Goal: Task Accomplishment & Management: Manage account settings

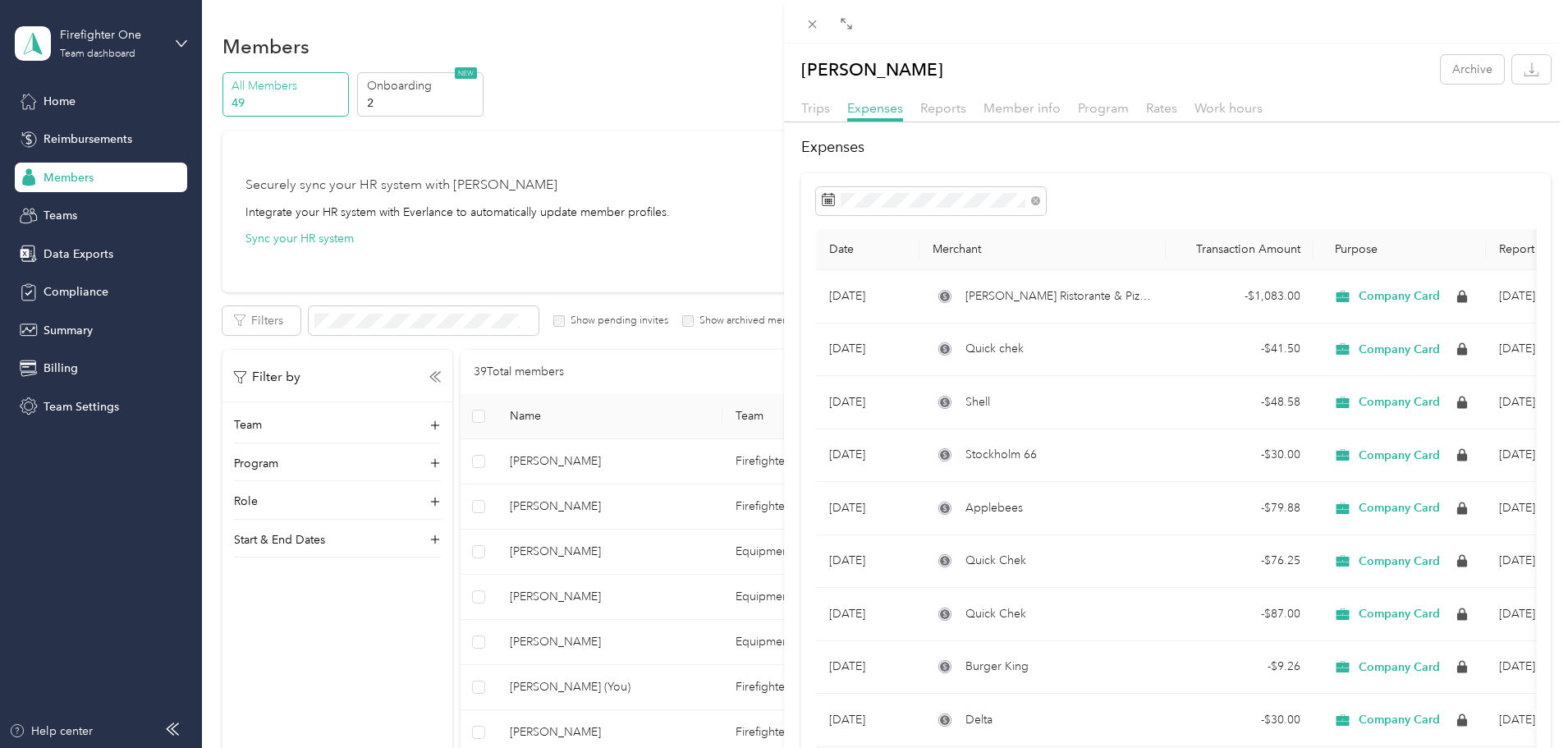
scroll to position [575, 0]
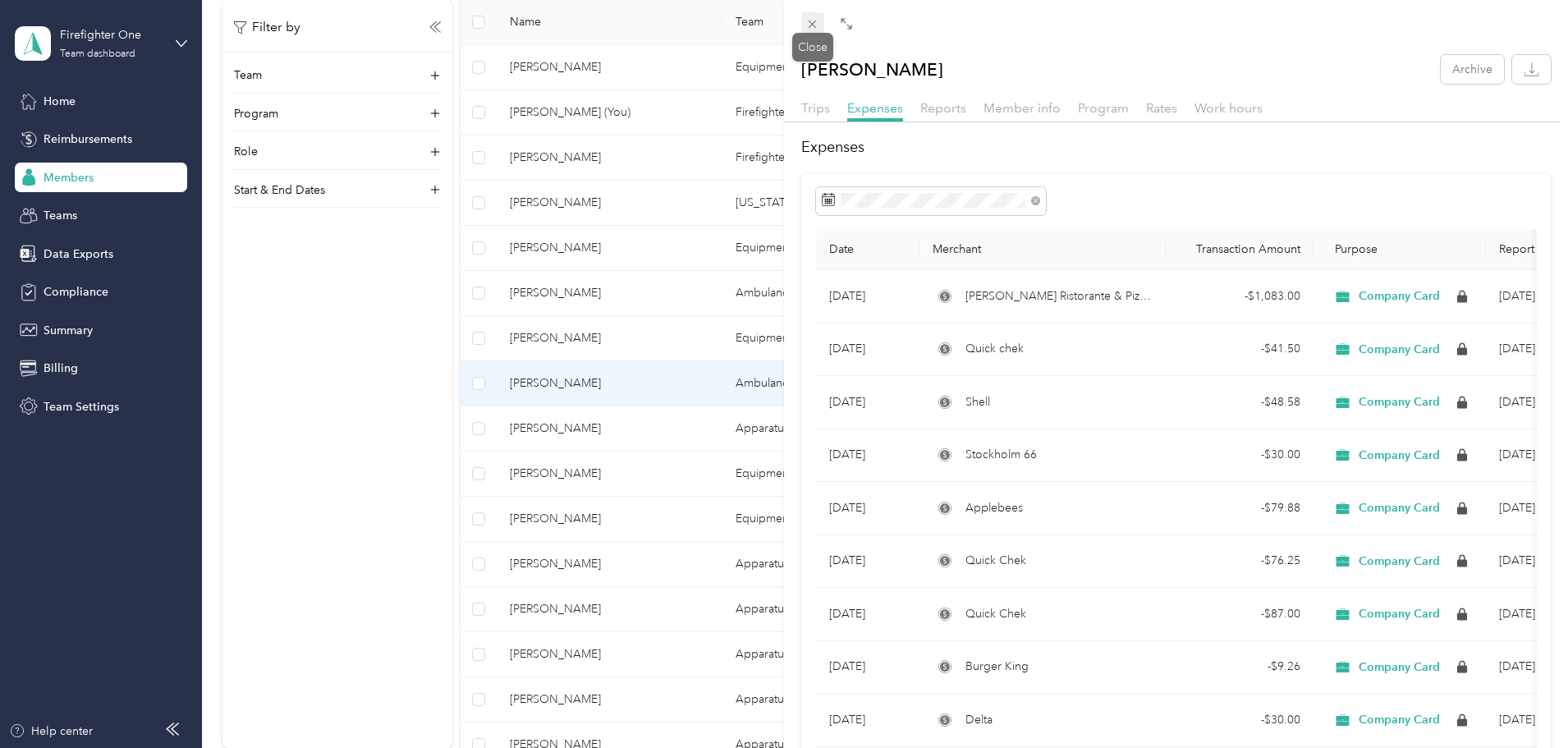
click at [812, 32] on span at bounding box center [812, 23] width 23 height 23
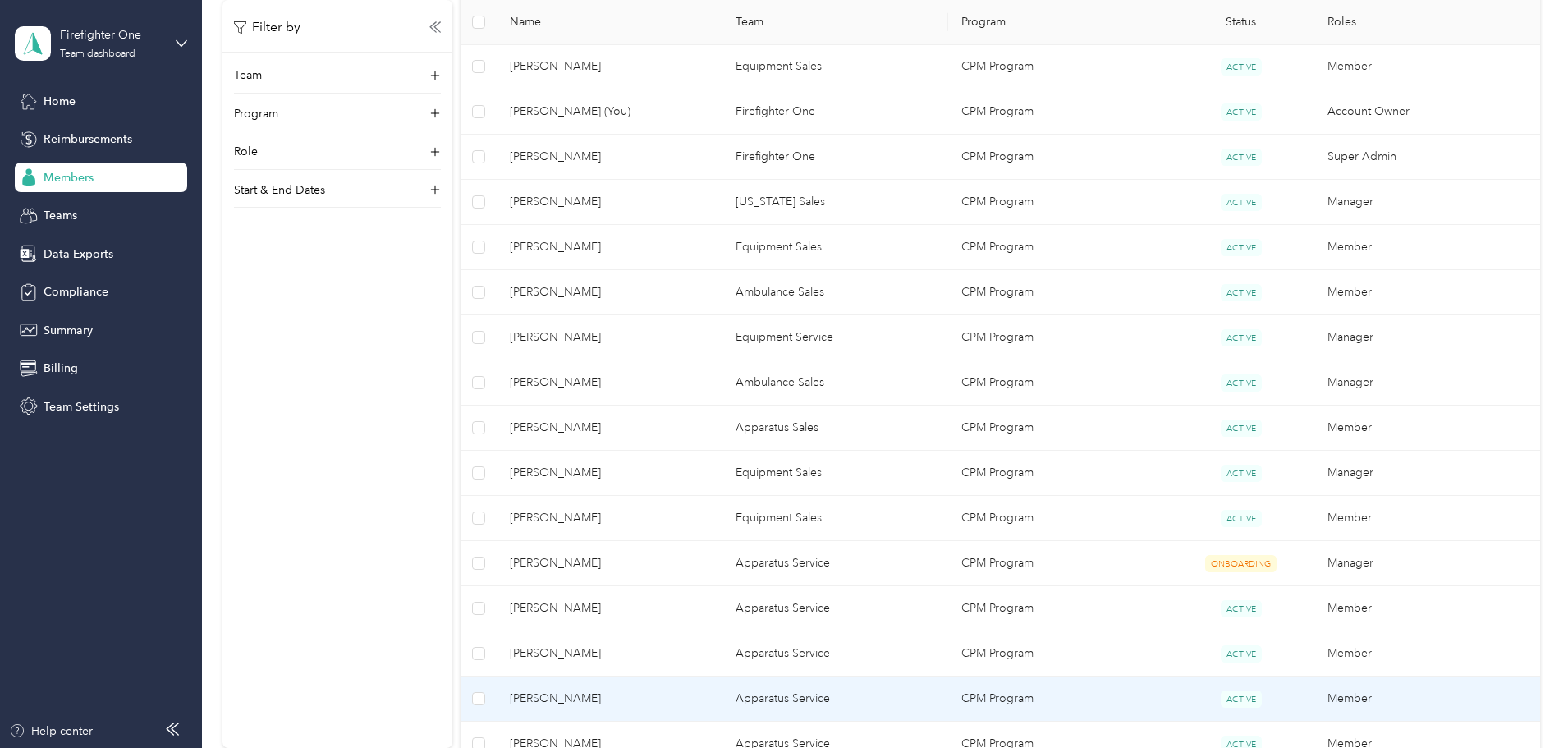
scroll to position [575, 0]
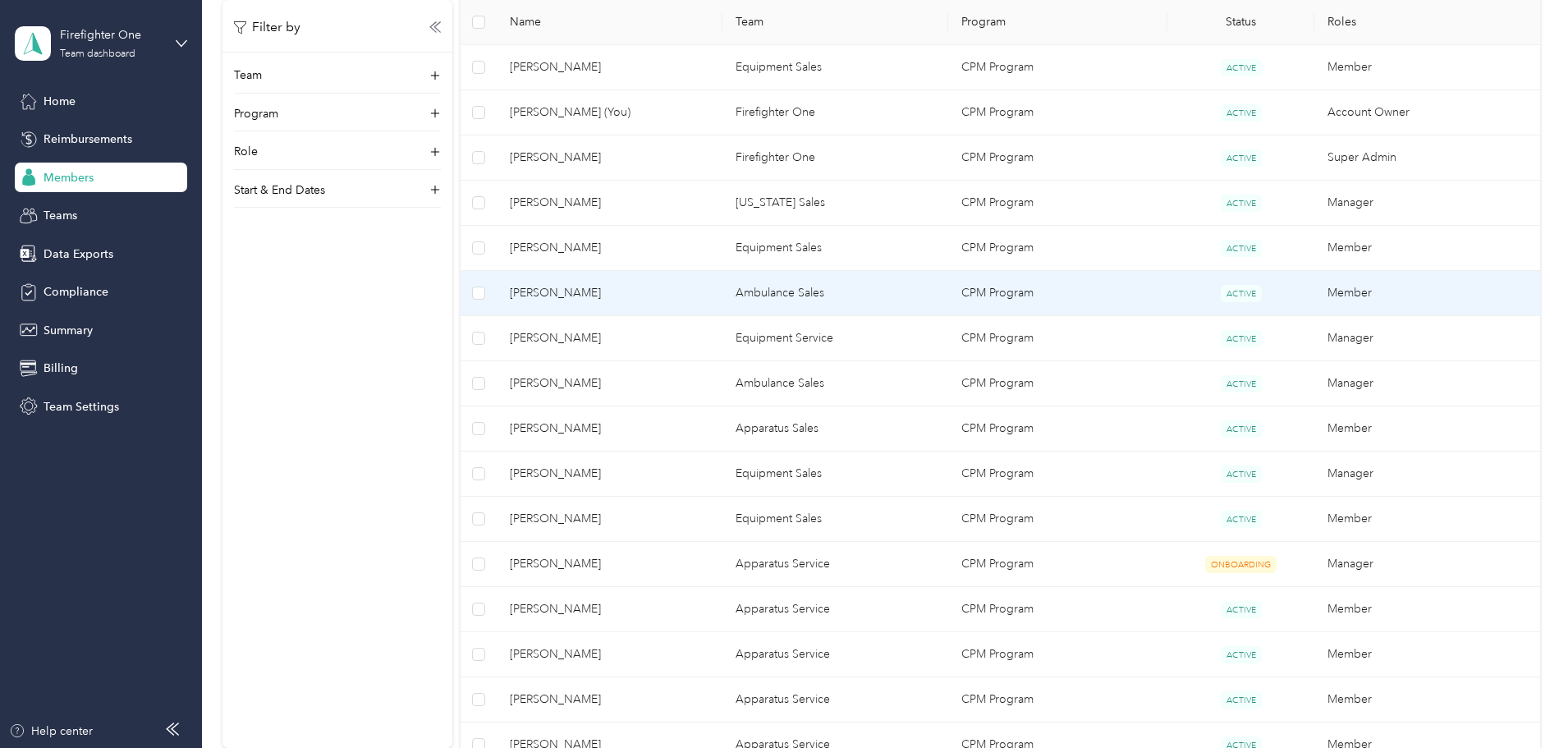
click at [691, 295] on span "[PERSON_NAME]" at bounding box center [609, 294] width 199 height 18
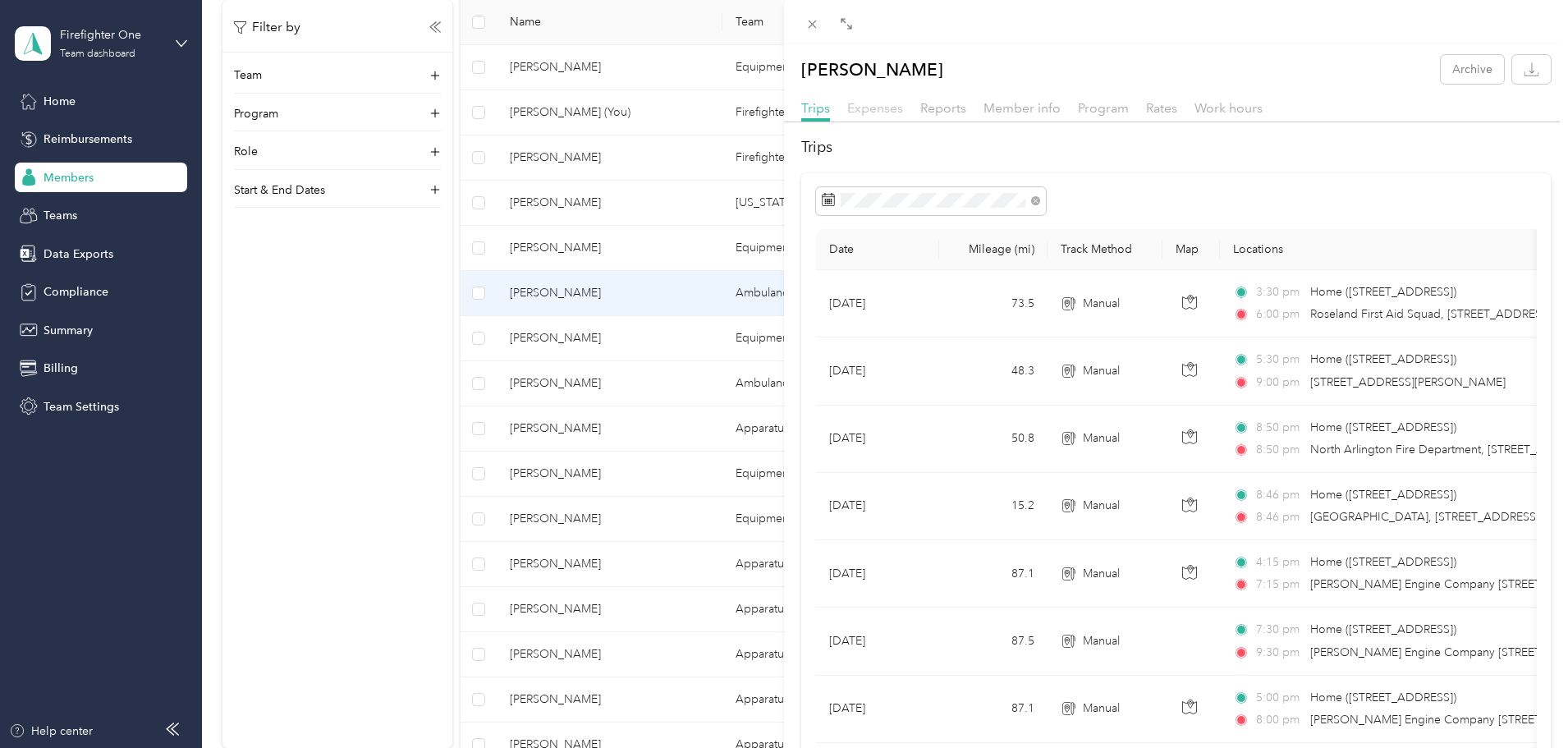
click at [867, 104] on span "Expenses" at bounding box center [875, 108] width 56 height 16
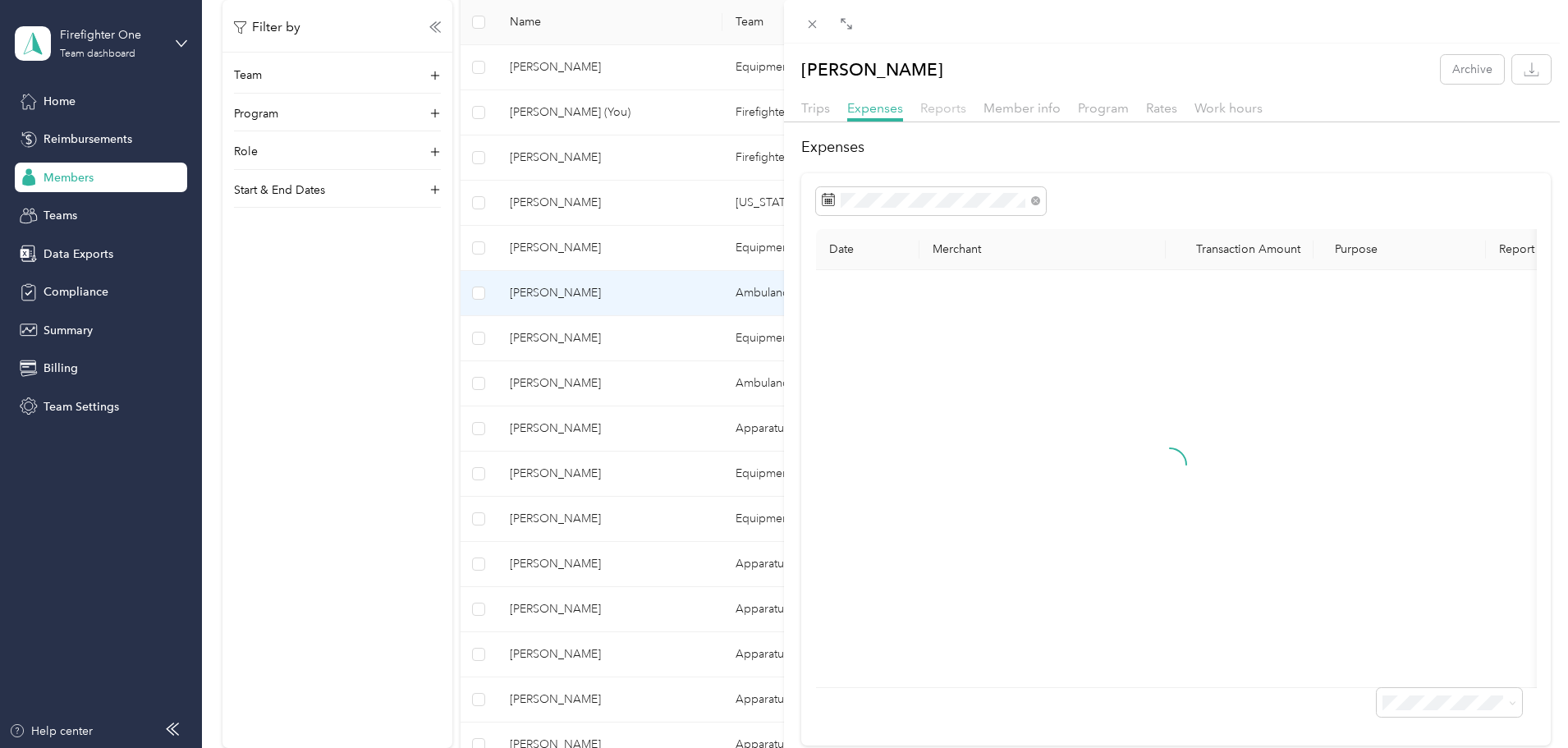
click at [949, 105] on span "Reports" at bounding box center [943, 108] width 46 height 16
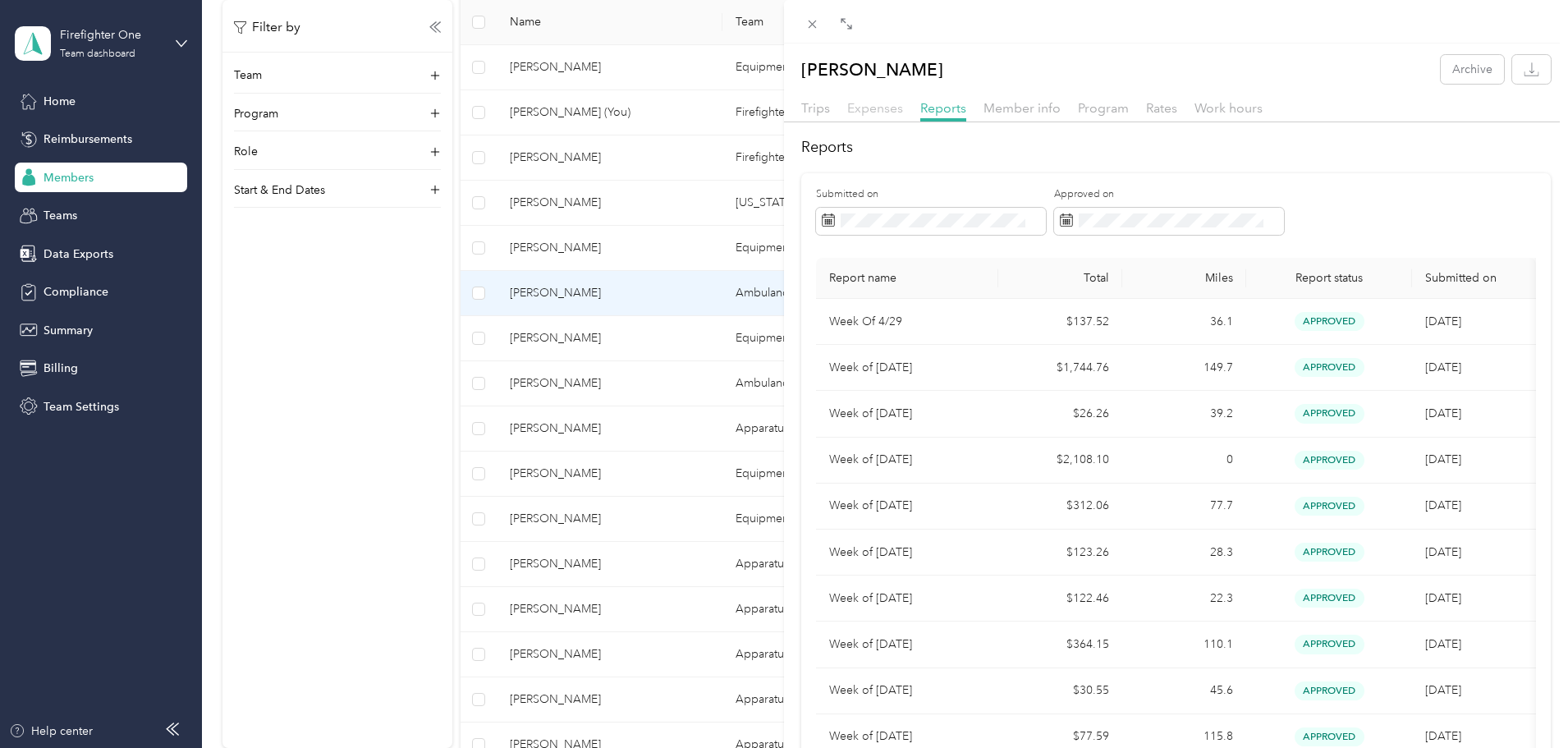
click at [876, 110] on span "Expenses" at bounding box center [875, 108] width 56 height 16
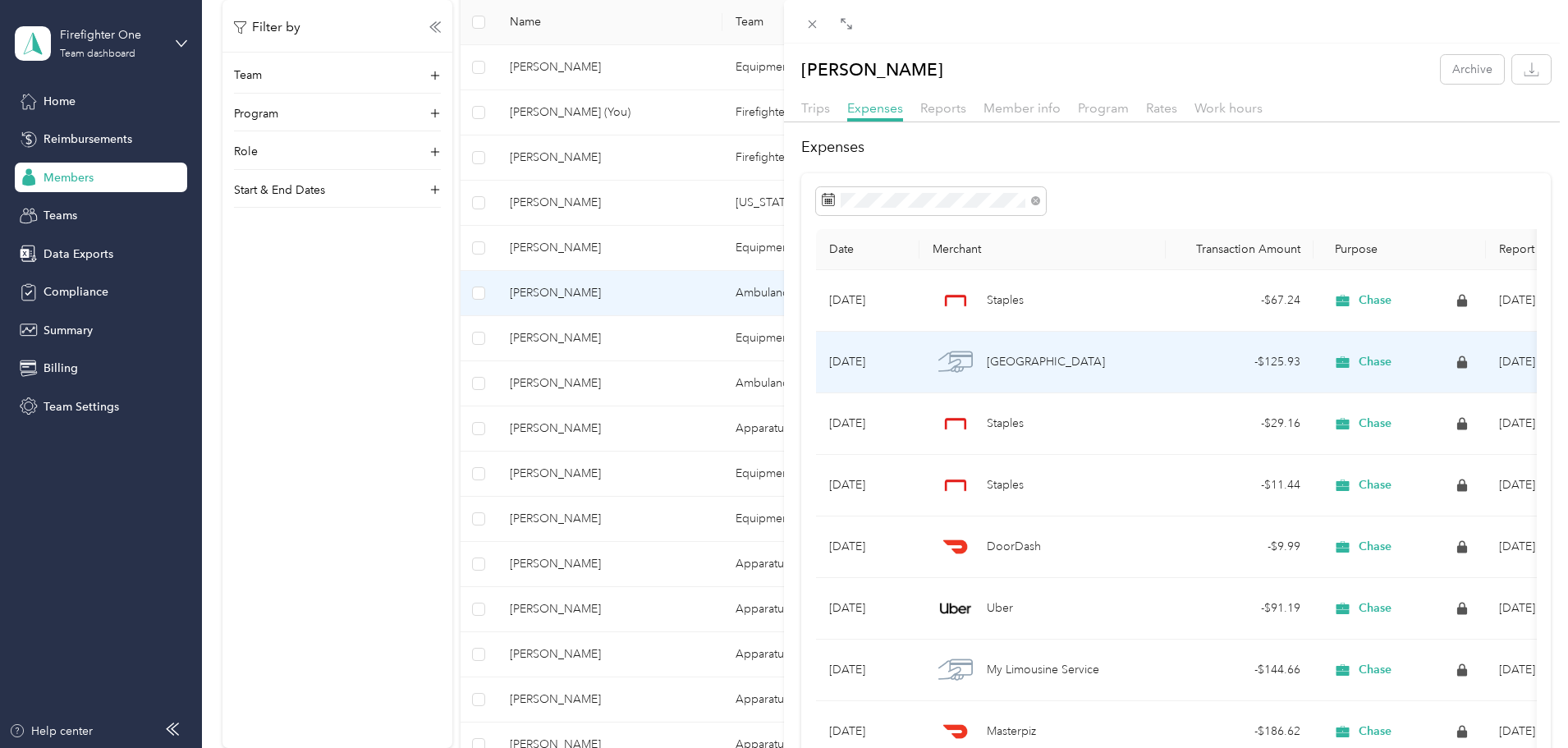
click at [1018, 369] on span "Ferrara" at bounding box center [1046, 362] width 118 height 18
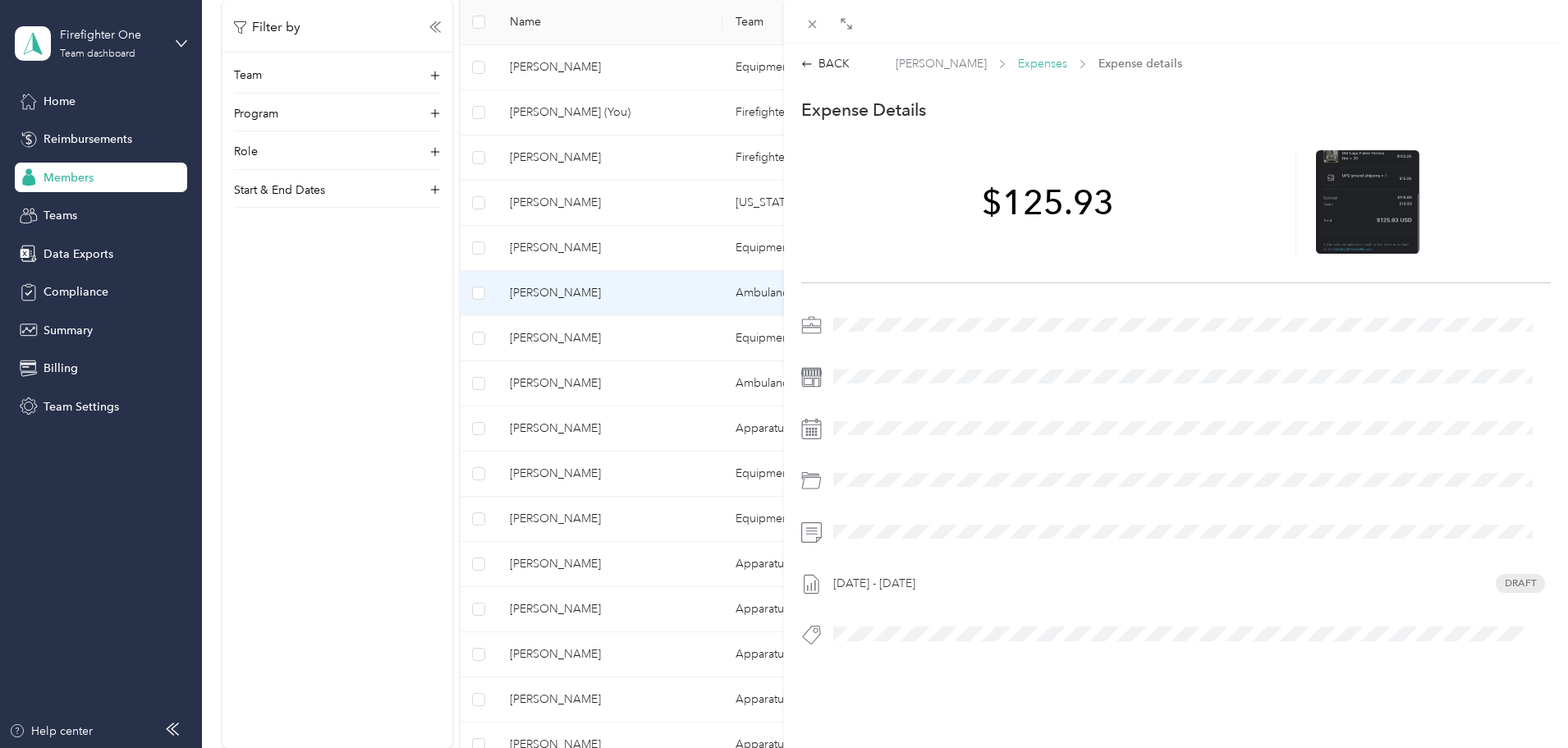
click at [1021, 64] on span "Expenses" at bounding box center [1043, 64] width 49 height 18
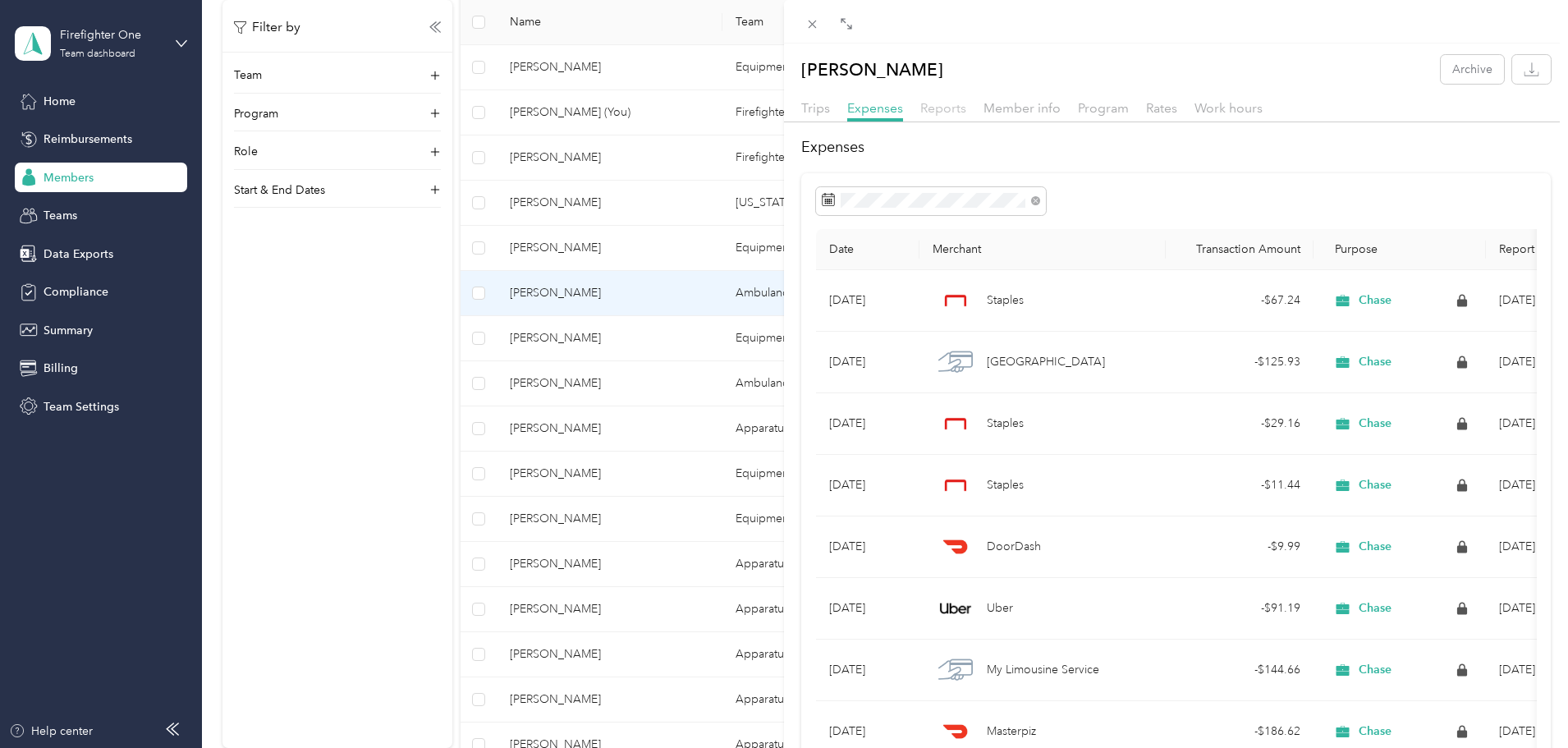
click at [947, 105] on span "Reports" at bounding box center [943, 108] width 46 height 16
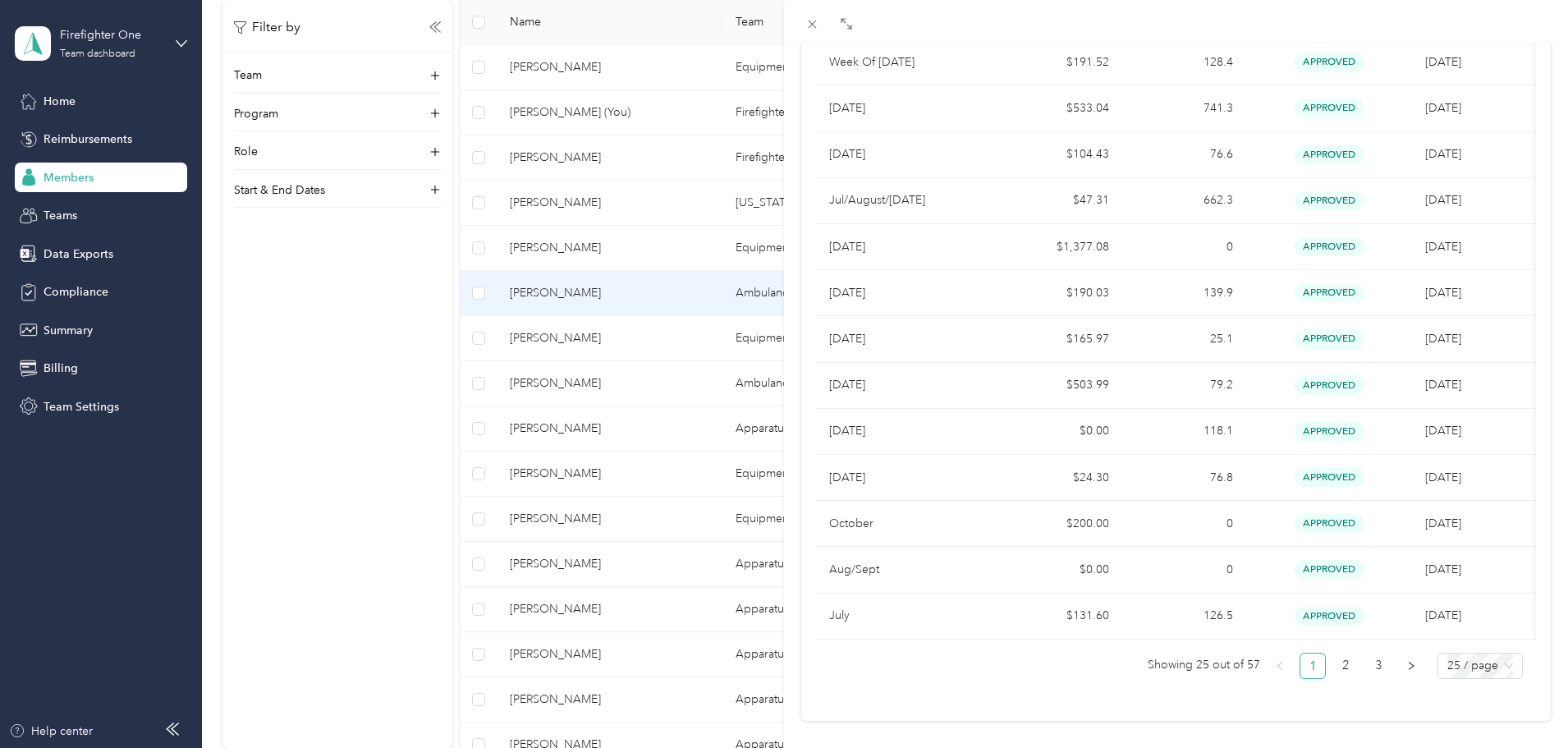
scroll to position [853, 0]
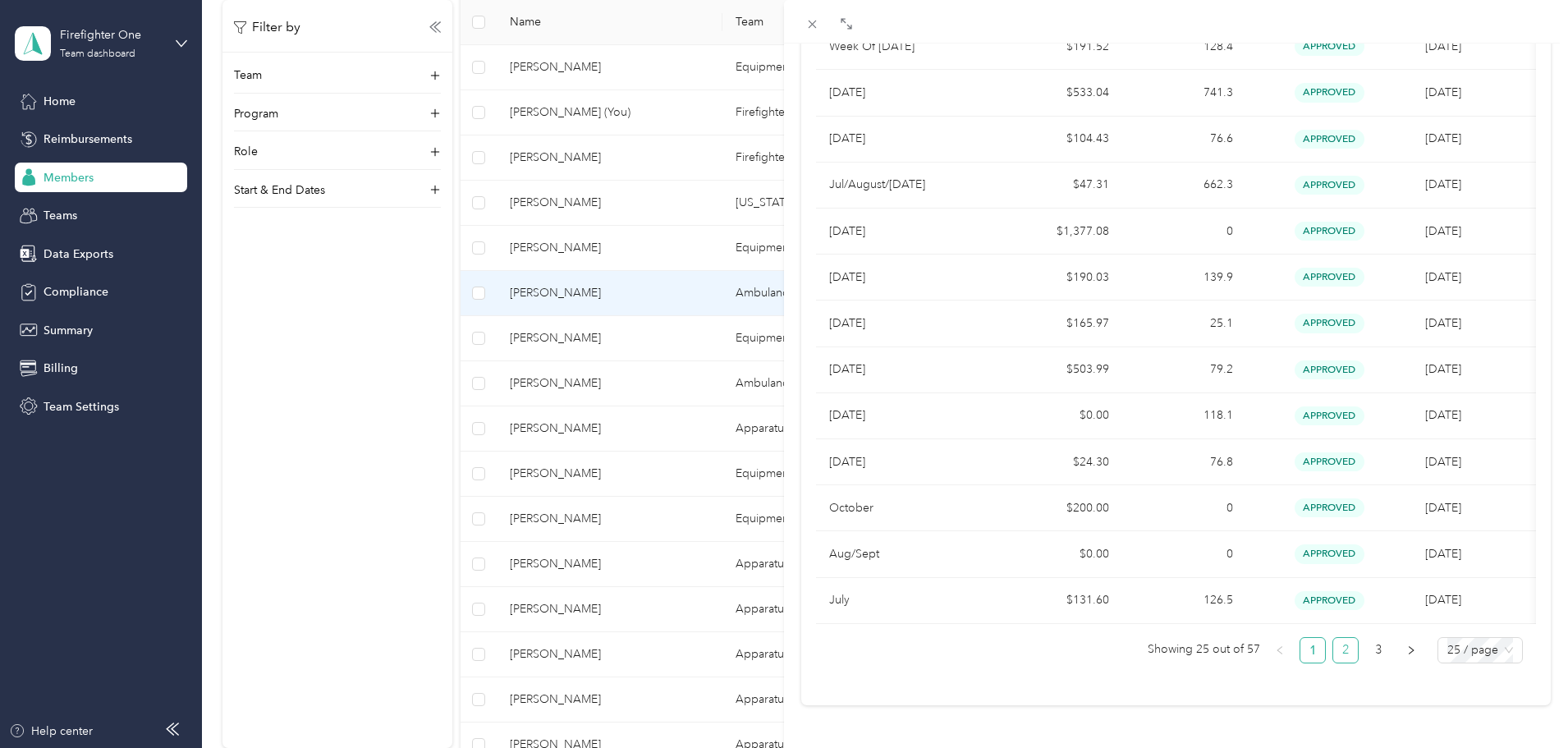
click at [1337, 641] on link "2" at bounding box center [1345, 650] width 24 height 24
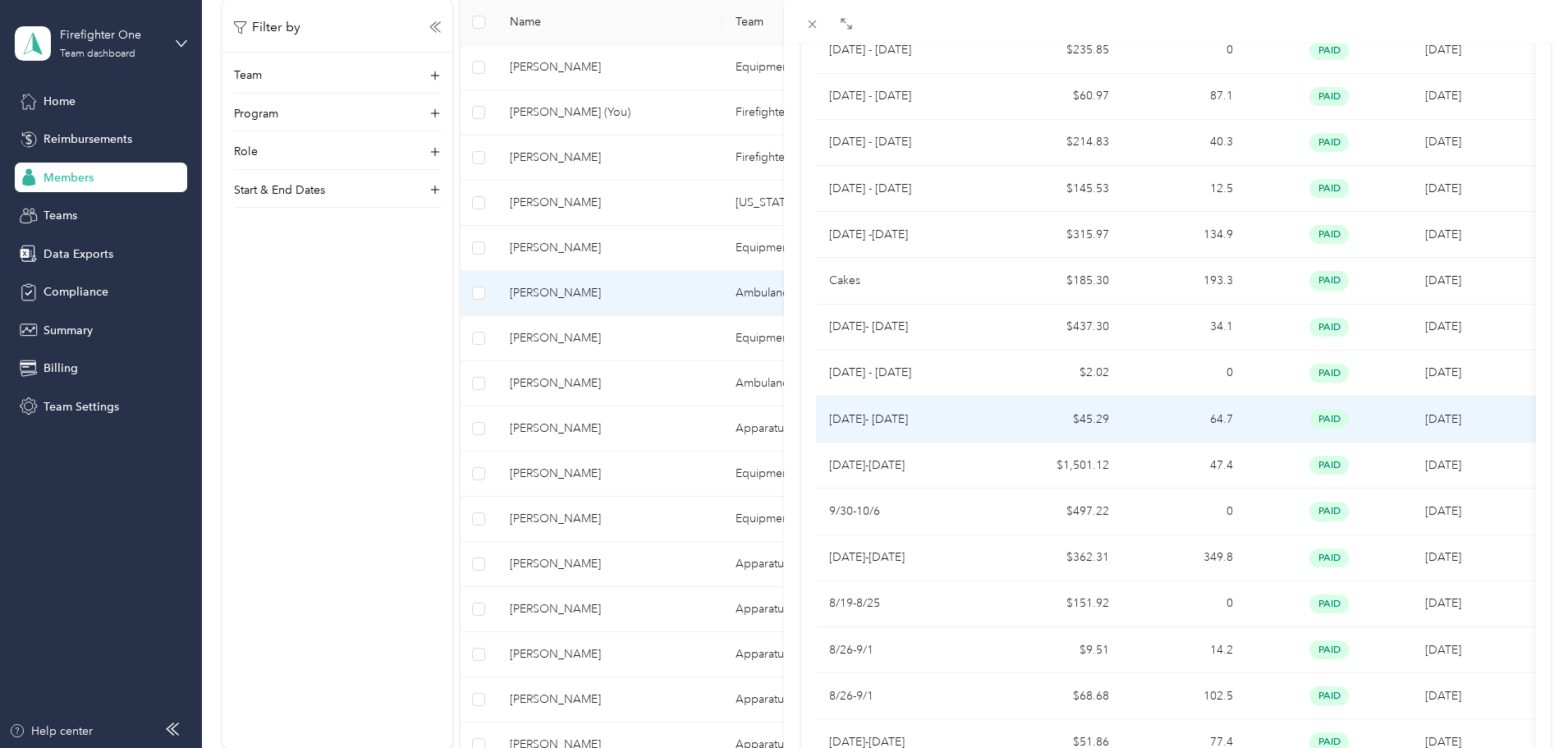
scroll to position [751, 0]
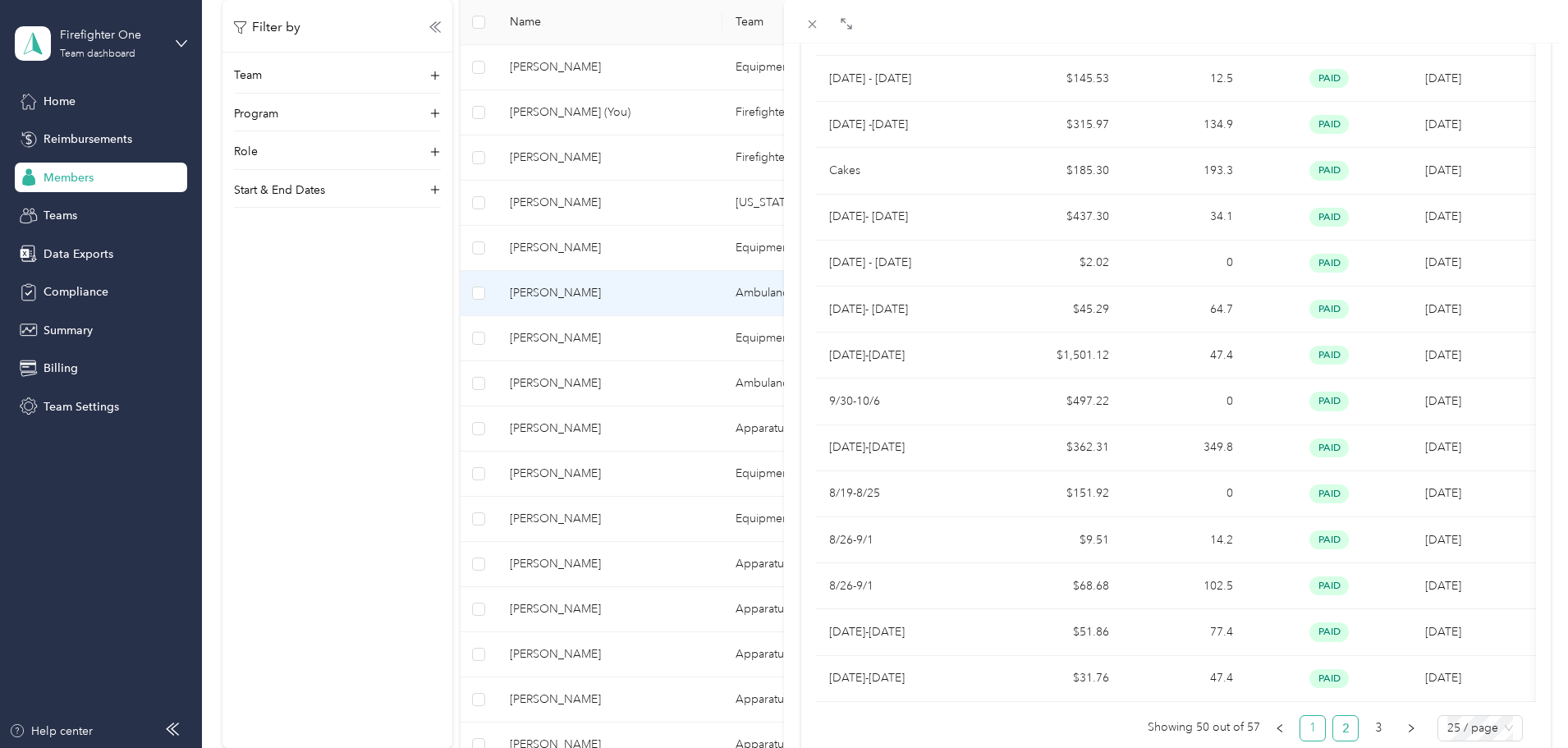
click at [1308, 736] on link "1" at bounding box center [1312, 728] width 24 height 24
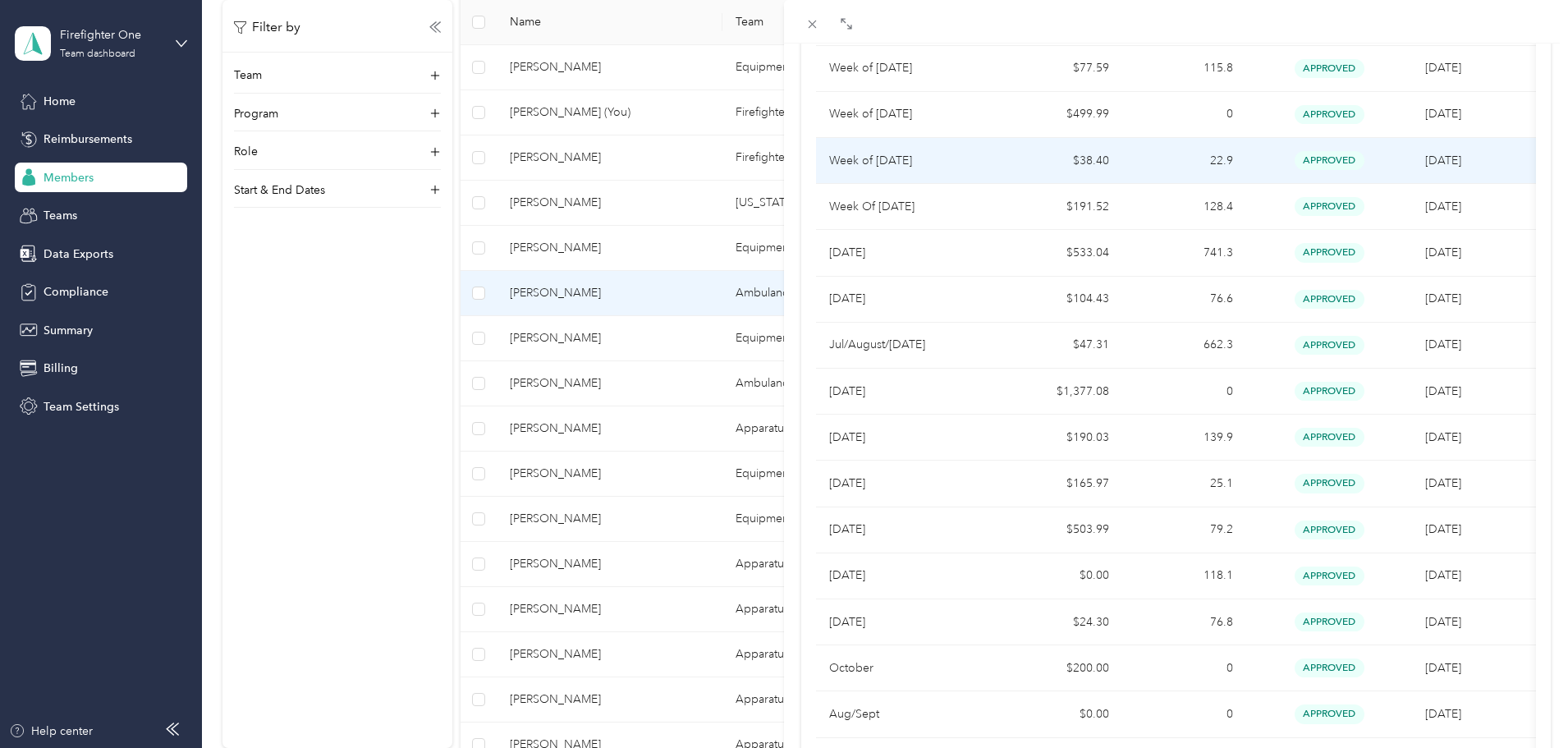
scroll to position [853, 0]
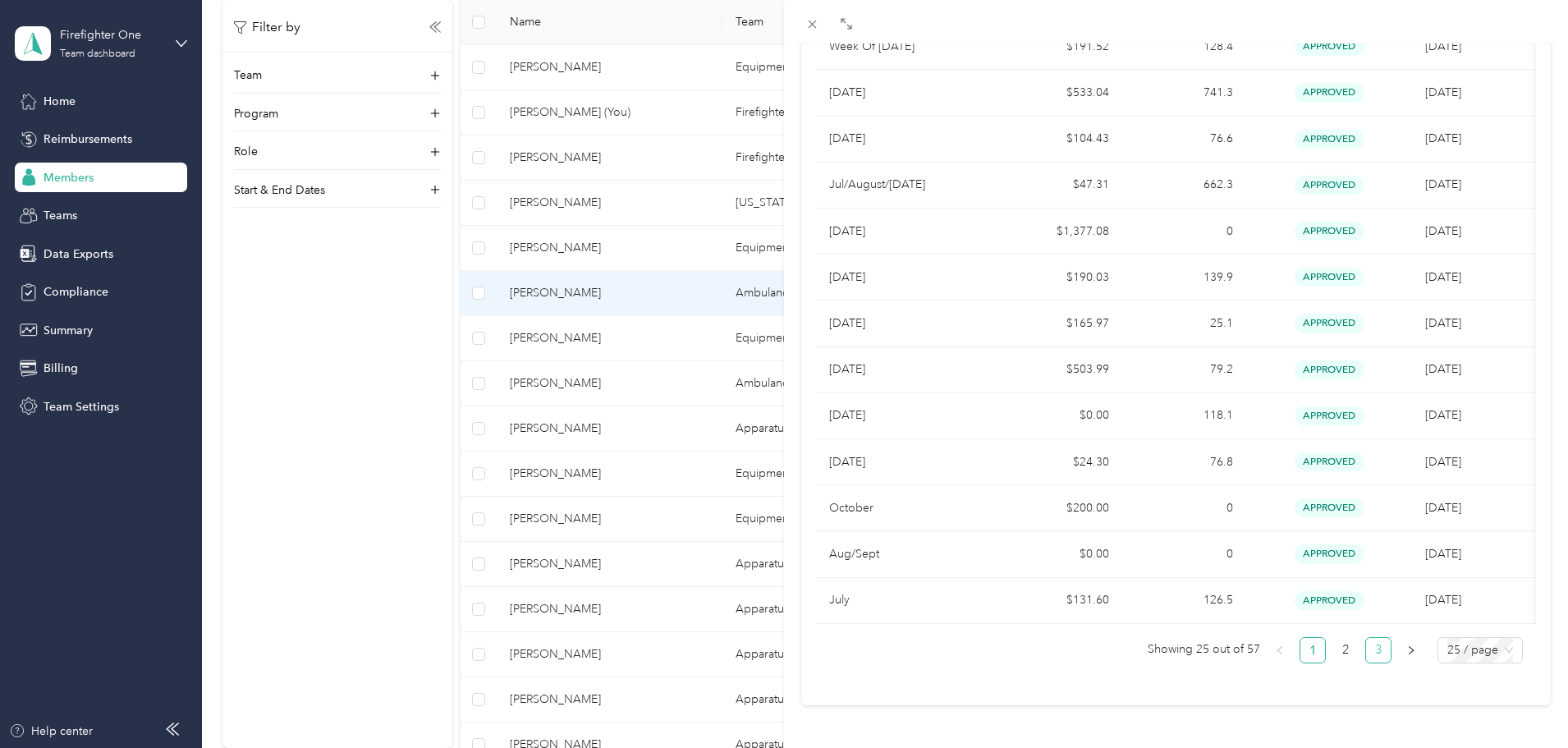
click at [1366, 638] on link "3" at bounding box center [1378, 650] width 24 height 24
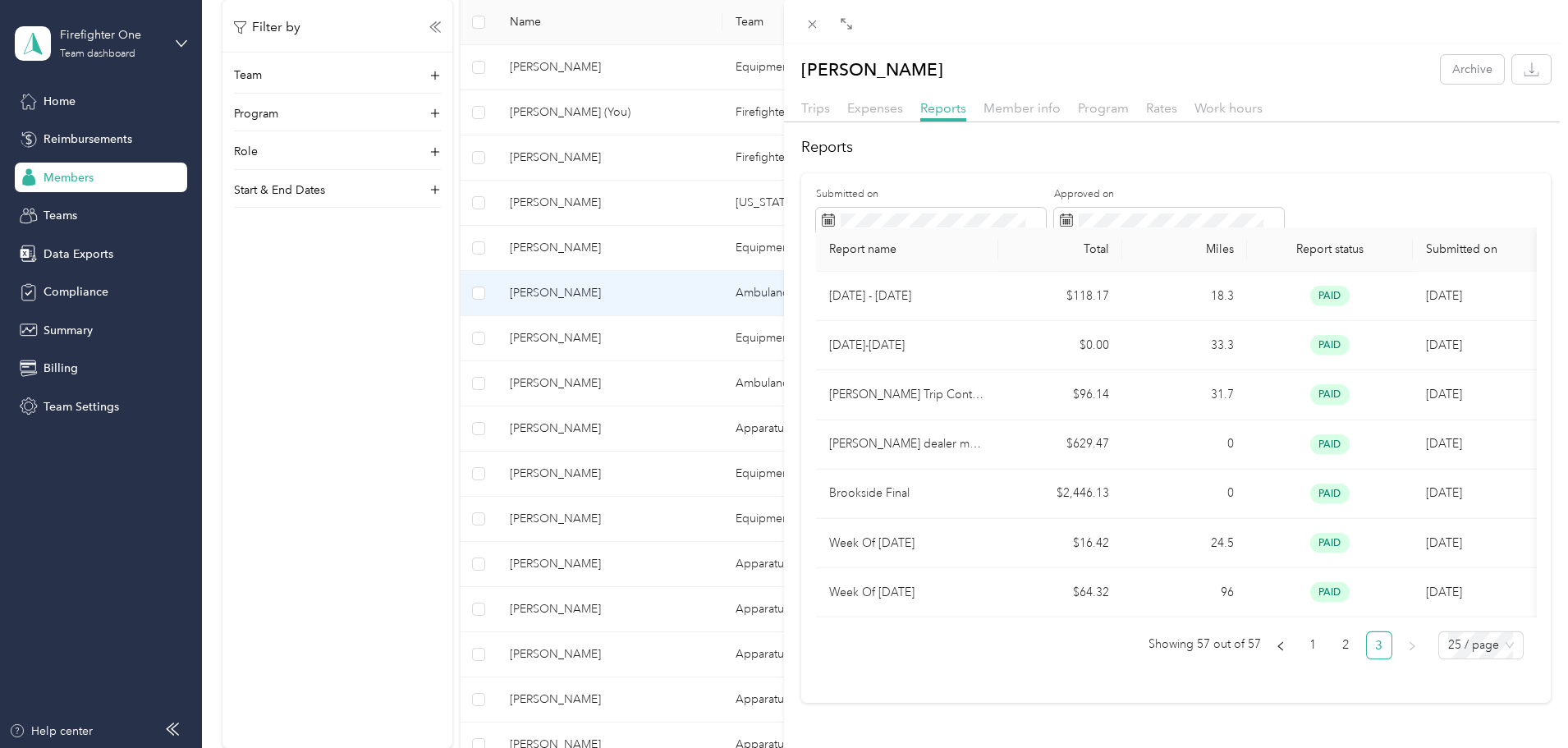
scroll to position [22, 0]
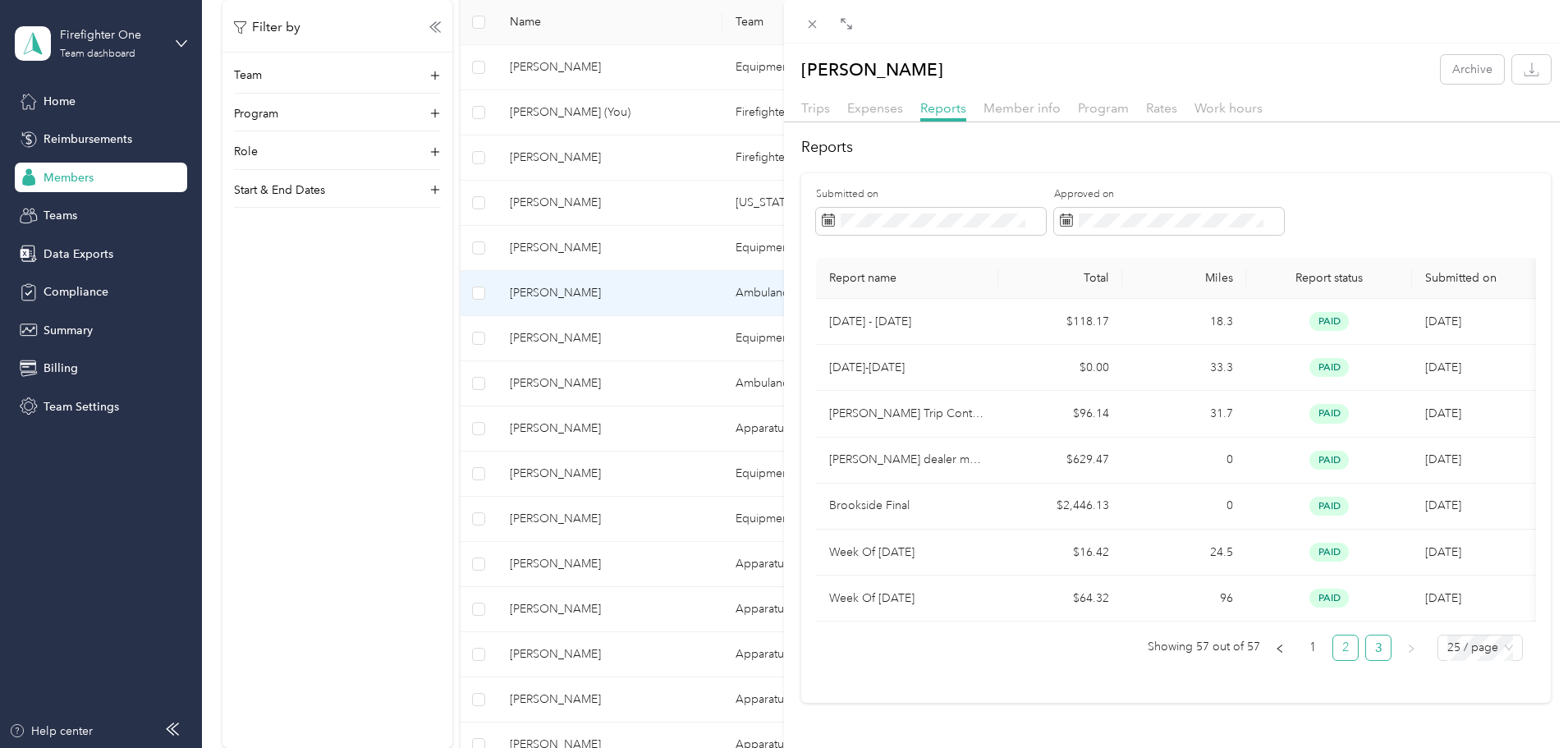
click at [1334, 636] on link "2" at bounding box center [1345, 648] width 24 height 24
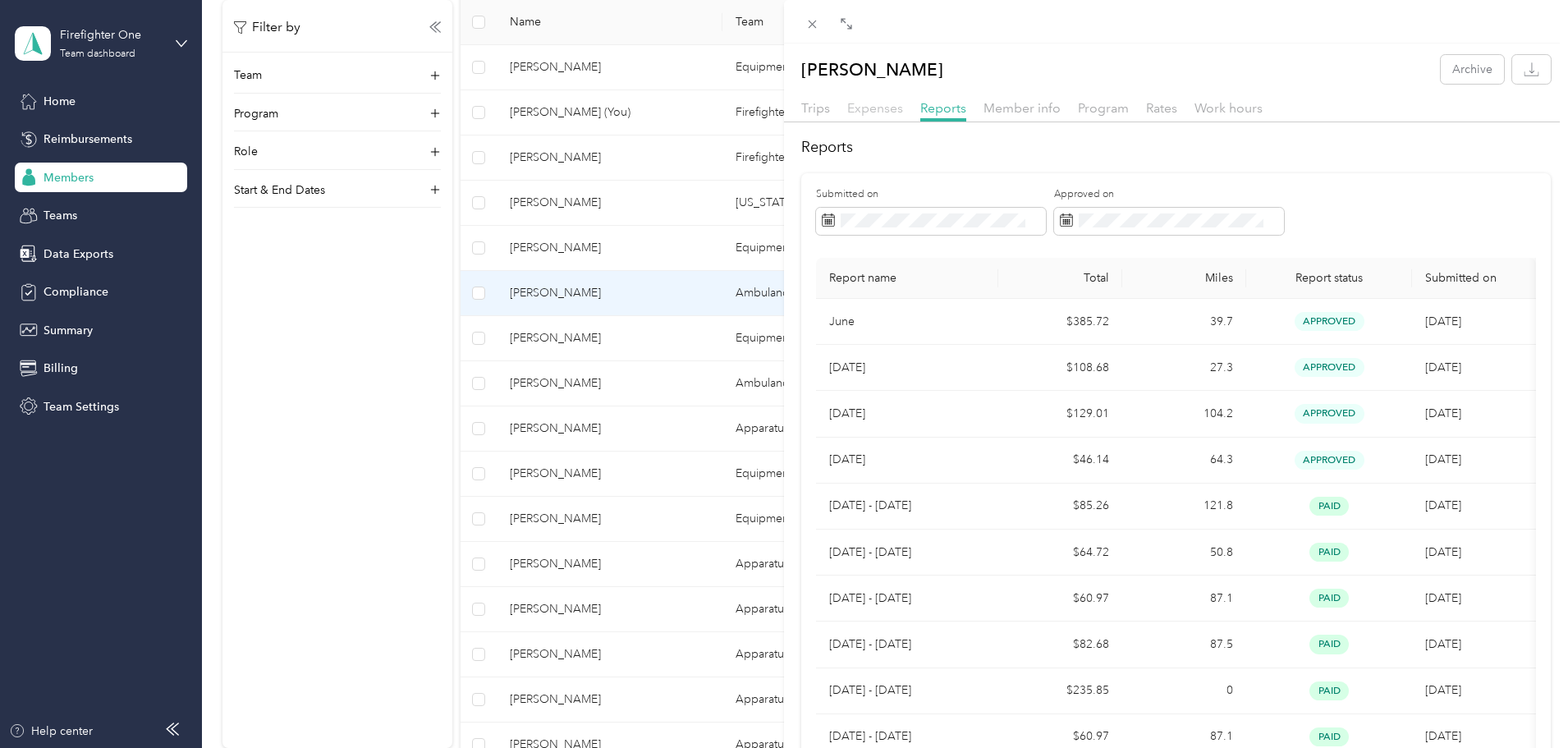
click at [870, 107] on span "Expenses" at bounding box center [875, 108] width 56 height 16
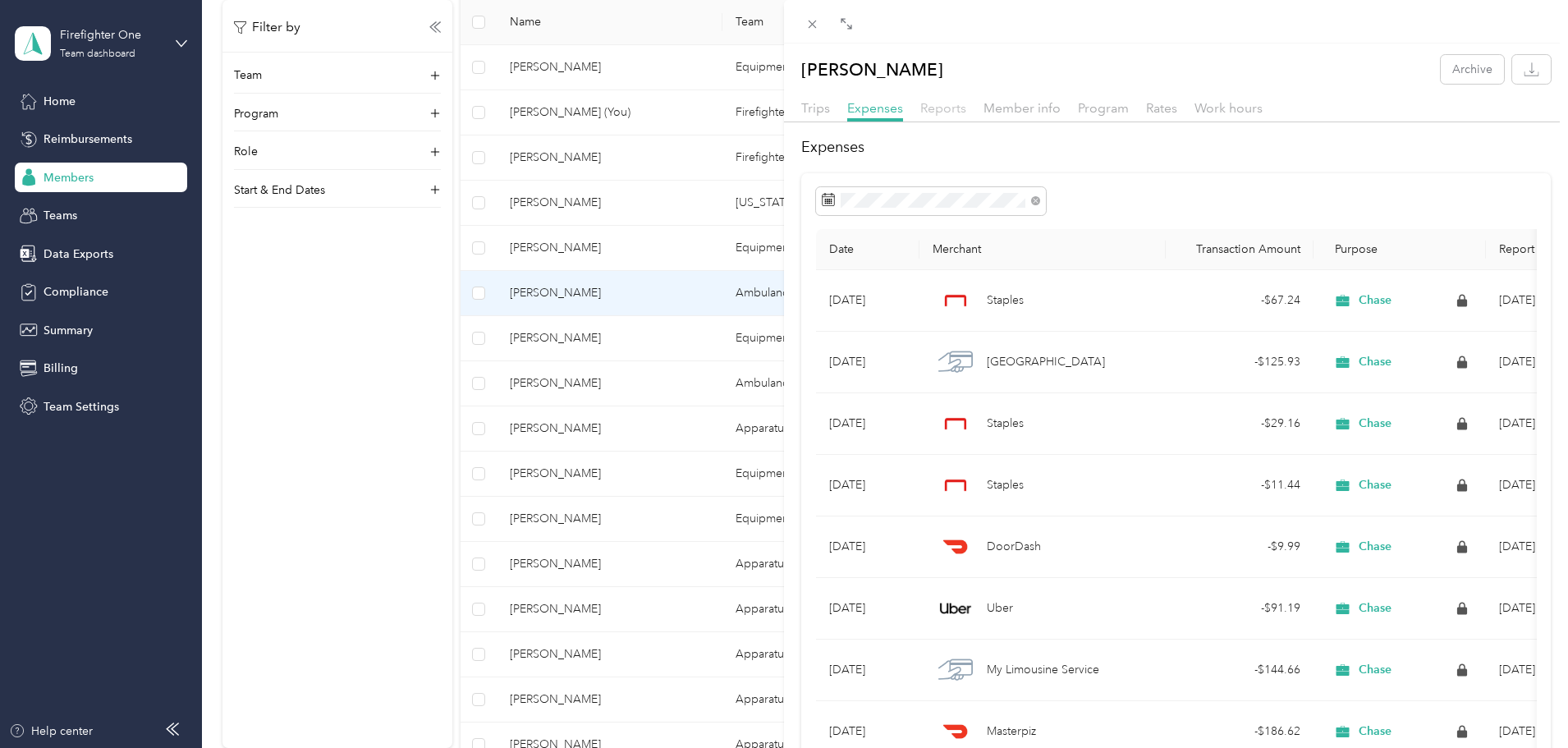
click at [940, 110] on span "Reports" at bounding box center [943, 108] width 46 height 16
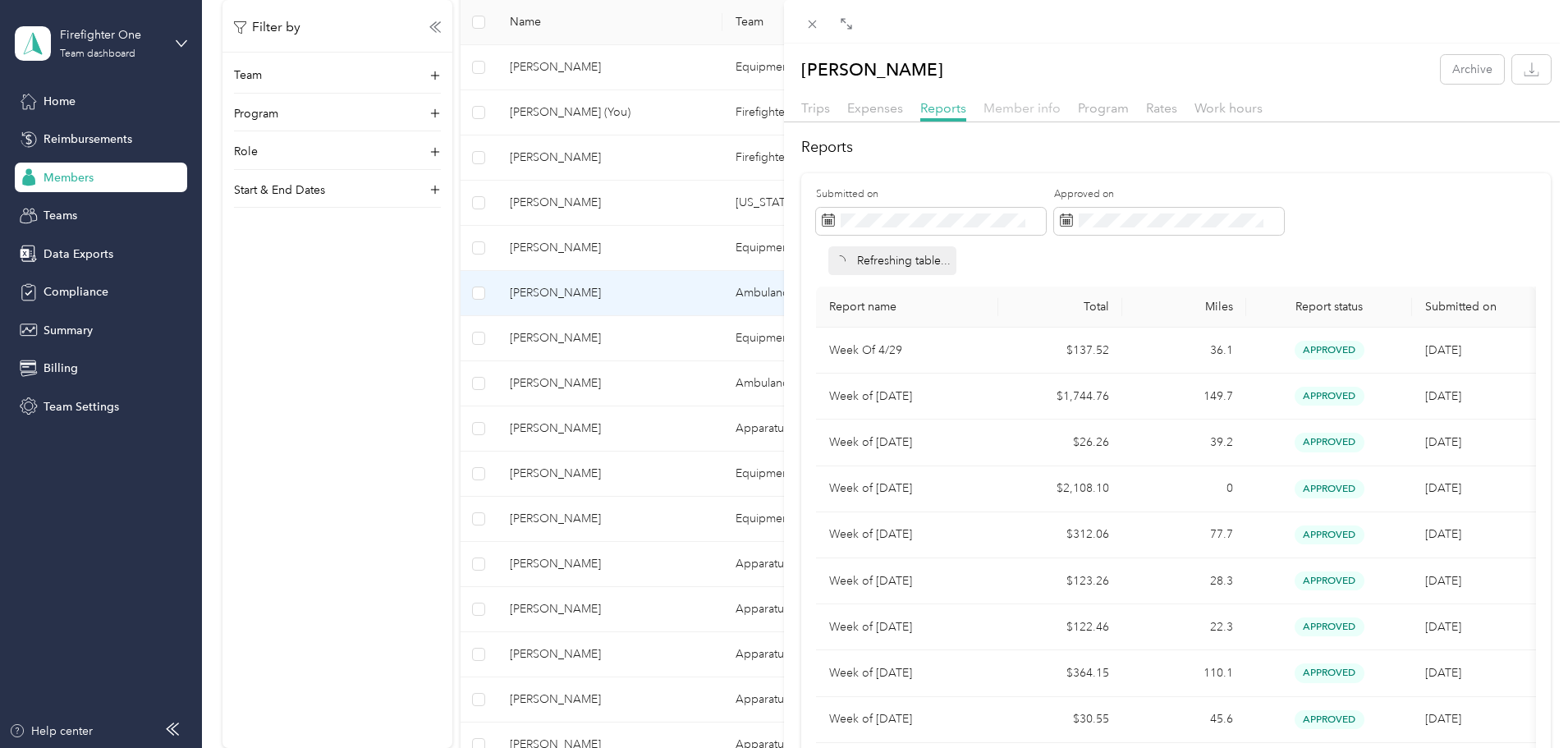
click at [997, 106] on span "Member info" at bounding box center [1022, 108] width 77 height 16
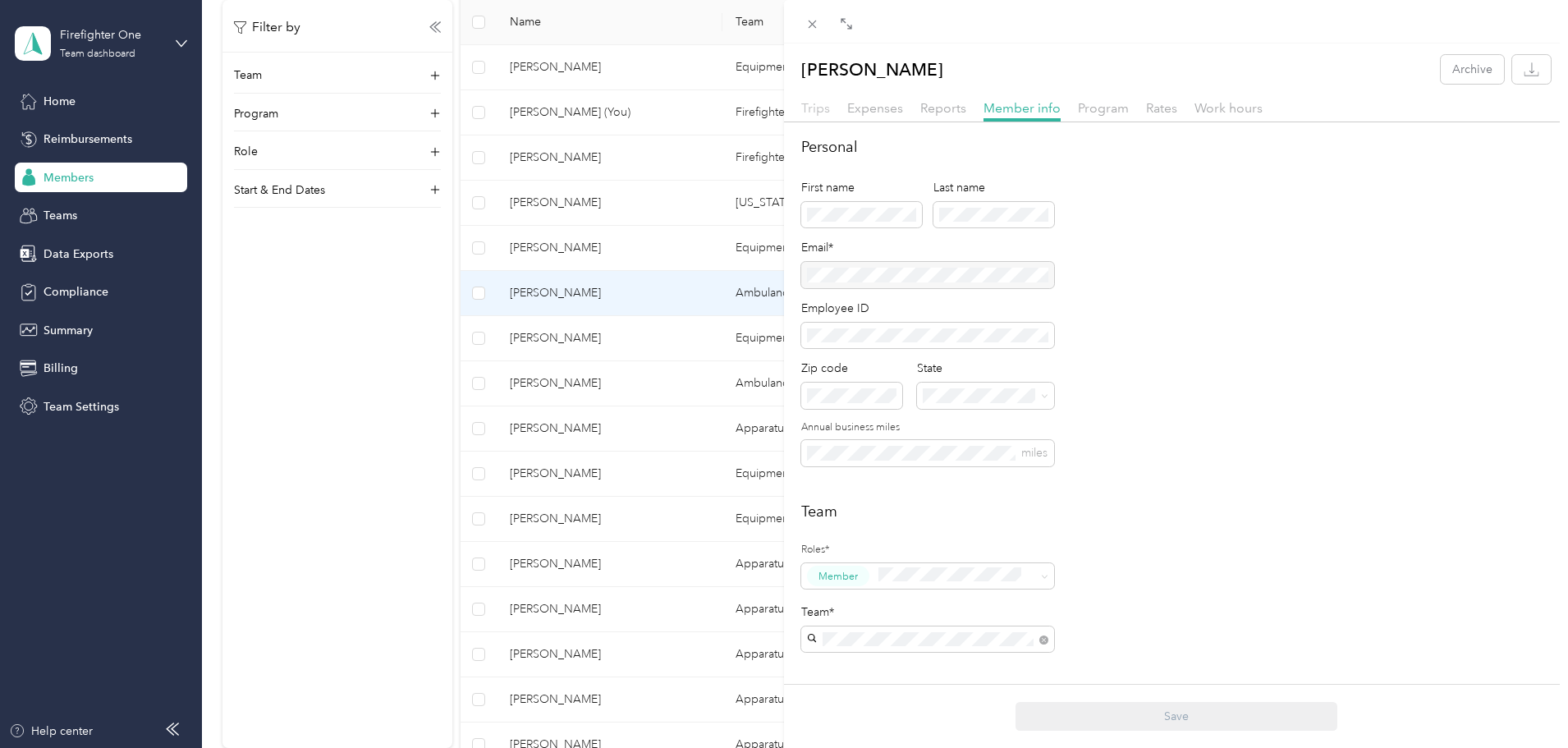
click at [822, 114] on span "Trips" at bounding box center [816, 108] width 28 height 16
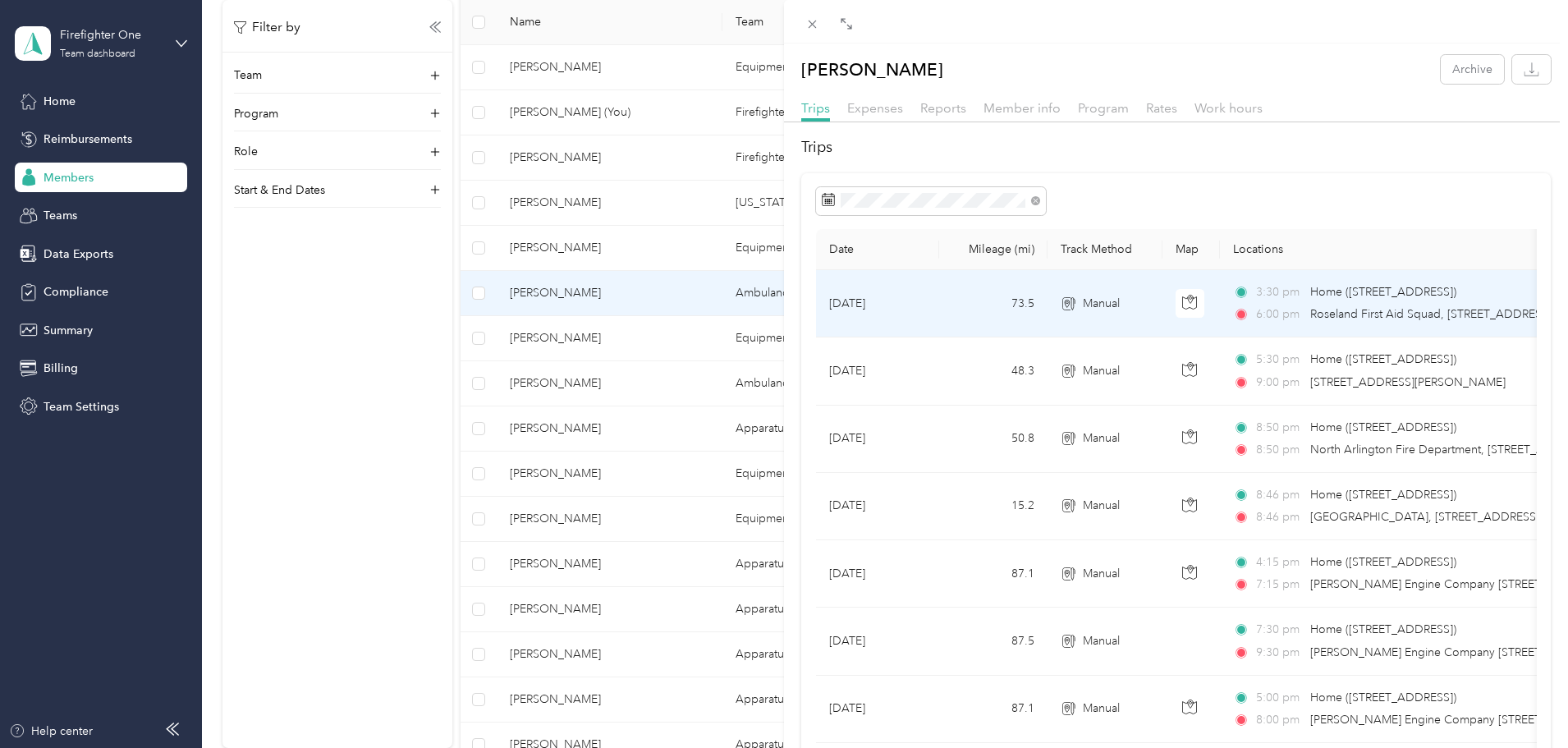
click at [959, 311] on td "73.5" at bounding box center [994, 304] width 109 height 67
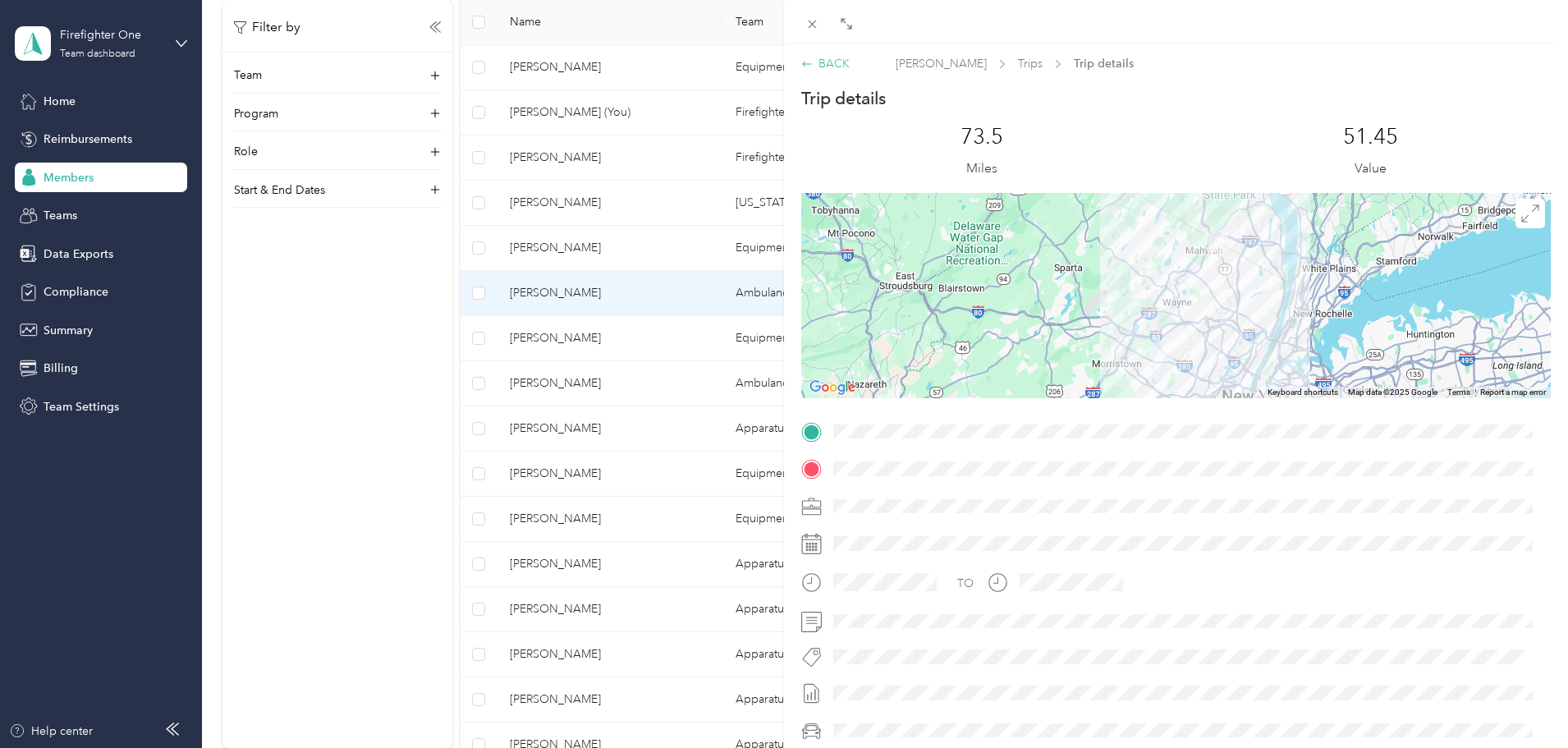
click at [833, 64] on div "BACK" at bounding box center [826, 64] width 49 height 18
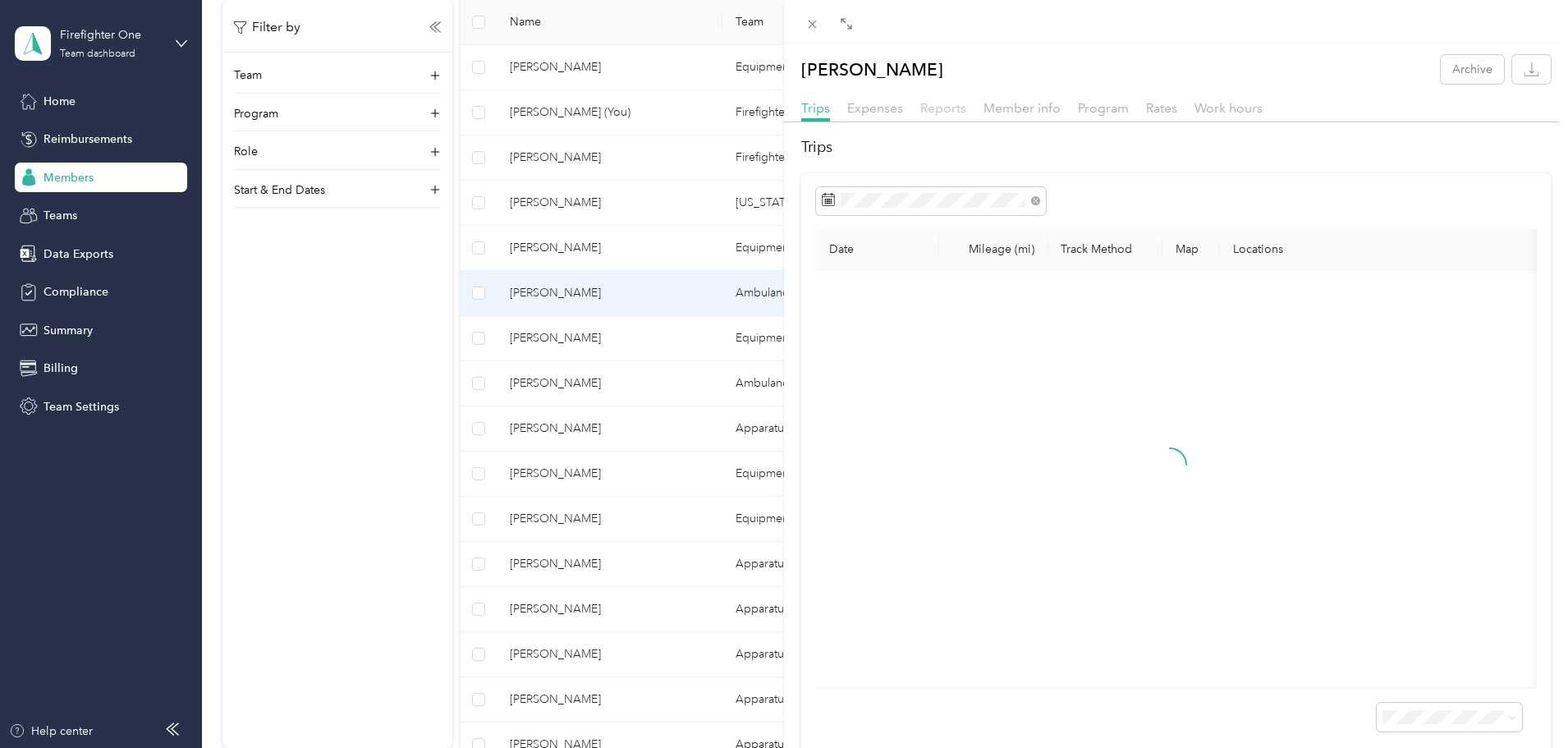
click at [934, 107] on span "Reports" at bounding box center [943, 108] width 46 height 16
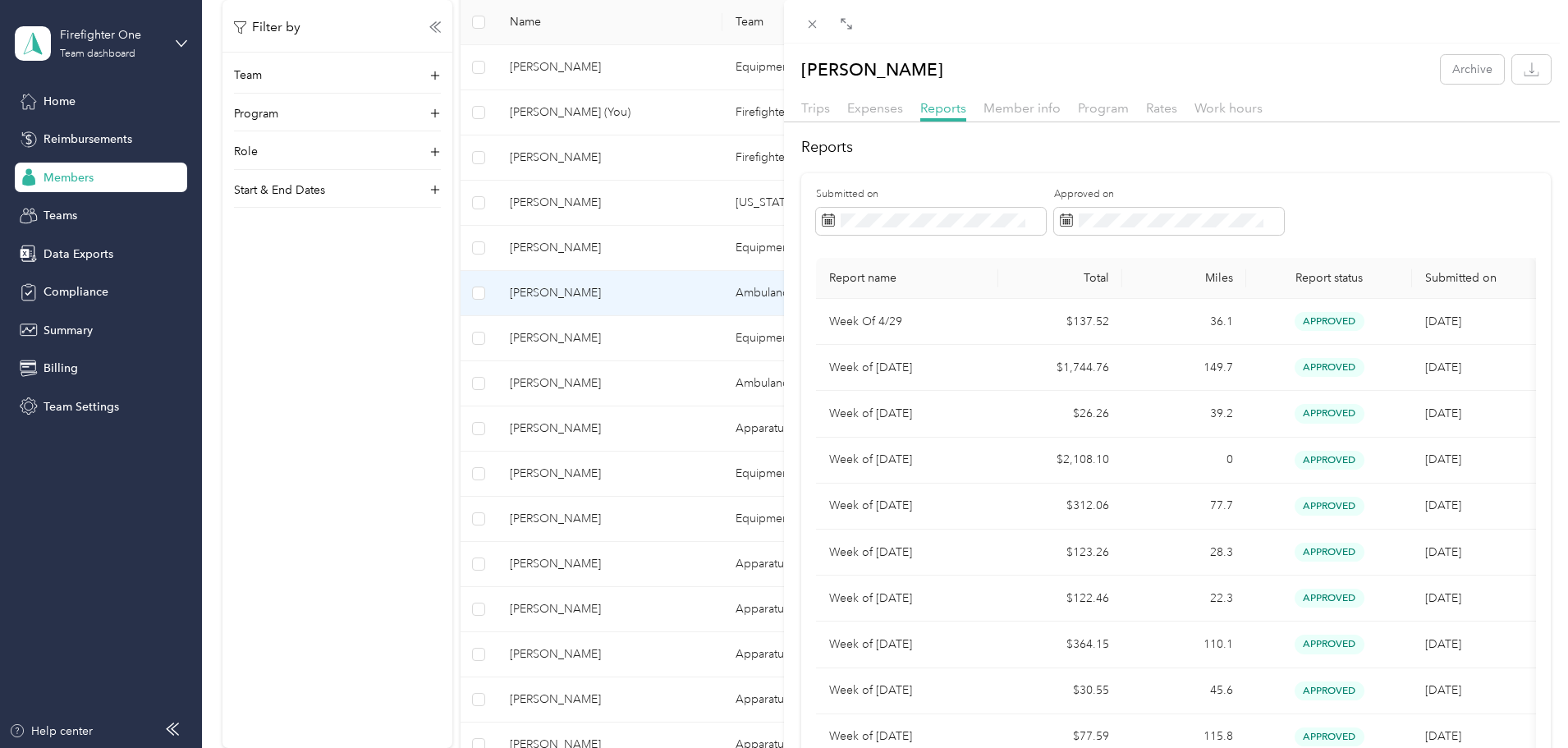
click at [1321, 285] on th "Report status" at bounding box center [1330, 278] width 166 height 41
click at [1321, 276] on span "Report status" at bounding box center [1329, 278] width 140 height 14
click at [1442, 284] on th "Submitted on" at bounding box center [1474, 278] width 124 height 41
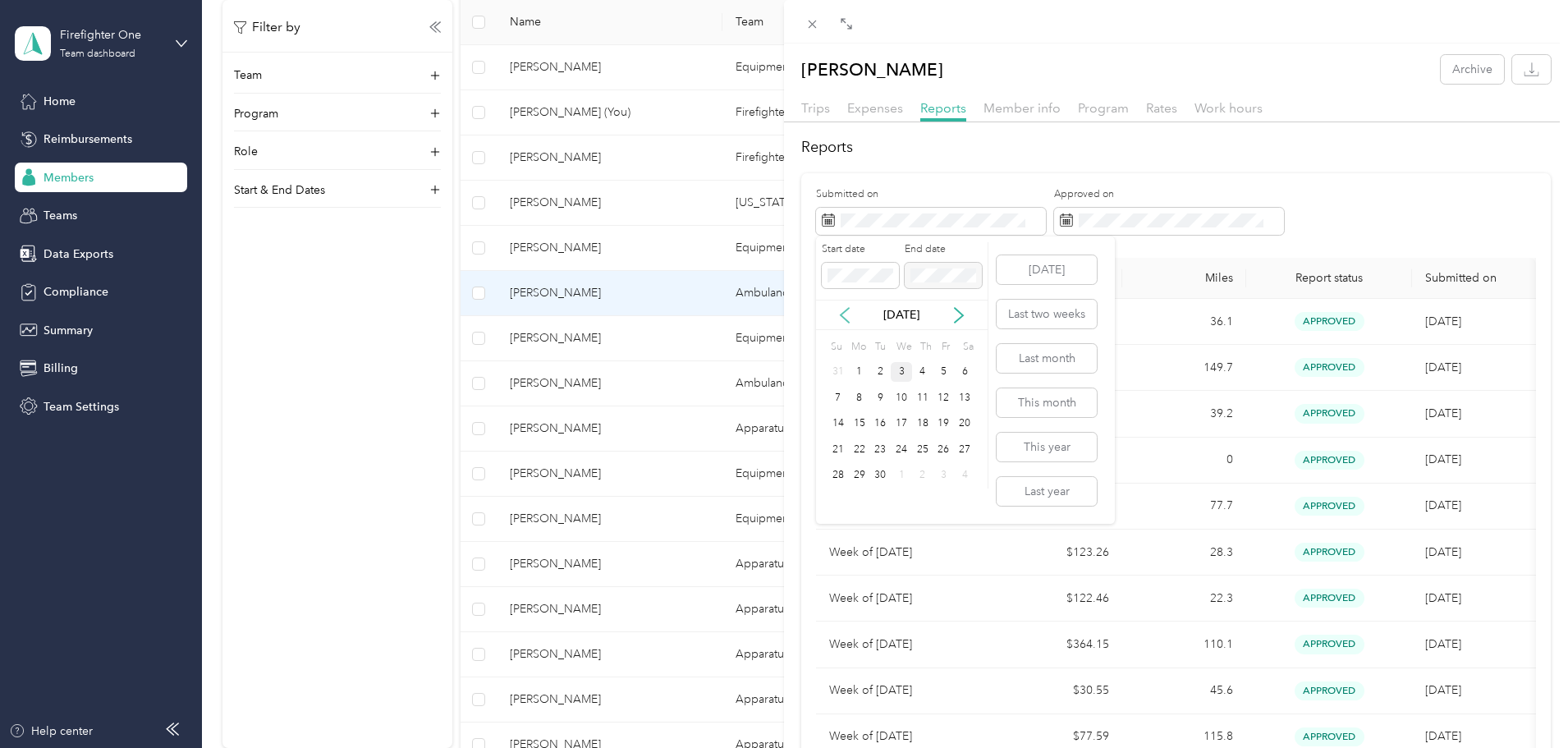
click at [853, 317] on icon at bounding box center [845, 315] width 17 height 17
click at [853, 315] on icon at bounding box center [845, 315] width 17 height 17
click at [883, 366] on div "1" at bounding box center [880, 372] width 22 height 21
click at [1057, 268] on button "Today" at bounding box center [1047, 269] width 100 height 28
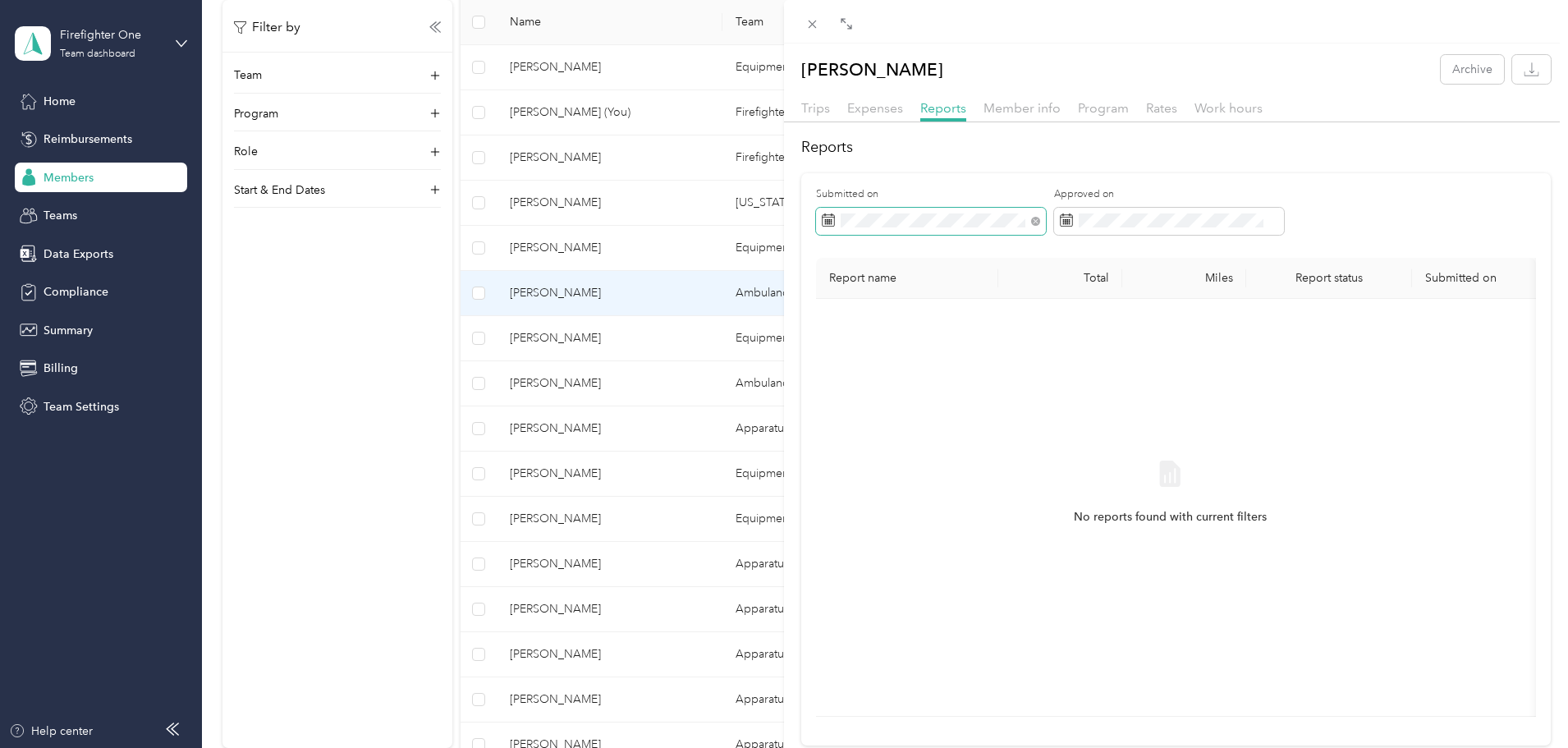
click at [1031, 226] on span at bounding box center [1033, 221] width 15 height 12
click at [1035, 221] on icon at bounding box center [1036, 221] width 5 height 5
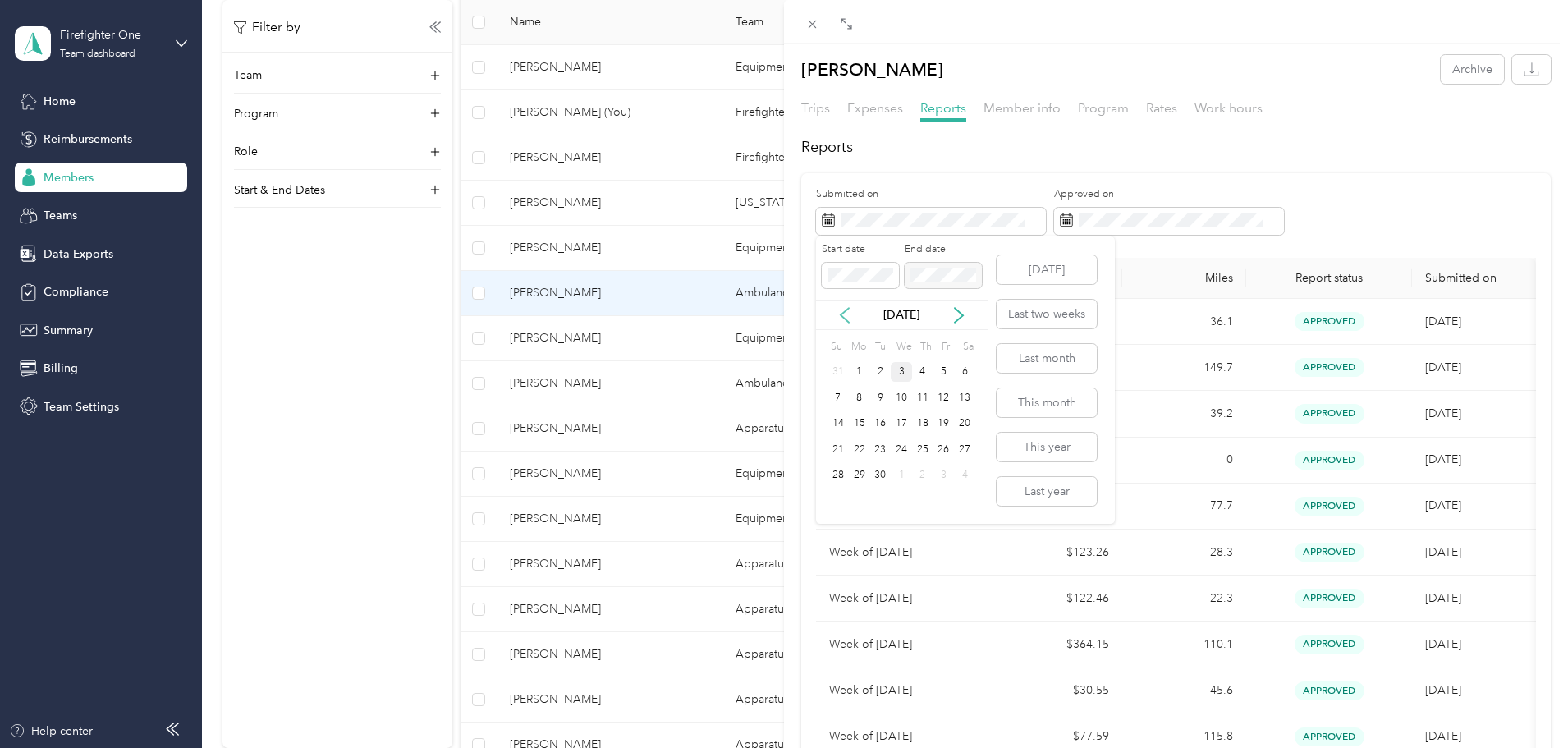
click at [849, 320] on icon at bounding box center [845, 315] width 17 height 17
click at [849, 319] on icon at bounding box center [845, 315] width 17 height 17
click at [879, 366] on div "1" at bounding box center [880, 372] width 22 height 21
click at [957, 310] on icon at bounding box center [959, 315] width 8 height 15
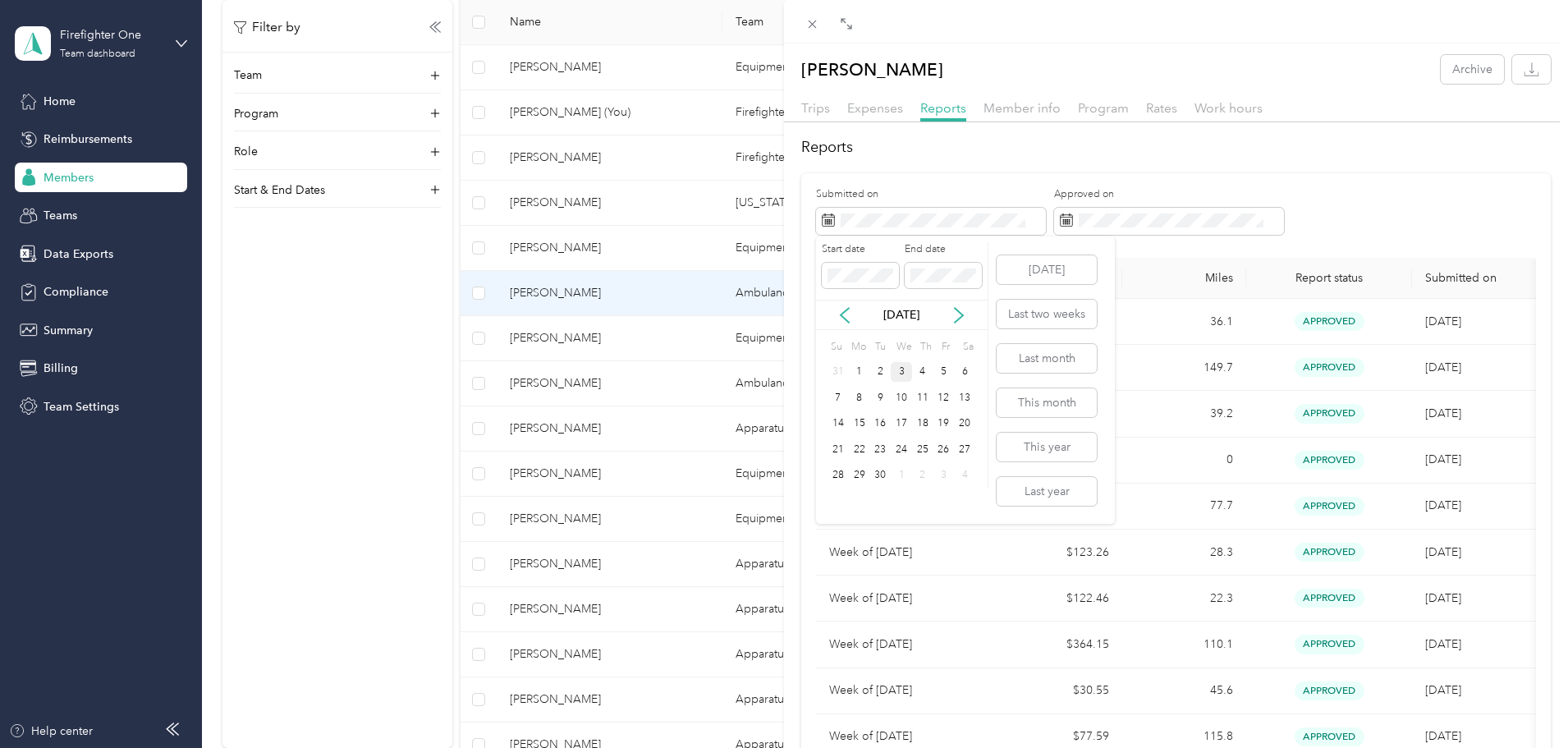
click at [900, 375] on div "3" at bounding box center [902, 372] width 22 height 21
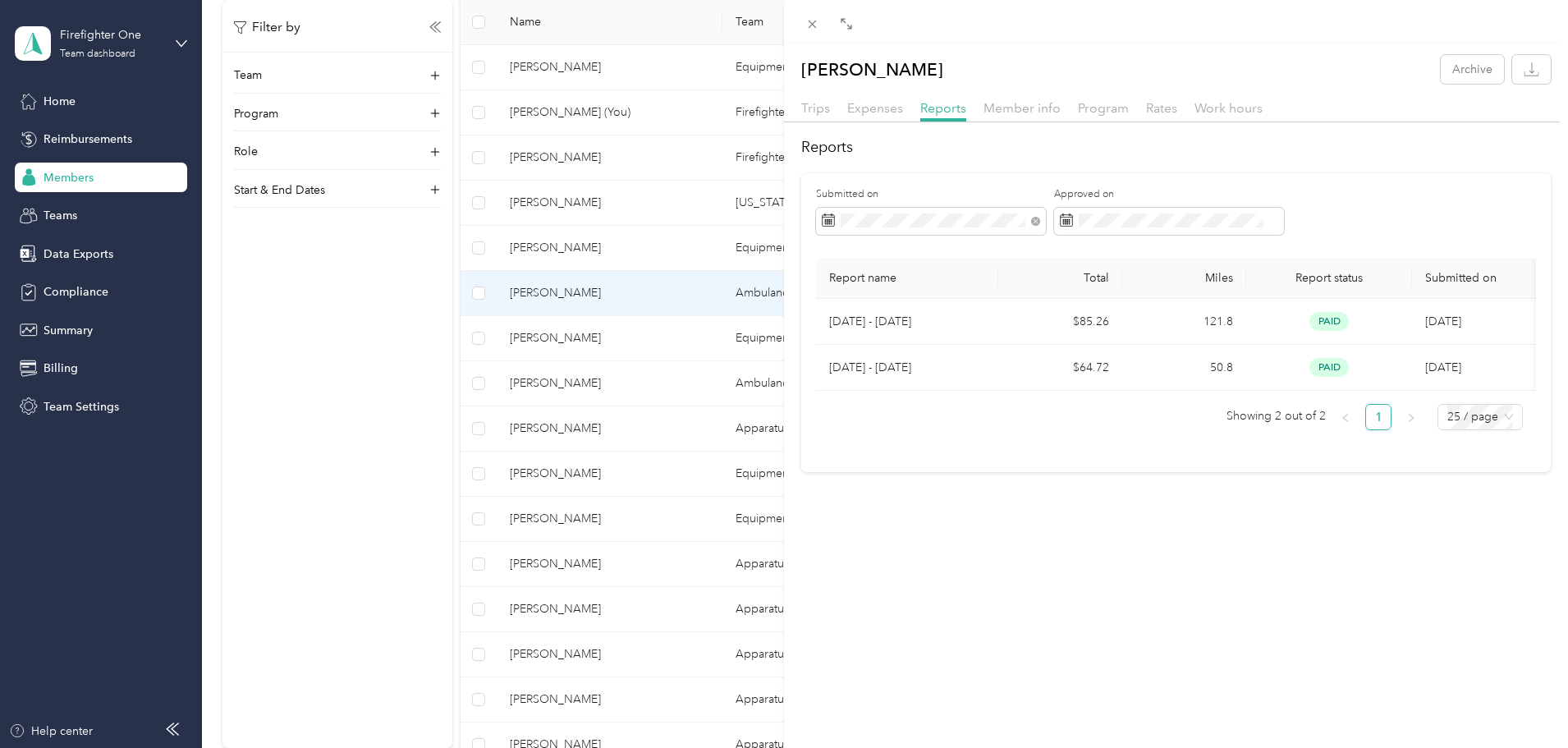
click at [107, 135] on div "Mike Cooper Archive Trips Expenses Reports Member info Program Rates Work hours…" at bounding box center [784, 374] width 1568 height 748
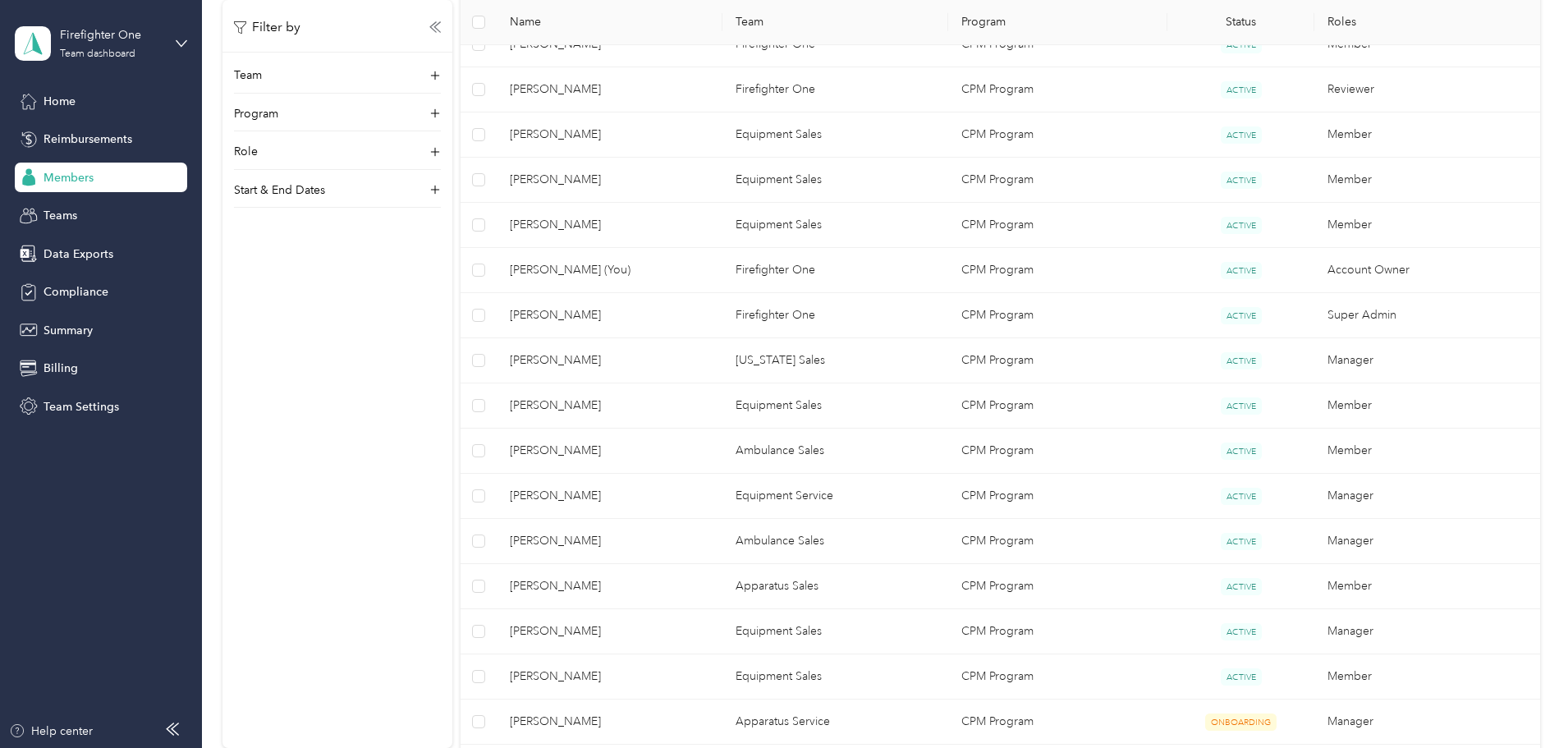
scroll to position [411, 0]
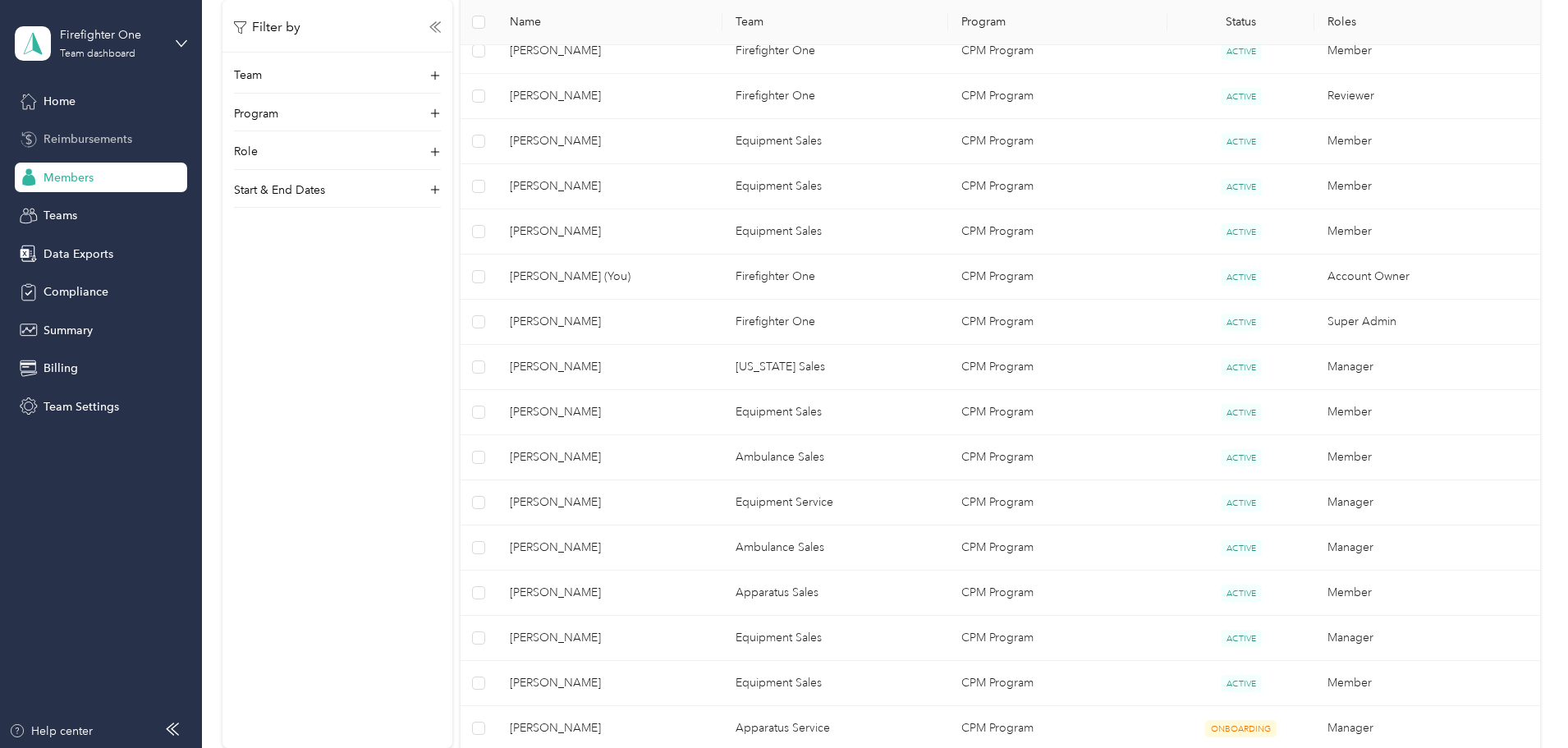
click at [67, 143] on span "Reimbursements" at bounding box center [88, 139] width 89 height 18
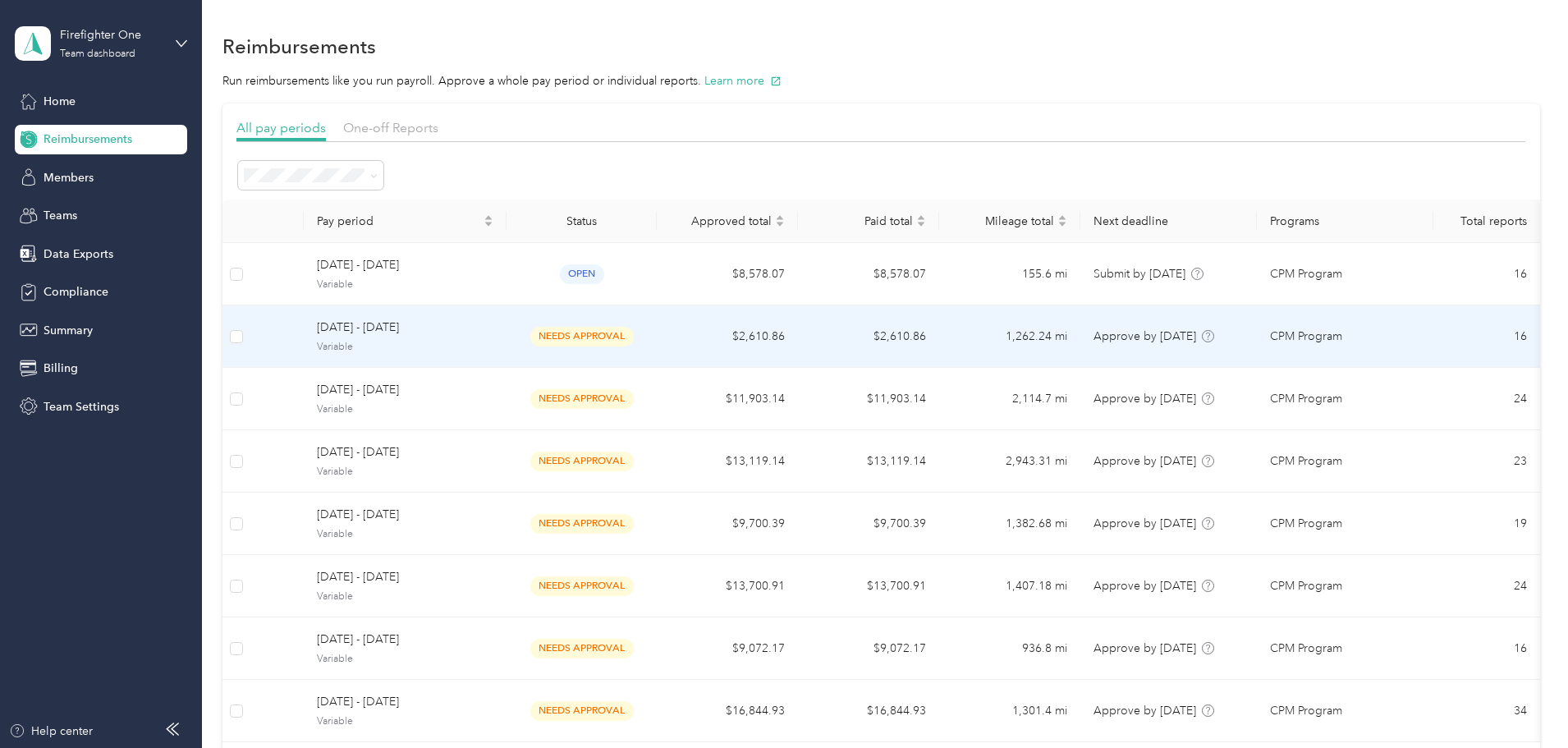
click at [634, 328] on span "needs approval" at bounding box center [582, 336] width 104 height 19
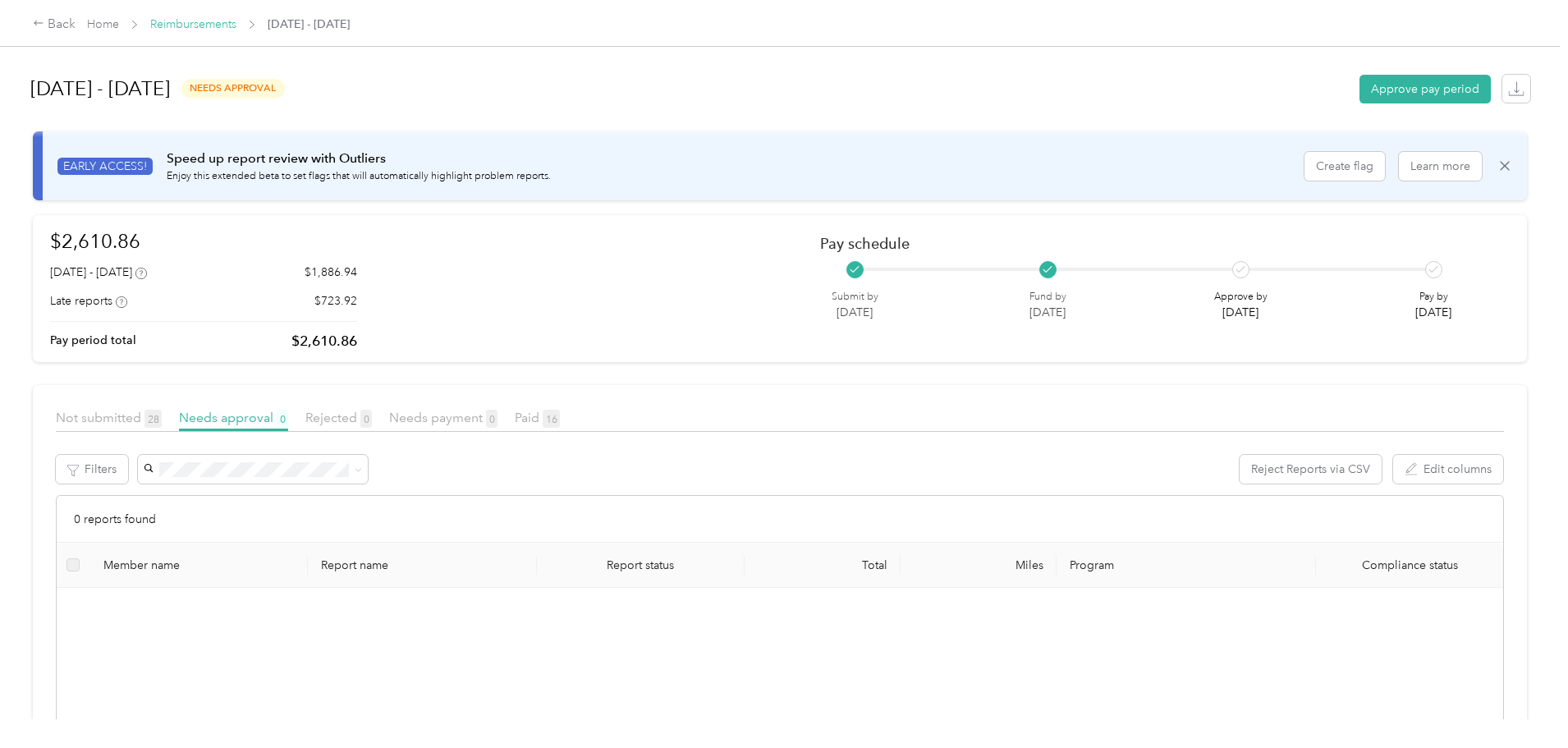
click at [237, 25] on link "Reimbursements" at bounding box center [193, 24] width 86 height 14
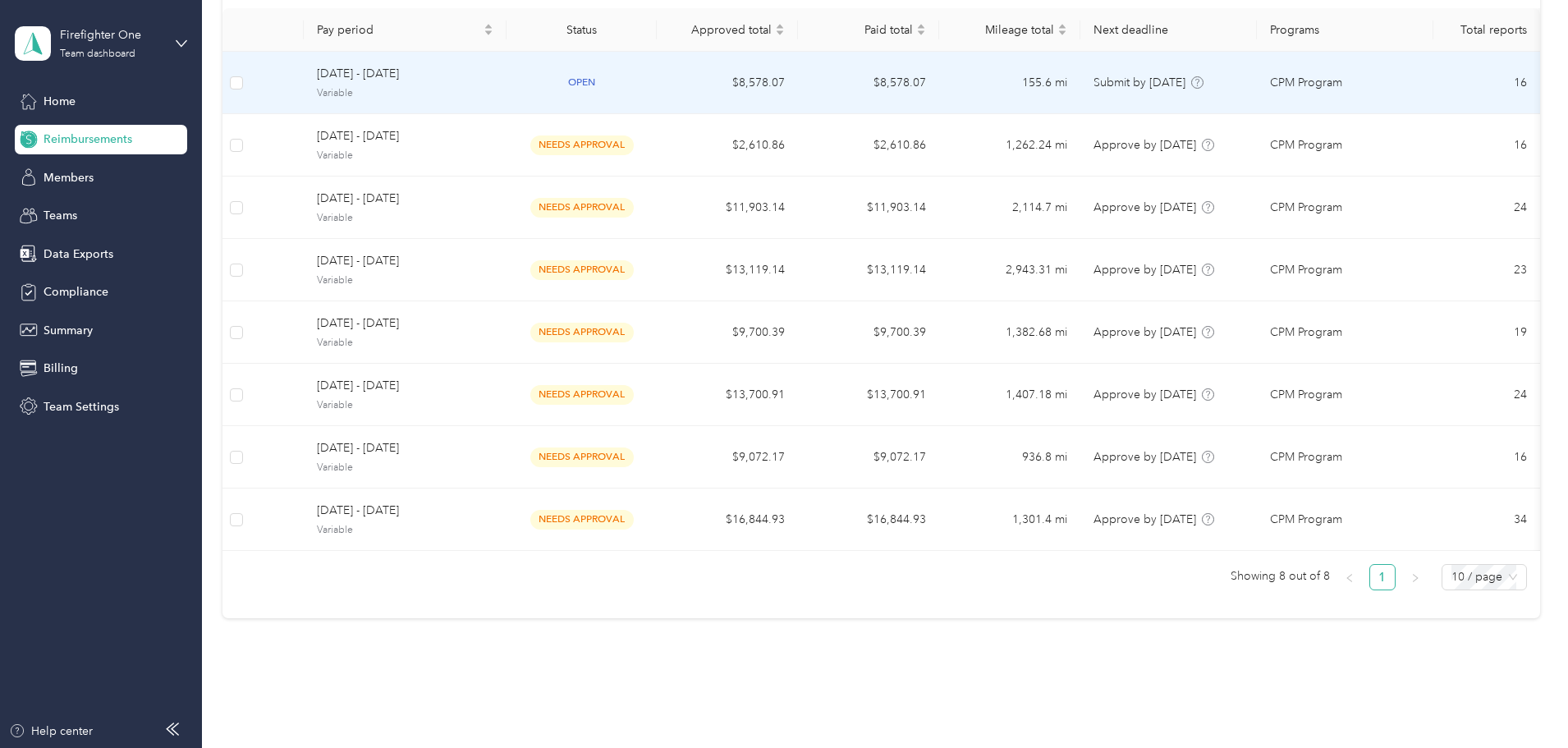
scroll to position [243, 0]
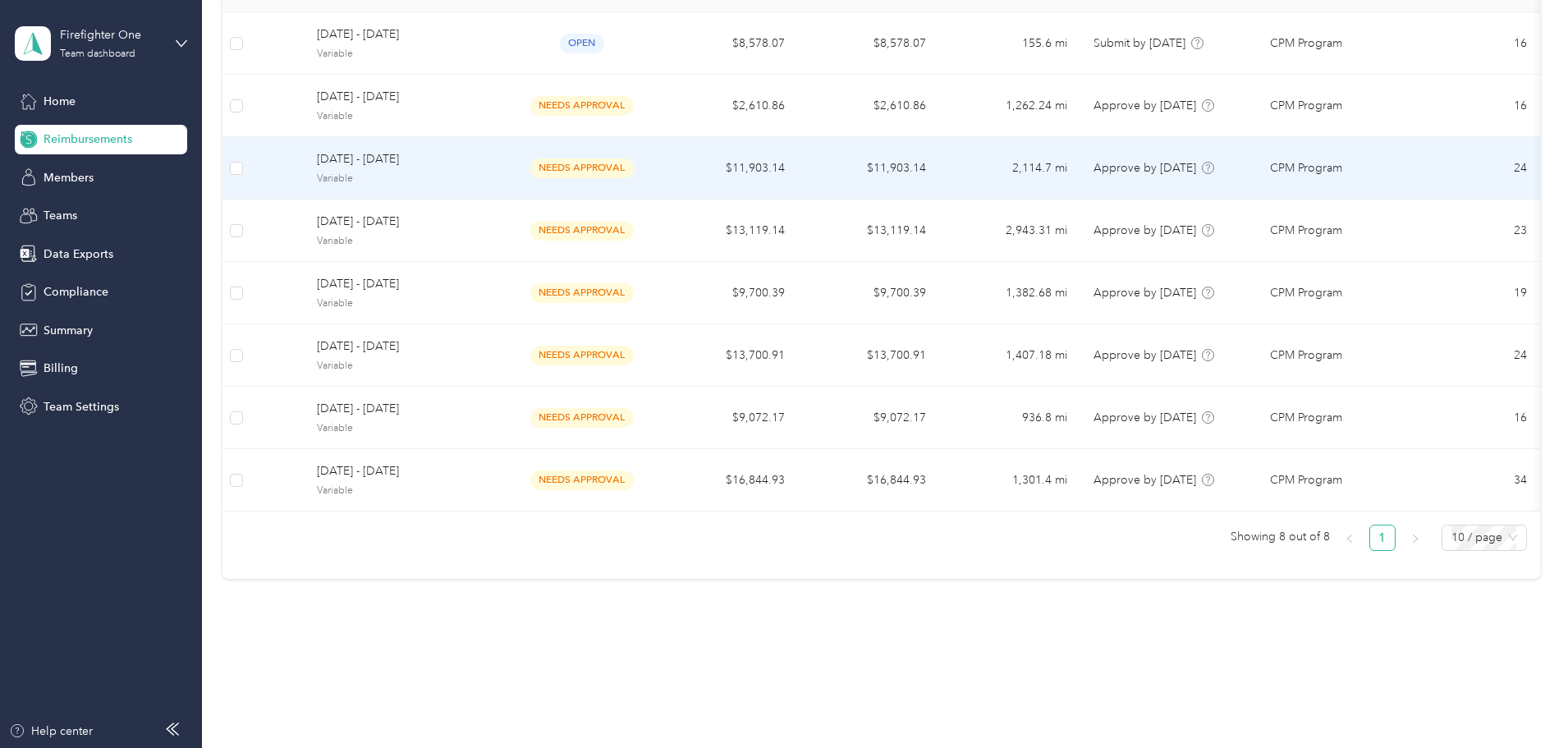
click at [494, 172] on span "Variable" at bounding box center [405, 179] width 177 height 15
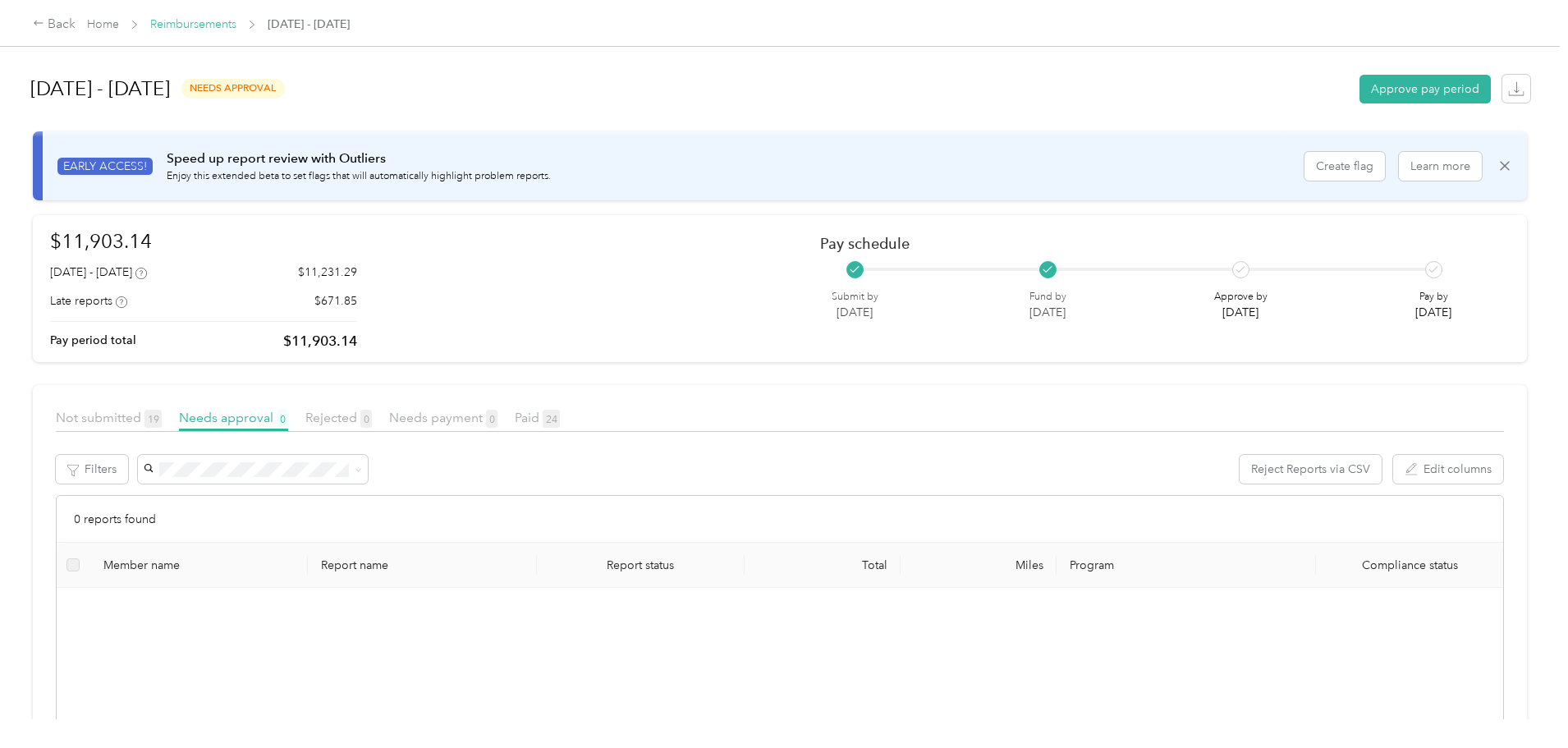
click at [237, 22] on link "Reimbursements" at bounding box center [193, 24] width 86 height 14
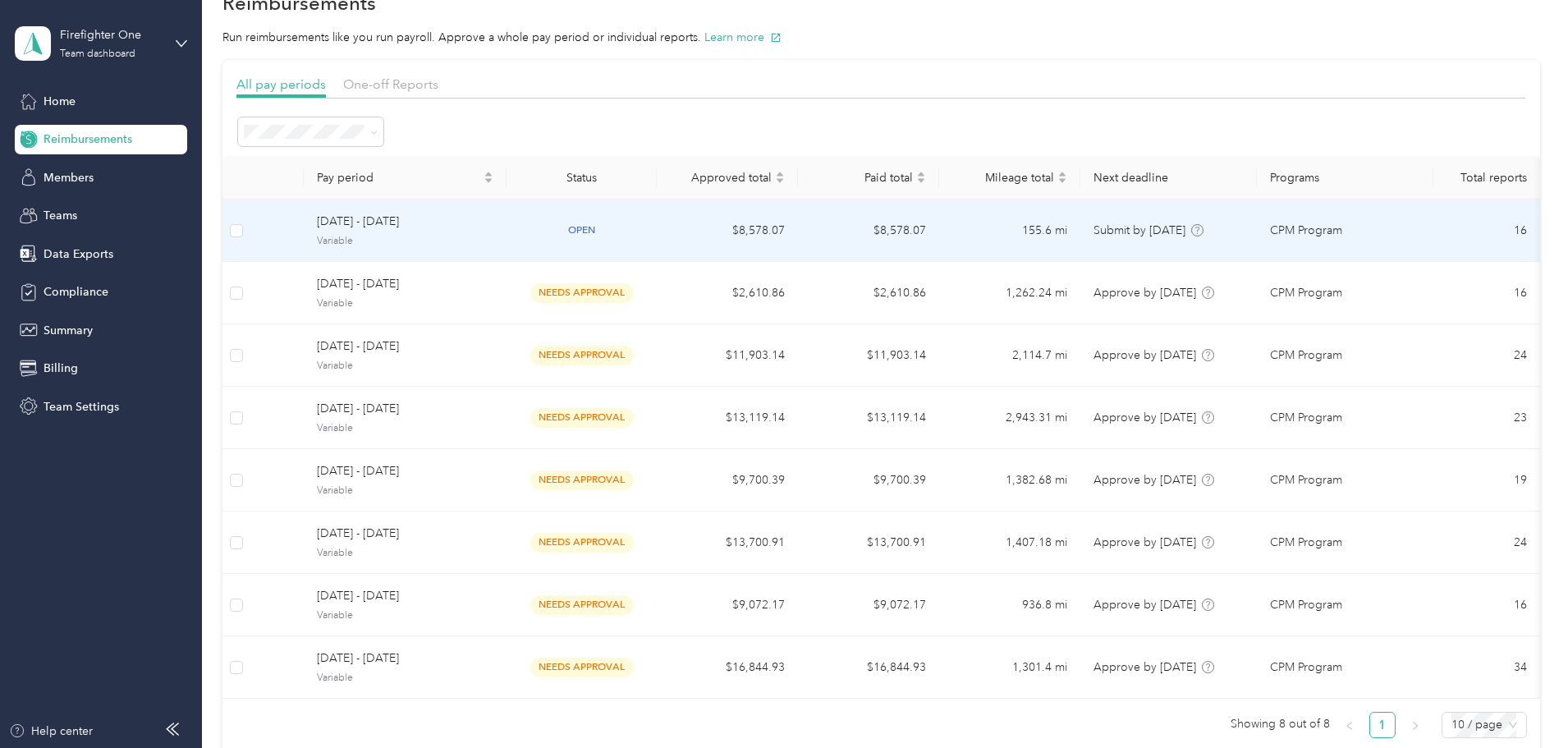
scroll to position [82, 0]
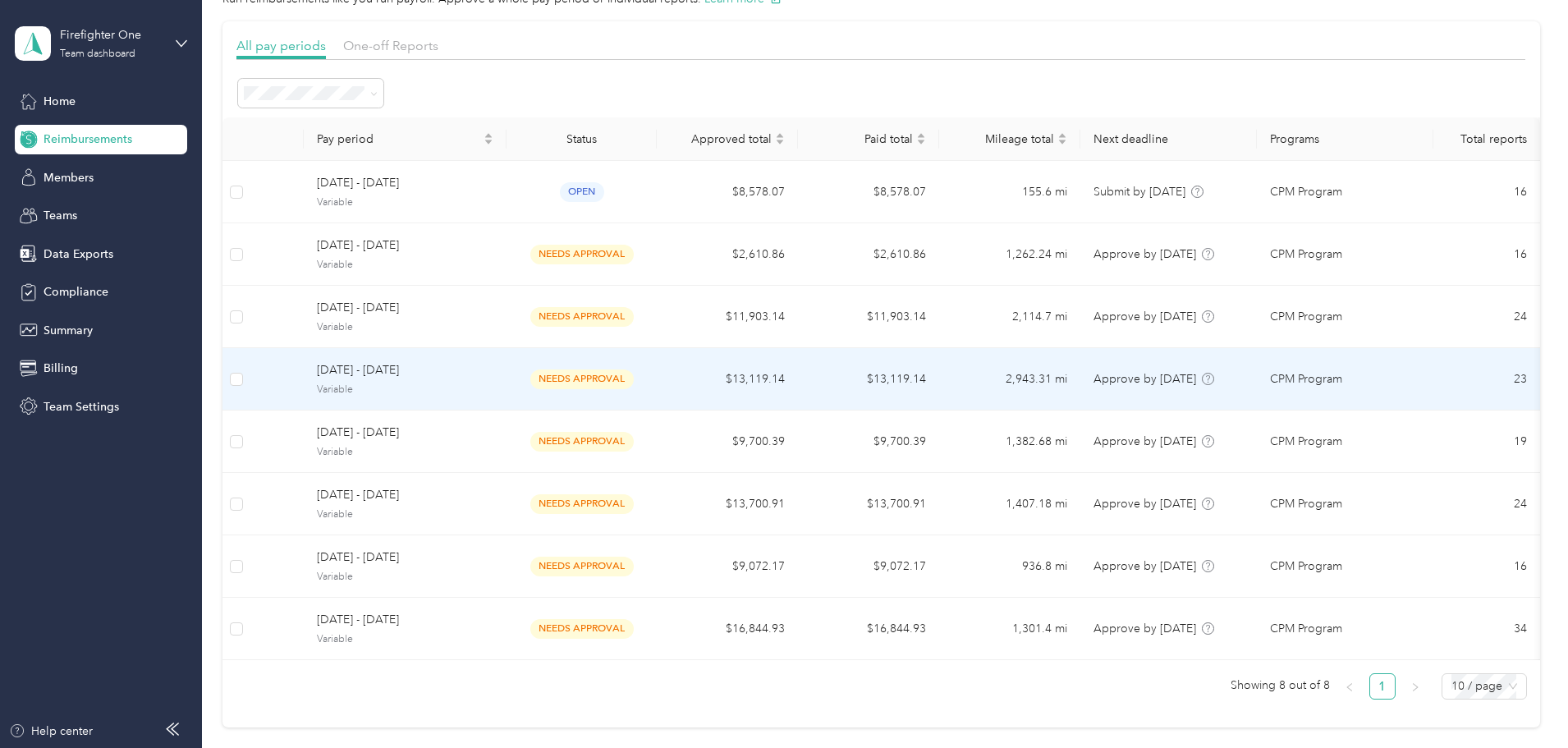
click at [494, 376] on span "August 11 - 17, 2025" at bounding box center [405, 371] width 177 height 18
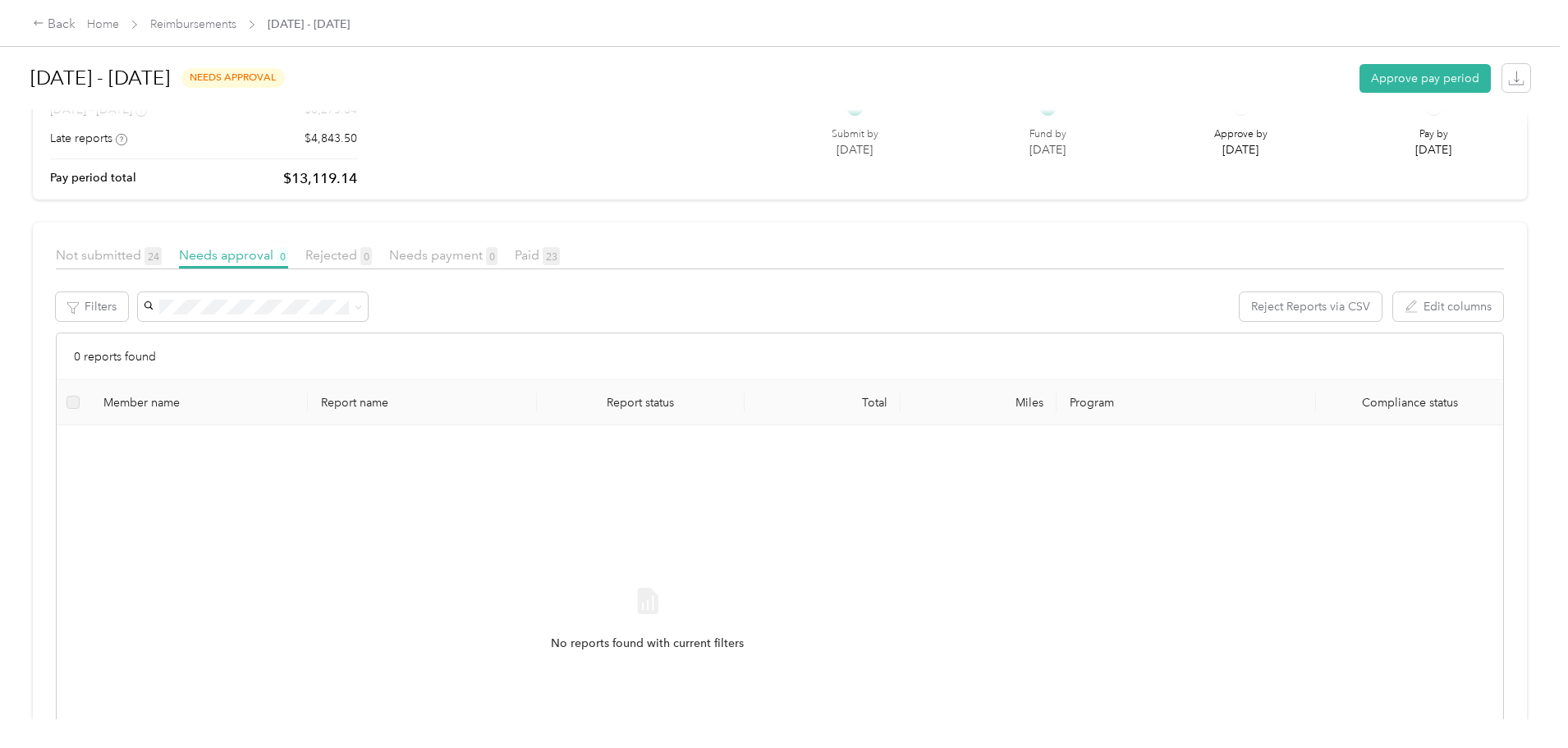
scroll to position [164, 0]
click at [161, 248] on span "Not submitted 24" at bounding box center [109, 253] width 106 height 16
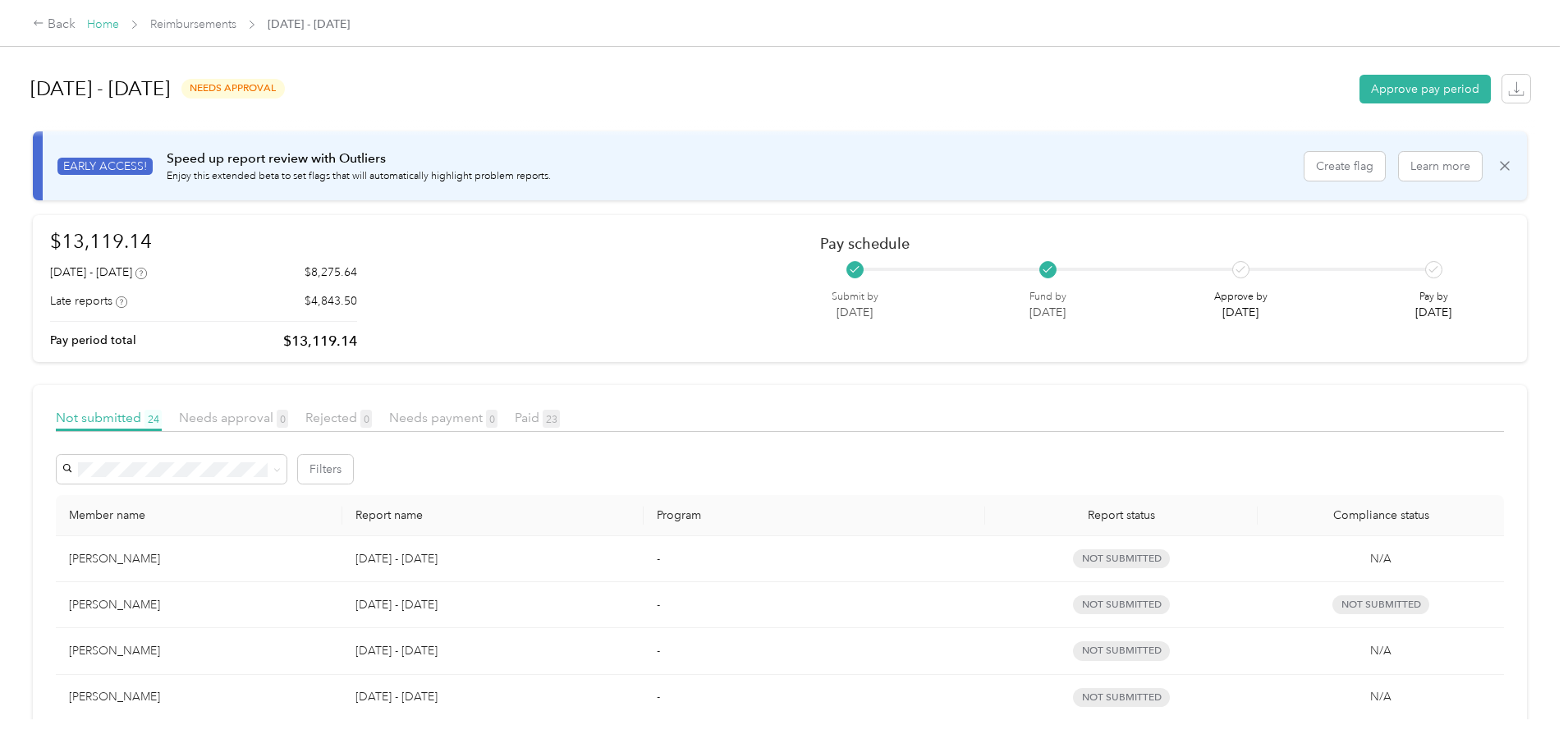
click at [119, 25] on link "Home" at bounding box center [103, 24] width 32 height 14
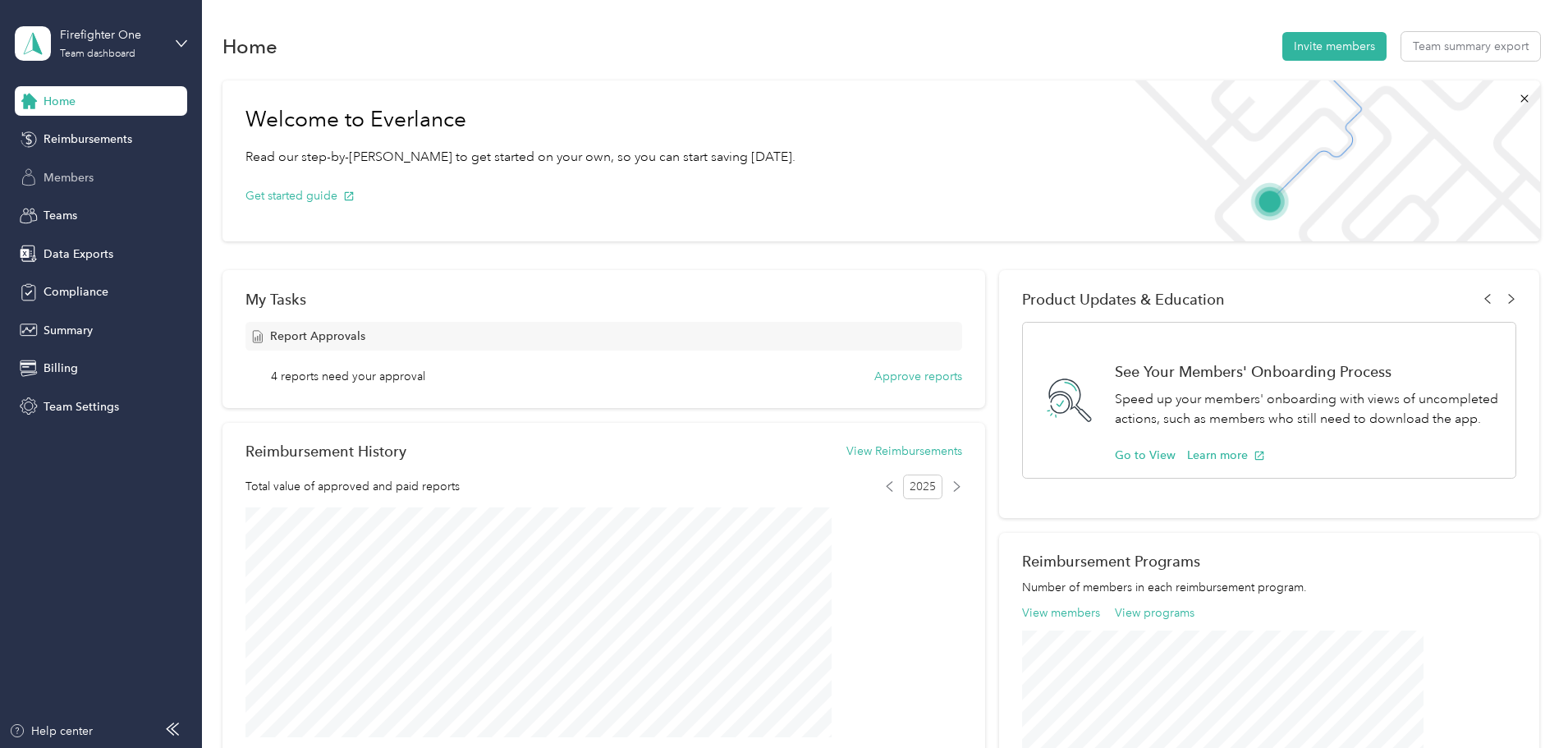
click at [74, 178] on span "Members" at bounding box center [69, 177] width 50 height 18
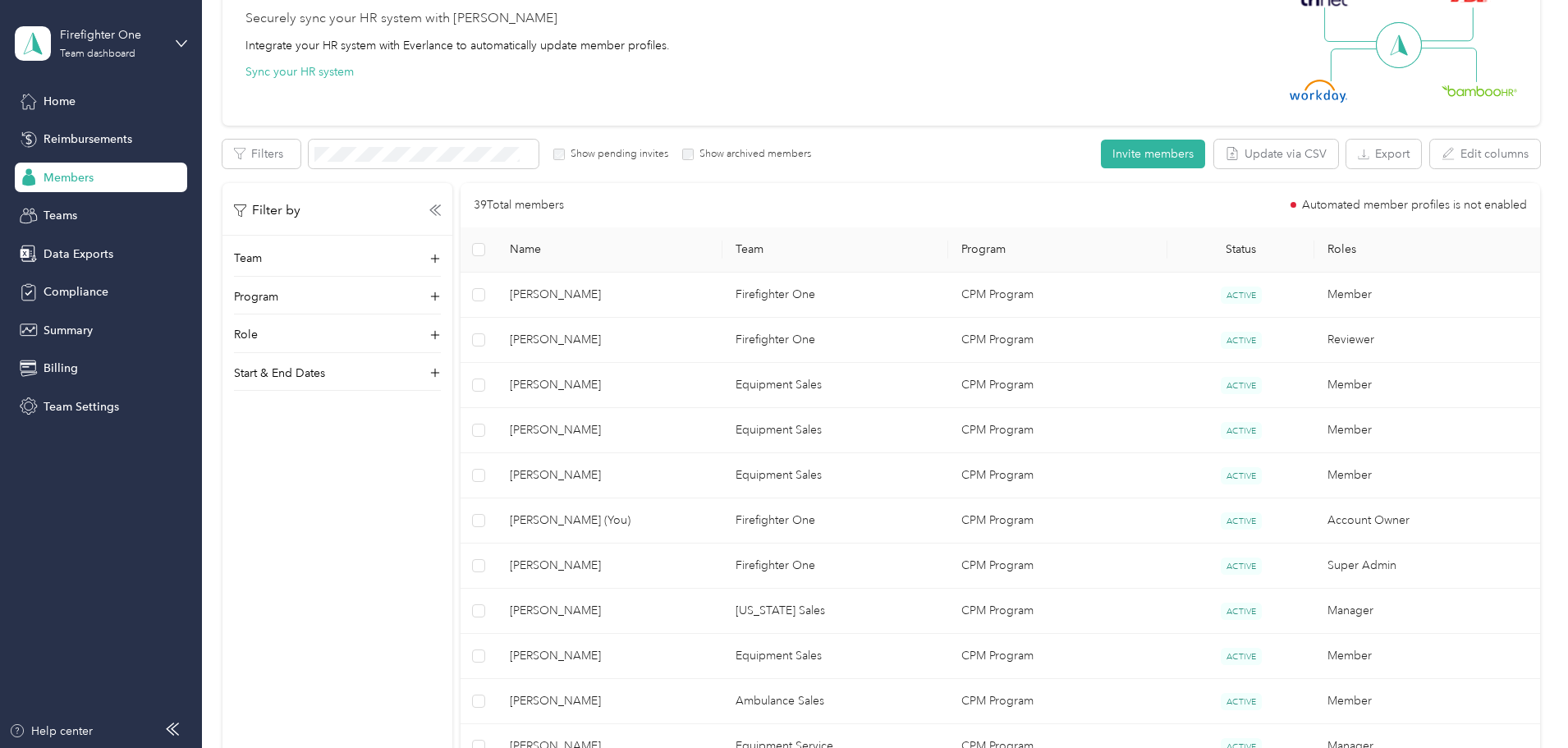
scroll to position [329, 0]
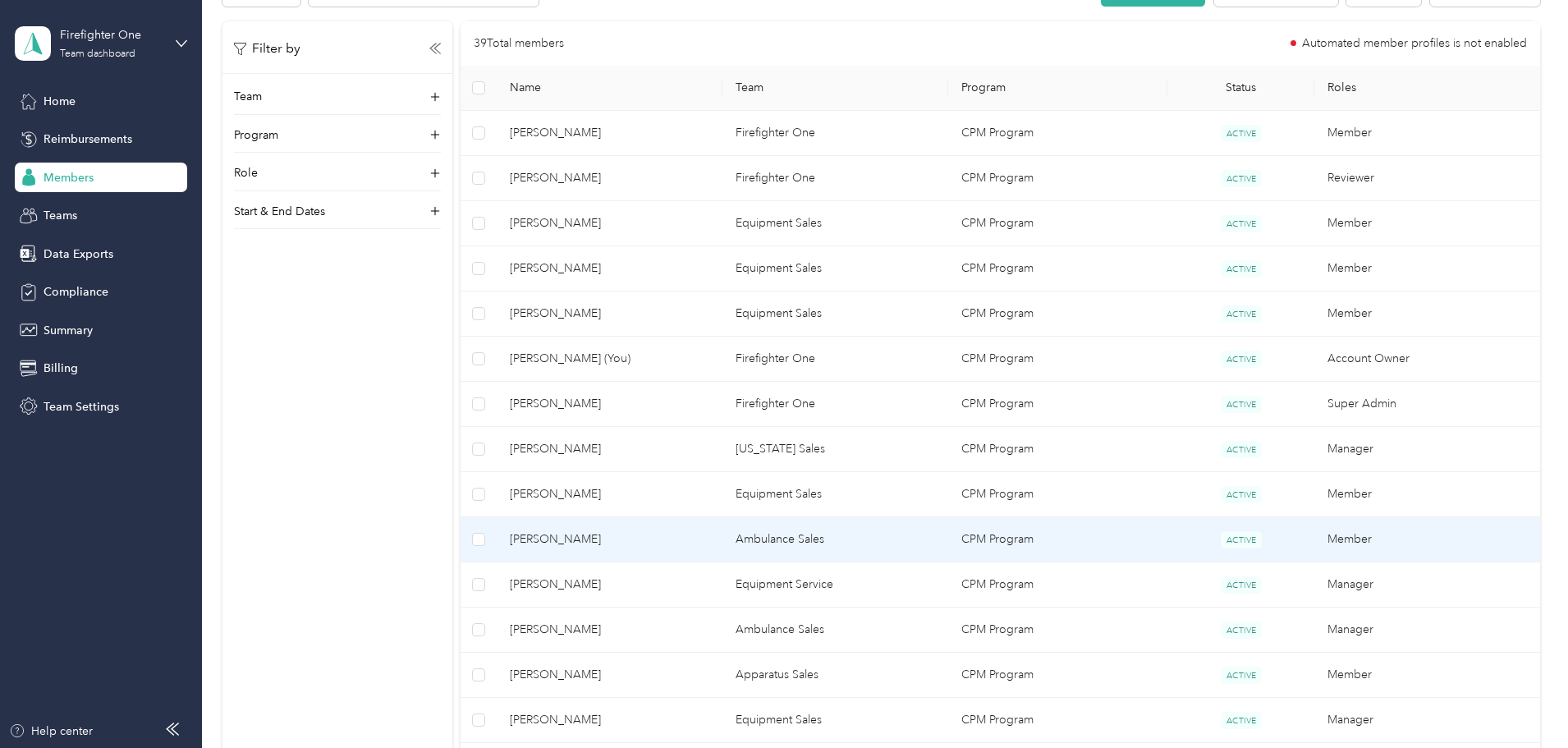
click at [661, 543] on span "Mike Cooper" at bounding box center [609, 540] width 199 height 18
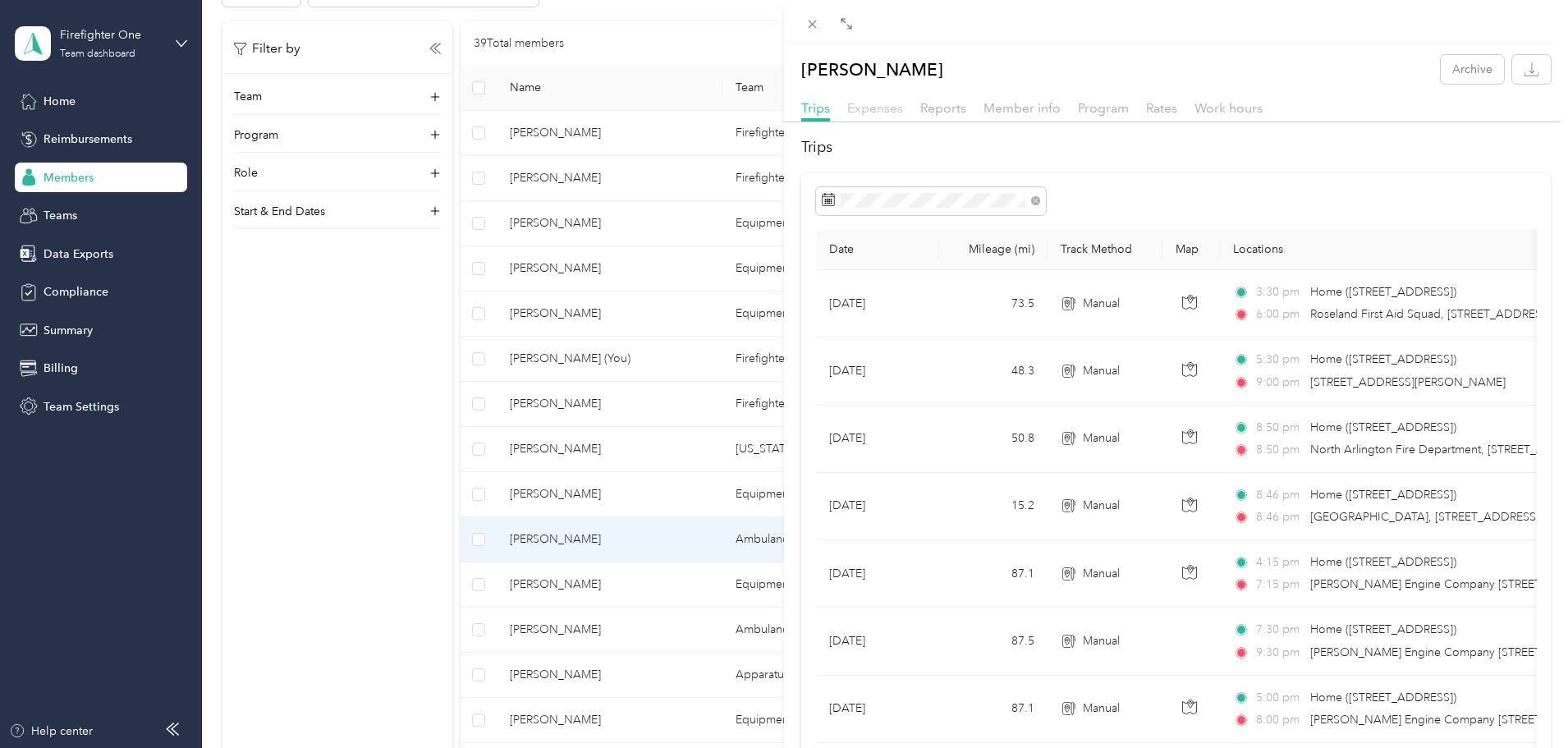
click at [877, 110] on span "Expenses" at bounding box center [875, 108] width 56 height 16
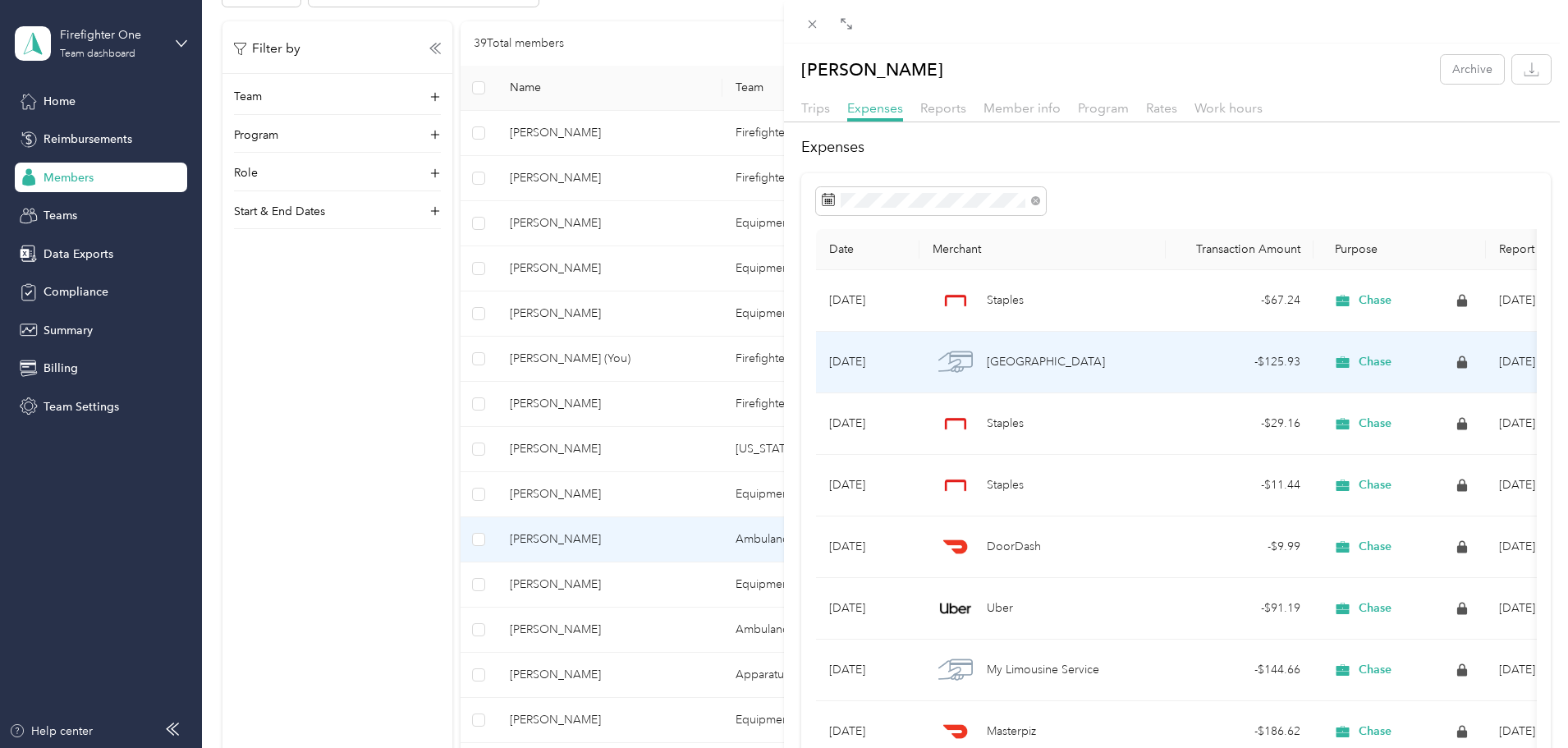
click at [1031, 361] on div "Ferrara" at bounding box center [1043, 361] width 220 height 34
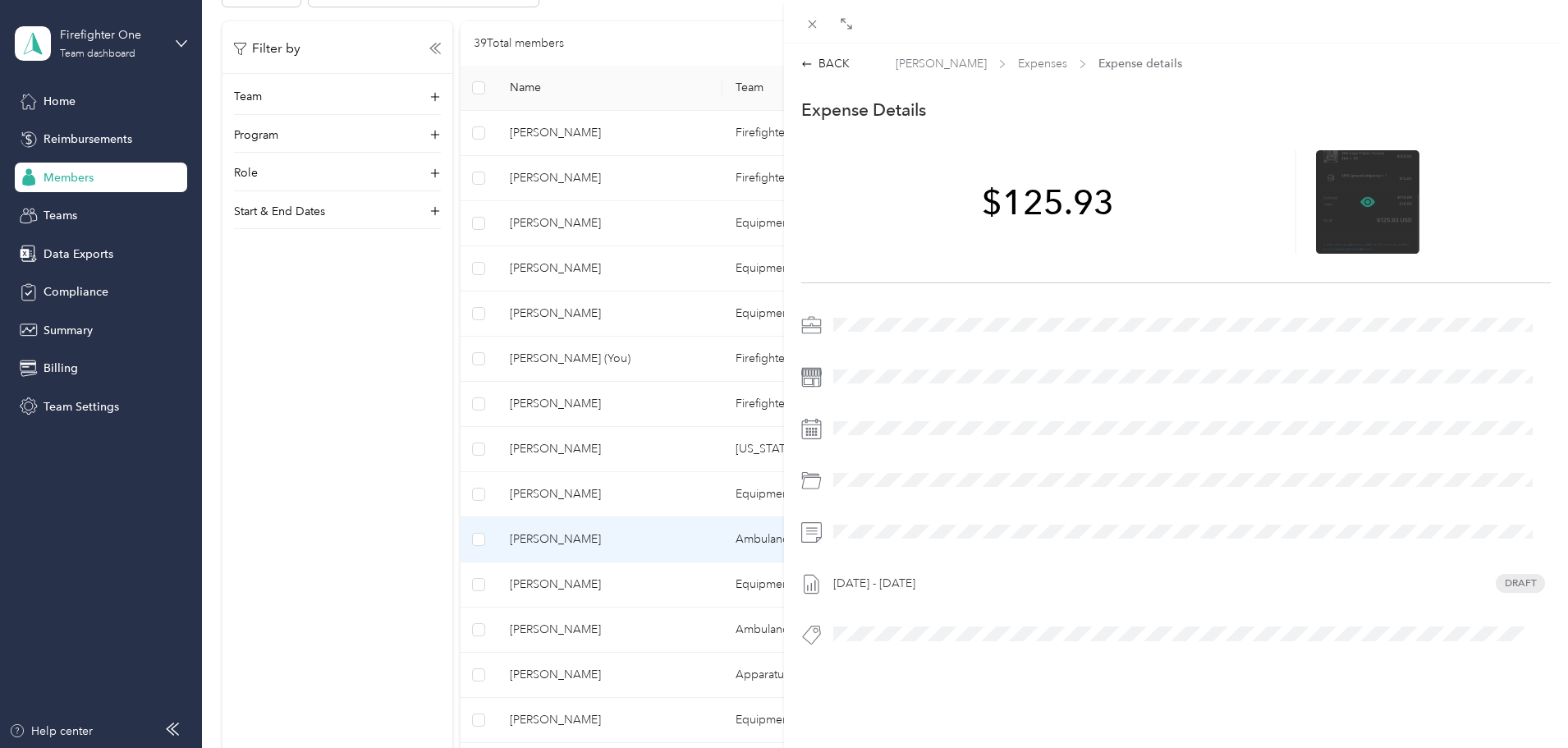
click at [1364, 198] on icon at bounding box center [1368, 202] width 15 height 10
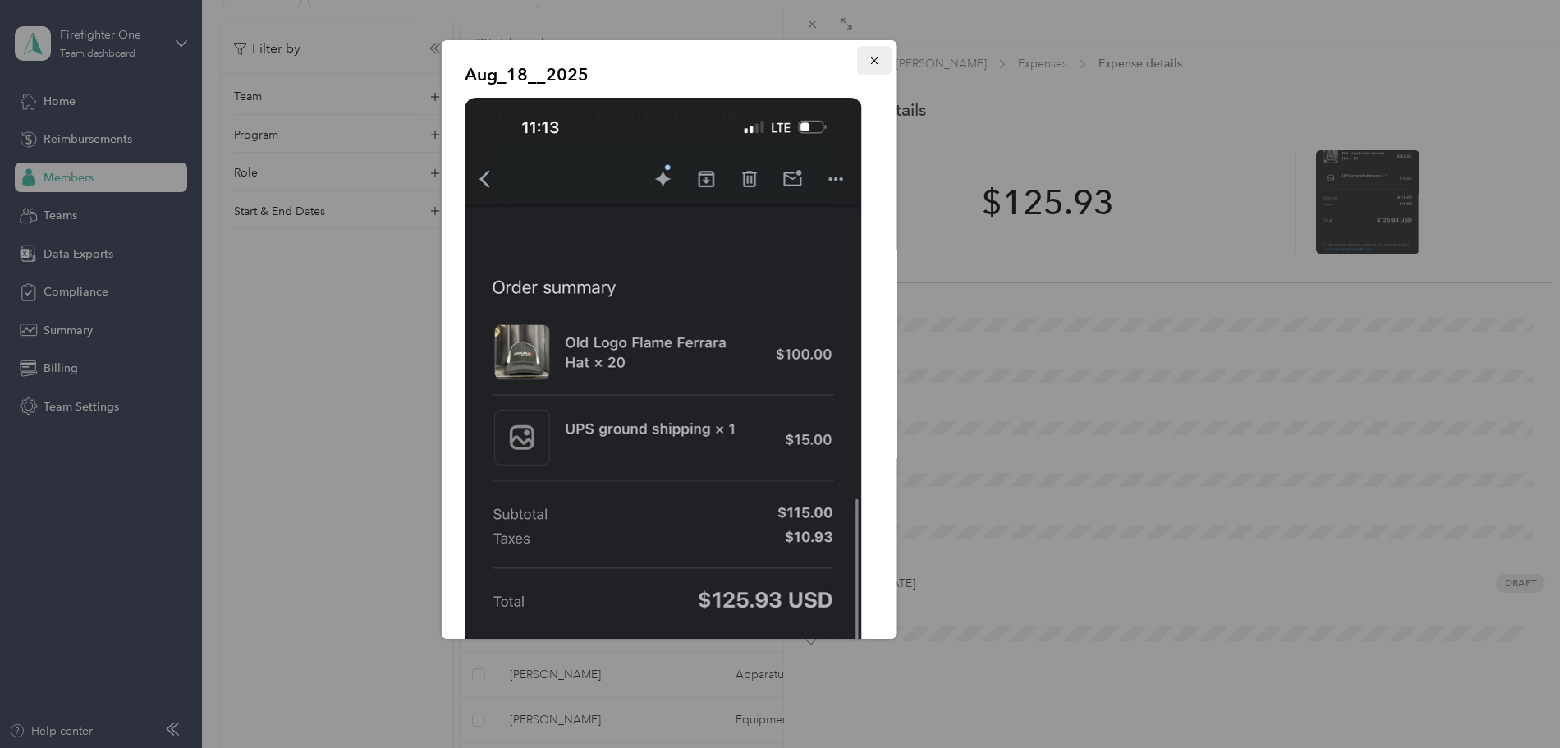
click at [870, 59] on icon "button" at bounding box center [874, 61] width 7 height 7
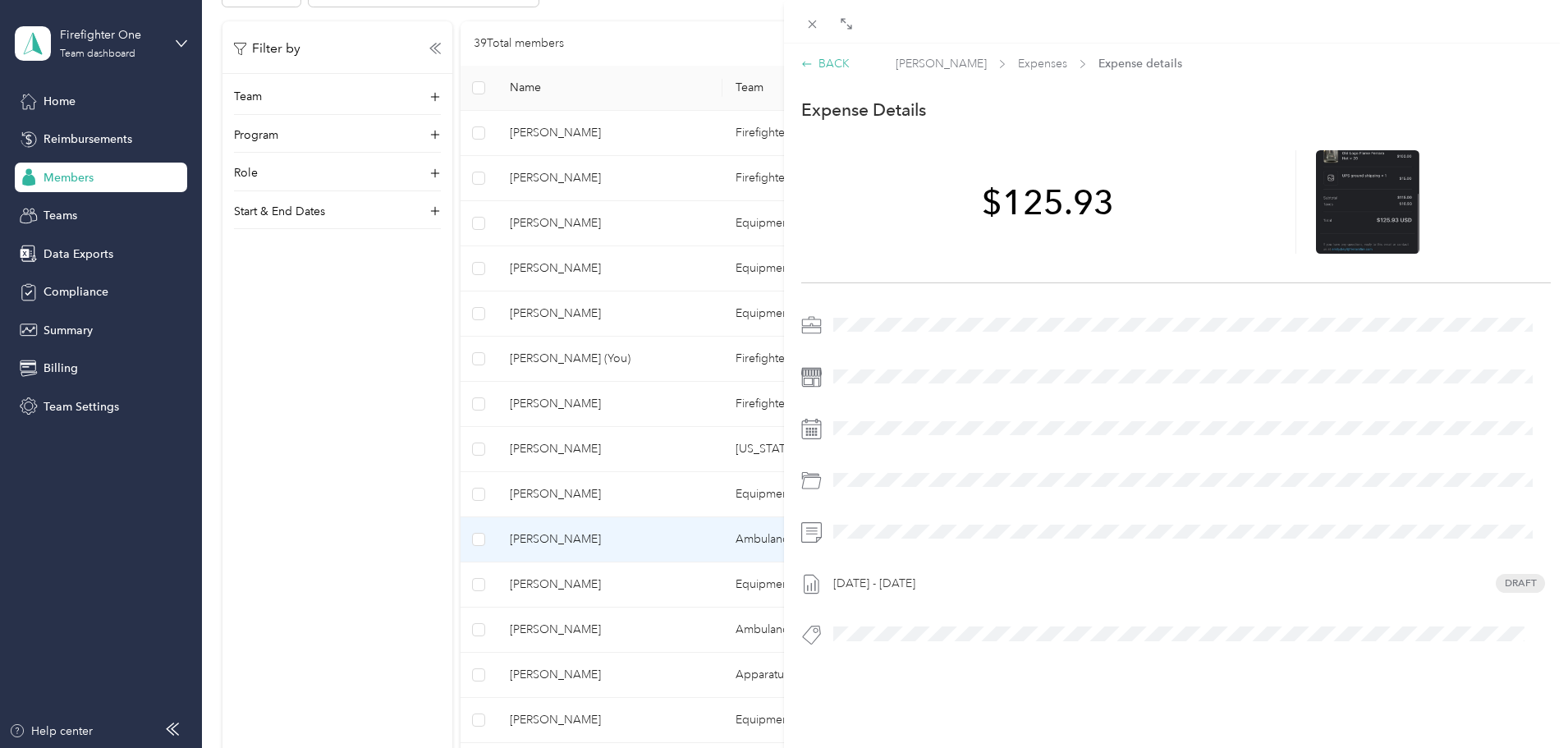
click at [838, 64] on div "BACK" at bounding box center [826, 64] width 49 height 18
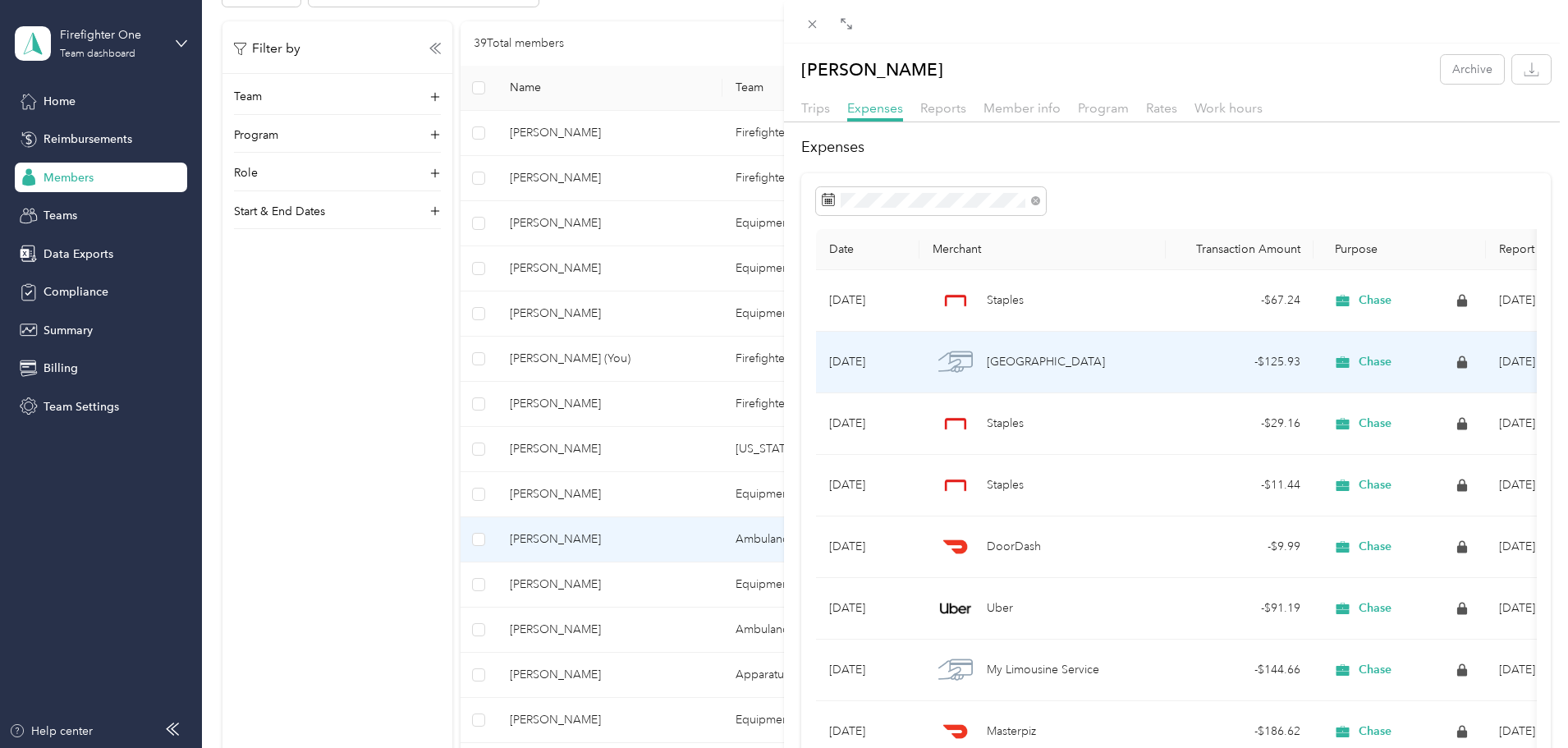
click at [1012, 300] on span "Staples" at bounding box center [1006, 300] width 37 height 18
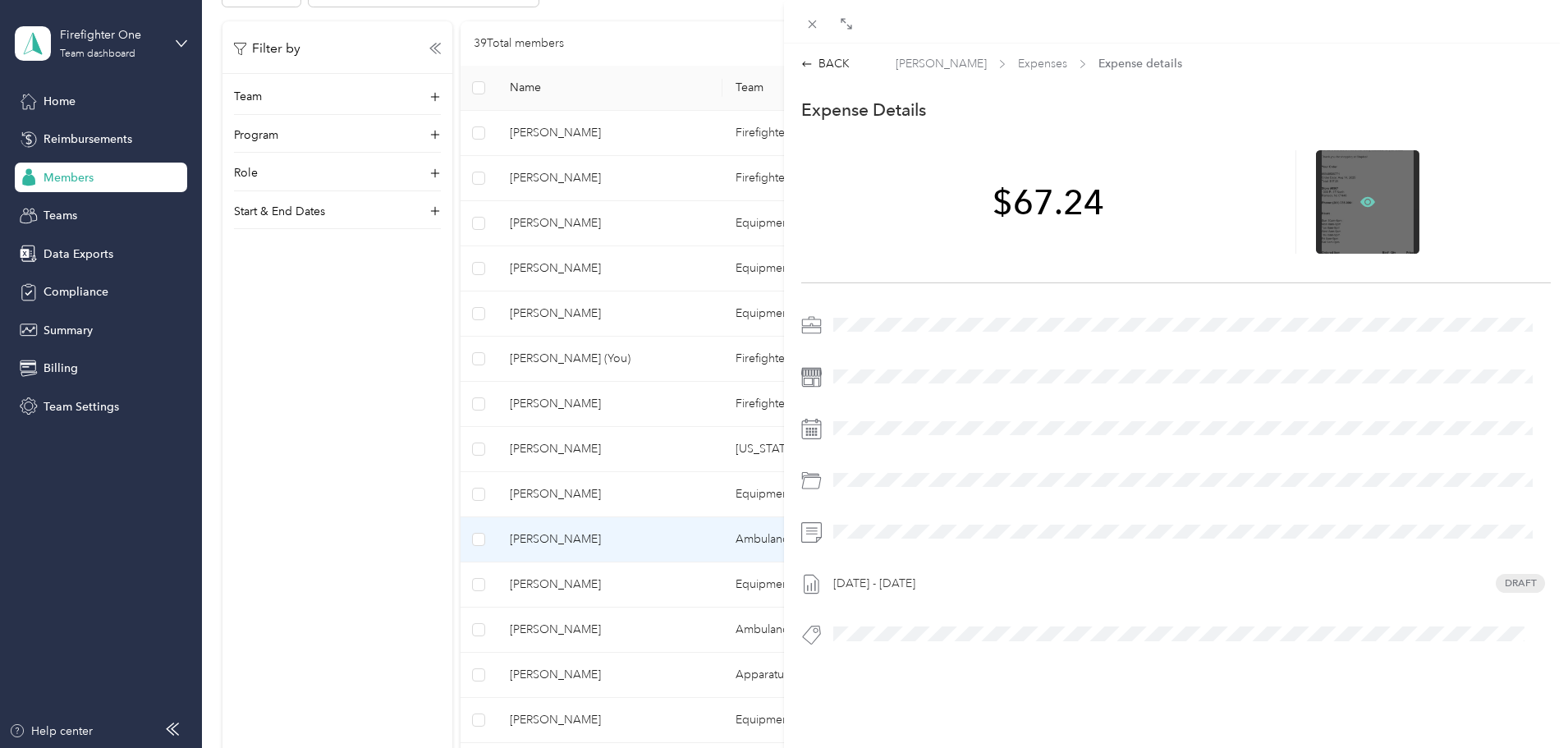
click at [1360, 199] on icon at bounding box center [1368, 202] width 15 height 10
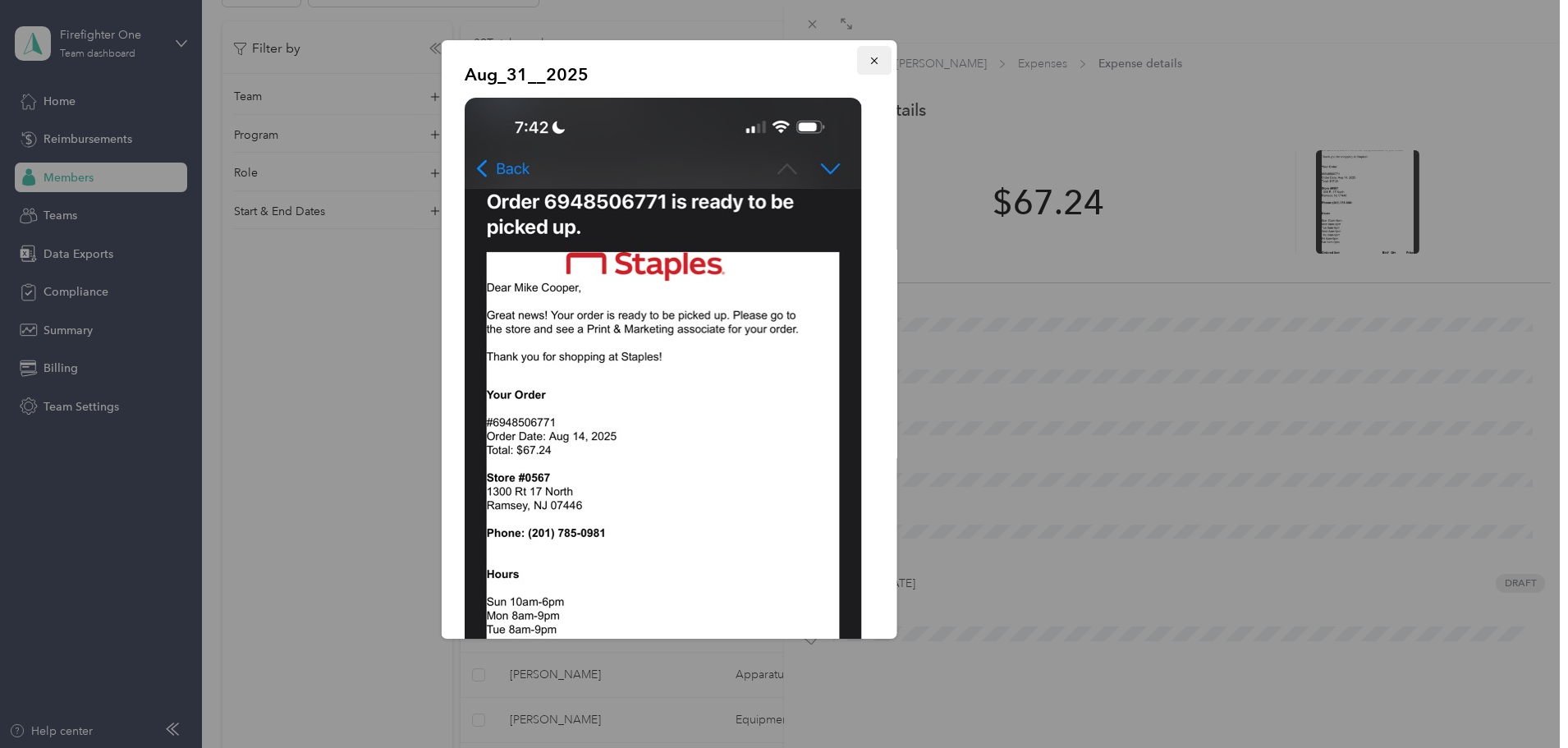
click at [869, 54] on span "button" at bounding box center [874, 60] width 12 height 14
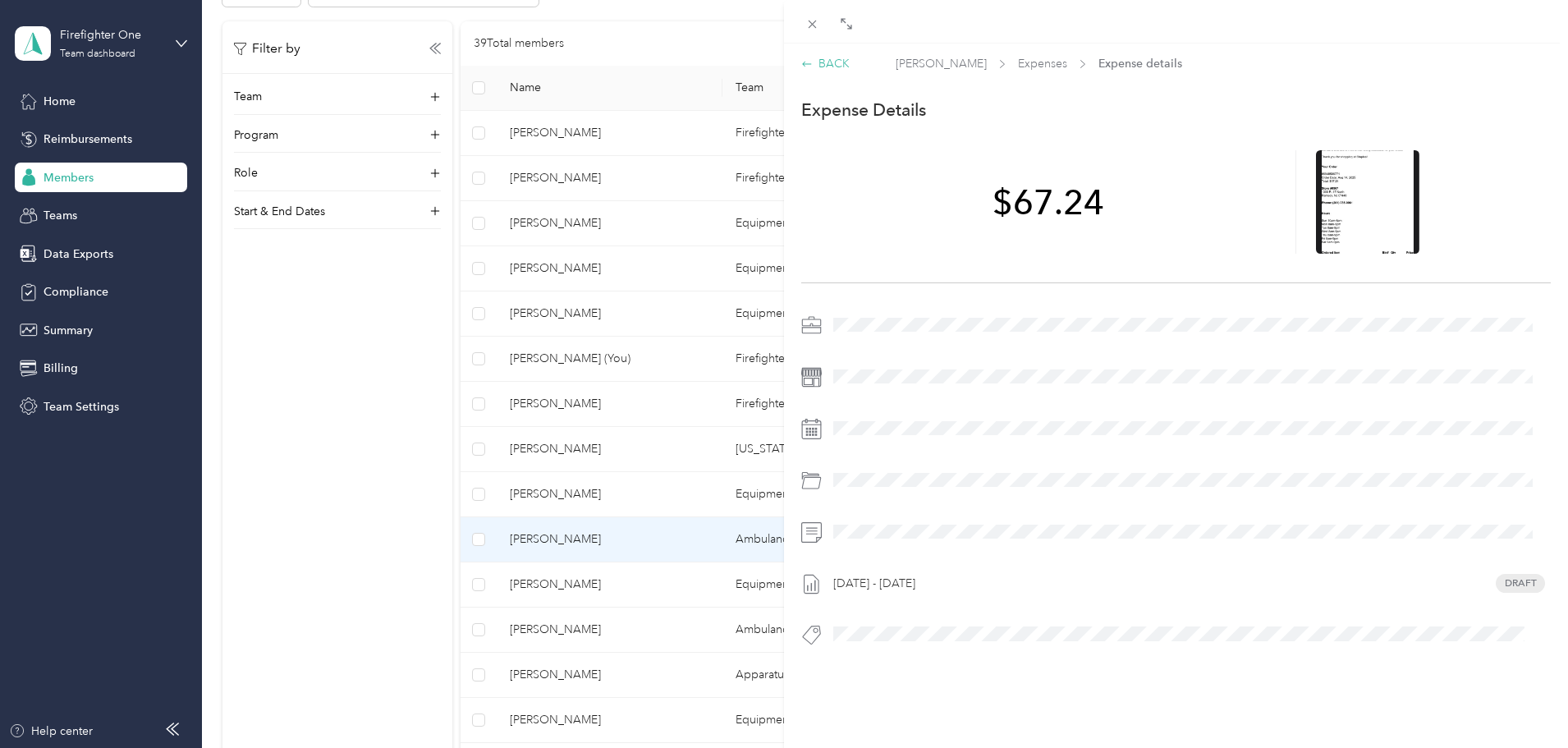
click at [825, 63] on div "BACK" at bounding box center [826, 64] width 49 height 18
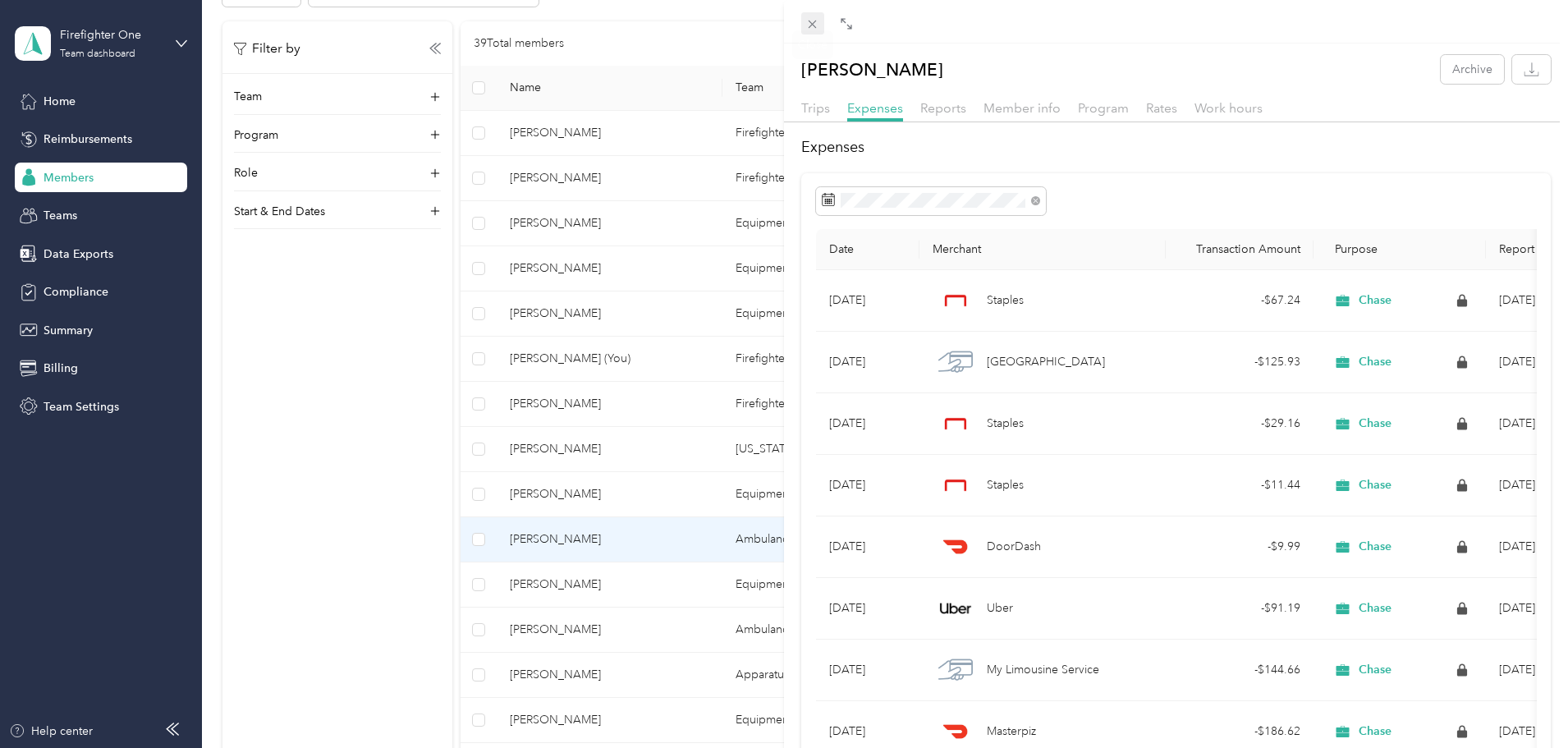
click at [815, 20] on icon at bounding box center [812, 24] width 14 height 14
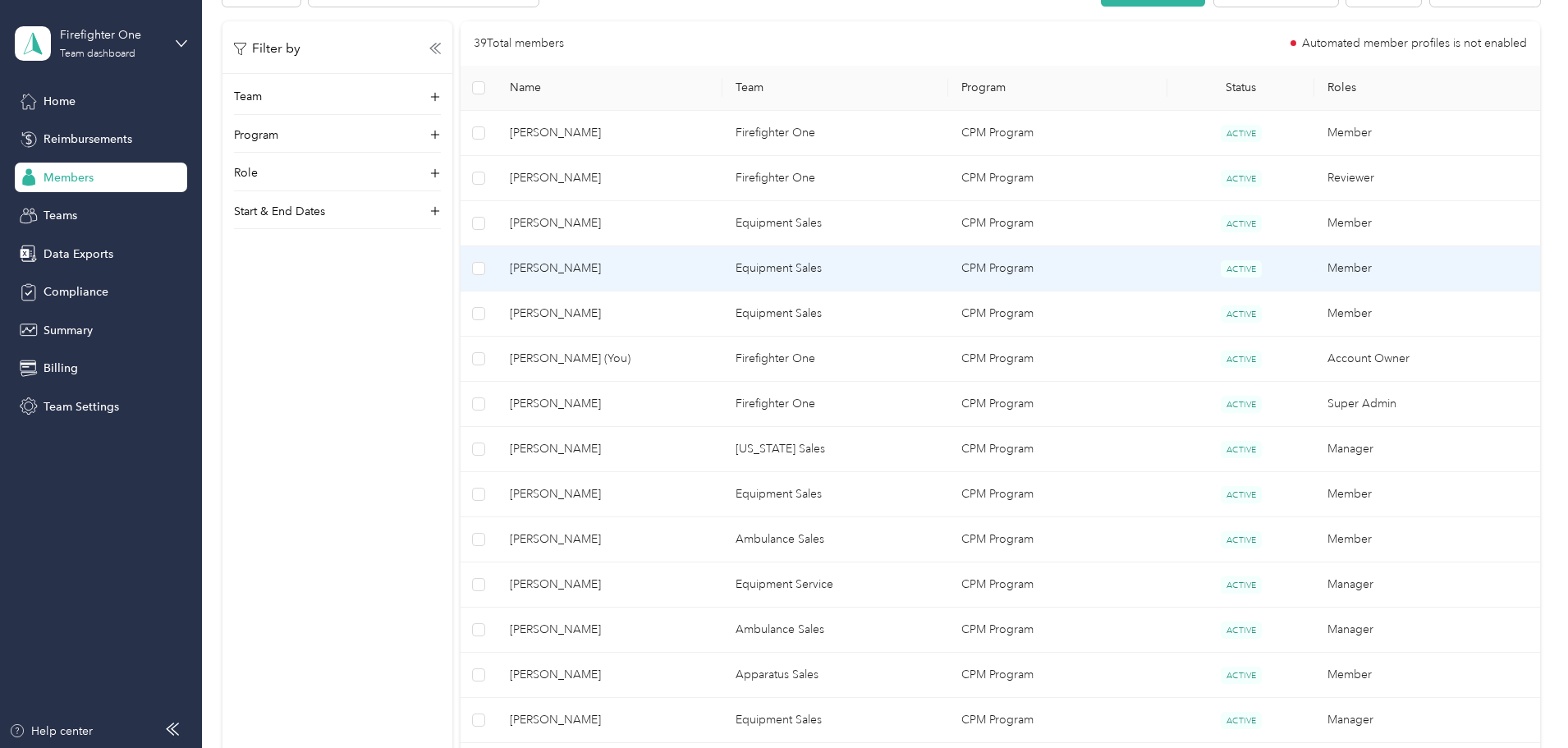
click at [679, 270] on span "David Hollywood" at bounding box center [609, 269] width 199 height 18
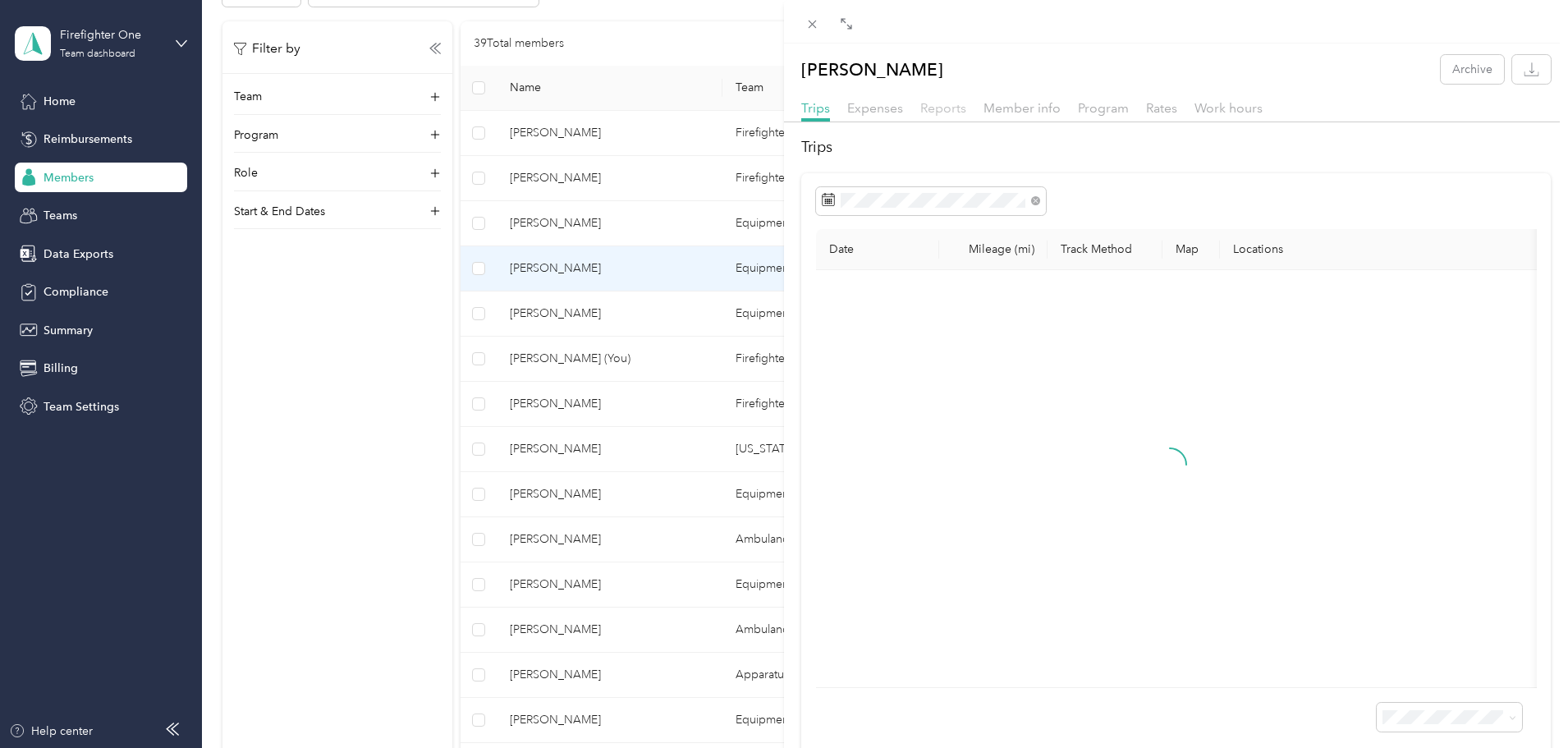
click at [941, 104] on span "Reports" at bounding box center [943, 108] width 46 height 16
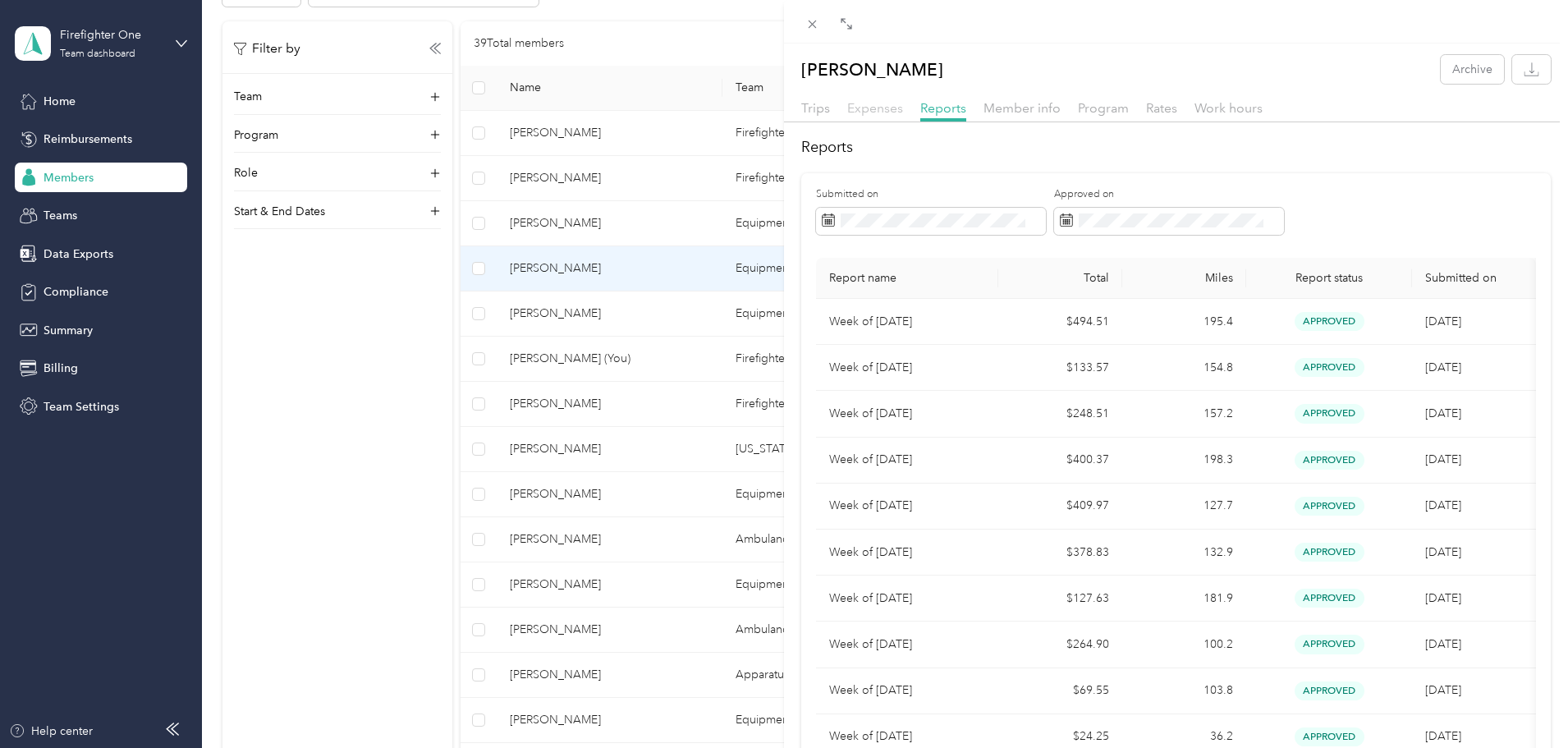
click at [894, 107] on span "Expenses" at bounding box center [875, 108] width 56 height 16
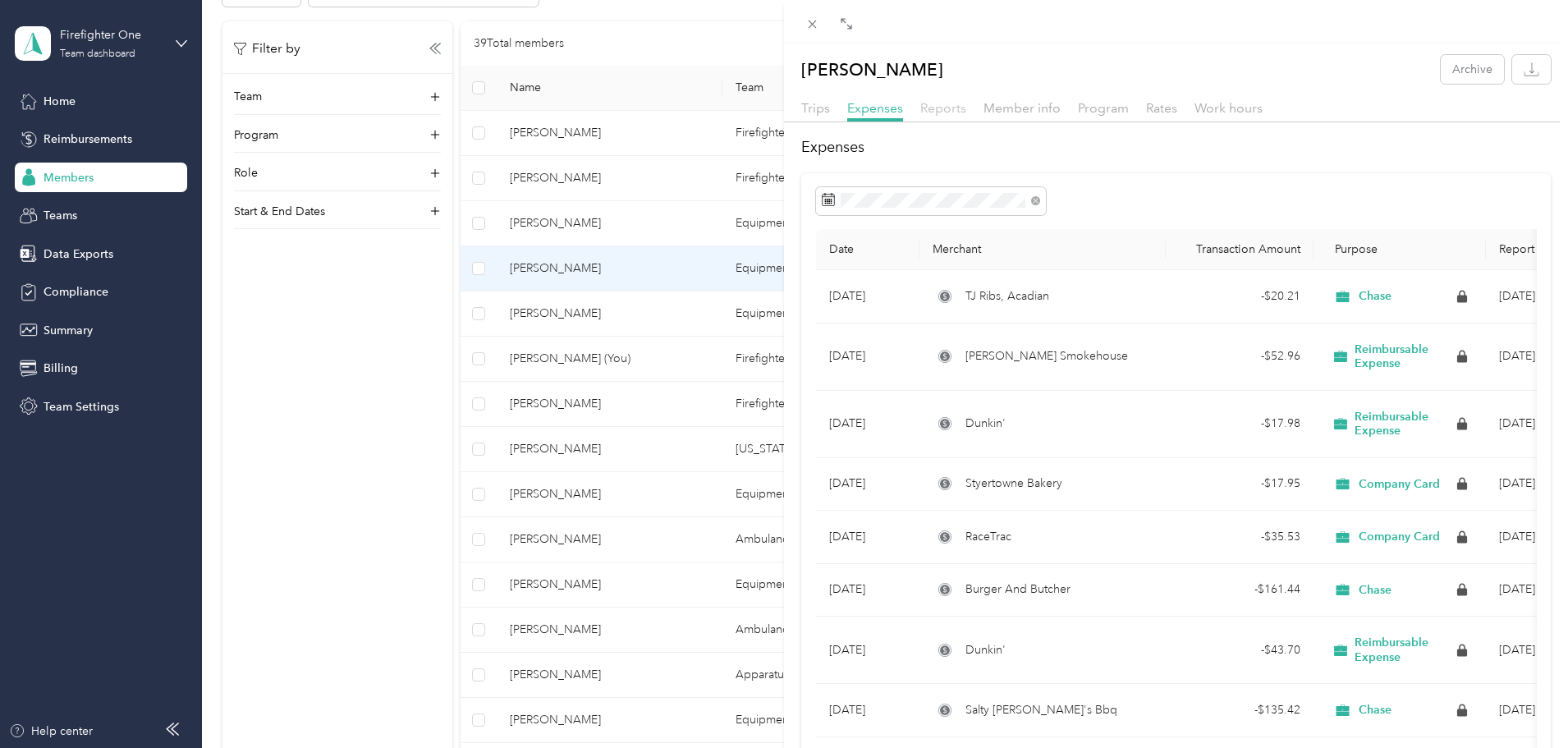
click at [935, 110] on span "Reports" at bounding box center [943, 108] width 46 height 16
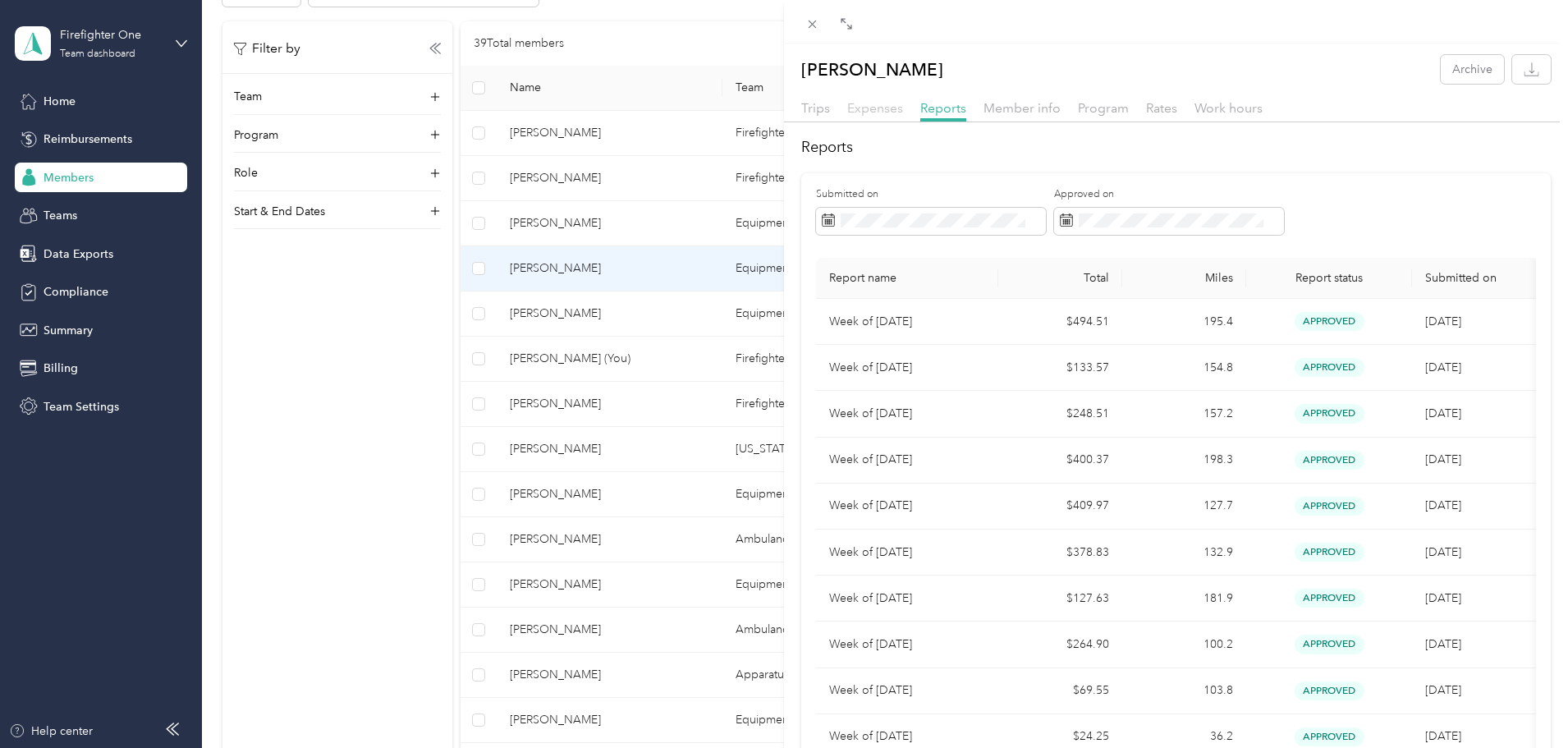
click at [896, 110] on span "Expenses" at bounding box center [875, 108] width 56 height 16
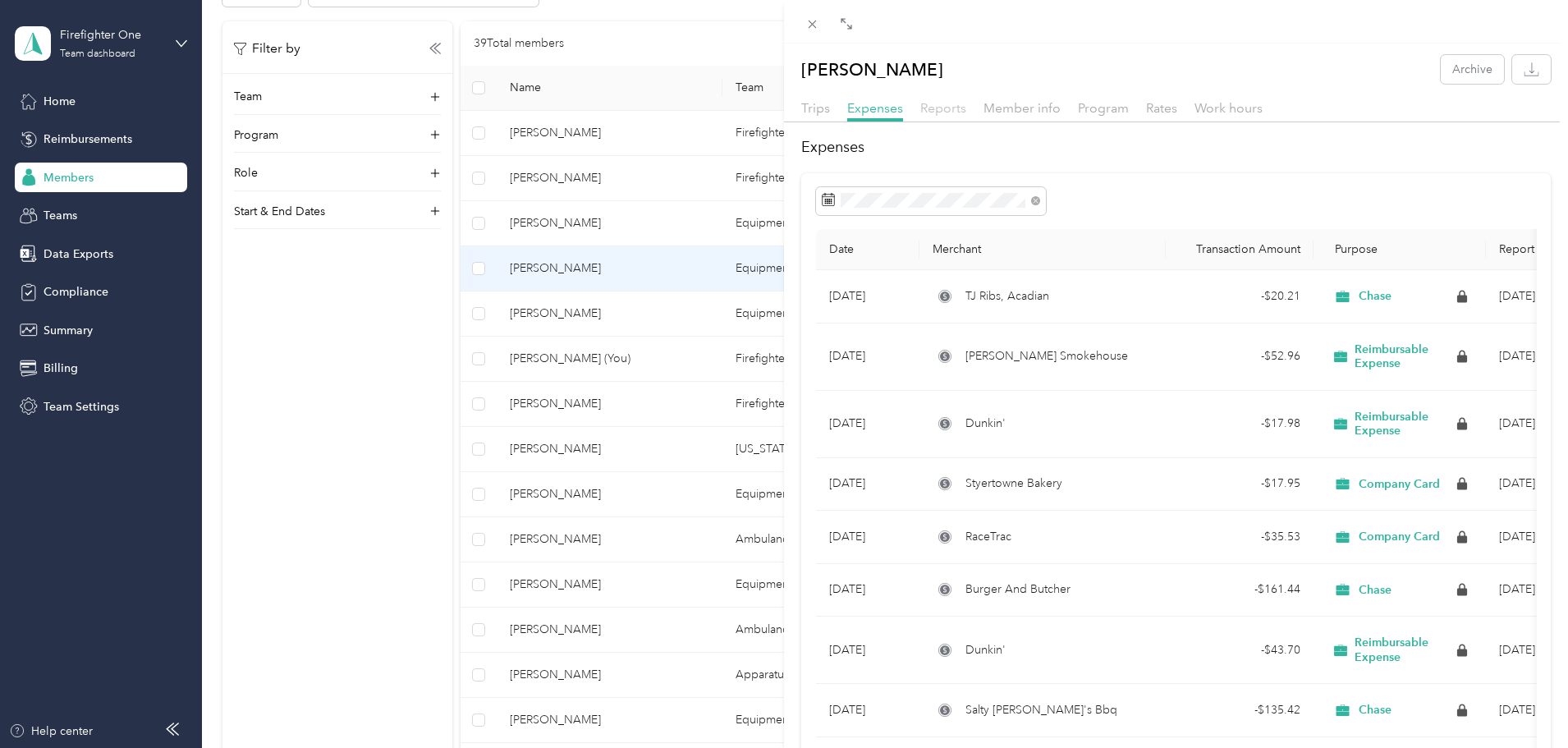
click at [962, 111] on span "Reports" at bounding box center [943, 108] width 46 height 16
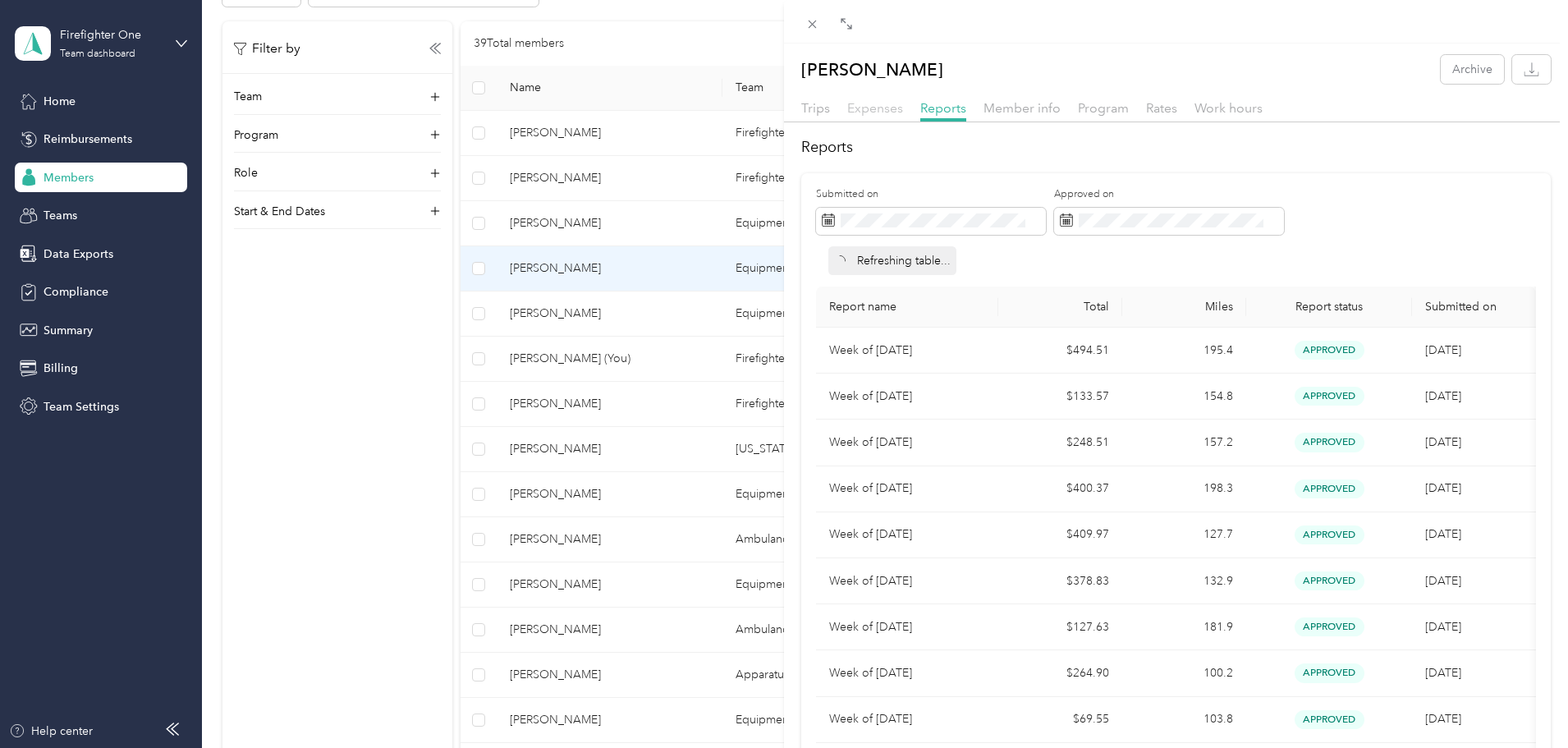
click at [901, 110] on span "Expenses" at bounding box center [875, 108] width 56 height 16
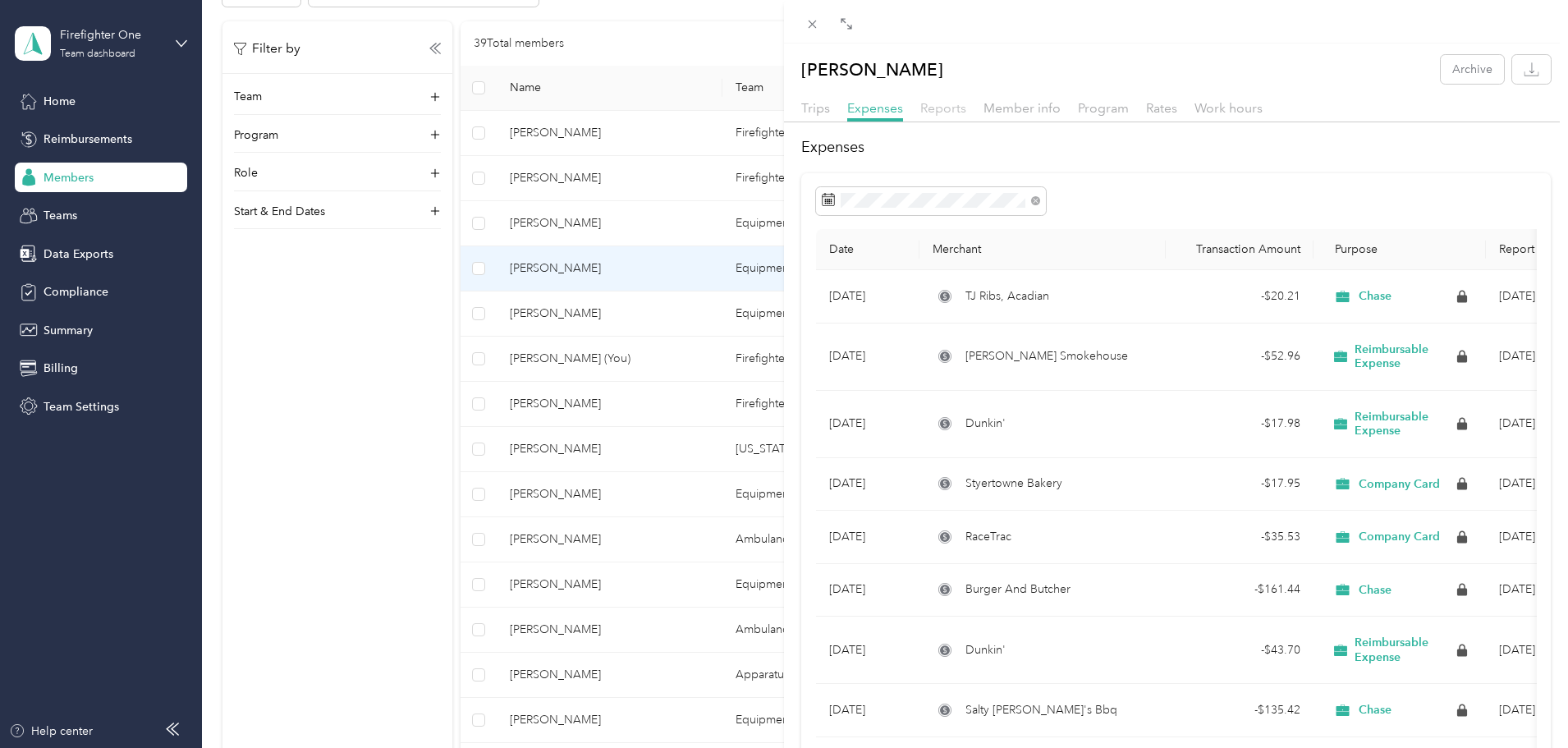
click at [959, 107] on span "Reports" at bounding box center [943, 108] width 46 height 16
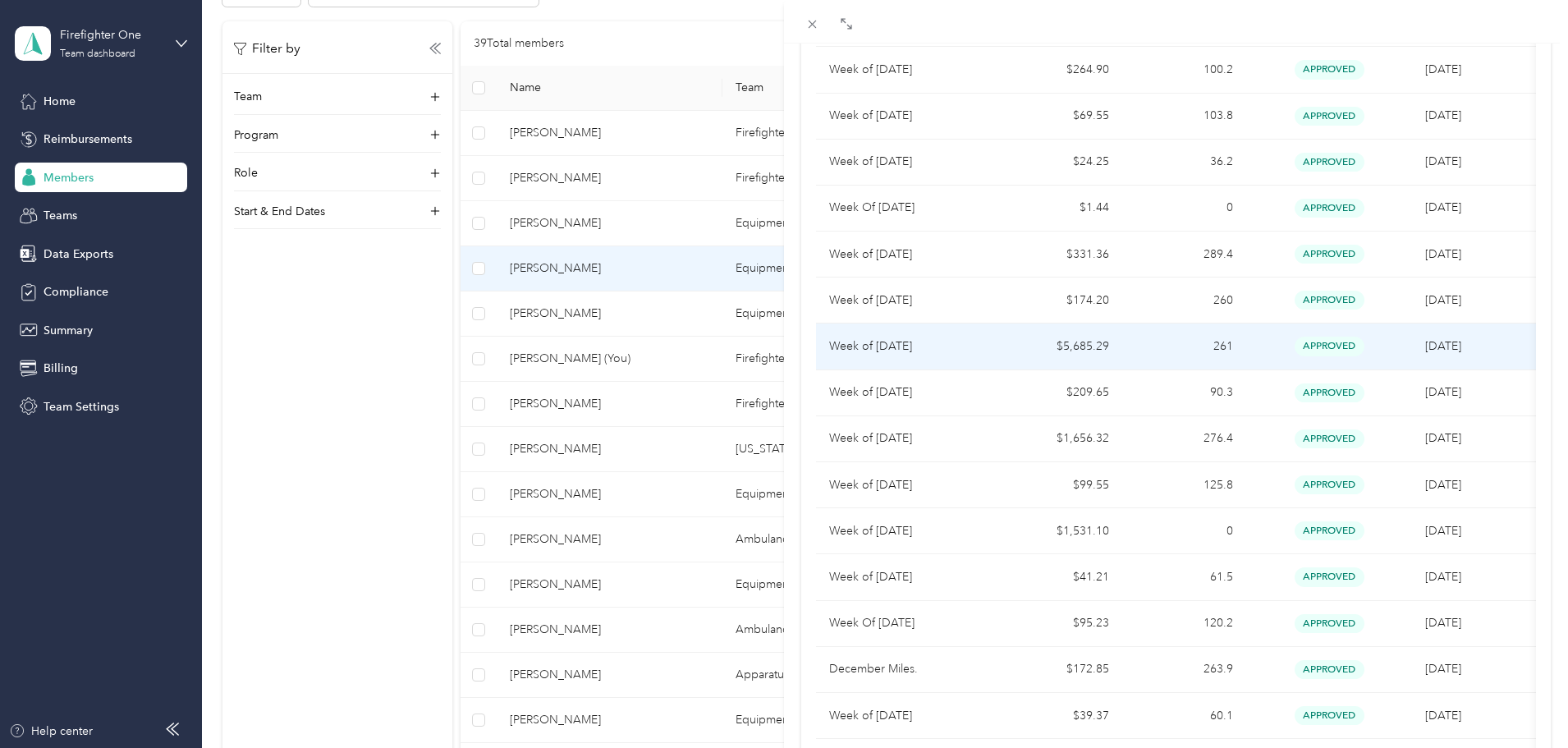
scroll to position [853, 0]
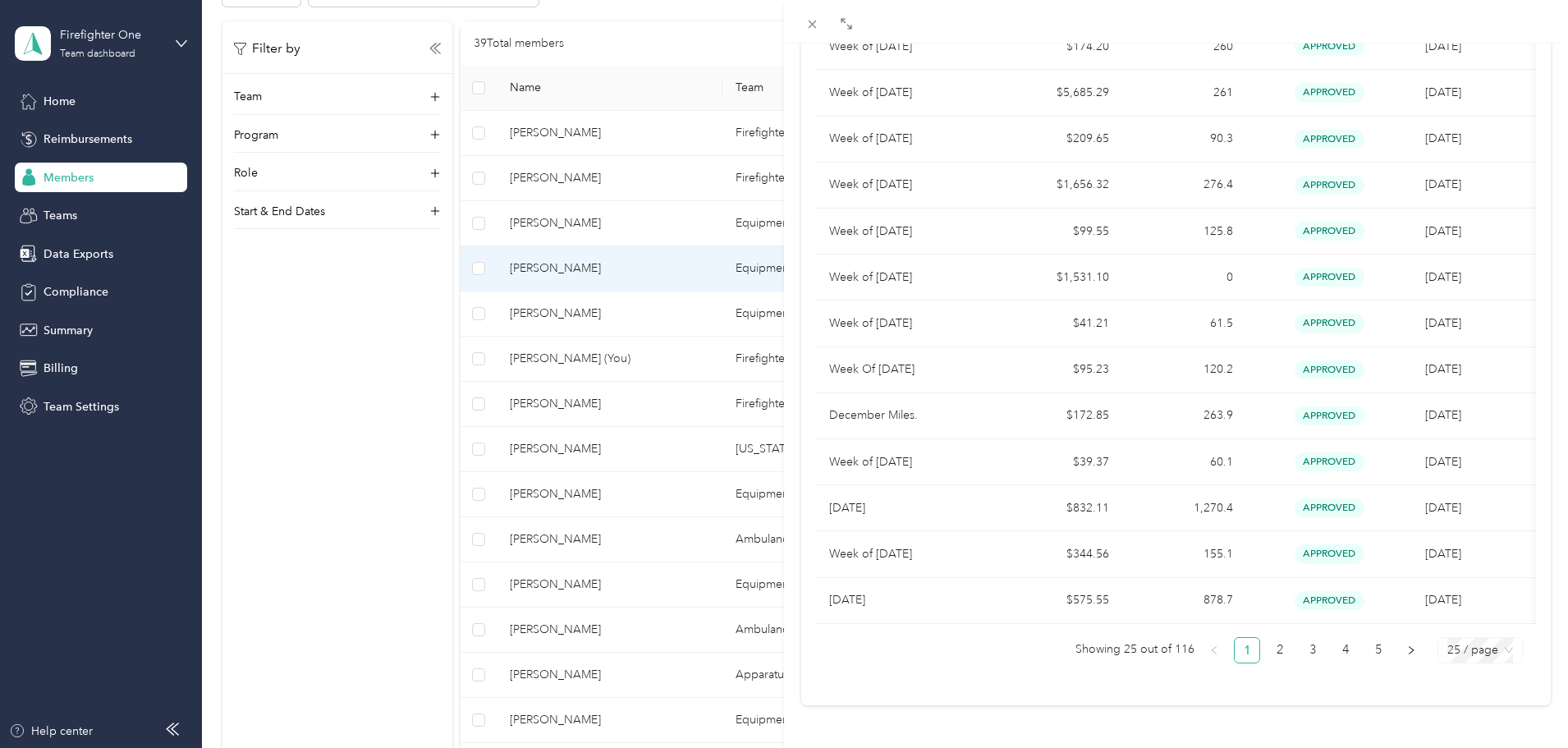
click at [1499, 638] on span "25 / page" at bounding box center [1480, 650] width 66 height 24
click at [1481, 608] on div "100 / page" at bounding box center [1480, 617] width 59 height 18
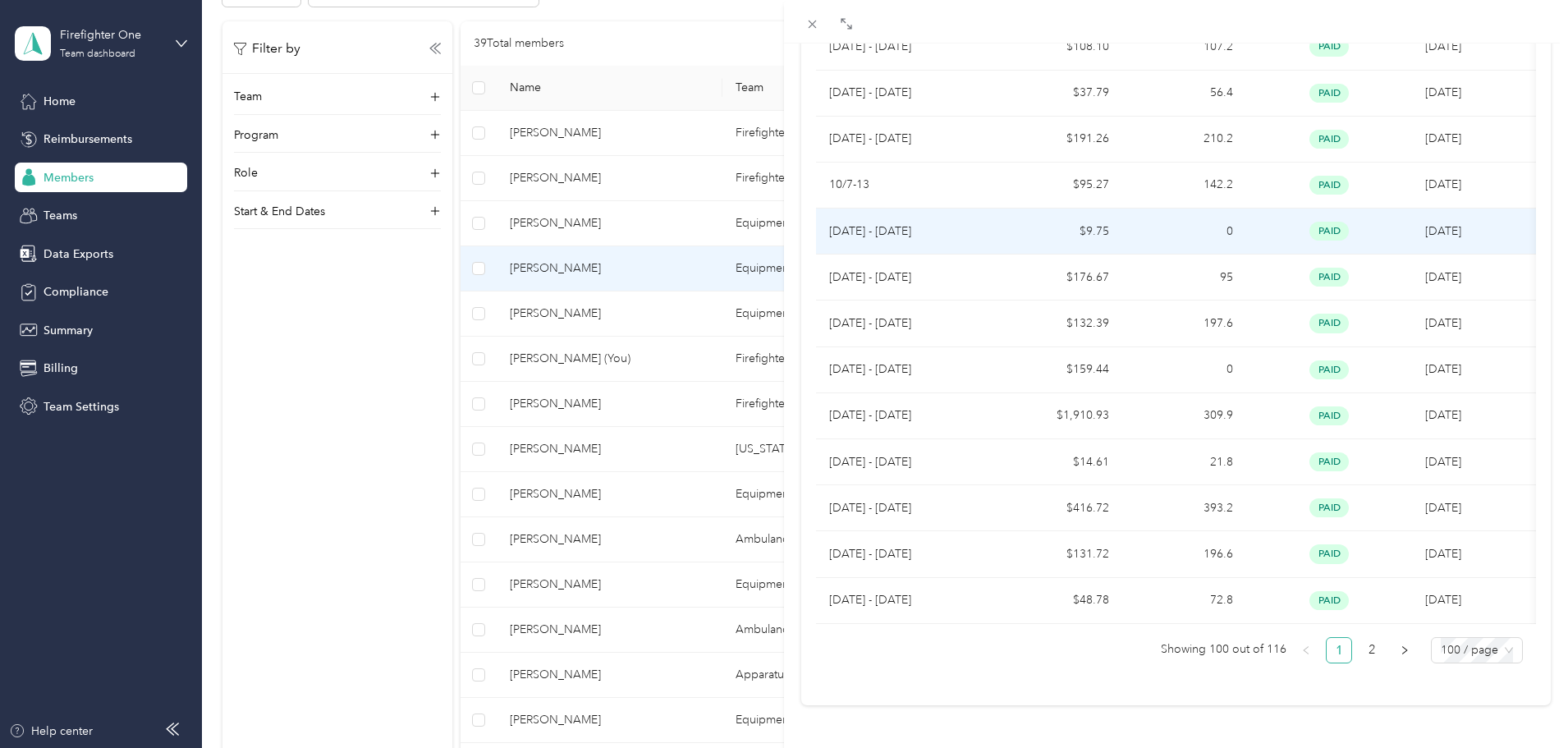
scroll to position [4313, 0]
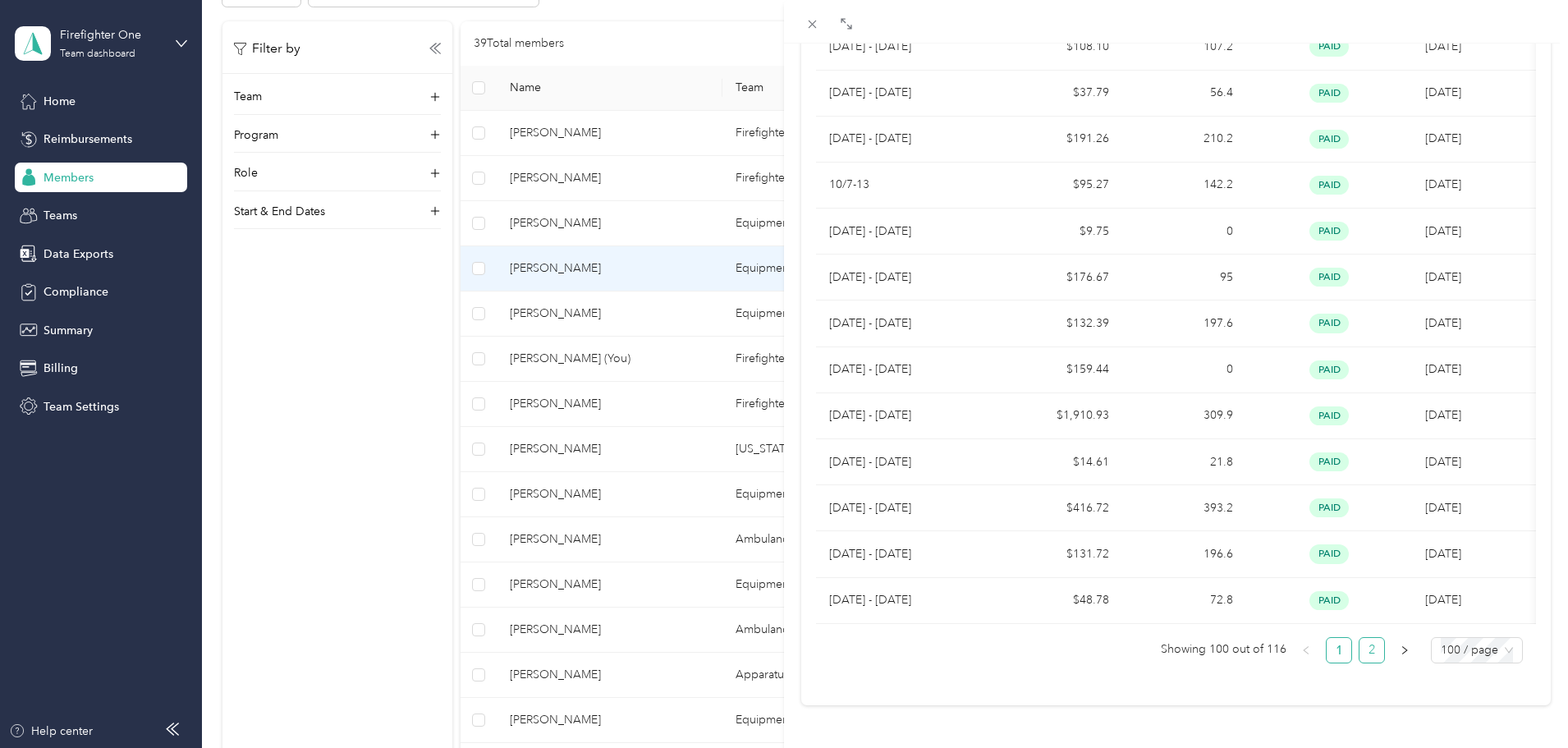
click at [1364, 638] on link "2" at bounding box center [1371, 650] width 24 height 24
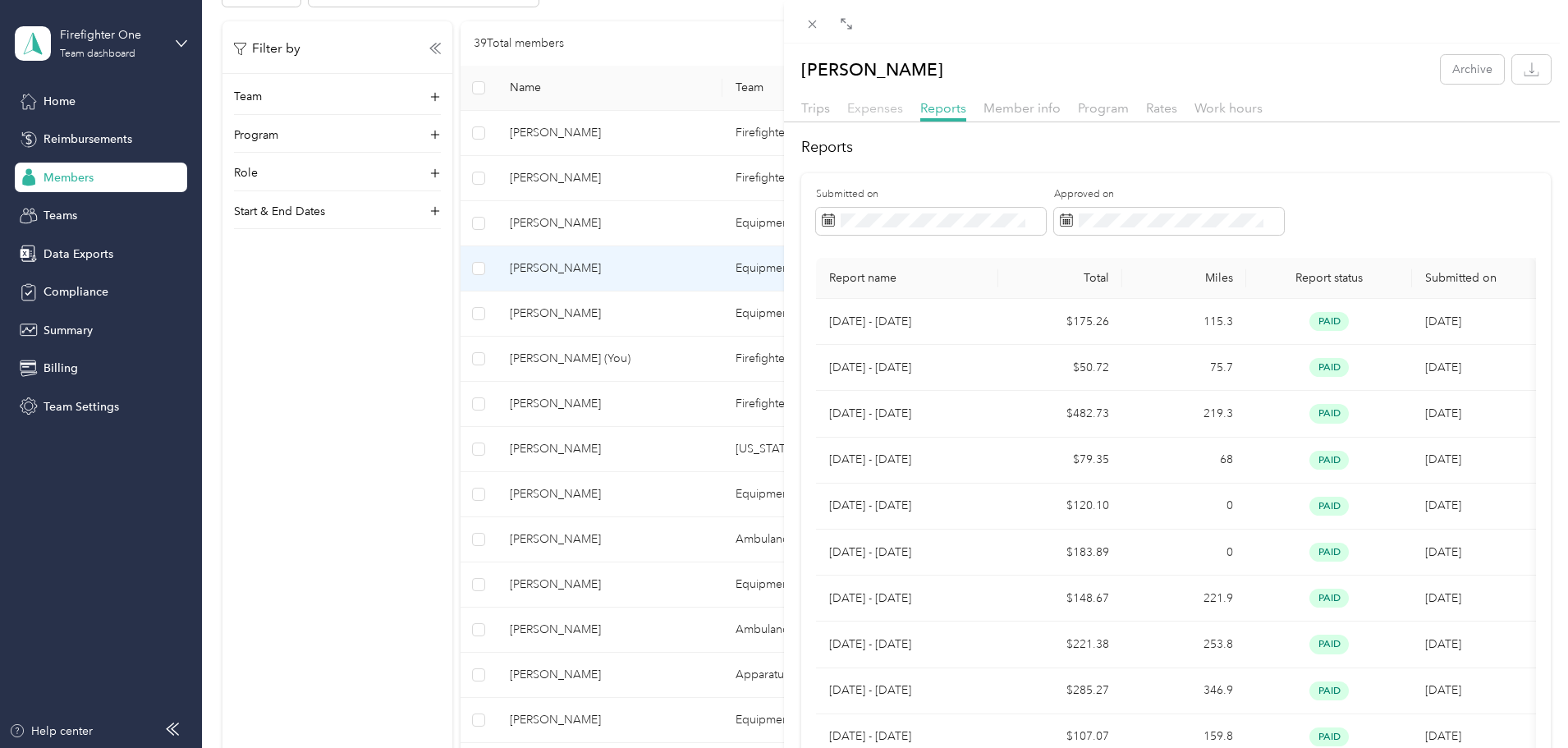
click at [858, 113] on span "Expenses" at bounding box center [875, 108] width 56 height 16
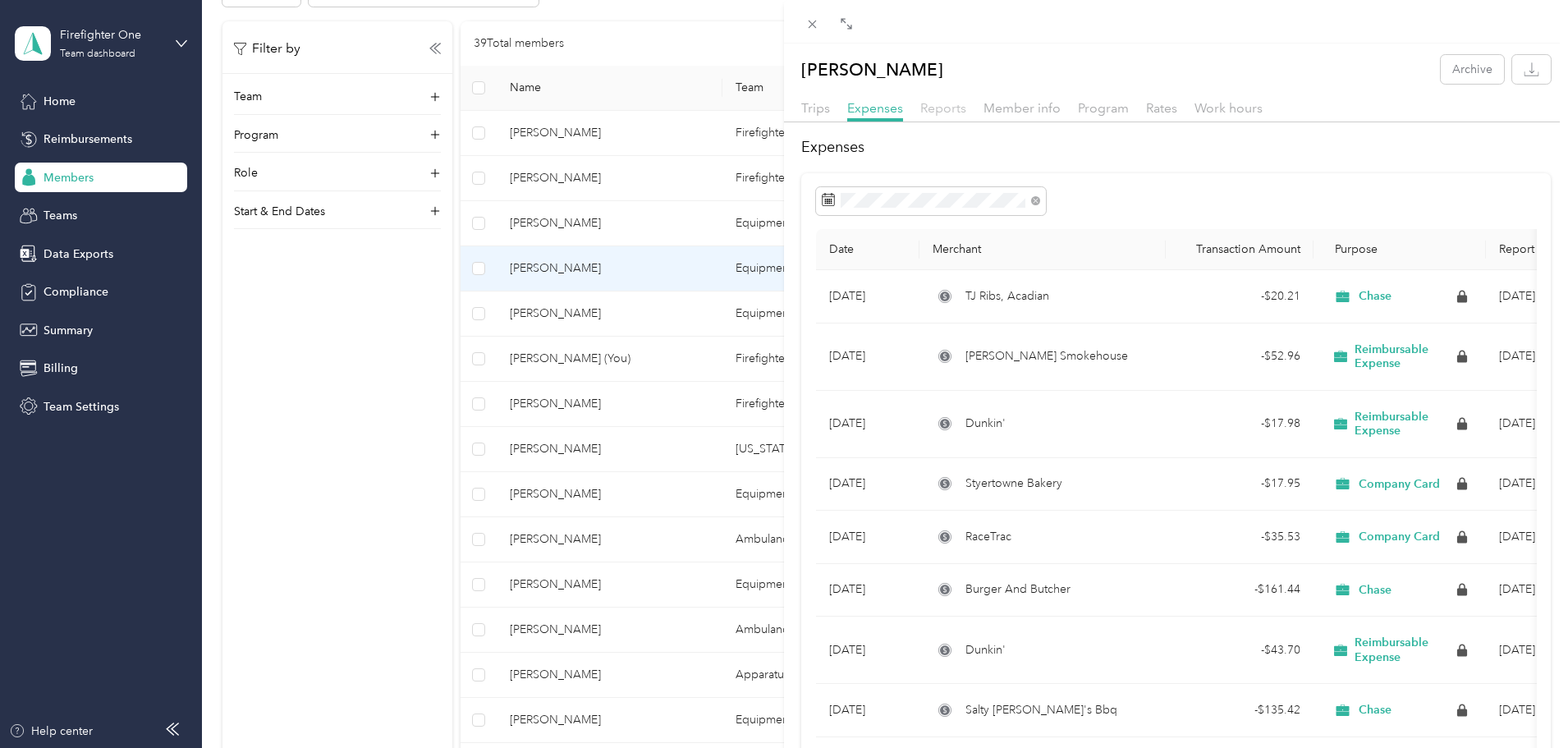
click at [948, 106] on span "Reports" at bounding box center [943, 108] width 46 height 16
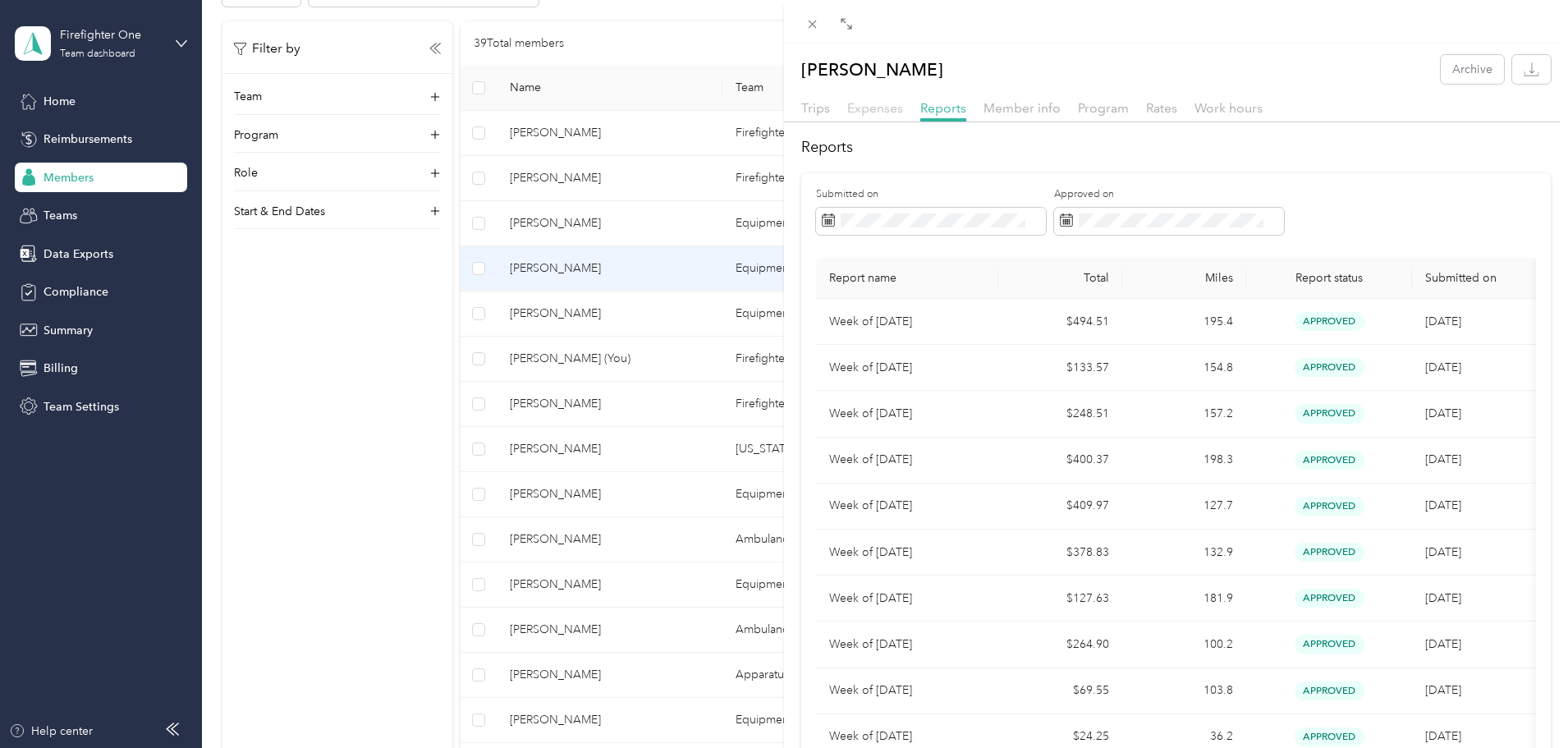
click at [863, 105] on span "Expenses" at bounding box center [875, 108] width 56 height 16
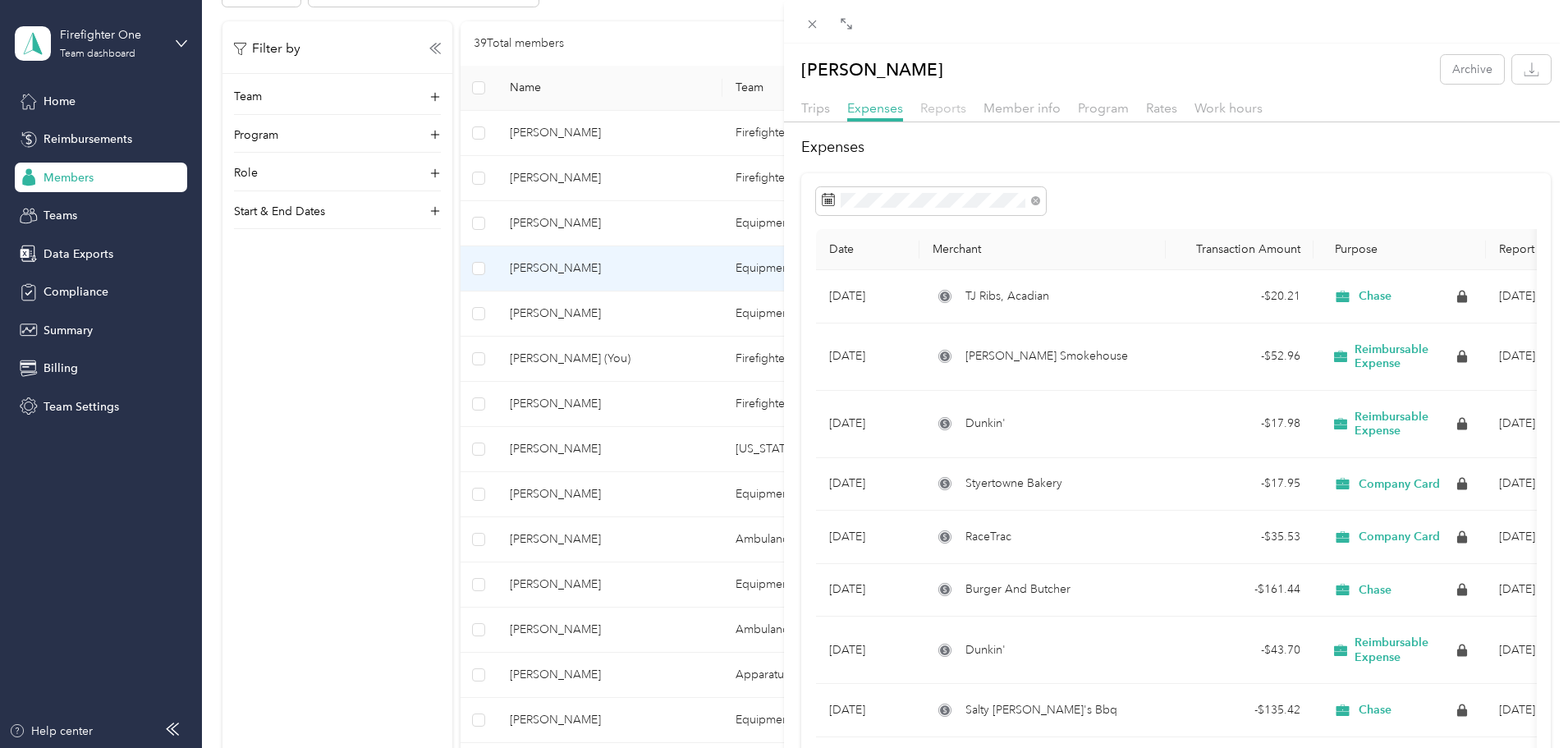
click at [950, 105] on span "Reports" at bounding box center [943, 108] width 46 height 16
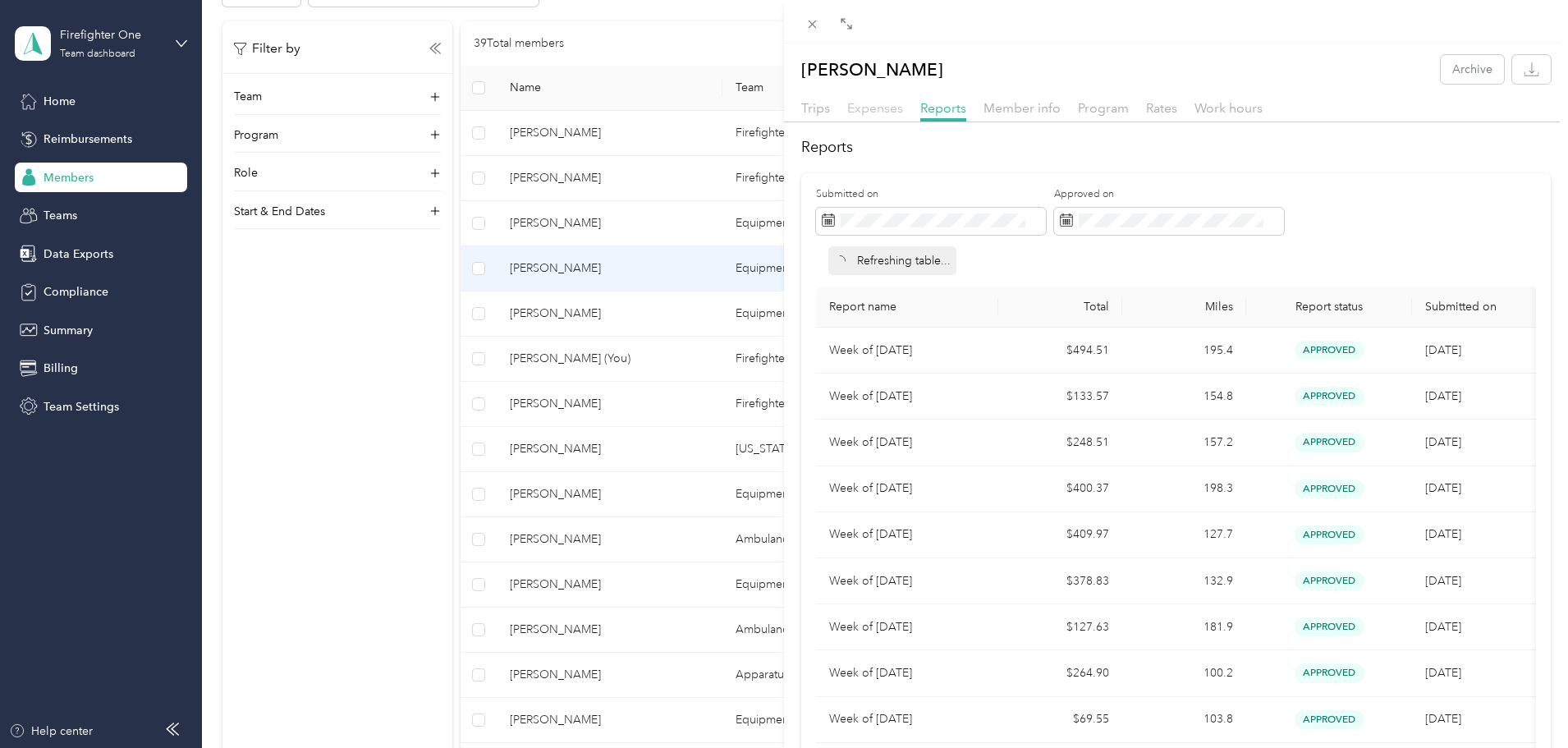
click at [877, 110] on span "Expenses" at bounding box center [875, 108] width 56 height 16
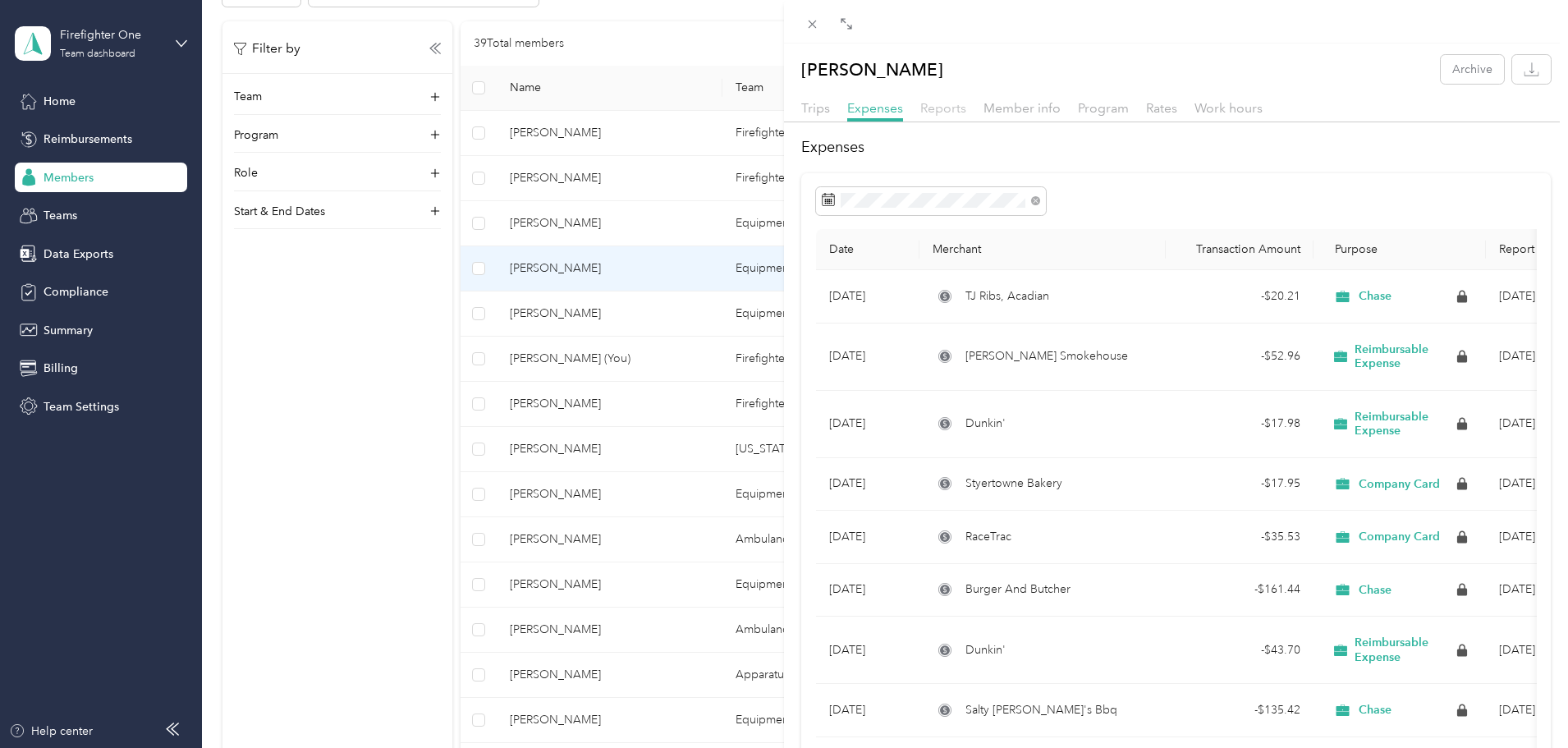
click at [942, 110] on span "Reports" at bounding box center [943, 108] width 46 height 16
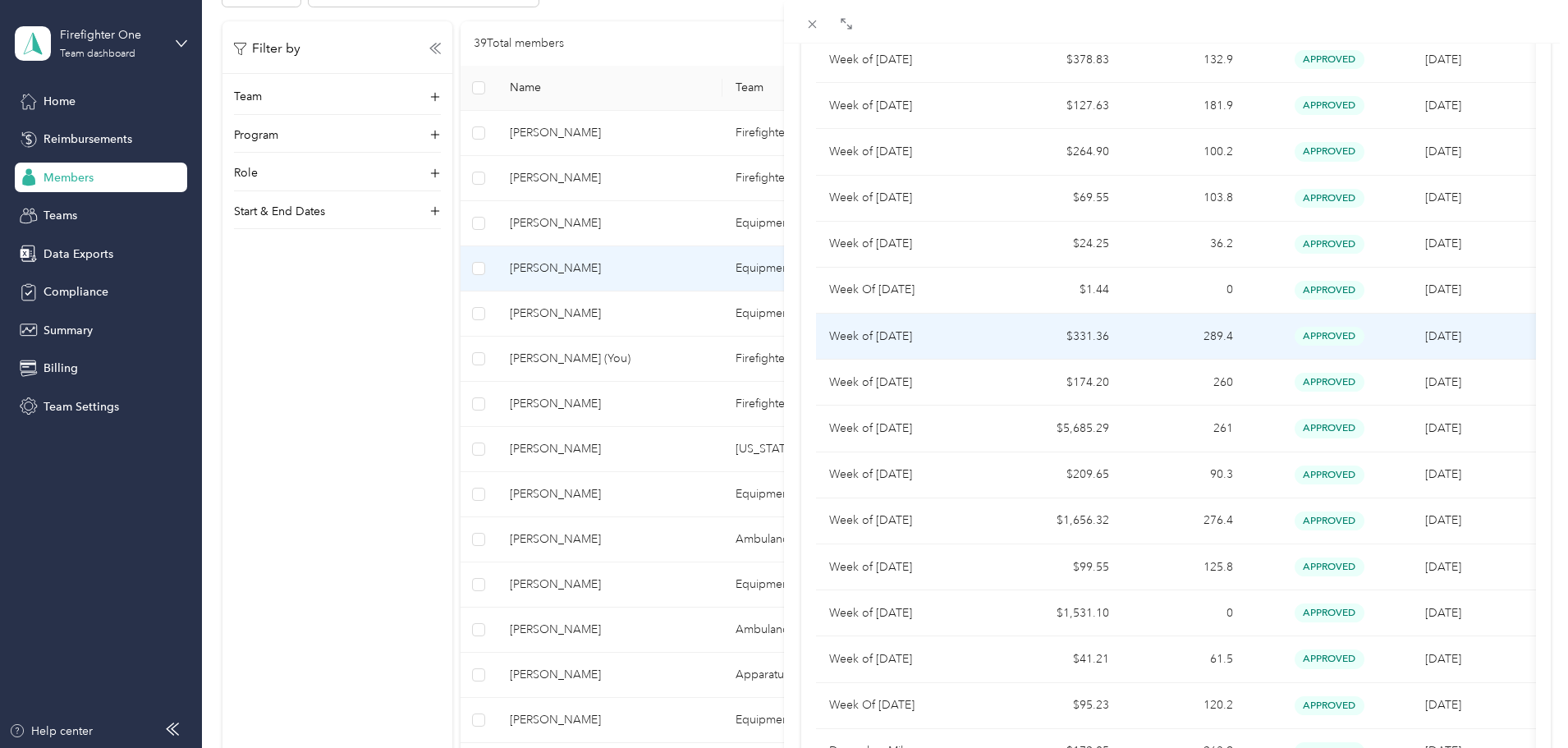
scroll to position [853, 0]
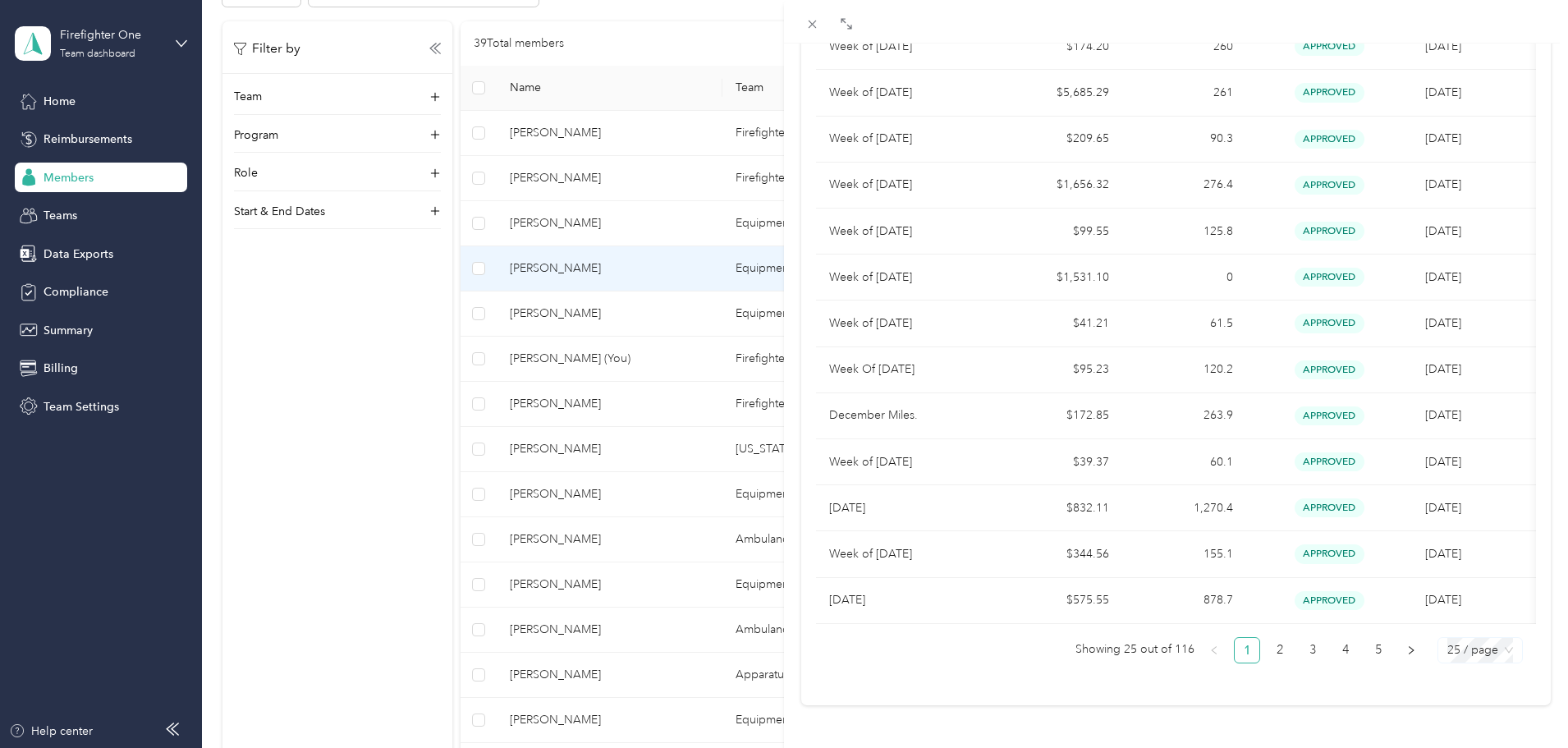
click at [1494, 638] on span "25 / page" at bounding box center [1480, 650] width 66 height 24
click at [1483, 608] on div "100 / page" at bounding box center [1480, 617] width 59 height 18
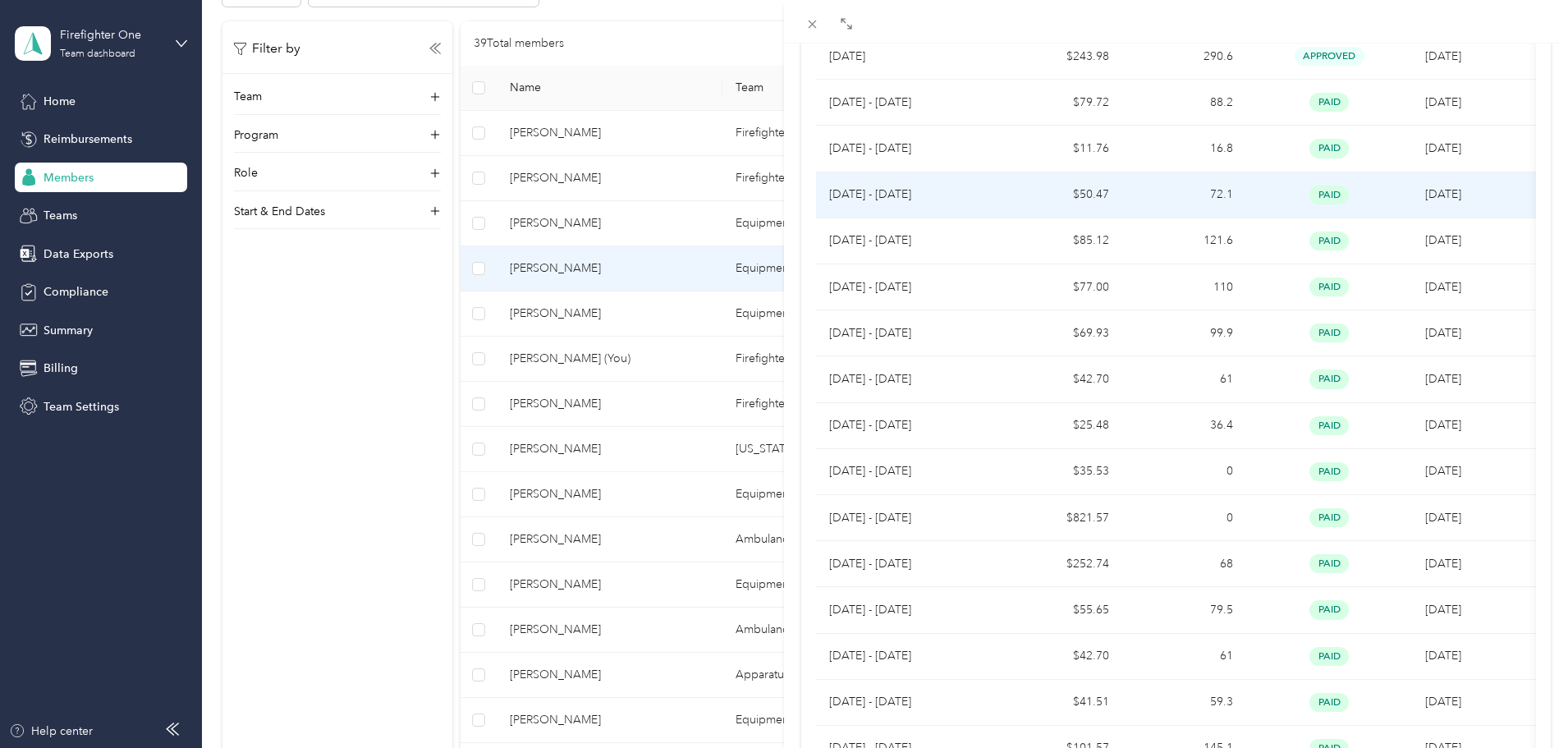
scroll to position [2249, 0]
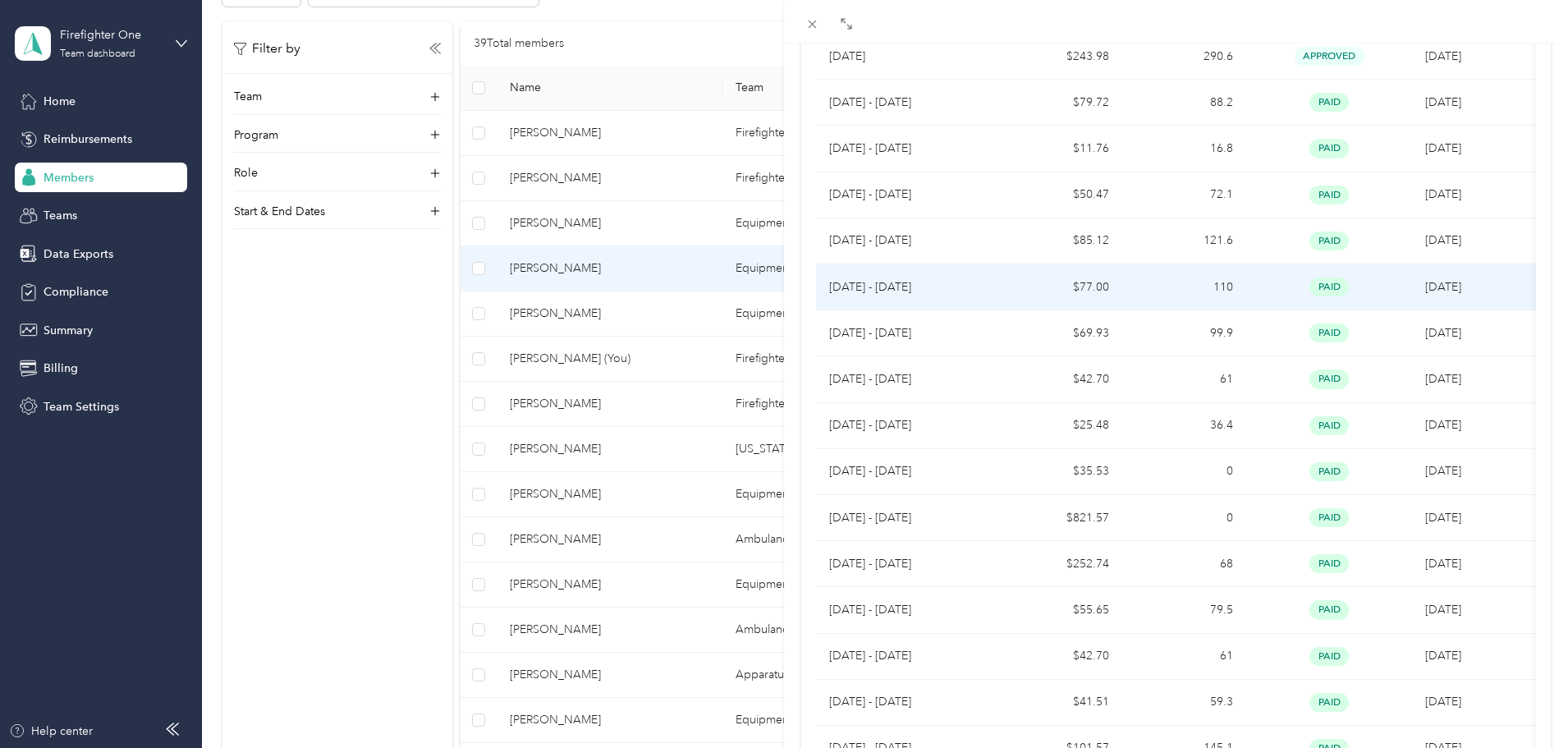
click at [974, 284] on p "Jul 14 - 20, 2025" at bounding box center [907, 288] width 156 height 18
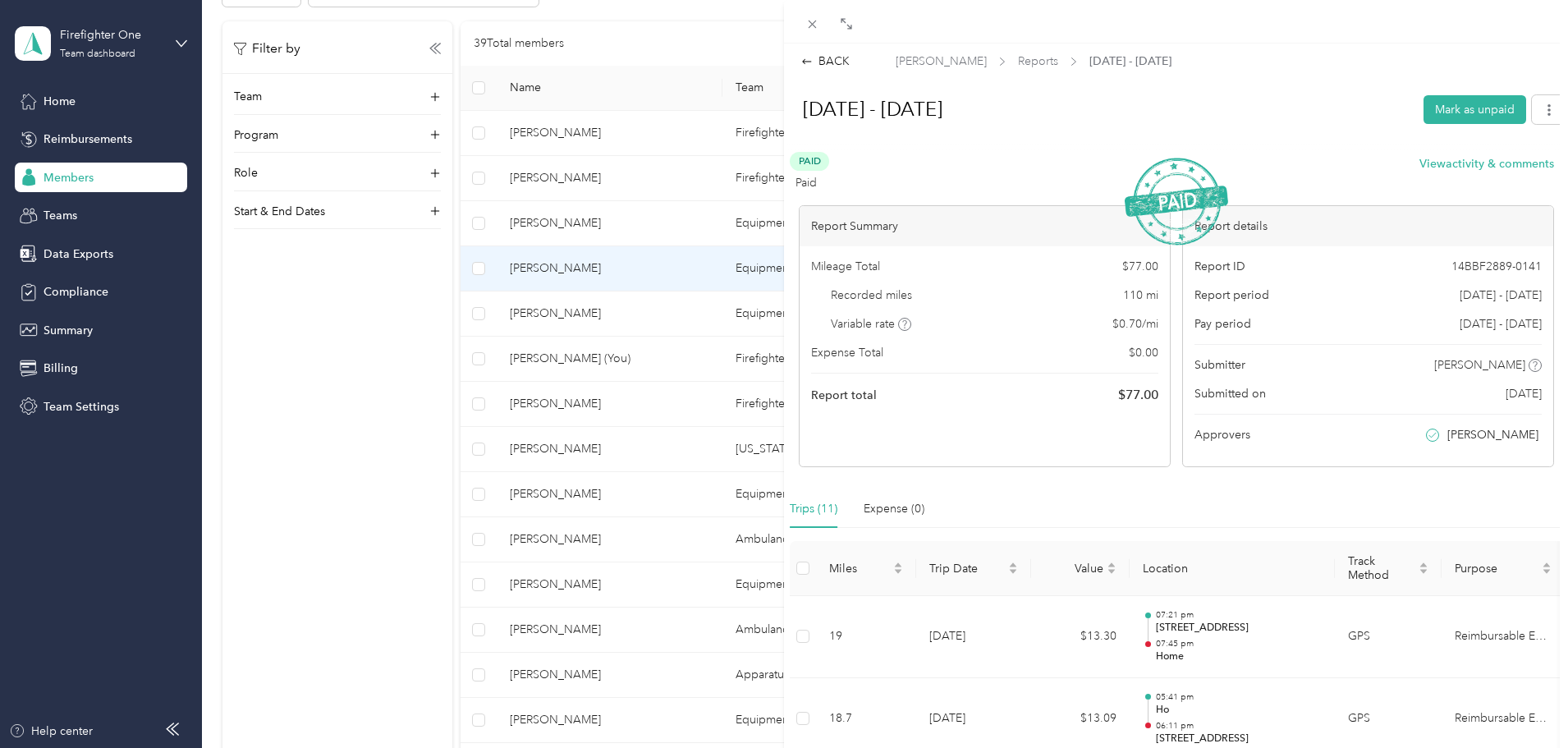
scroll to position [0, 0]
click at [890, 508] on div "Expense (0)" at bounding box center [894, 512] width 61 height 18
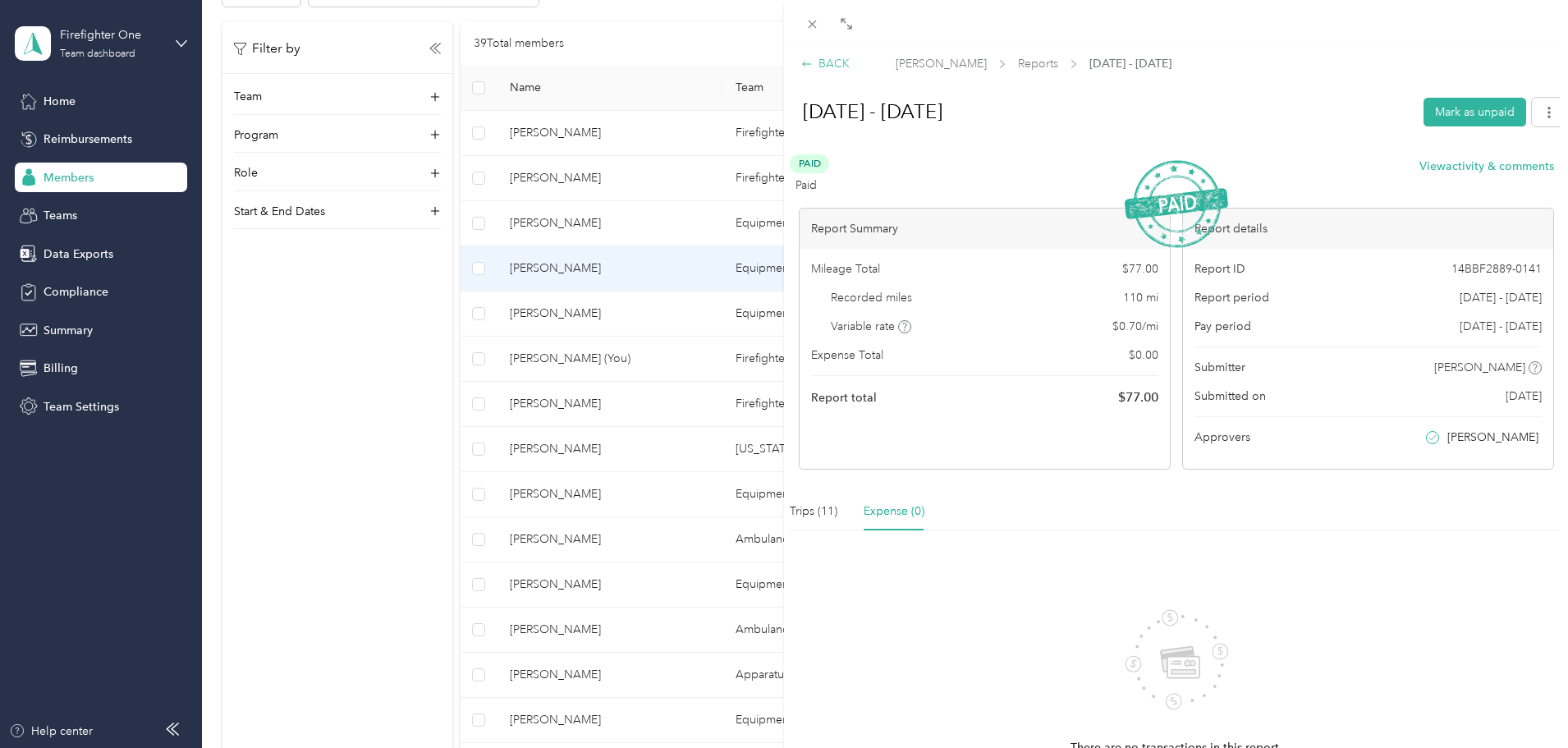
click at [832, 59] on div "BACK" at bounding box center [826, 64] width 49 height 18
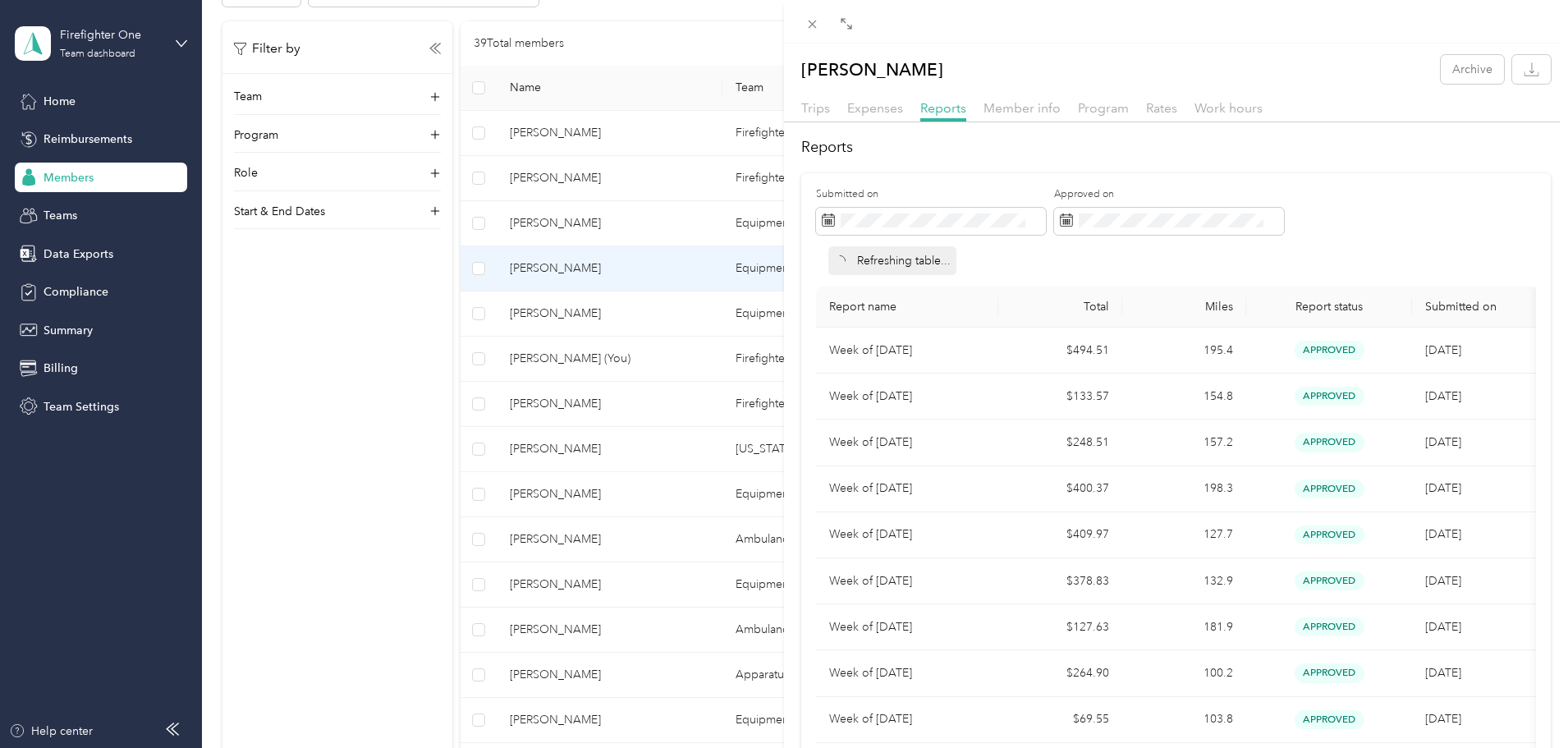
click at [868, 99] on div "Expenses" at bounding box center [875, 109] width 56 height 21
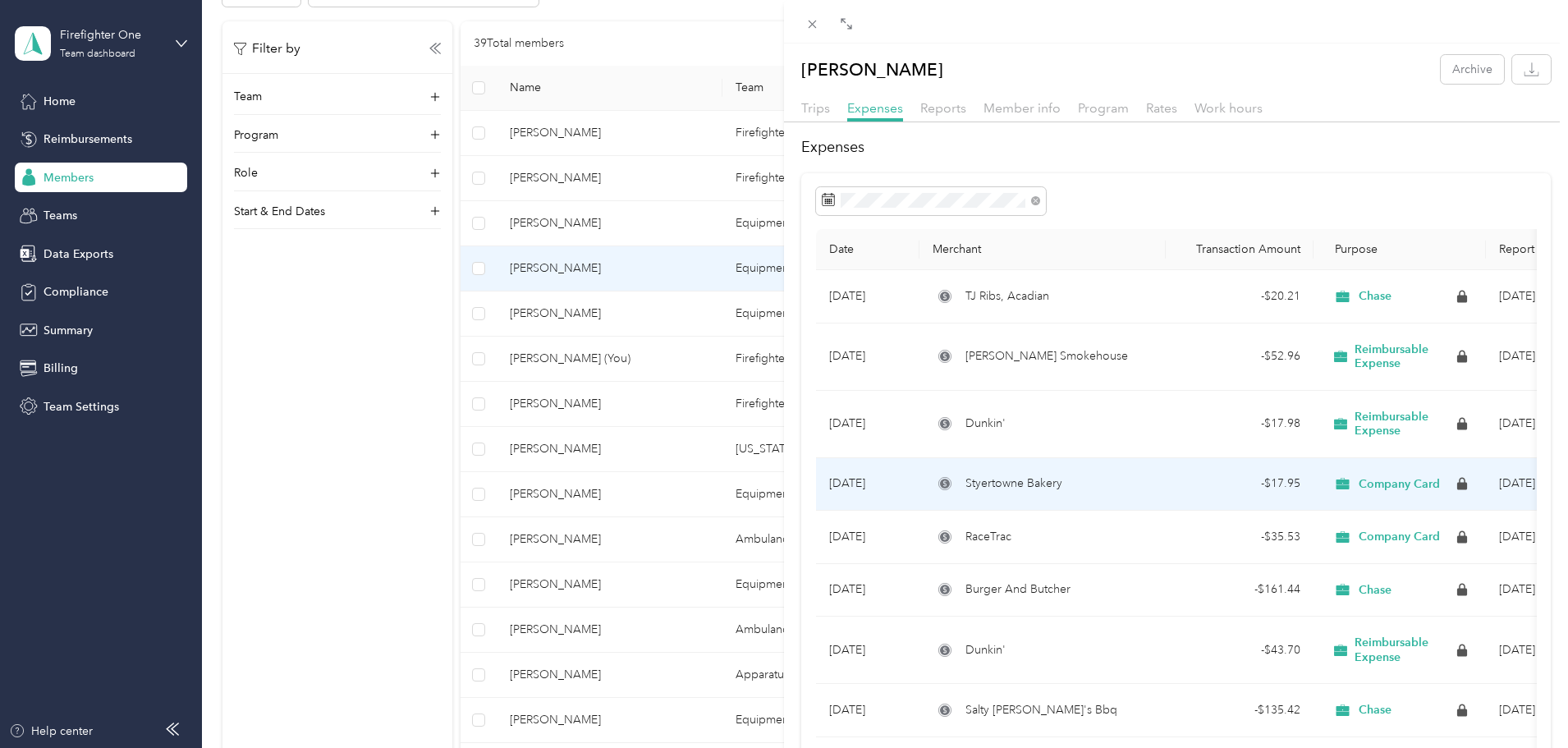
click at [986, 494] on td "Styertowne Bakery" at bounding box center [1043, 485] width 246 height 54
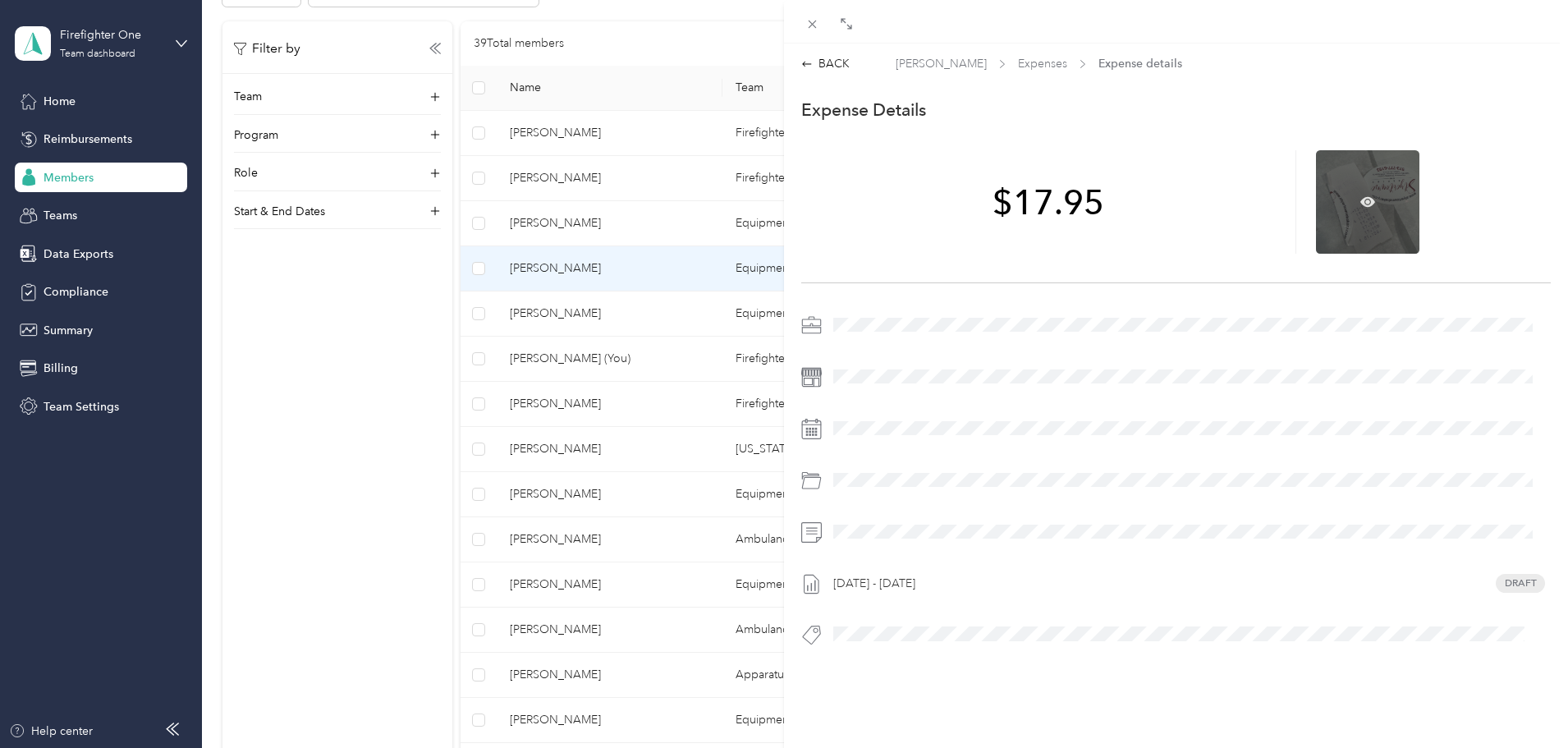
click at [1355, 192] on div at bounding box center [1368, 202] width 104 height 104
click at [1361, 203] on icon at bounding box center [1368, 202] width 15 height 15
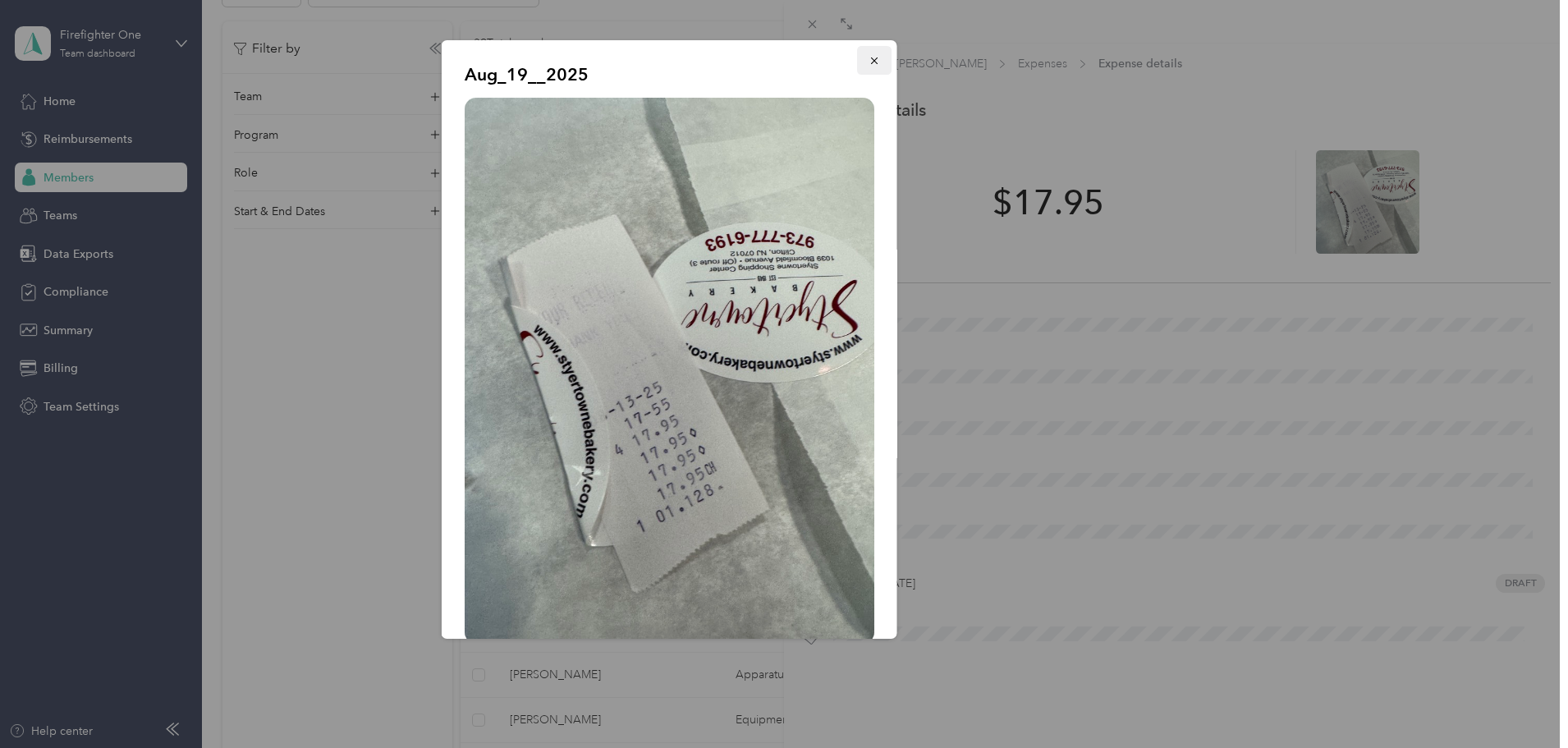
click at [869, 59] on icon "button" at bounding box center [874, 61] width 12 height 12
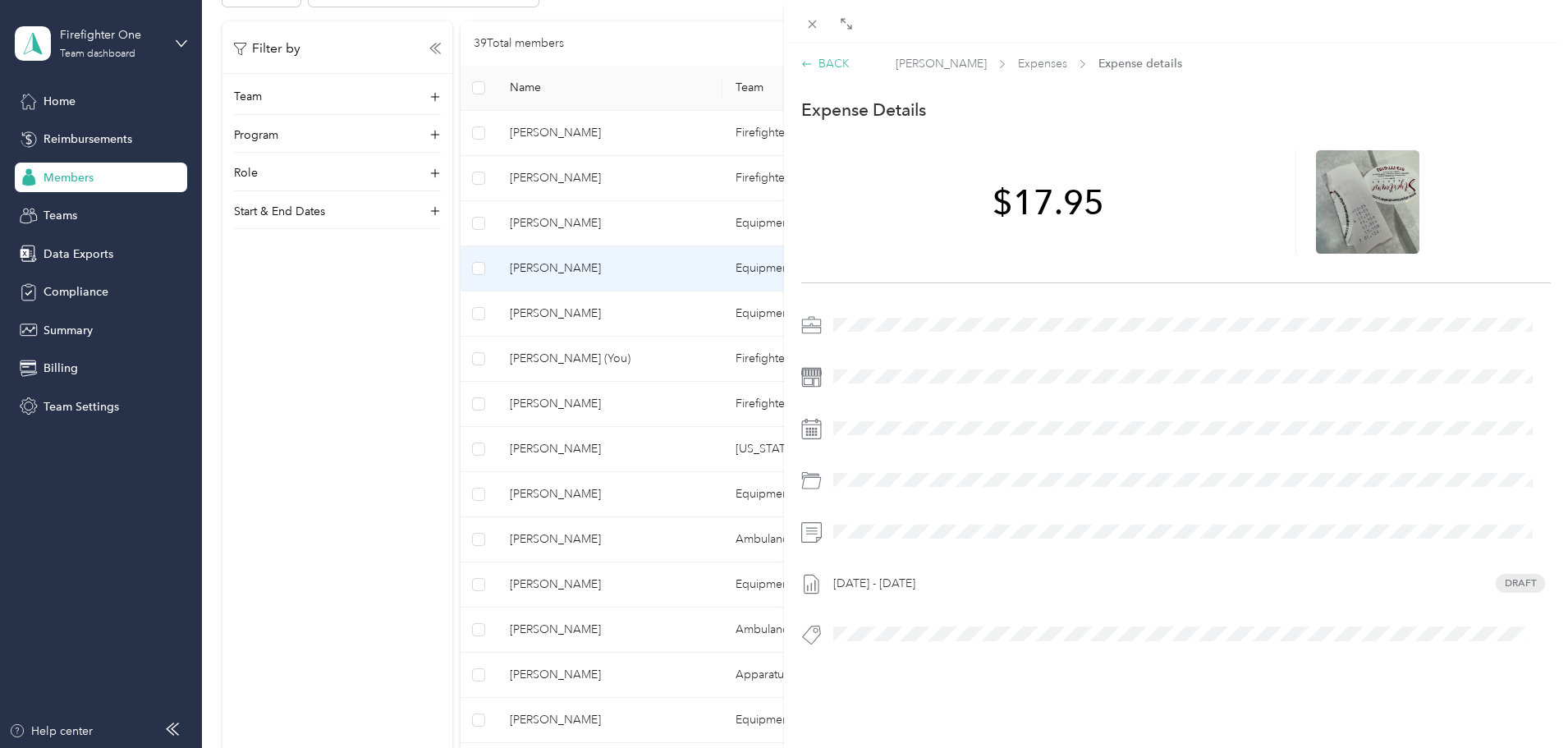
click at [842, 67] on div "BACK" at bounding box center [826, 64] width 49 height 18
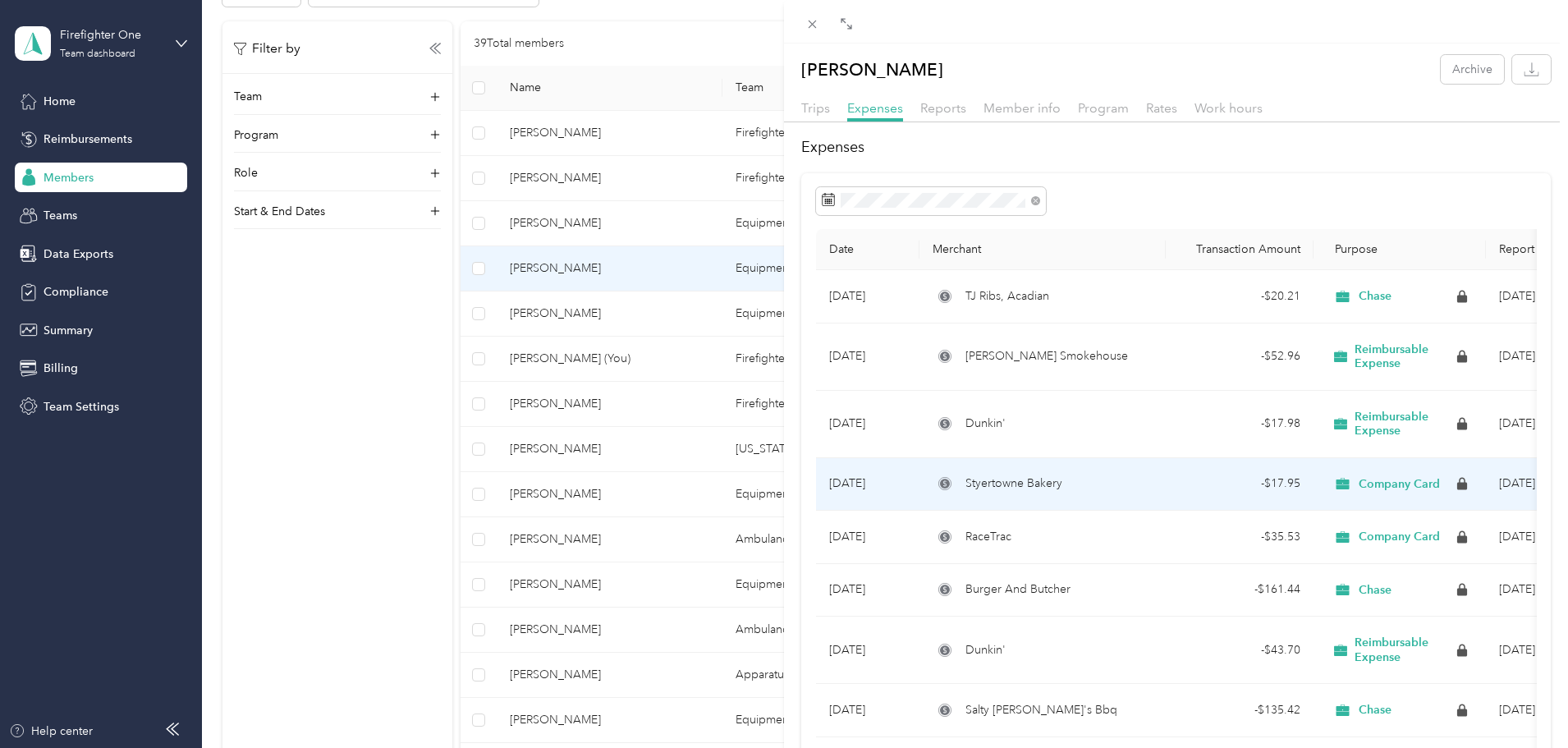
click at [1048, 486] on span "Styertowne Bakery" at bounding box center [1014, 484] width 97 height 18
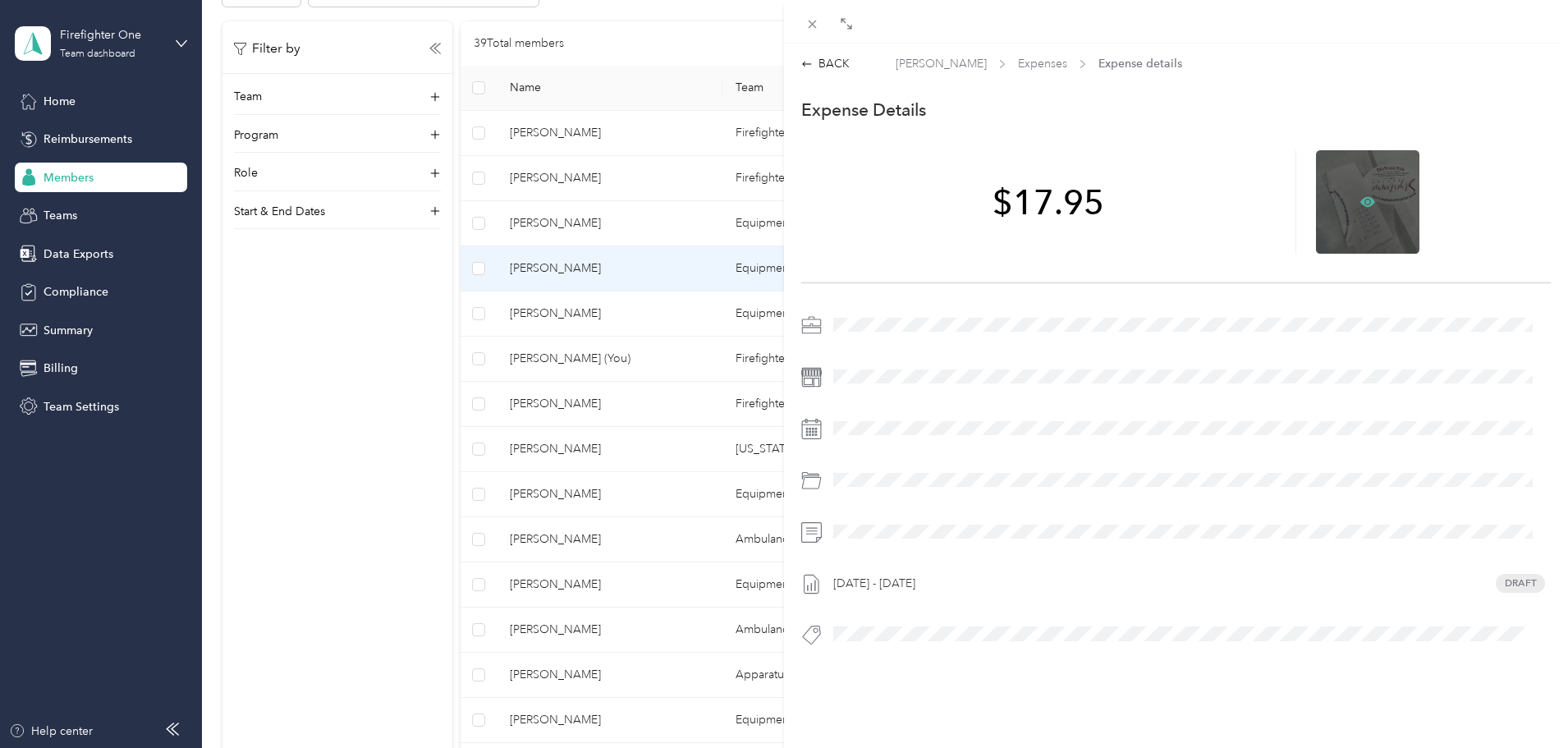
click at [1360, 202] on icon at bounding box center [1368, 202] width 15 height 10
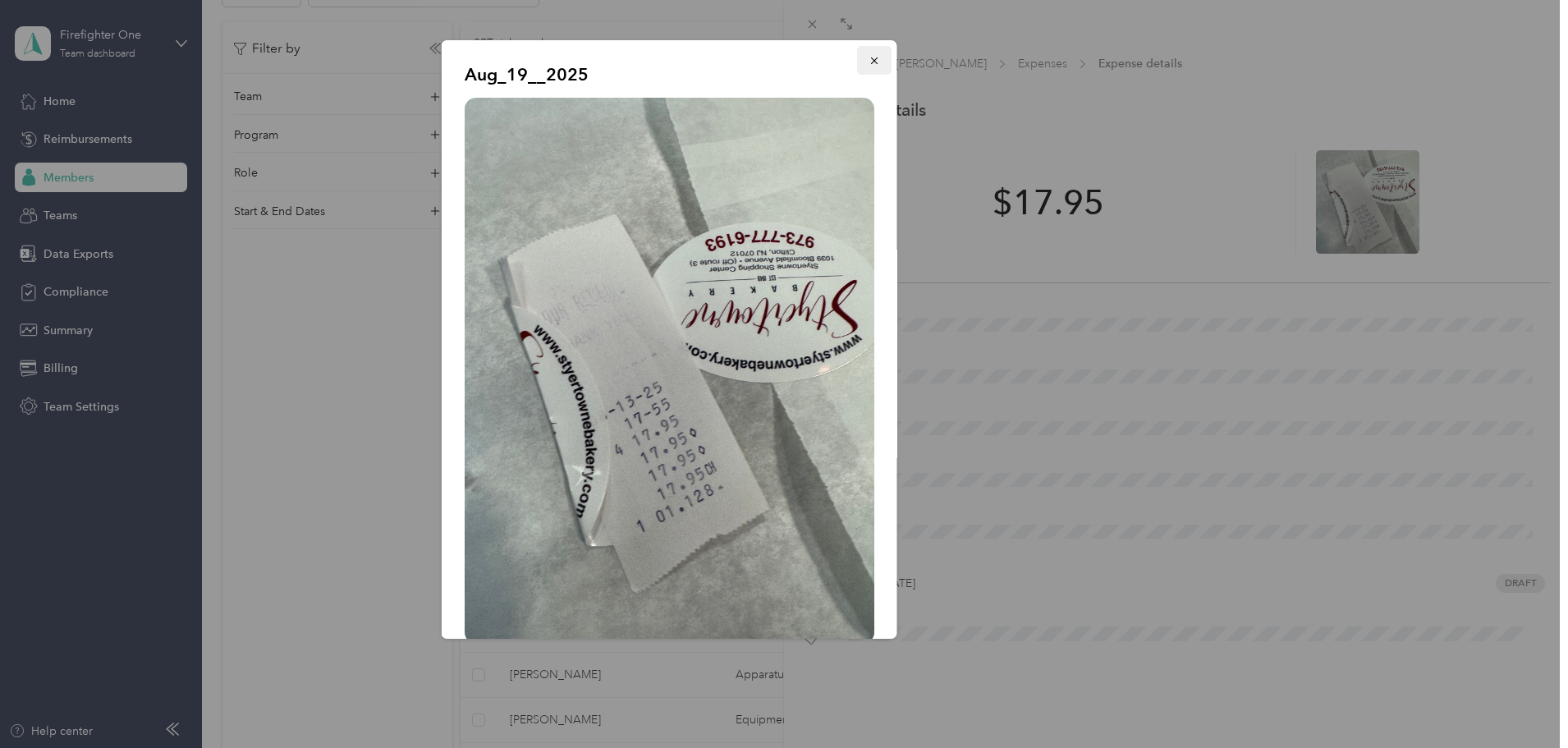
click at [870, 62] on icon "button" at bounding box center [874, 61] width 7 height 7
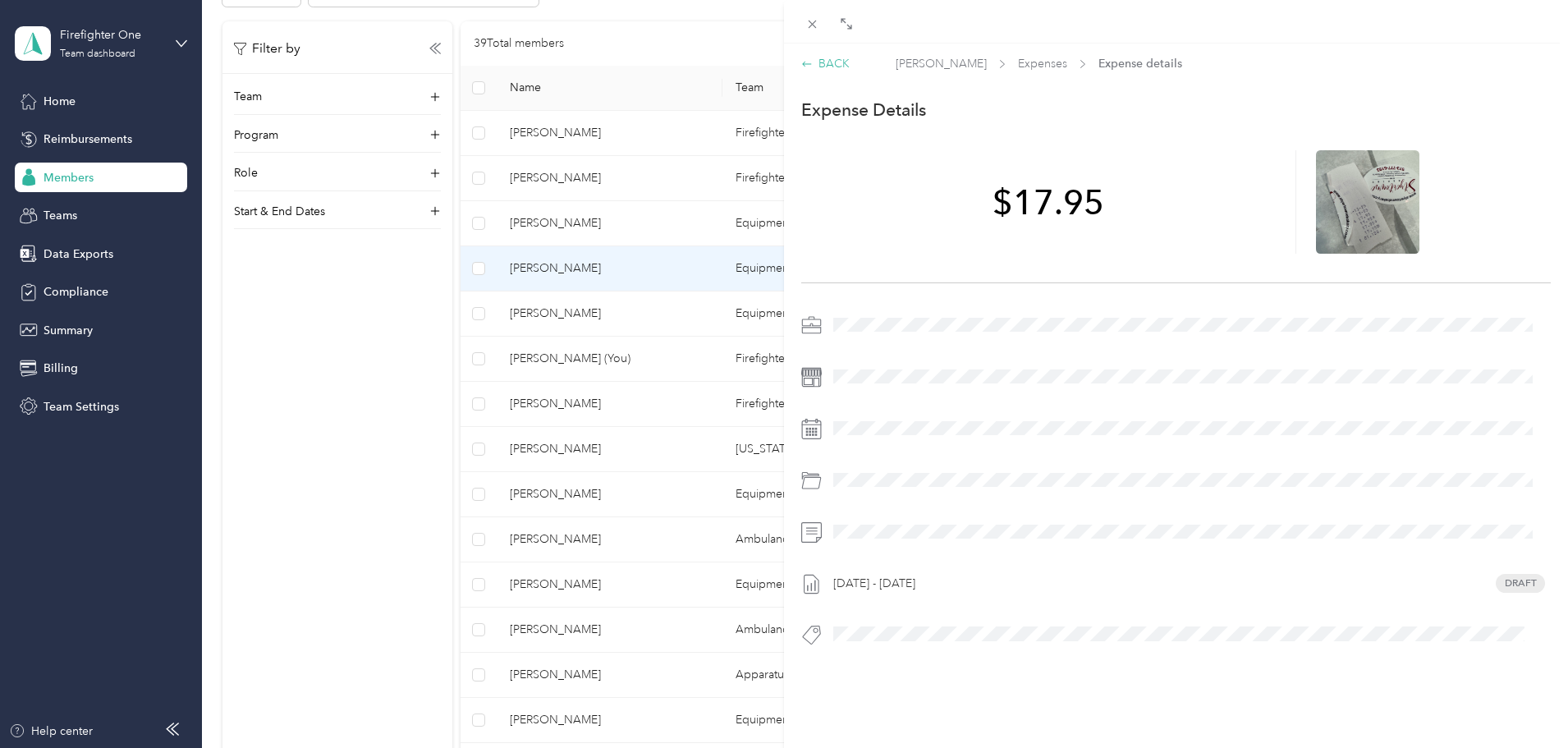
click at [838, 61] on div "BACK" at bounding box center [826, 64] width 49 height 18
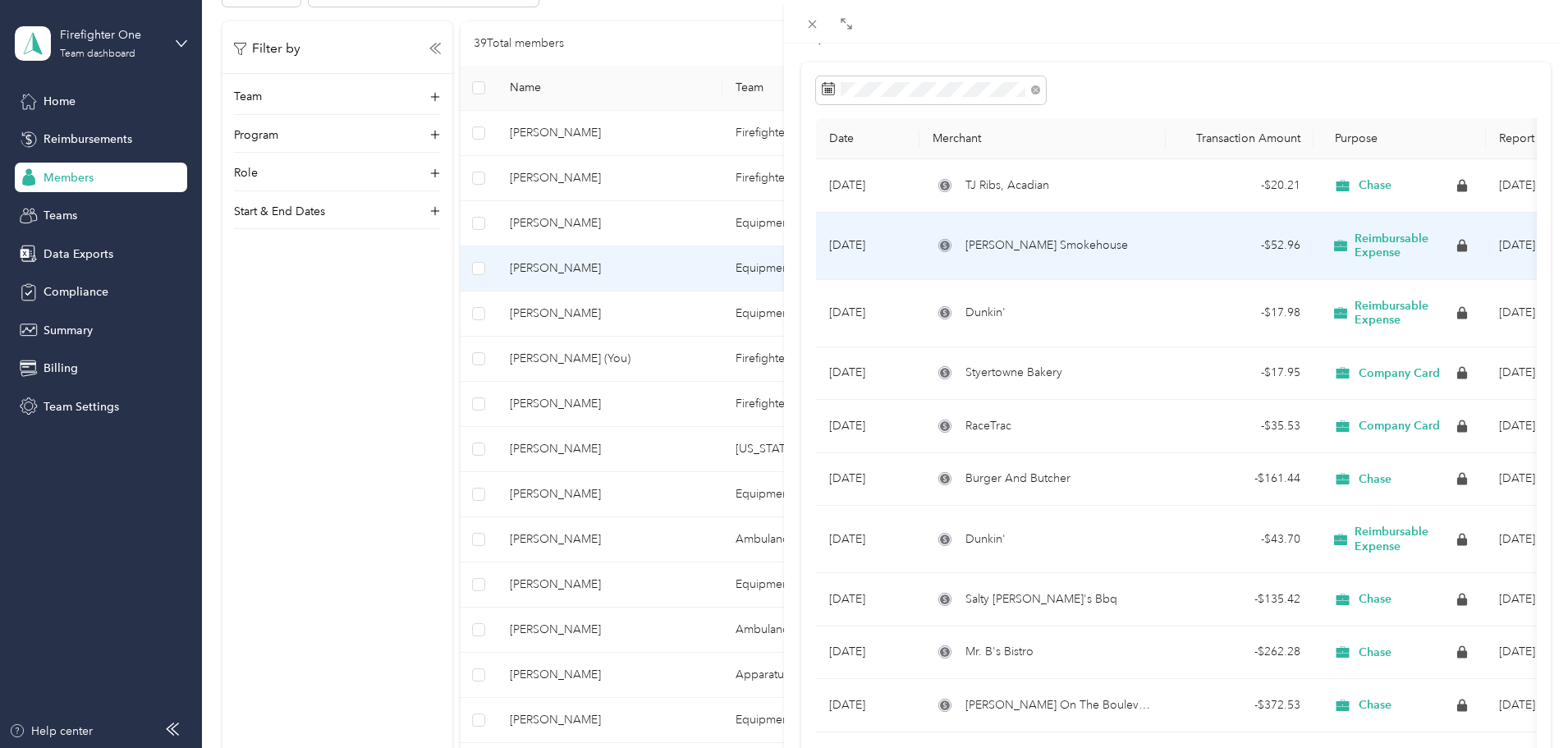
scroll to position [82, 0]
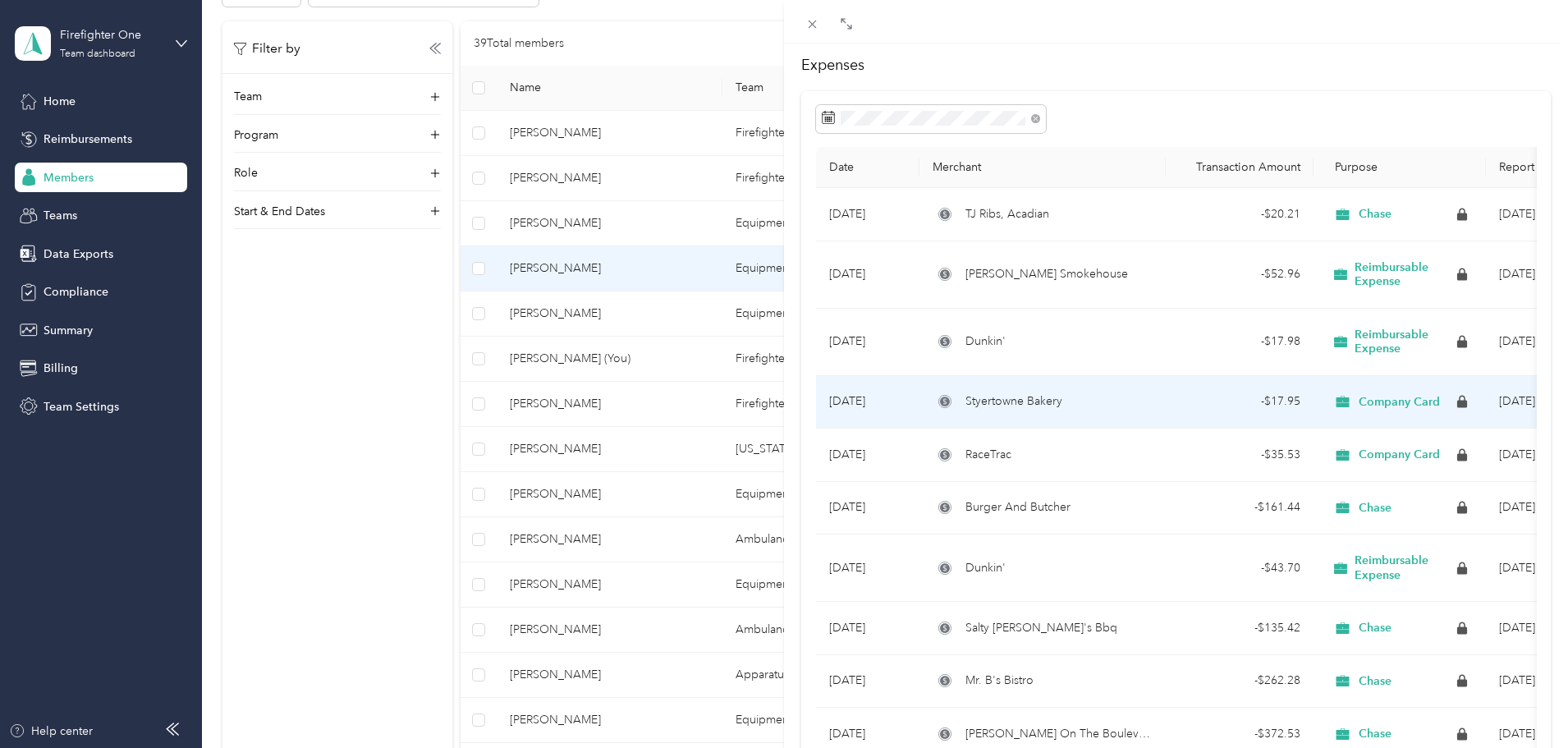
click at [1026, 403] on span "Styertowne Bakery" at bounding box center [1014, 402] width 97 height 18
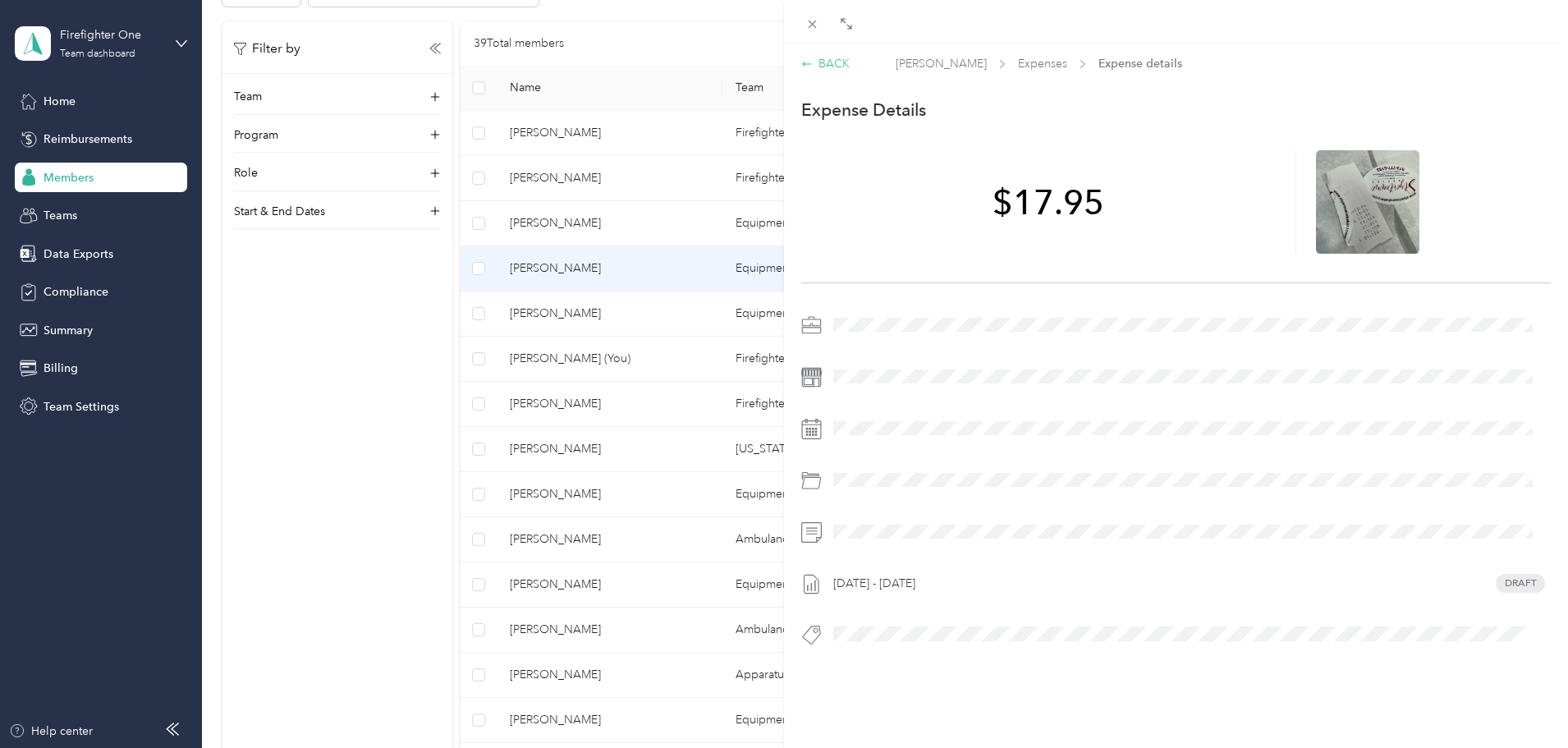
click at [831, 59] on div "BACK" at bounding box center [826, 64] width 49 height 18
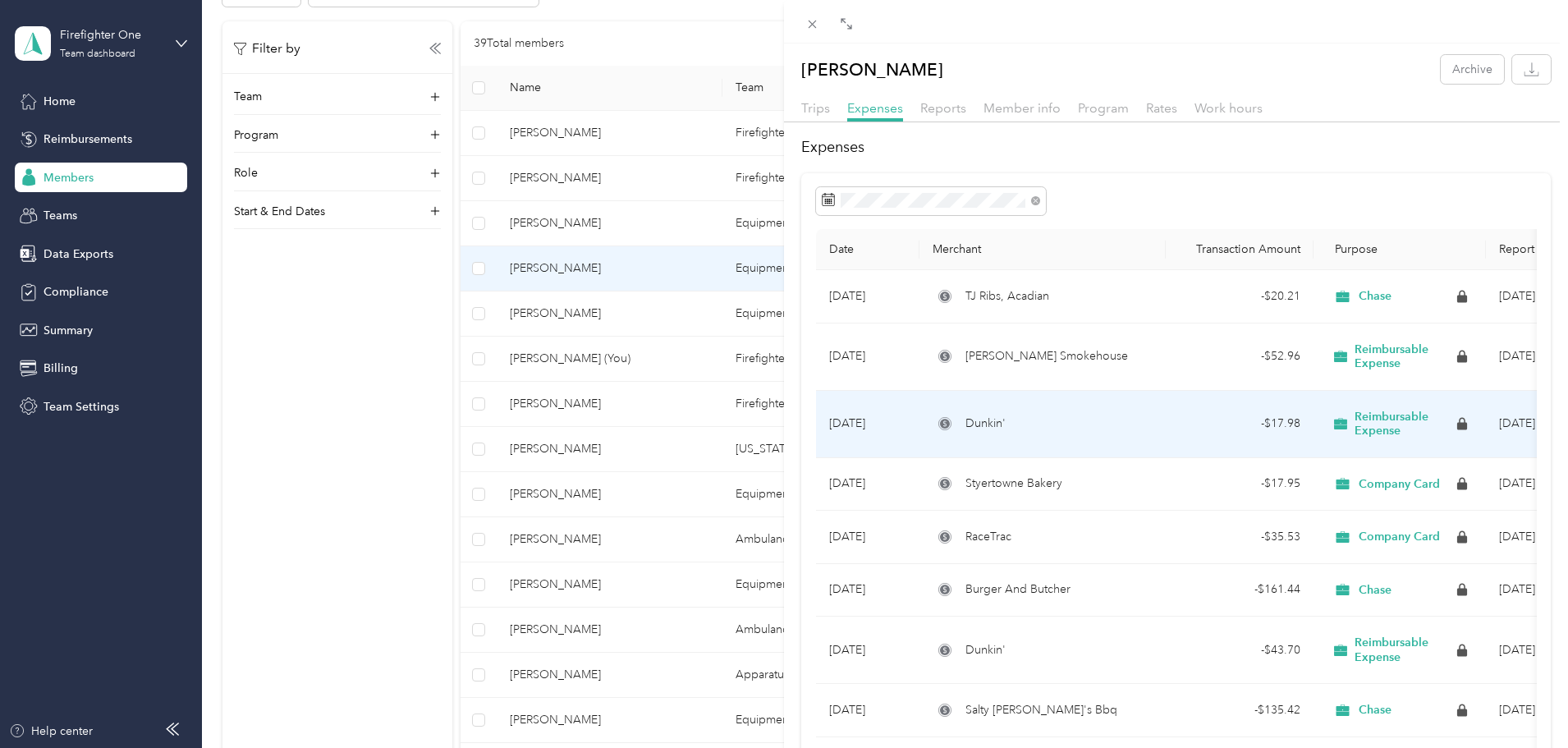
click at [994, 432] on span "Dunkin'" at bounding box center [986, 424] width 40 height 18
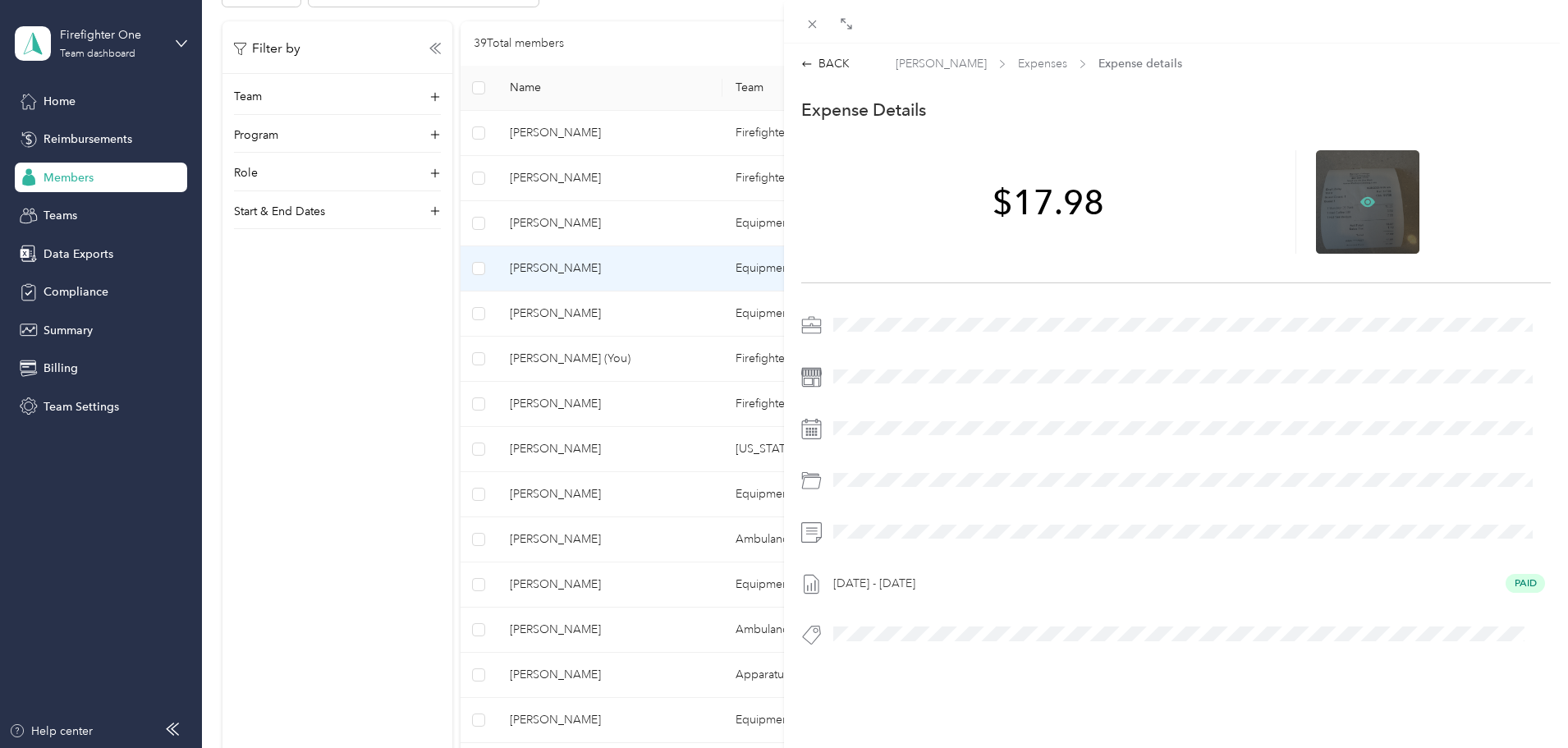
click at [1361, 195] on icon at bounding box center [1368, 202] width 15 height 15
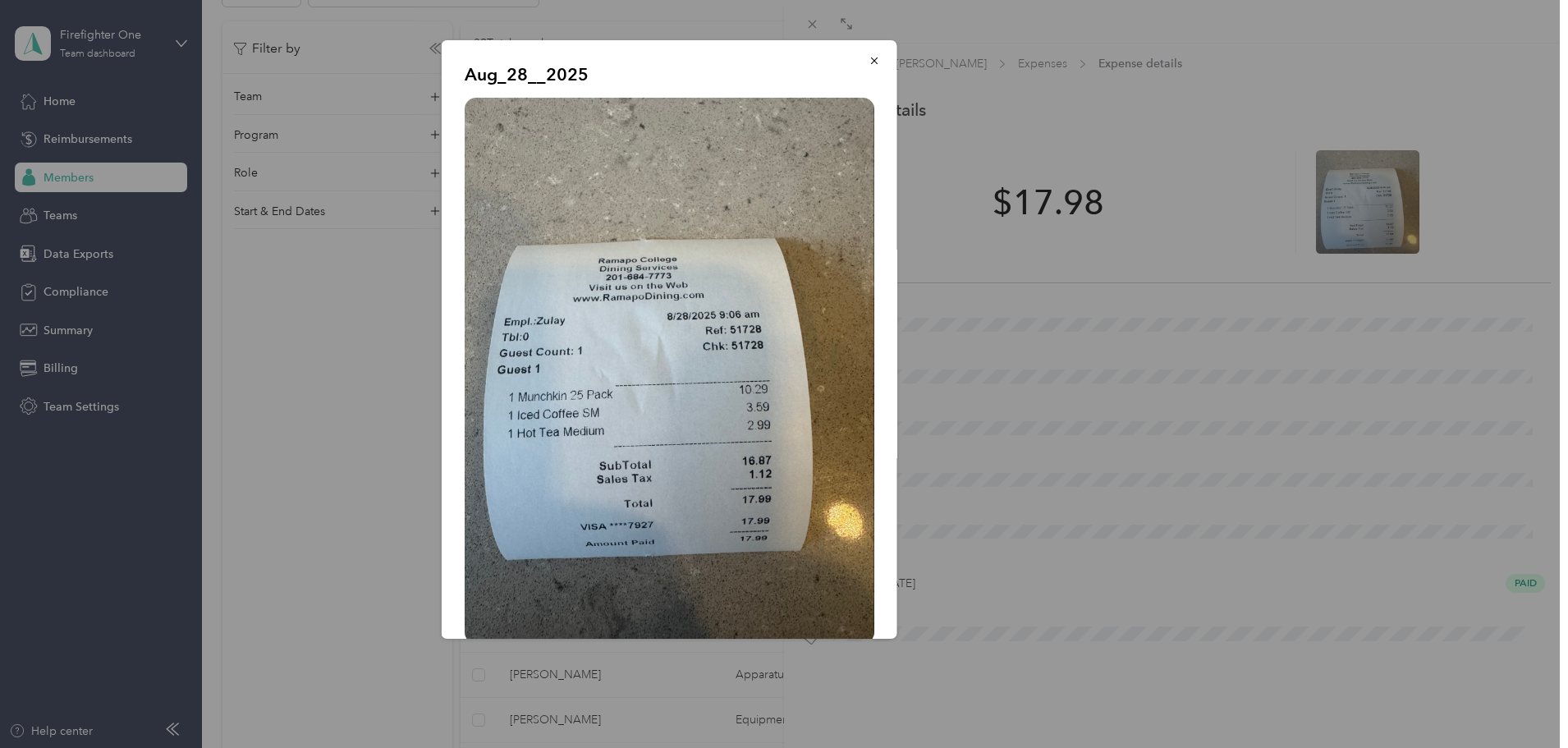
click at [869, 57] on icon "button" at bounding box center [874, 61] width 12 height 12
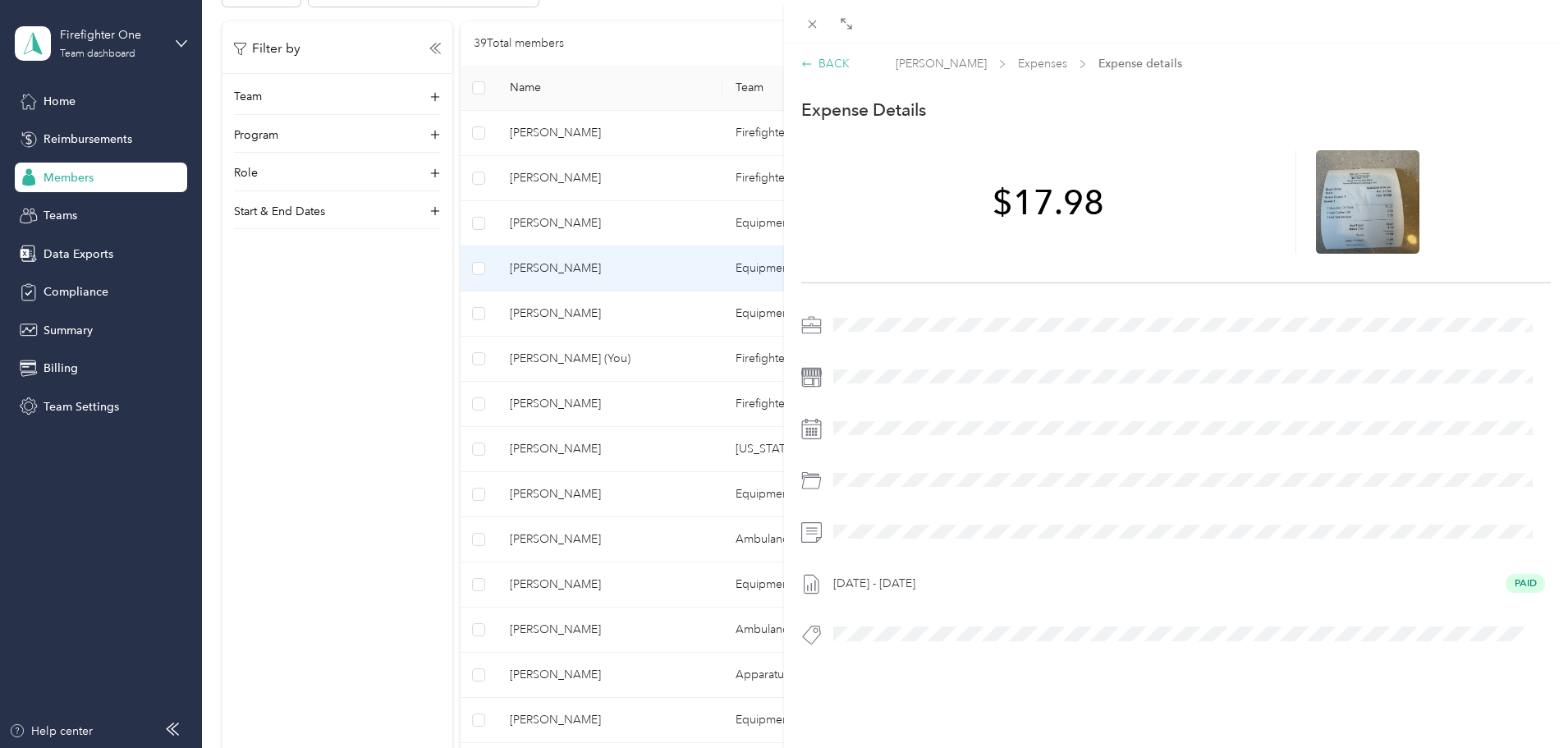
click at [828, 58] on div "BACK" at bounding box center [826, 64] width 49 height 18
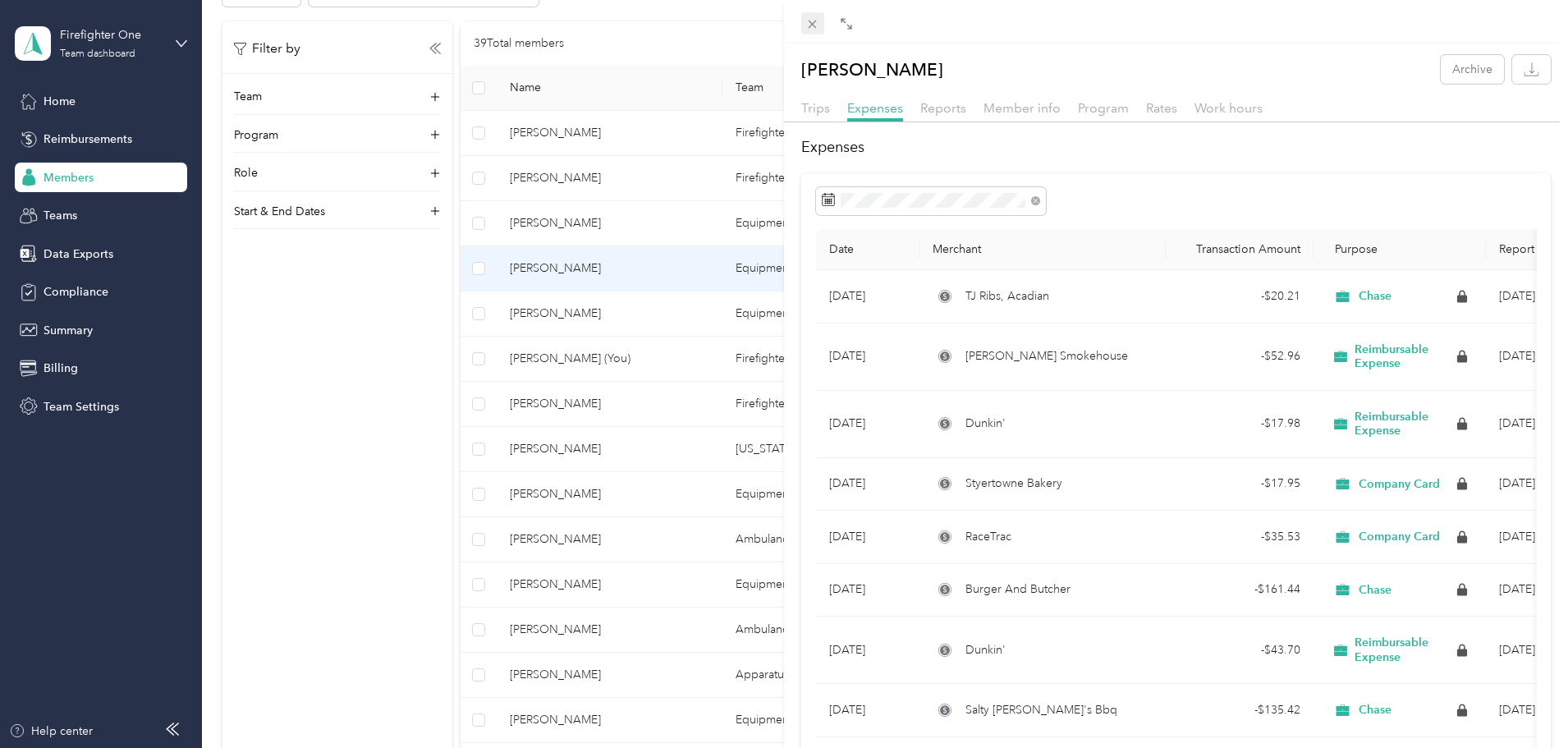
click at [821, 24] on span at bounding box center [812, 23] width 23 height 23
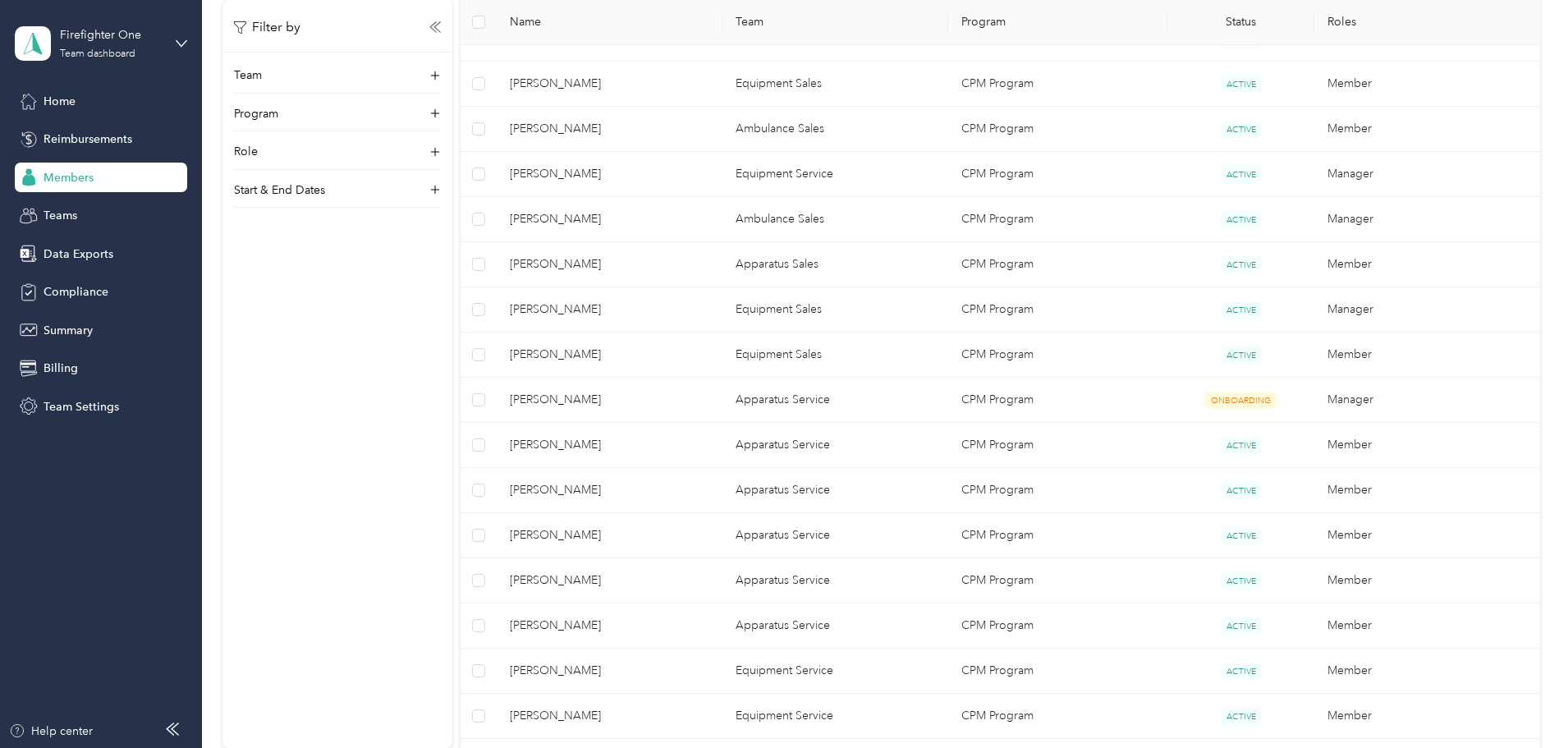
scroll to position [821, 0]
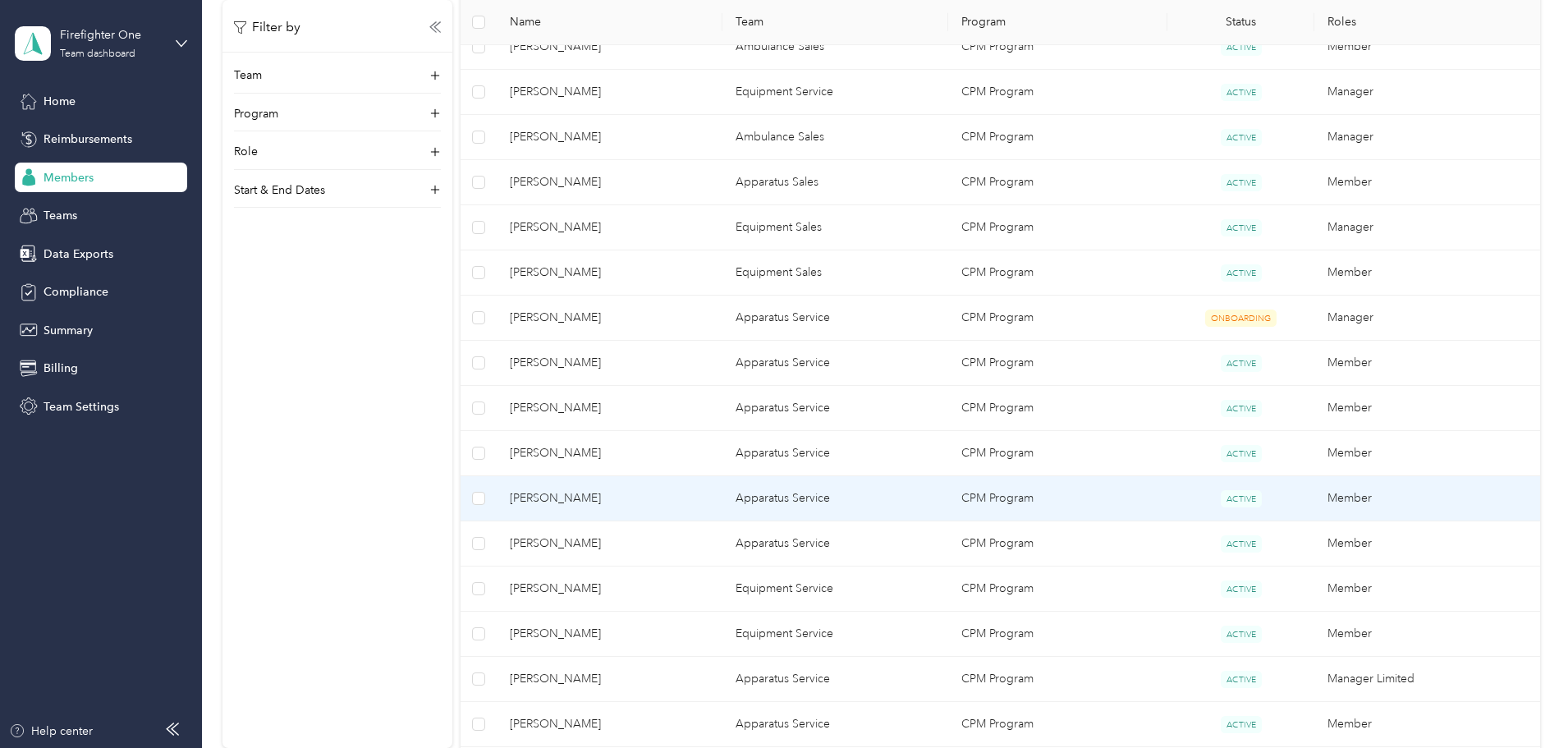
click at [676, 504] on span "Blake Danley" at bounding box center [609, 499] width 199 height 18
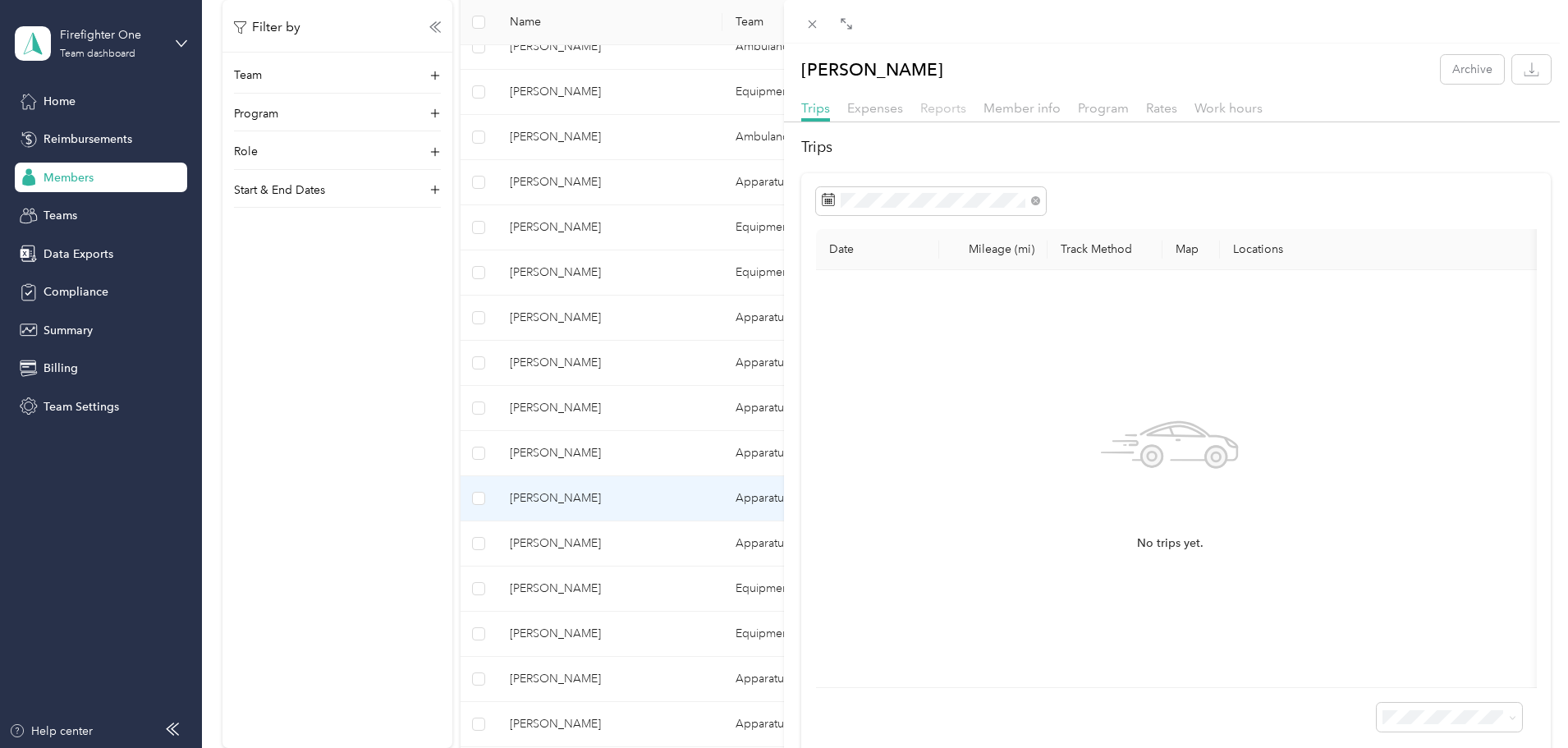
click at [930, 105] on span "Reports" at bounding box center [943, 108] width 46 height 16
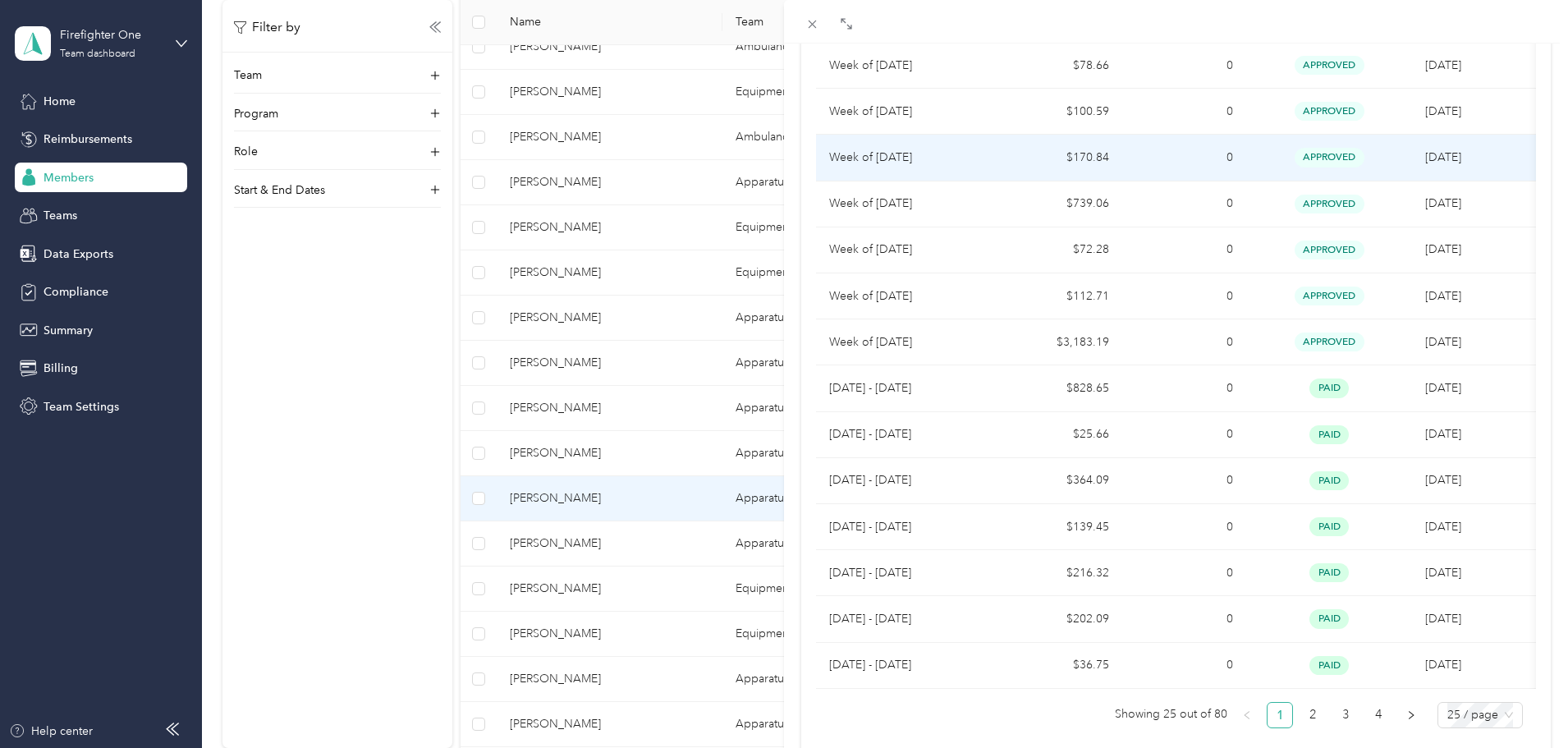
scroll to position [853, 0]
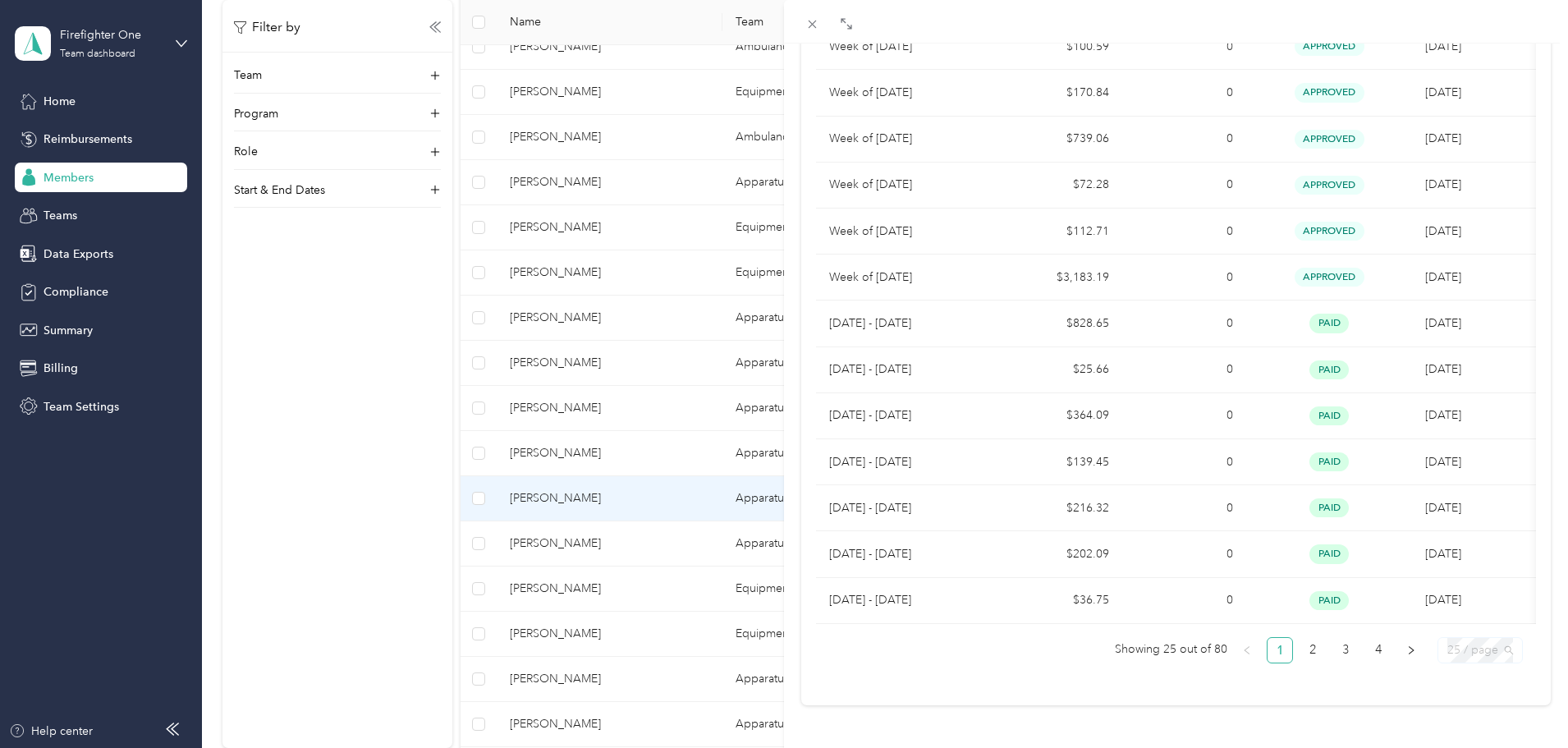
click at [1496, 639] on span "25 / page" at bounding box center [1480, 650] width 66 height 24
click at [1480, 612] on div "100 / page" at bounding box center [1480, 617] width 59 height 18
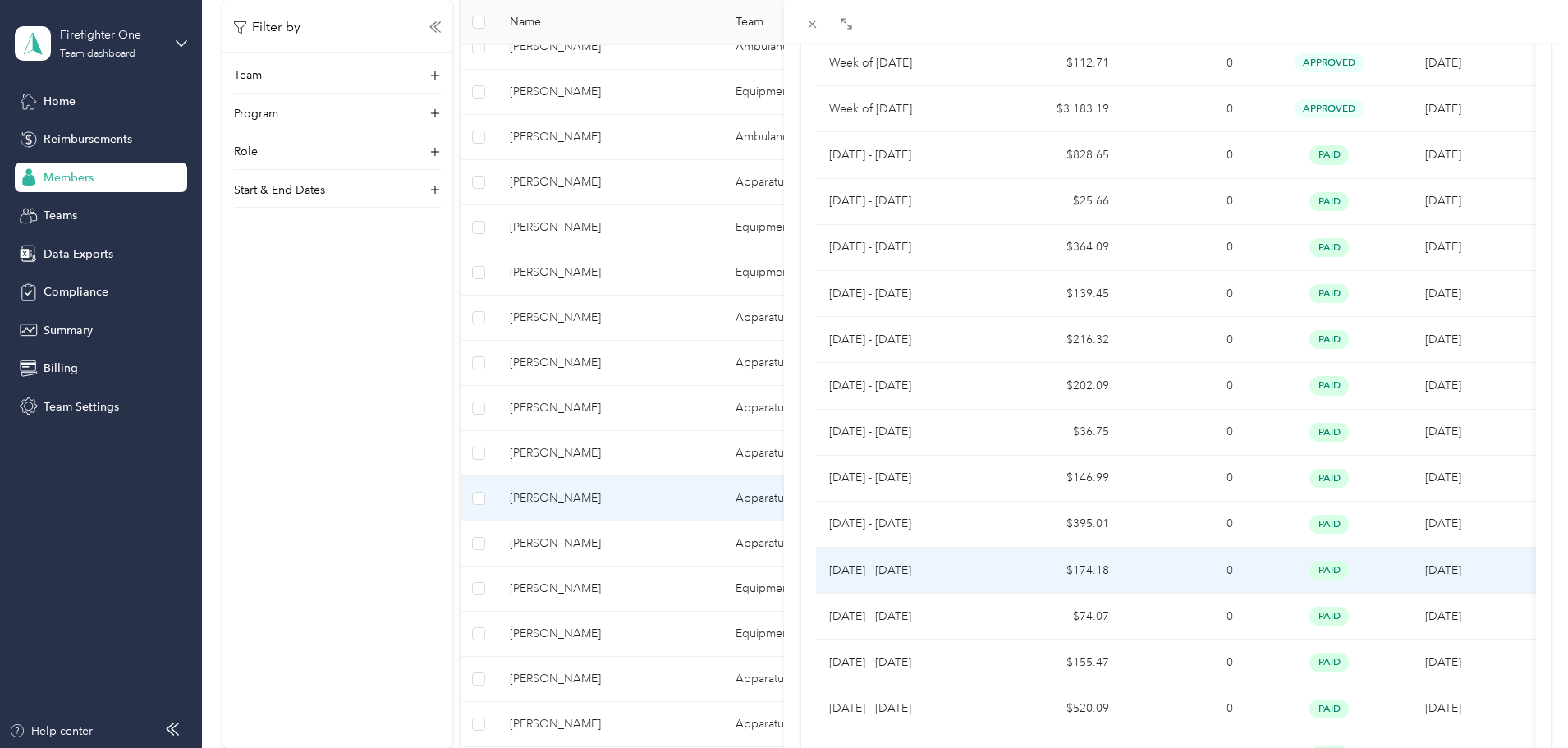
scroll to position [833, 0]
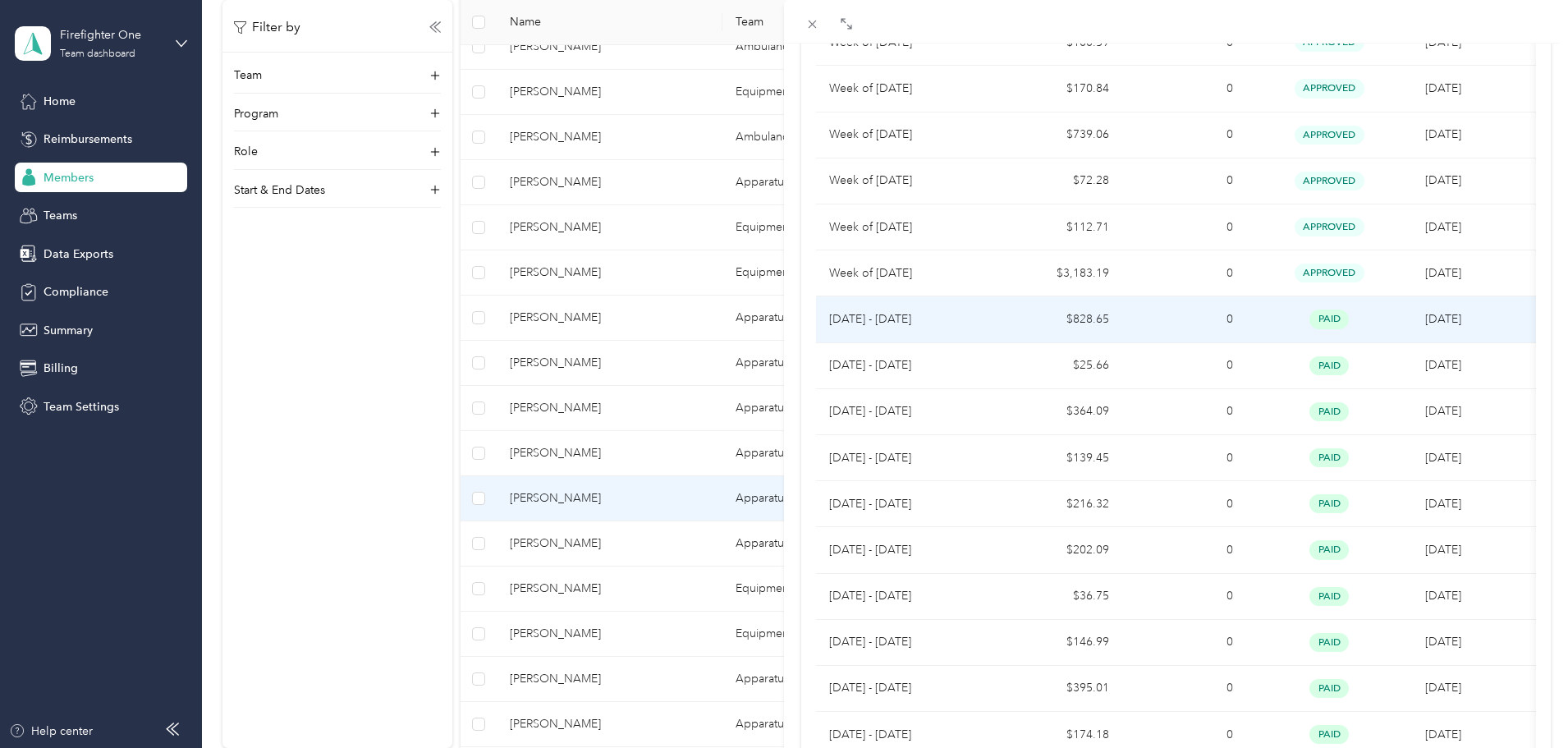
click at [971, 320] on p "[DATE] - [DATE]" at bounding box center [907, 320] width 156 height 18
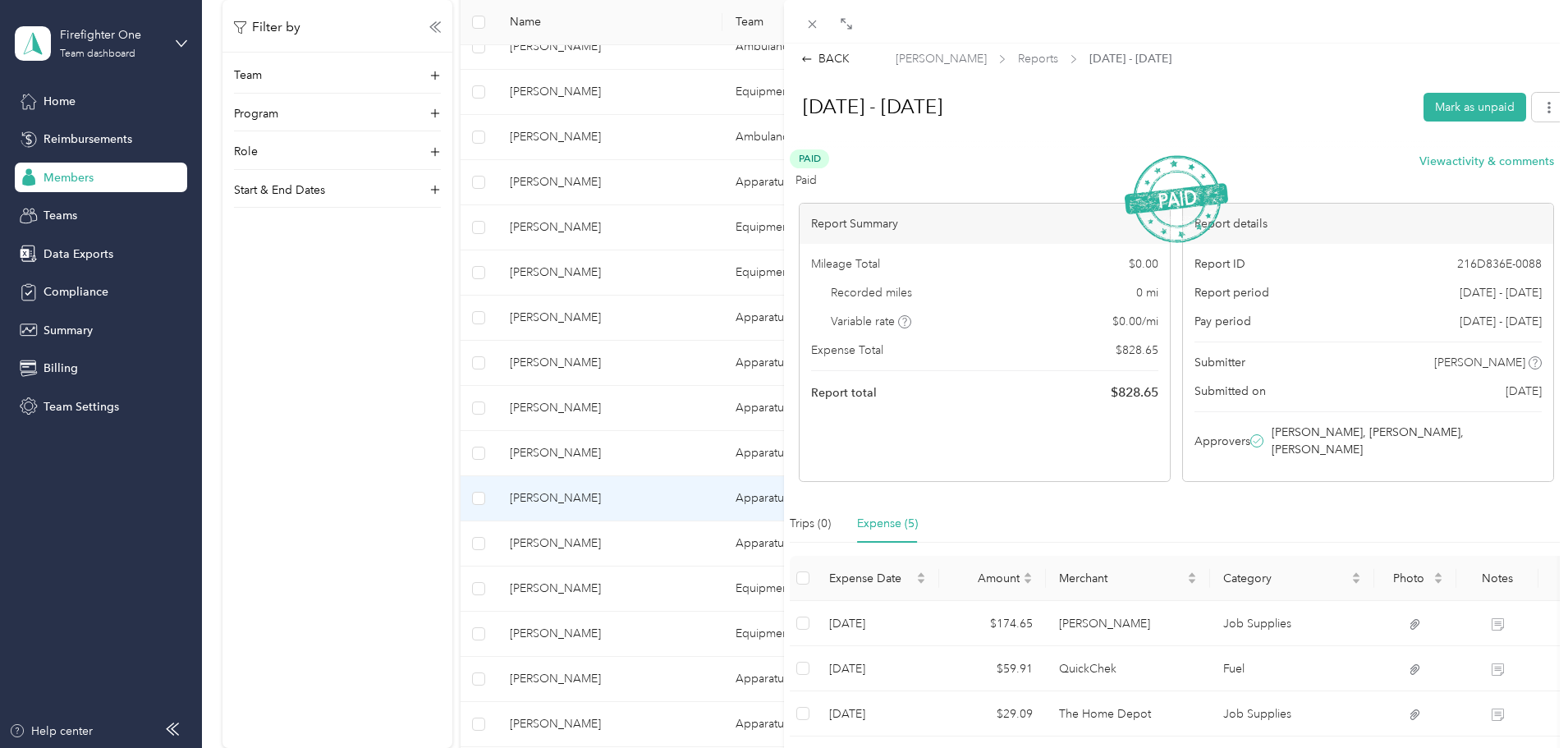
scroll to position [0, 0]
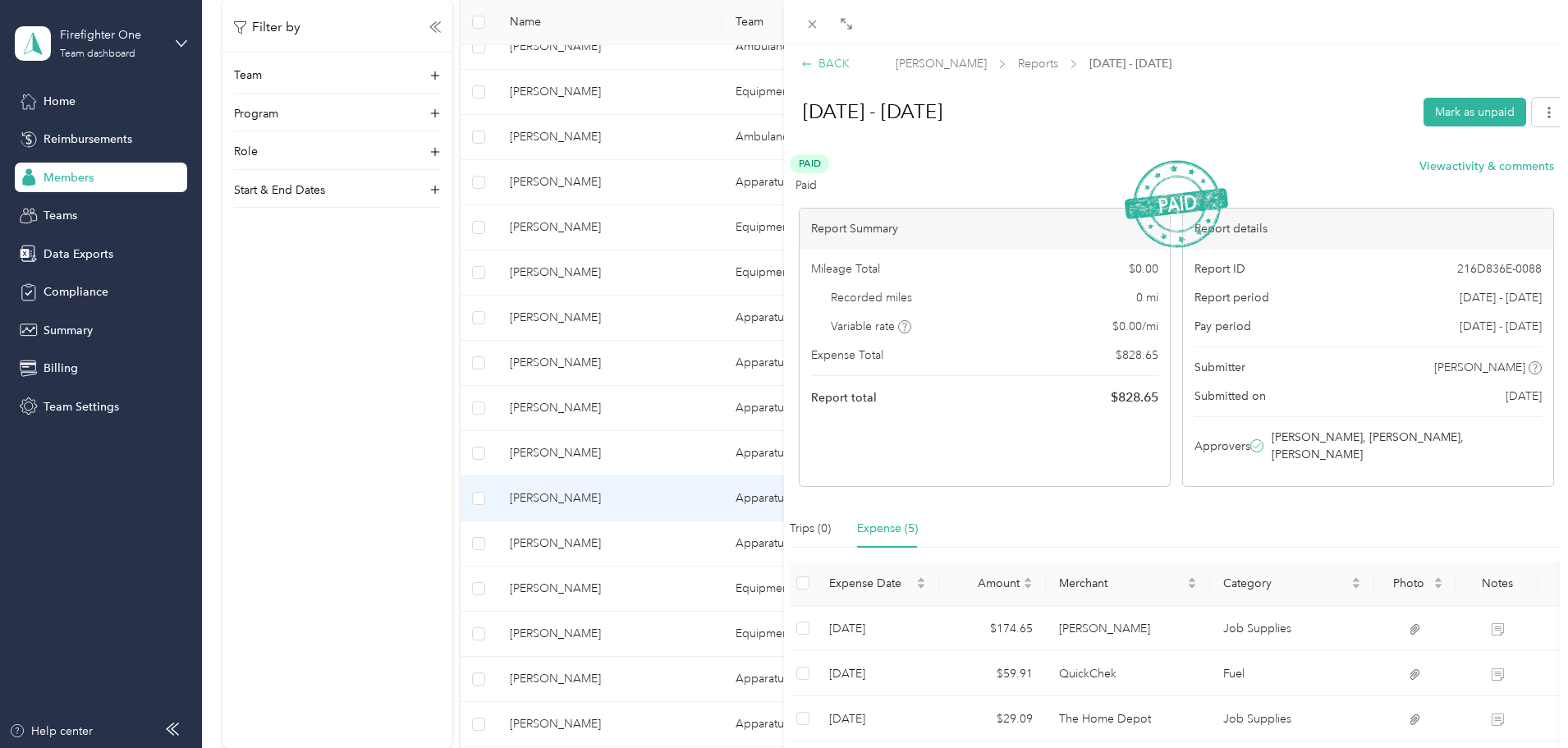
click at [825, 64] on div "BACK" at bounding box center [826, 64] width 49 height 18
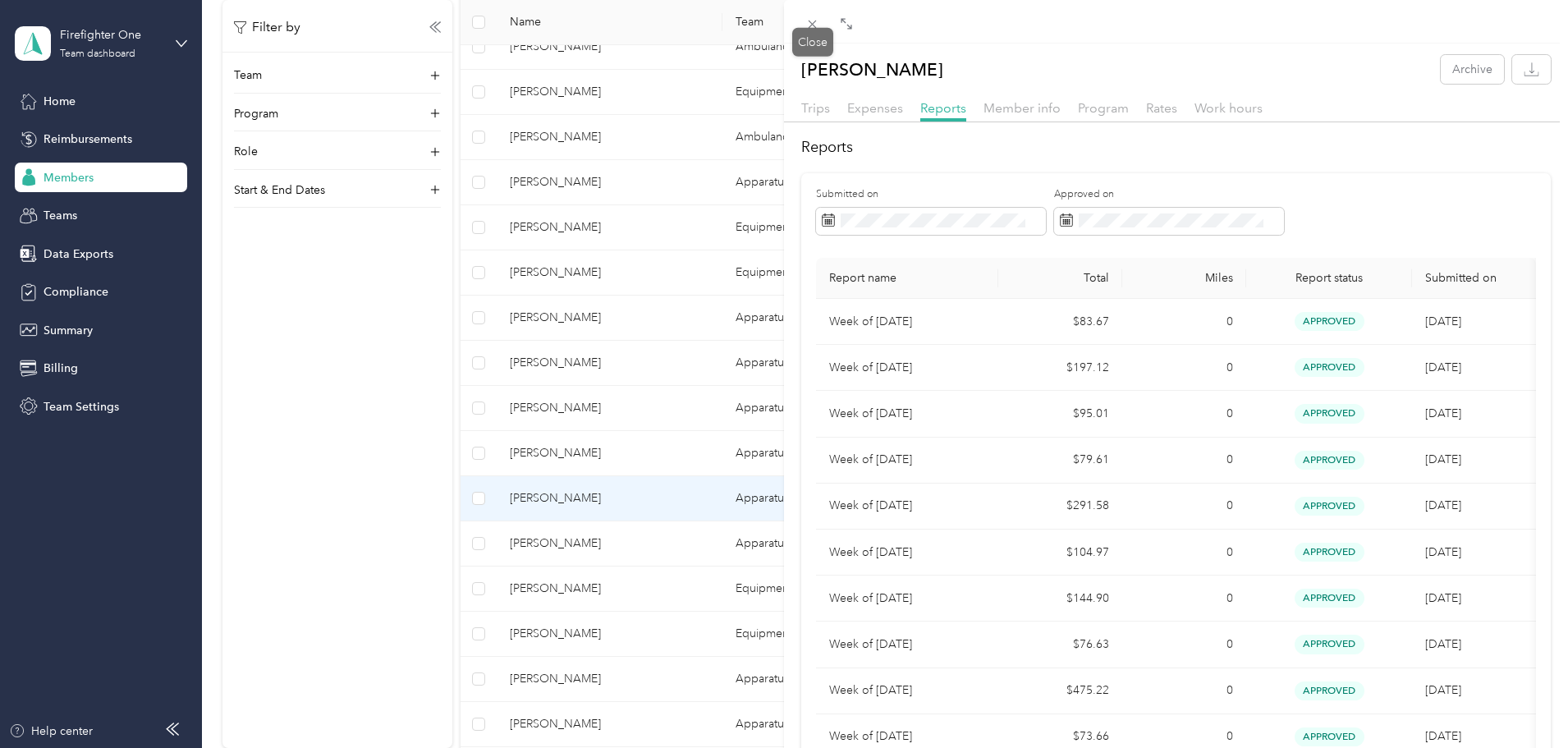
click at [815, 25] on icon at bounding box center [813, 25] width 8 height 8
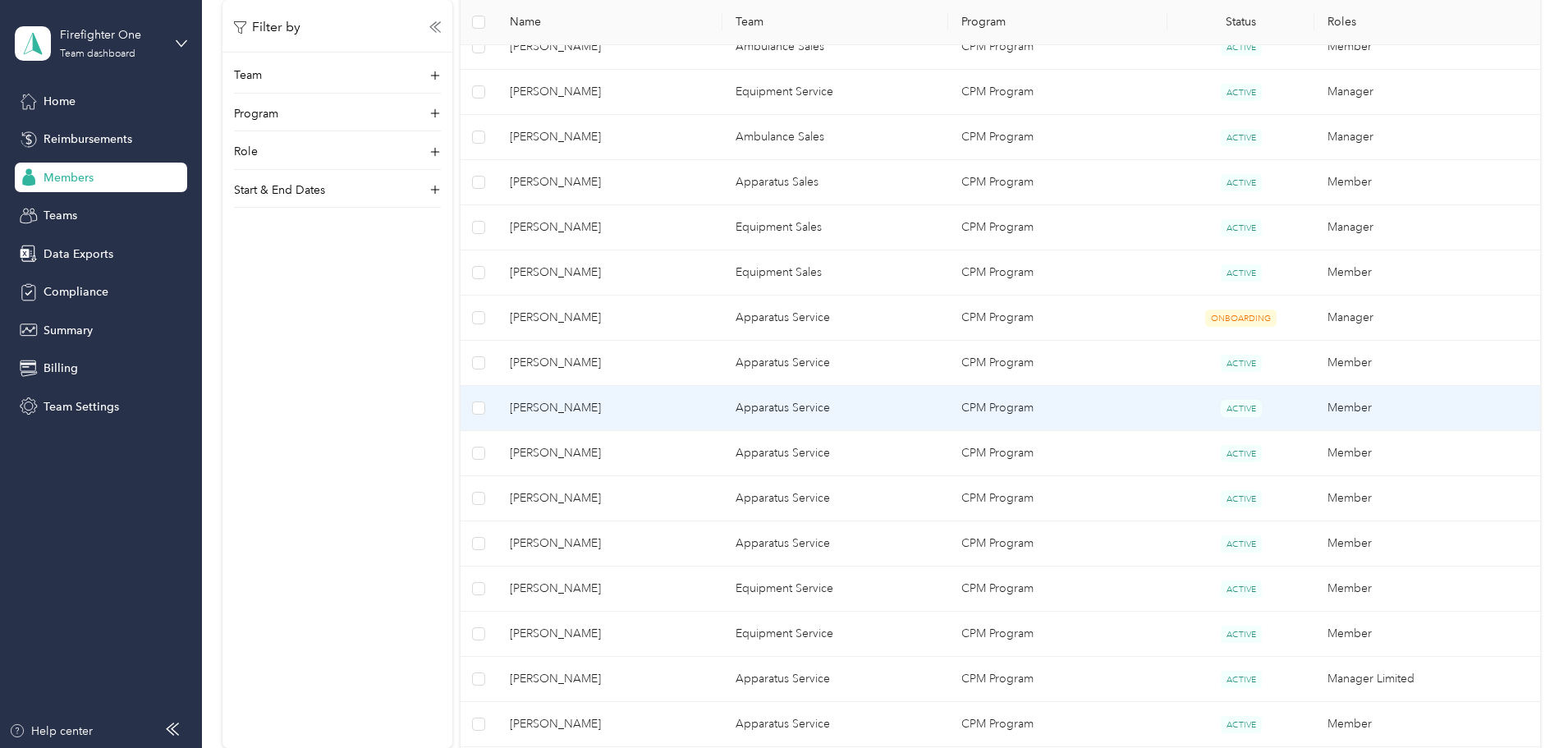
scroll to position [1057, 0]
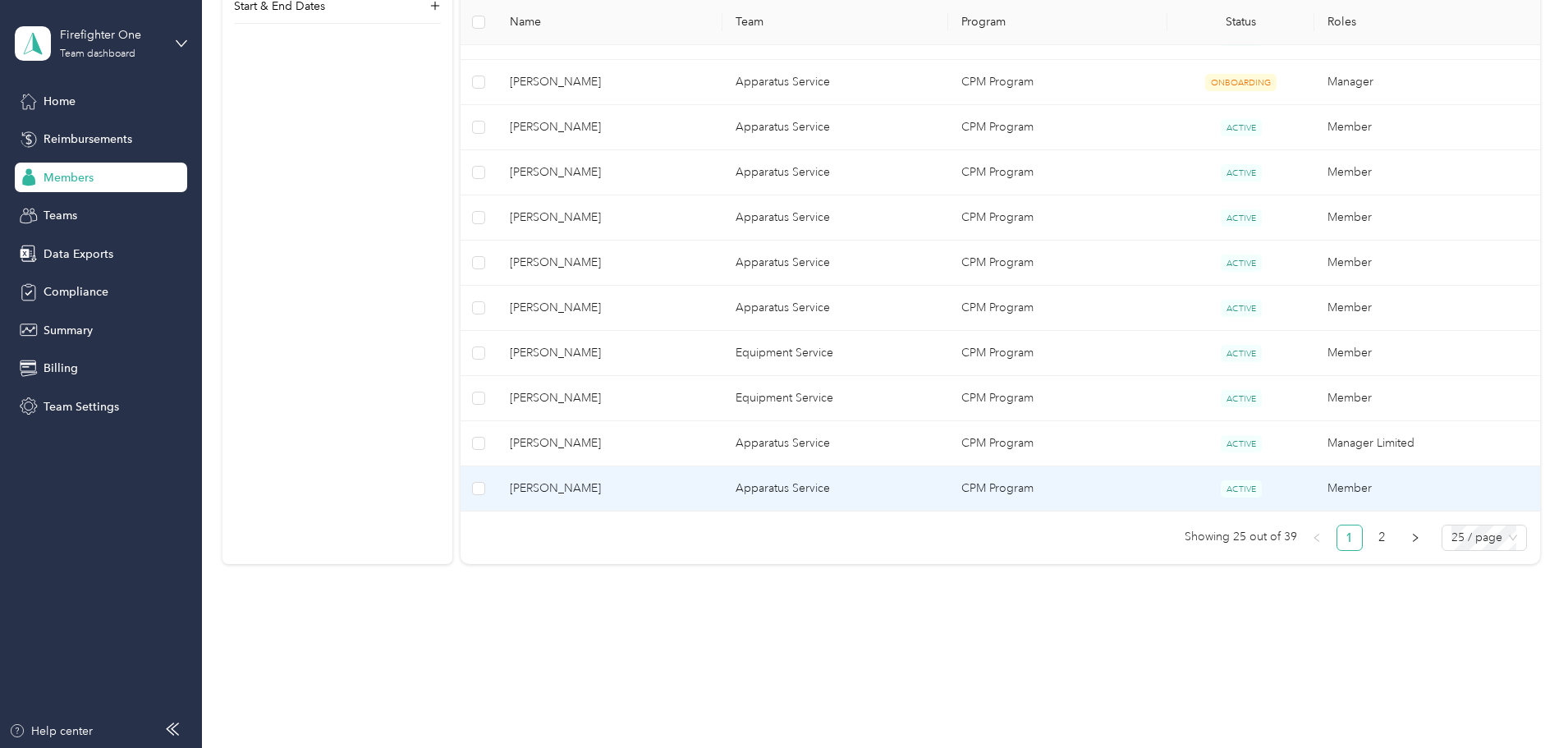
click at [700, 491] on span "Jose Baez" at bounding box center [609, 489] width 199 height 18
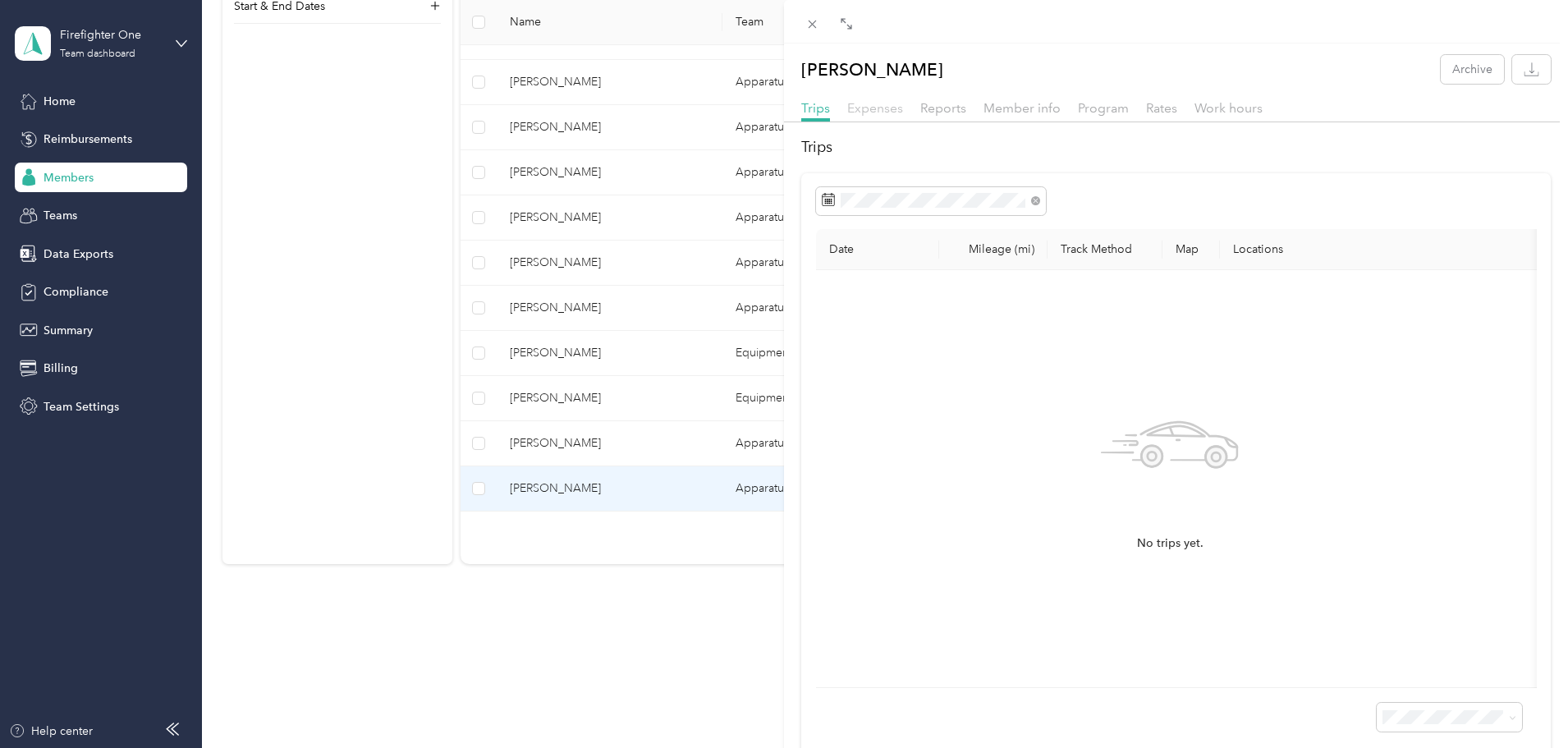
click at [872, 112] on span "Expenses" at bounding box center [875, 108] width 56 height 16
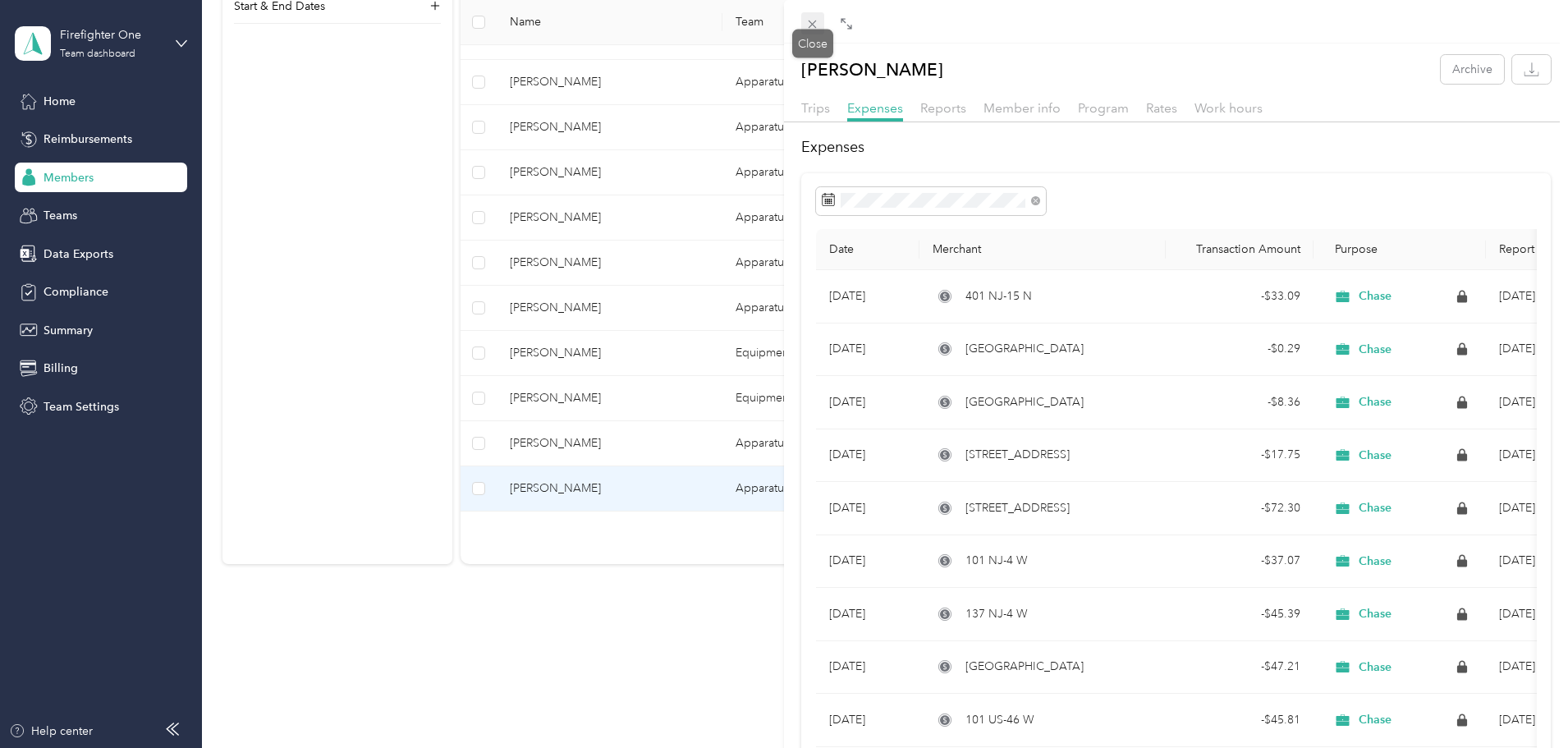
click at [810, 23] on icon at bounding box center [812, 24] width 14 height 14
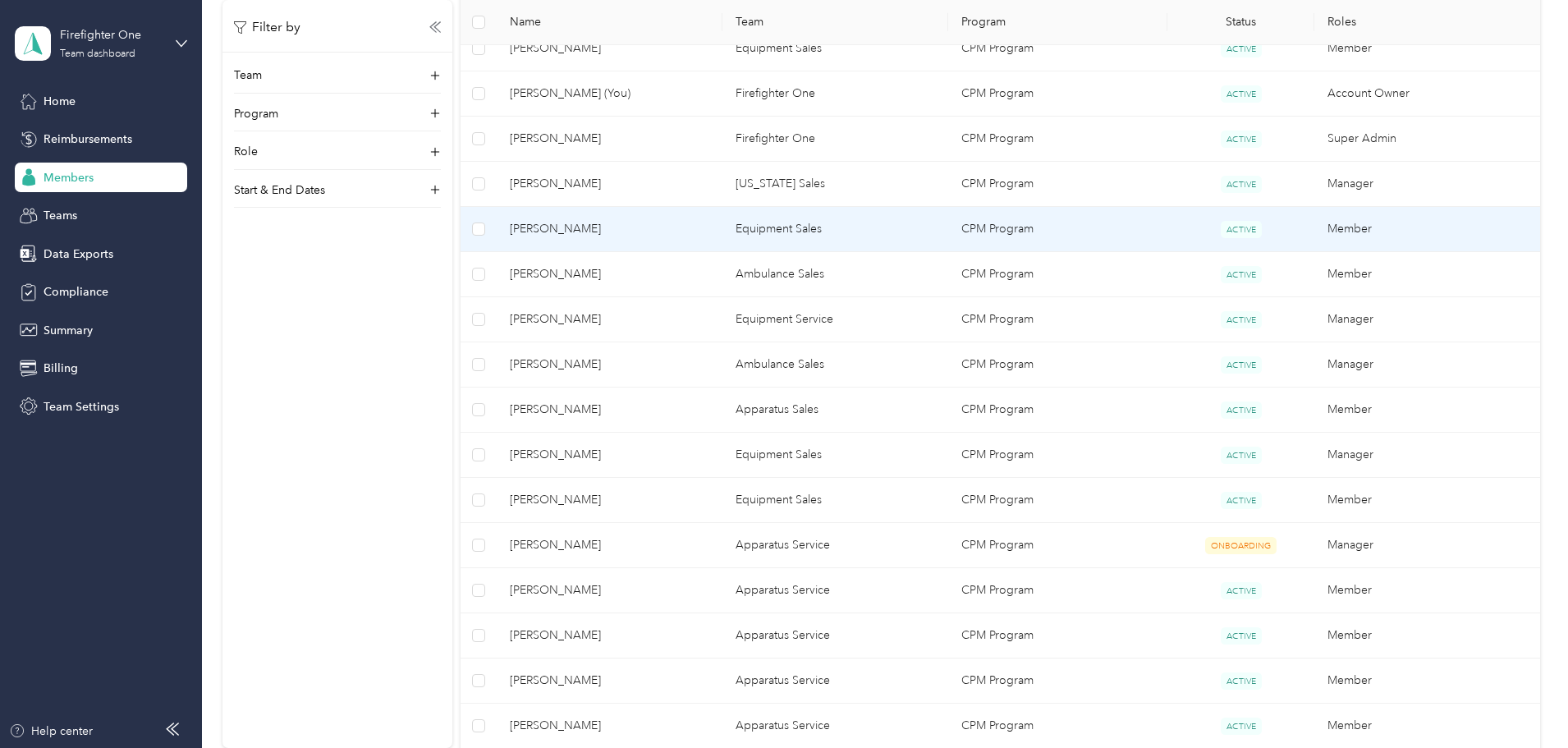
scroll to position [739, 0]
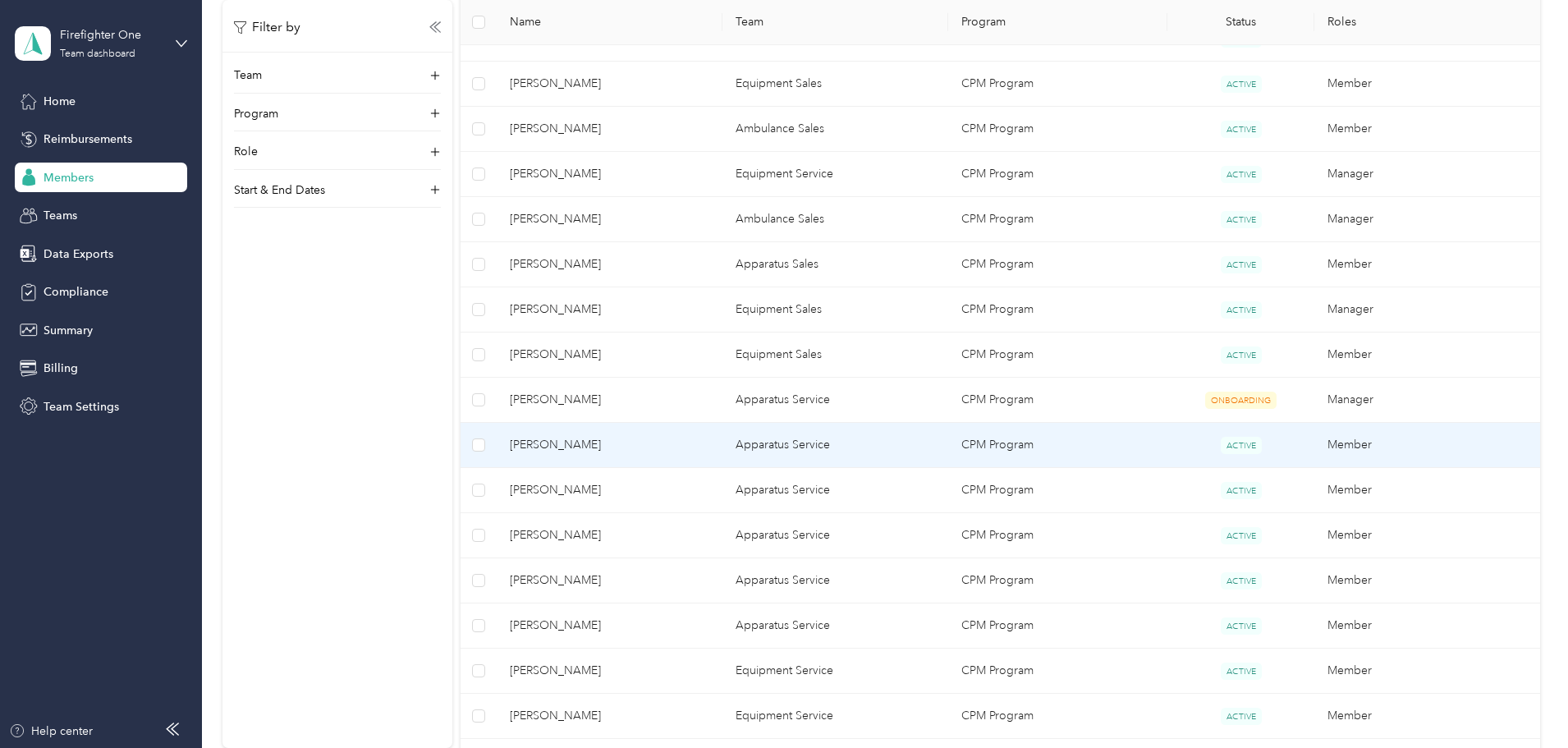
click at [705, 447] on span "TJ Donnelly" at bounding box center [609, 445] width 199 height 18
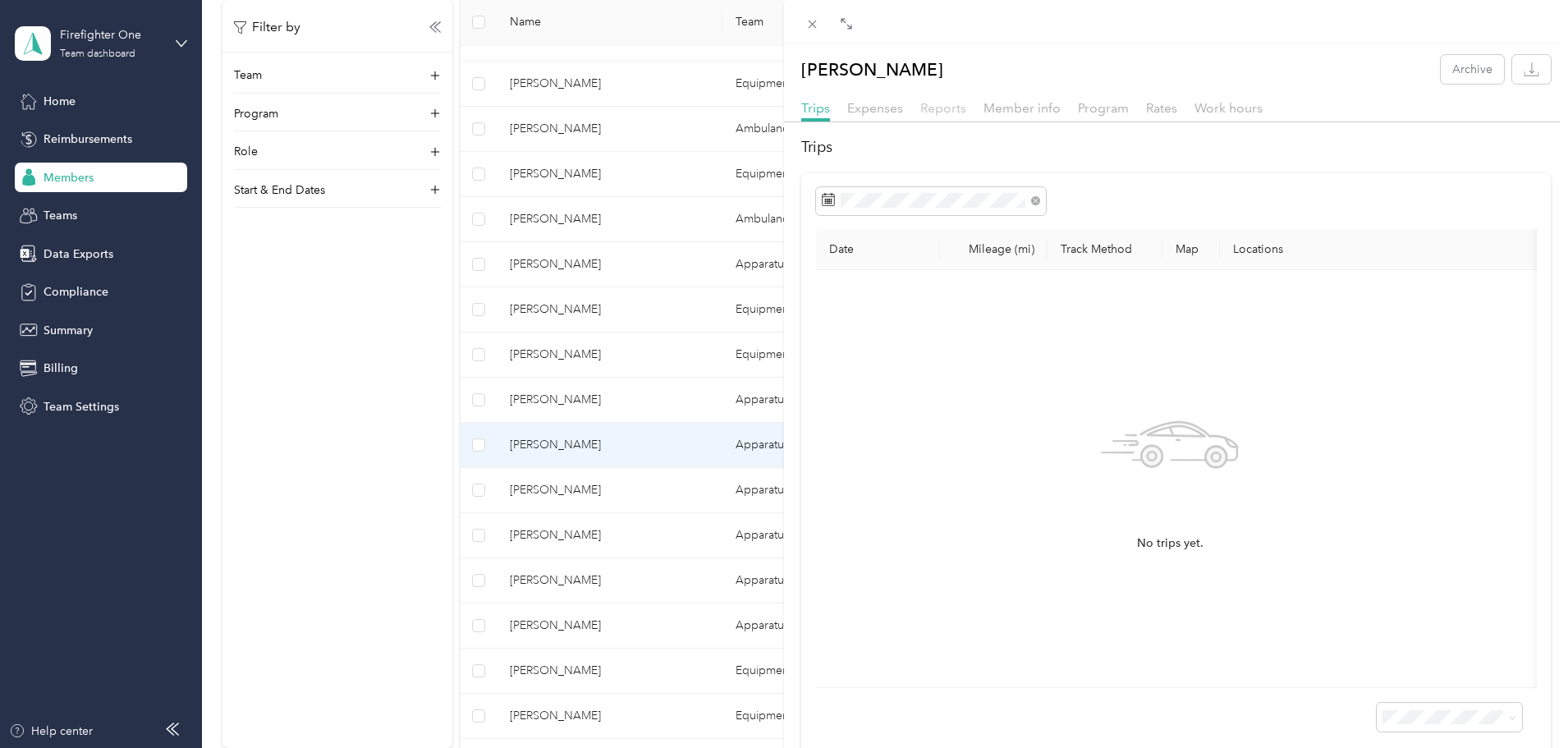
click at [928, 110] on span "Reports" at bounding box center [943, 108] width 46 height 16
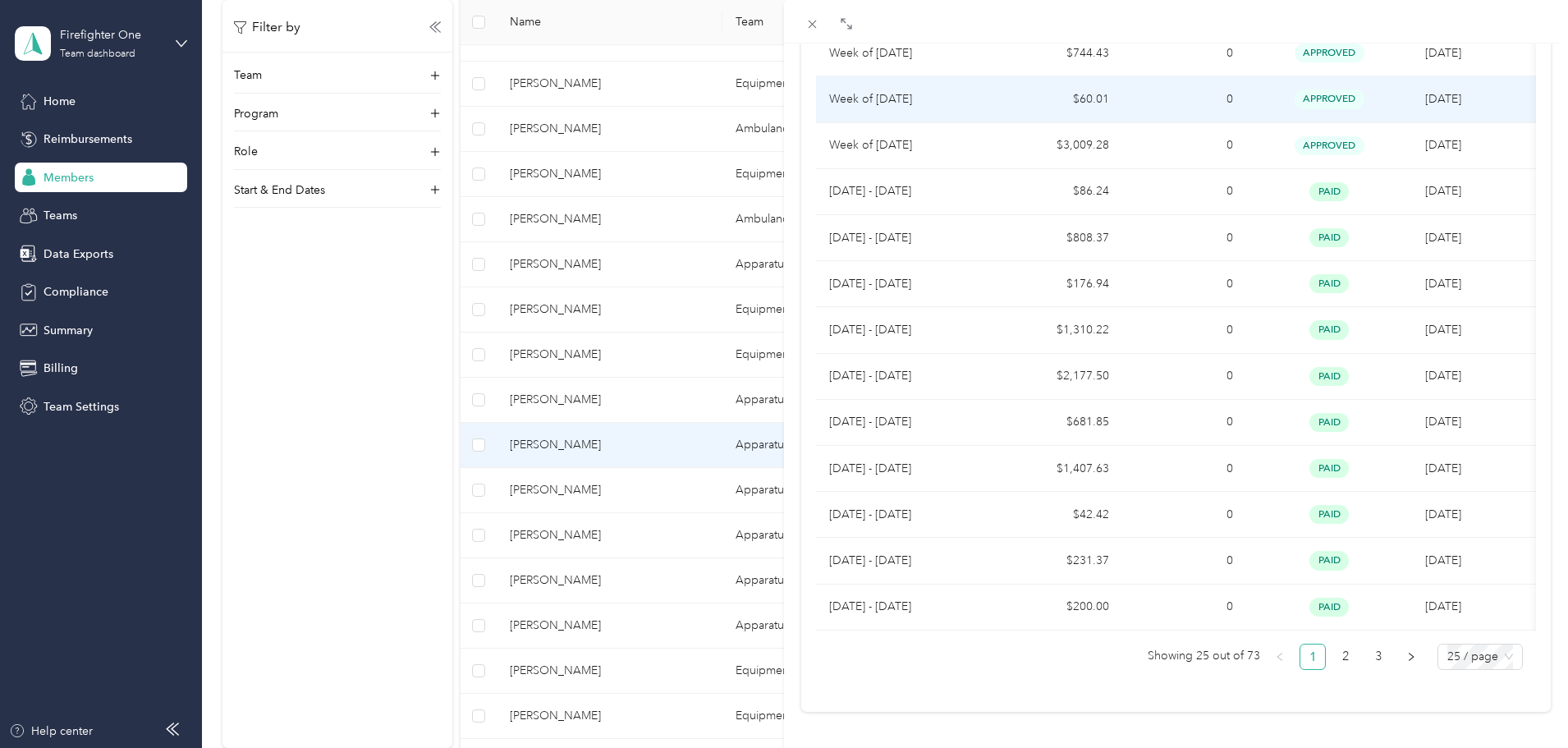
scroll to position [853, 0]
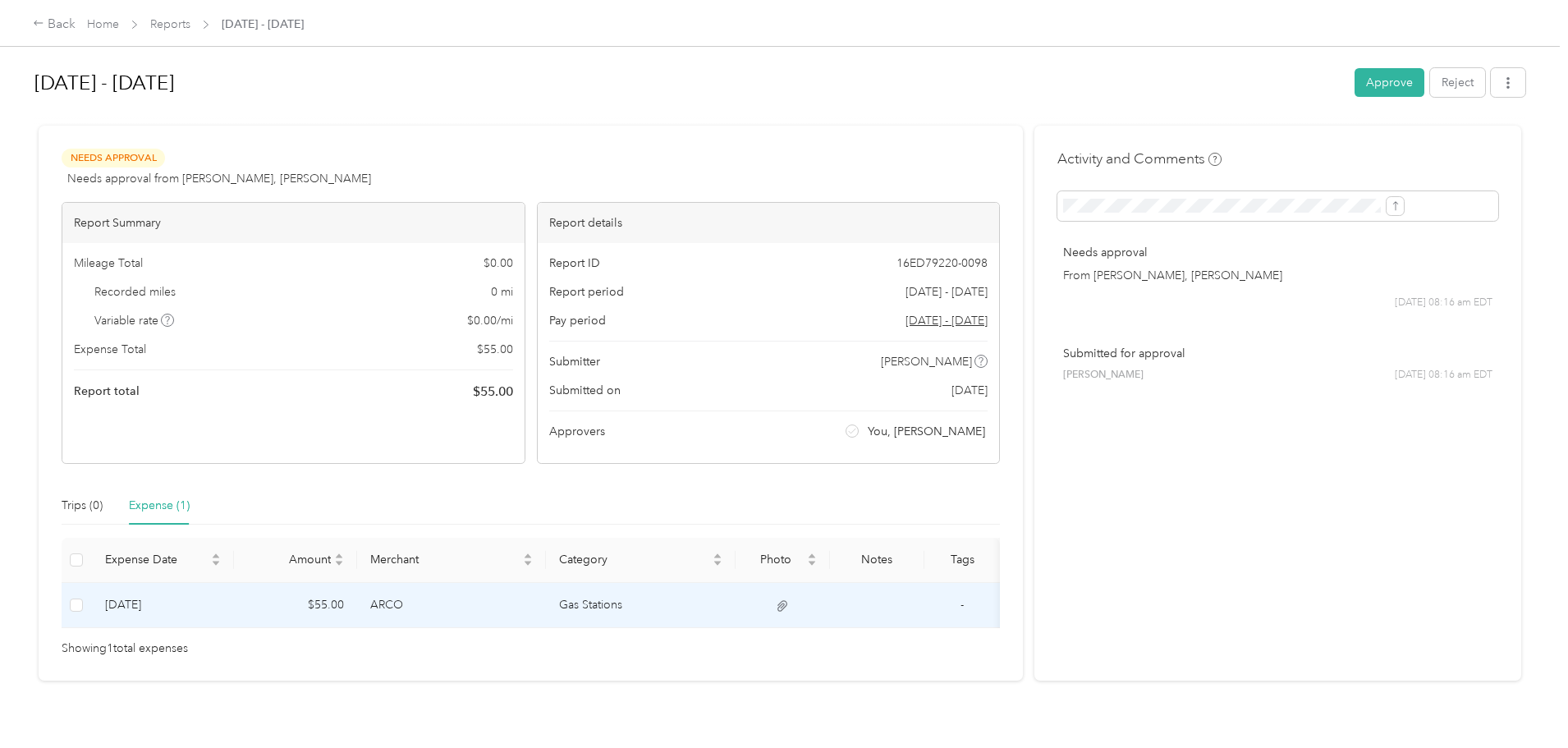
click at [539, 611] on td "ARCO" at bounding box center [452, 606] width 190 height 45
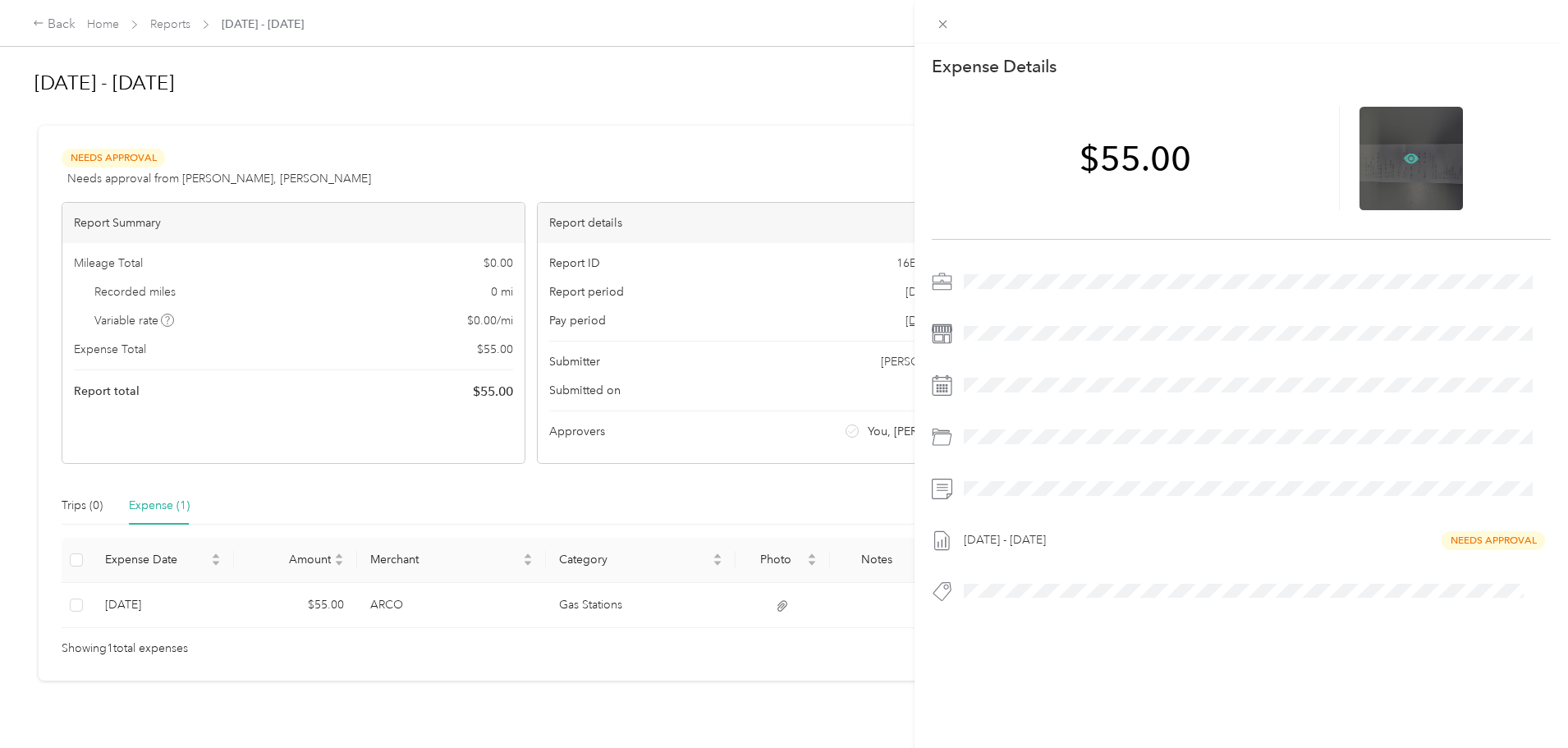
click at [1410, 156] on icon at bounding box center [1412, 158] width 5 height 5
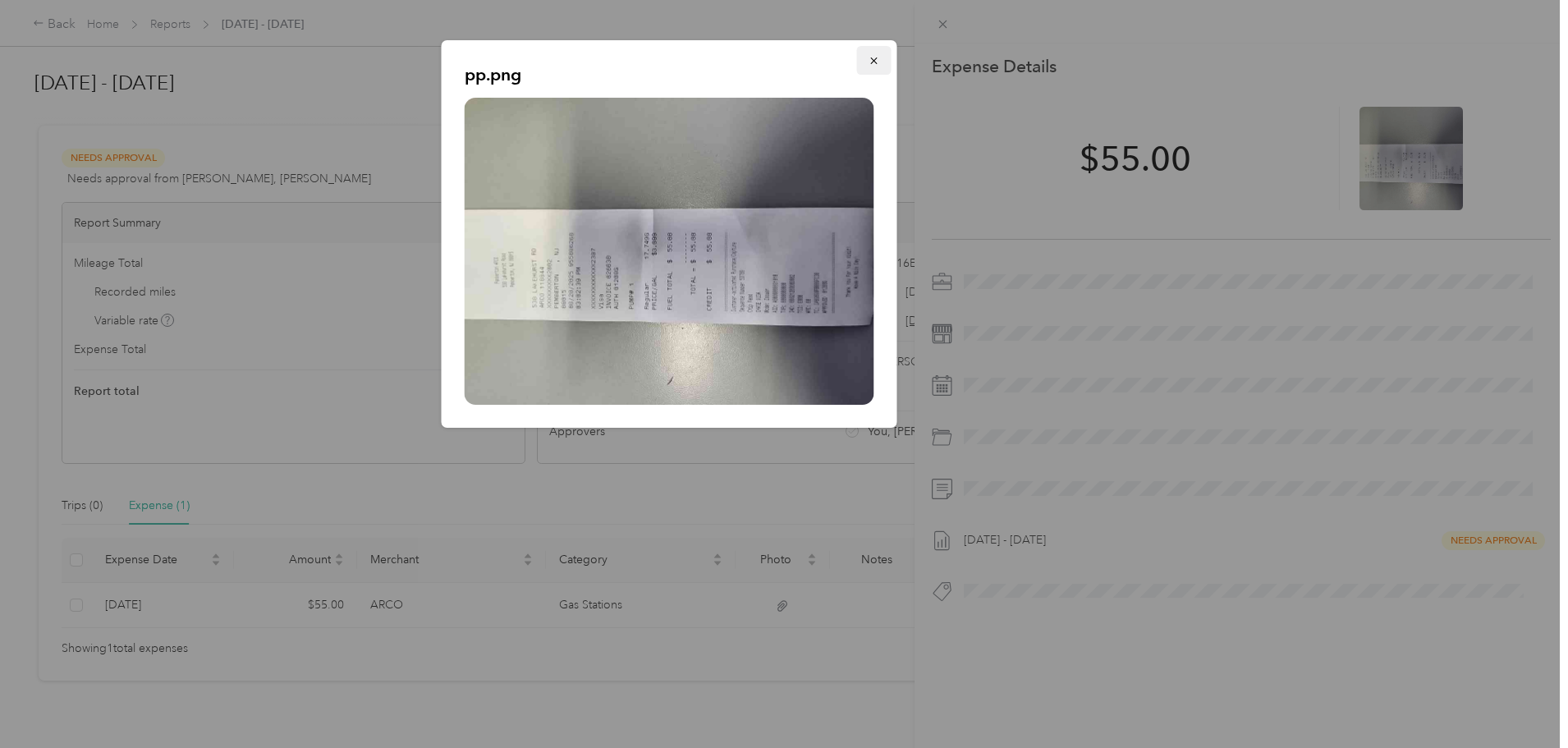
click at [875, 55] on icon "button" at bounding box center [874, 61] width 12 height 12
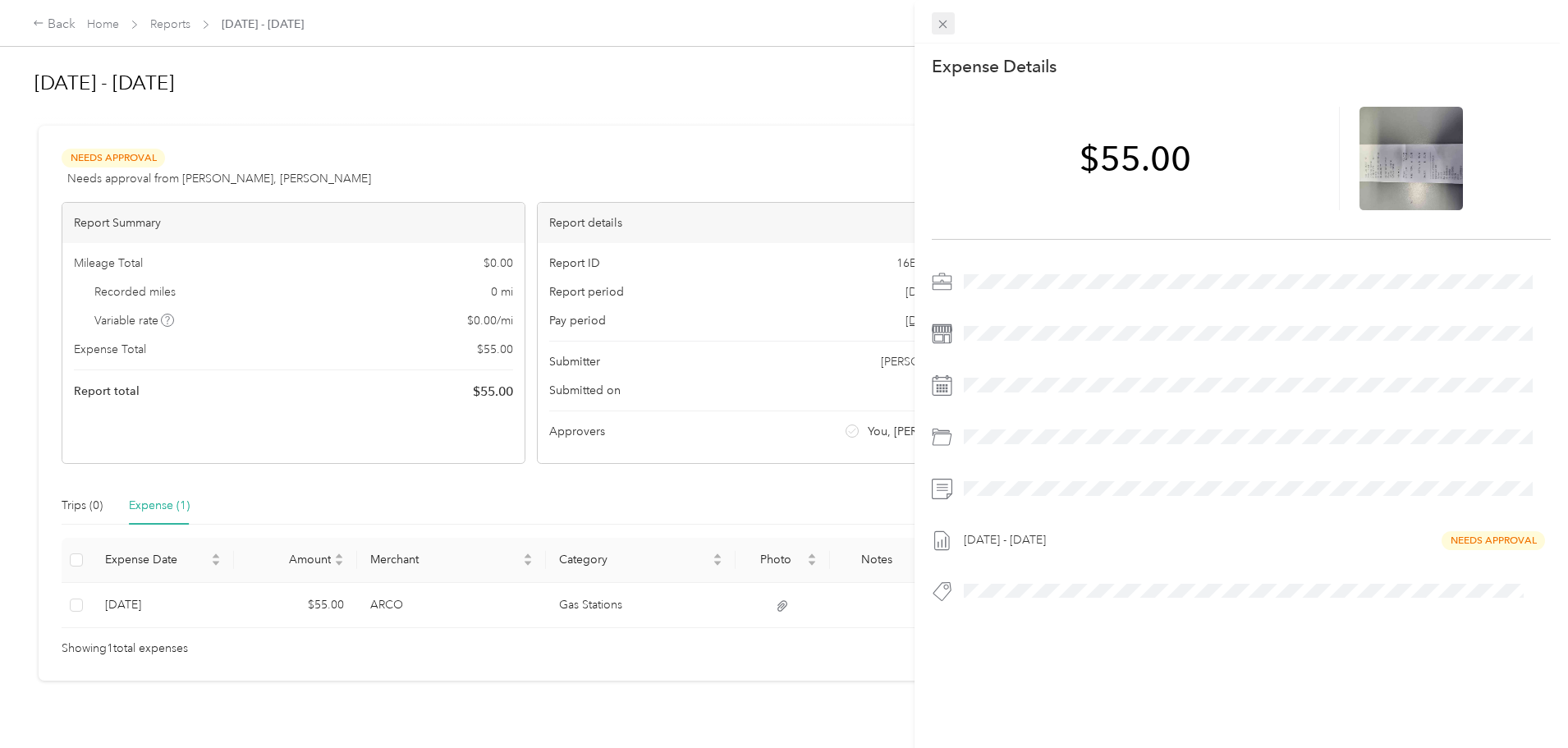
click at [945, 23] on icon at bounding box center [944, 25] width 8 height 8
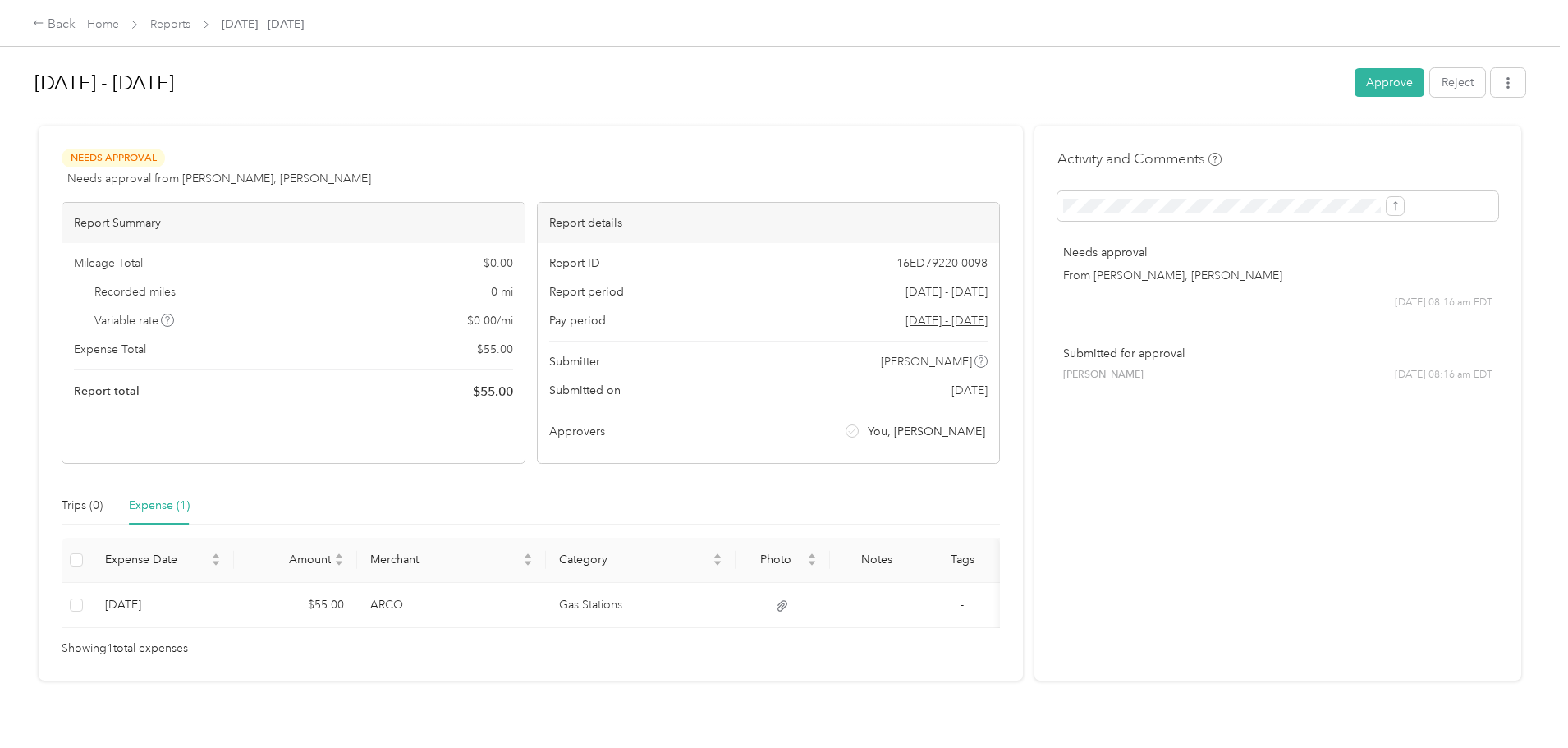
click at [1355, 91] on button "Approve" at bounding box center [1389, 82] width 69 height 28
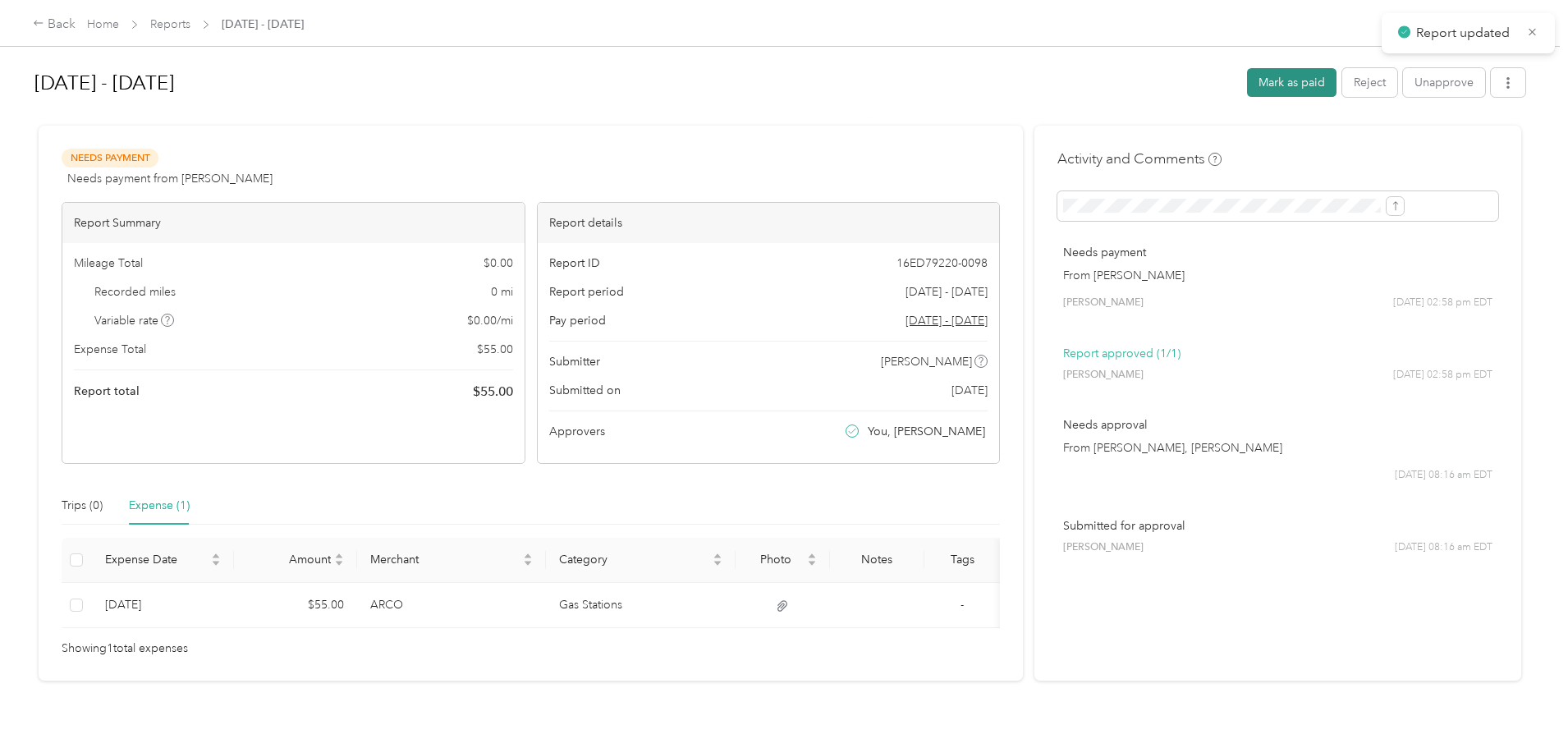
click at [1248, 80] on button "Mark as paid" at bounding box center [1292, 82] width 90 height 28
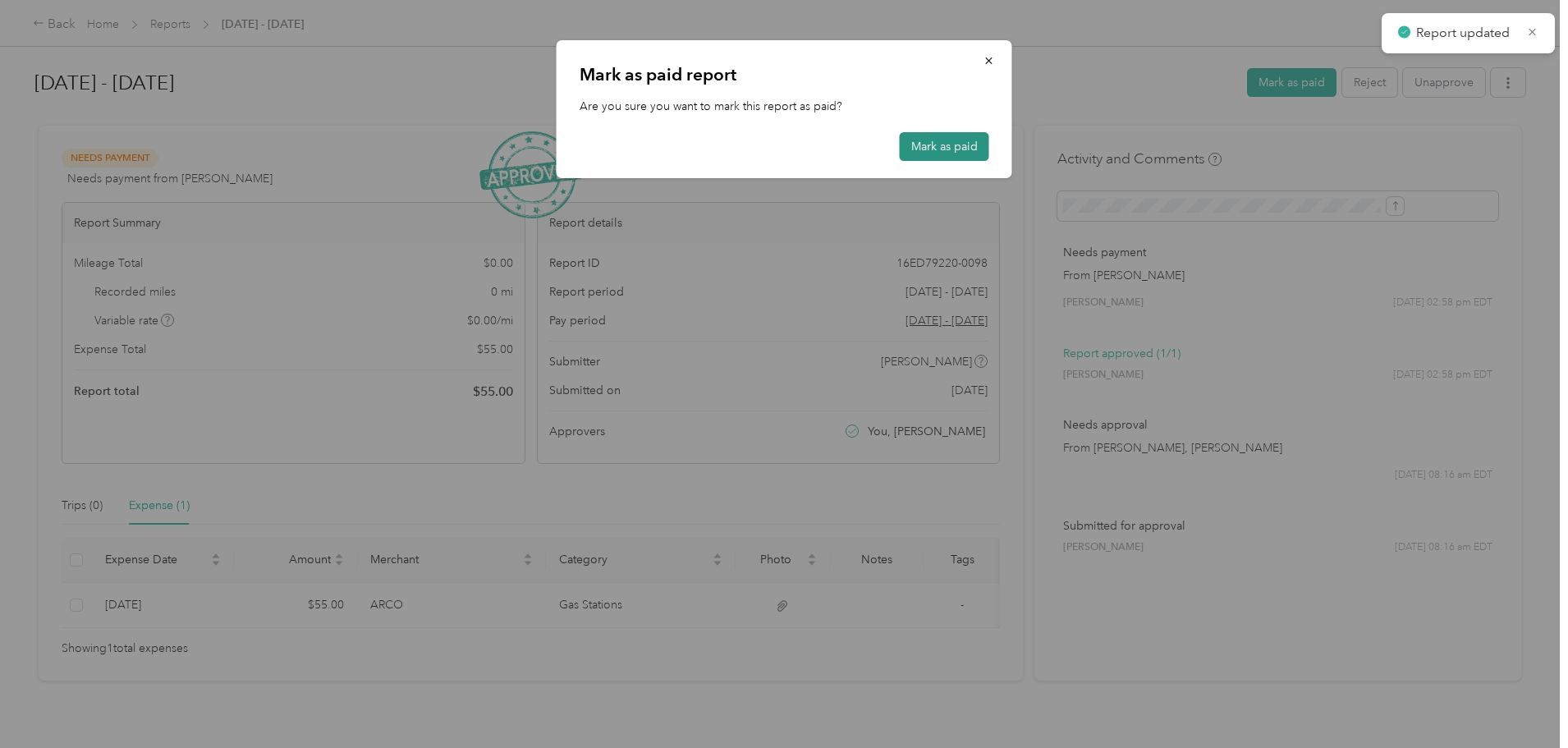
click at [933, 148] on button "Mark as paid" at bounding box center [945, 146] width 90 height 28
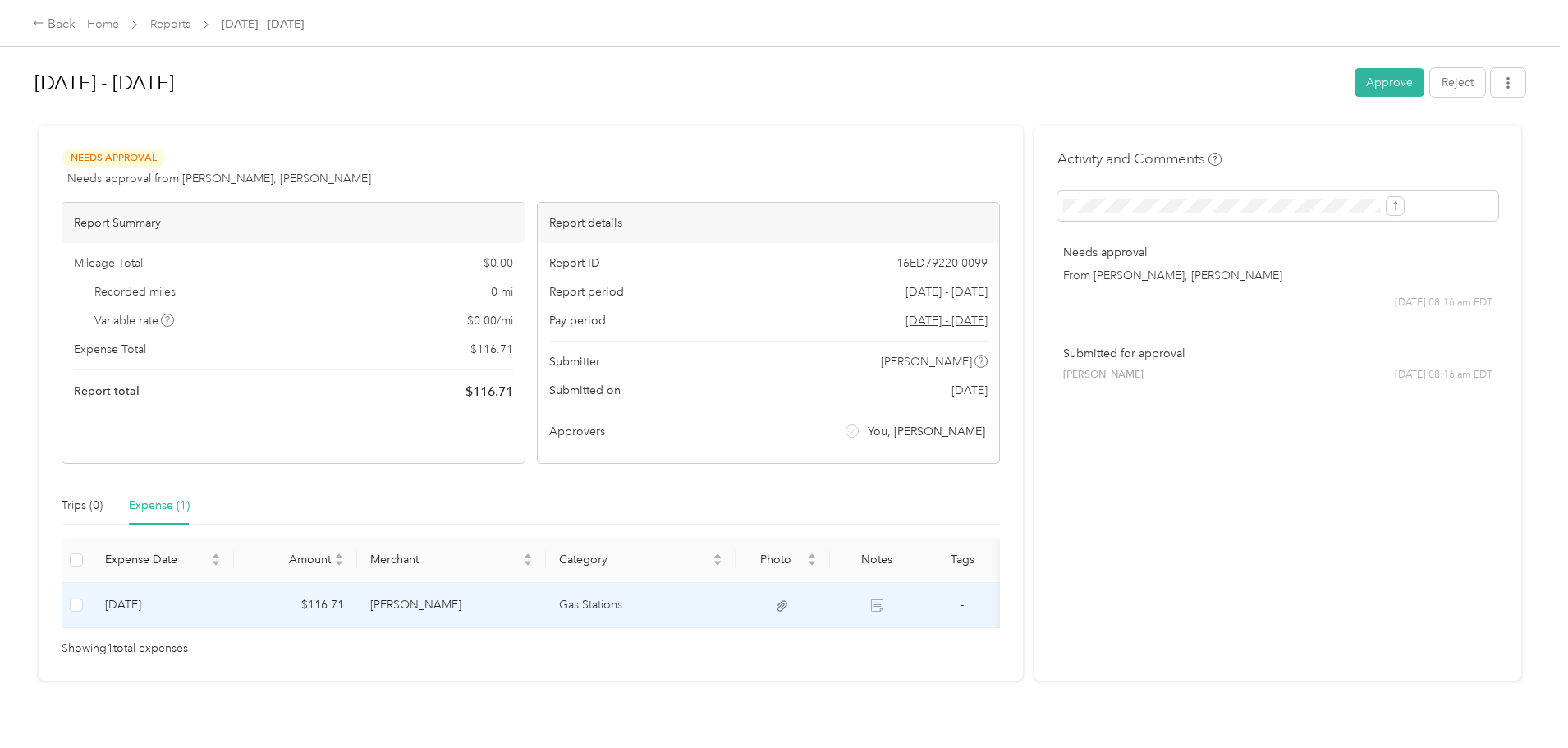
click at [547, 602] on td "Mcmaster-carr" at bounding box center [452, 606] width 190 height 45
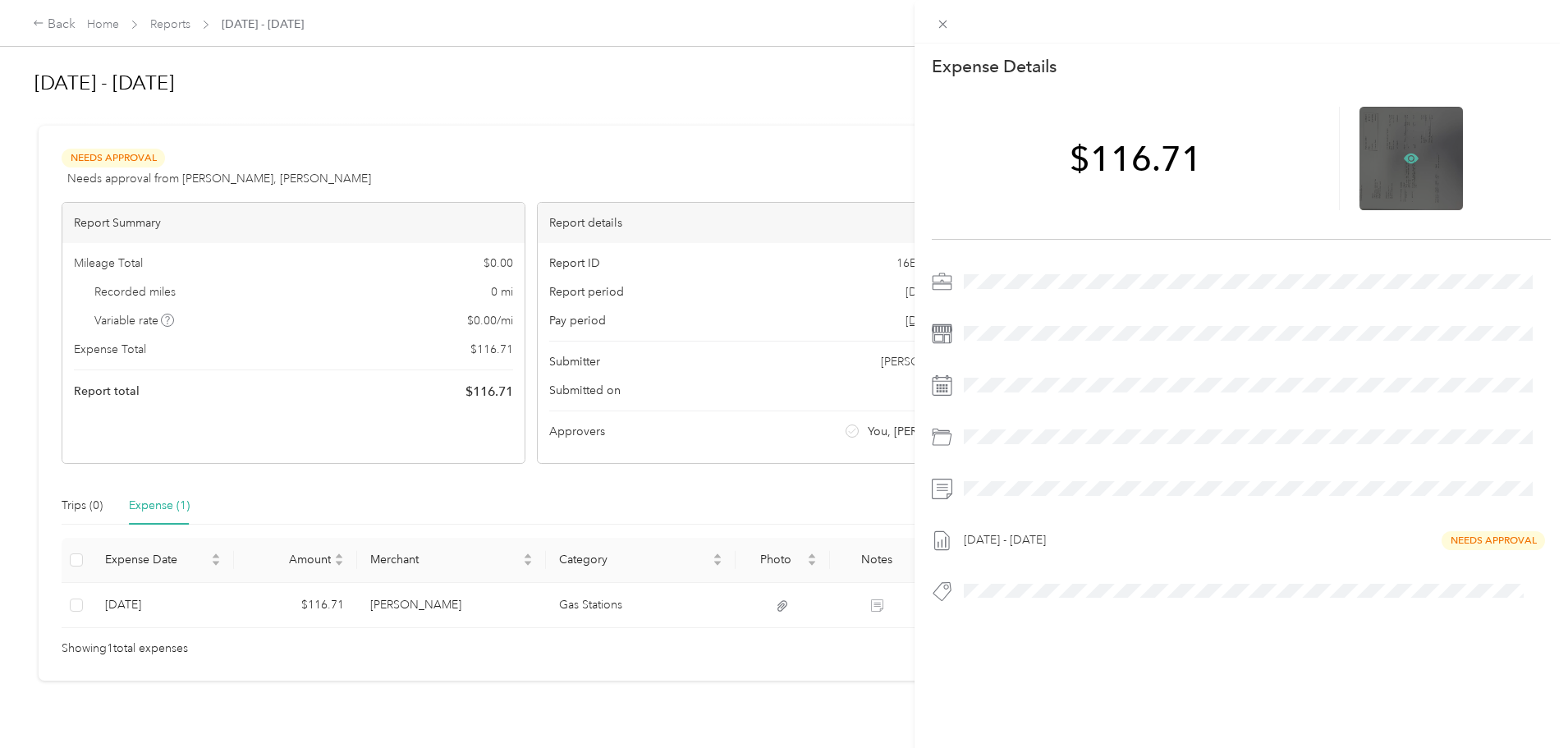
click at [1404, 156] on icon at bounding box center [1412, 159] width 15 height 10
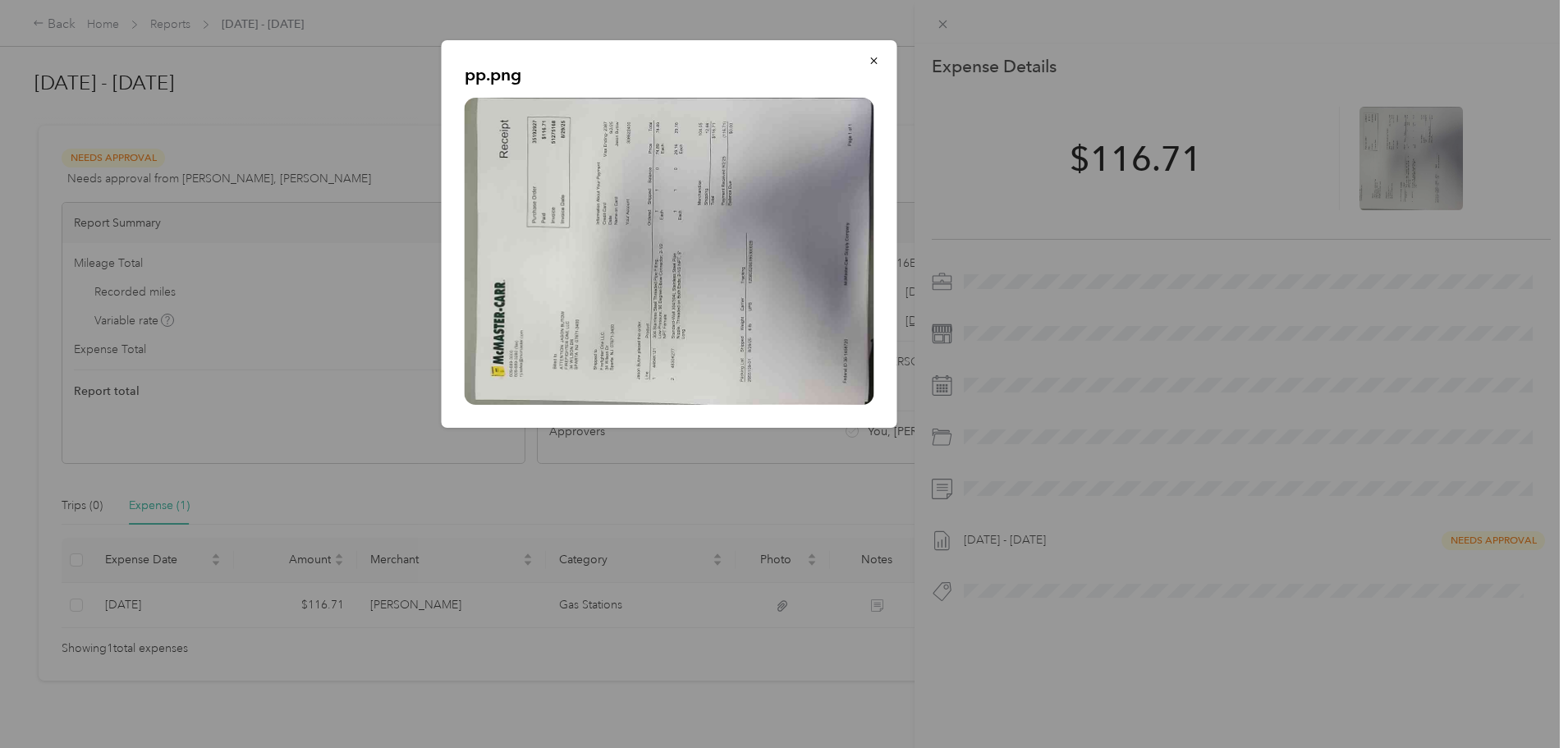
click at [643, 235] on img at bounding box center [669, 251] width 410 height 307
click at [878, 58] on icon "button" at bounding box center [874, 61] width 12 height 12
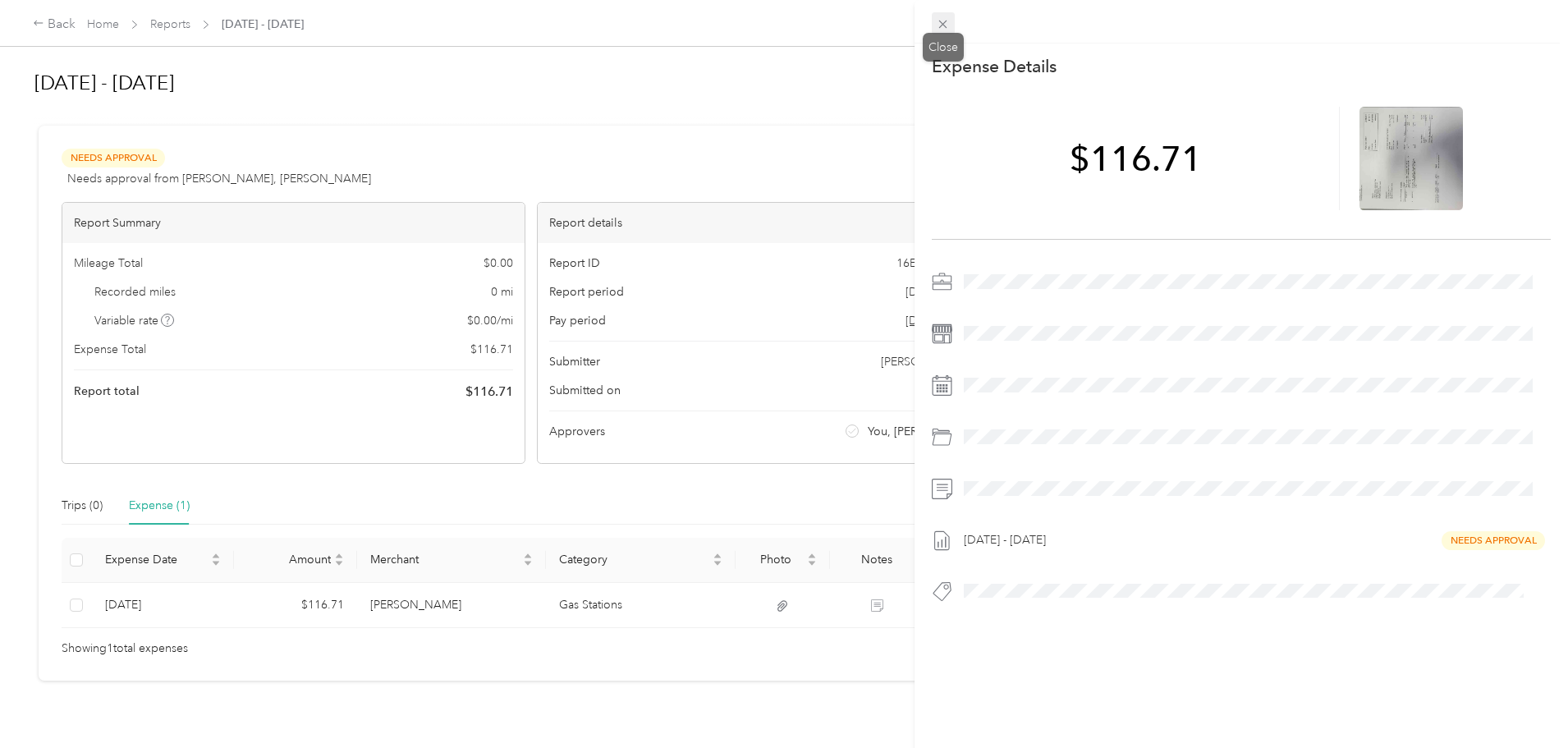
click at [944, 30] on icon at bounding box center [943, 24] width 14 height 14
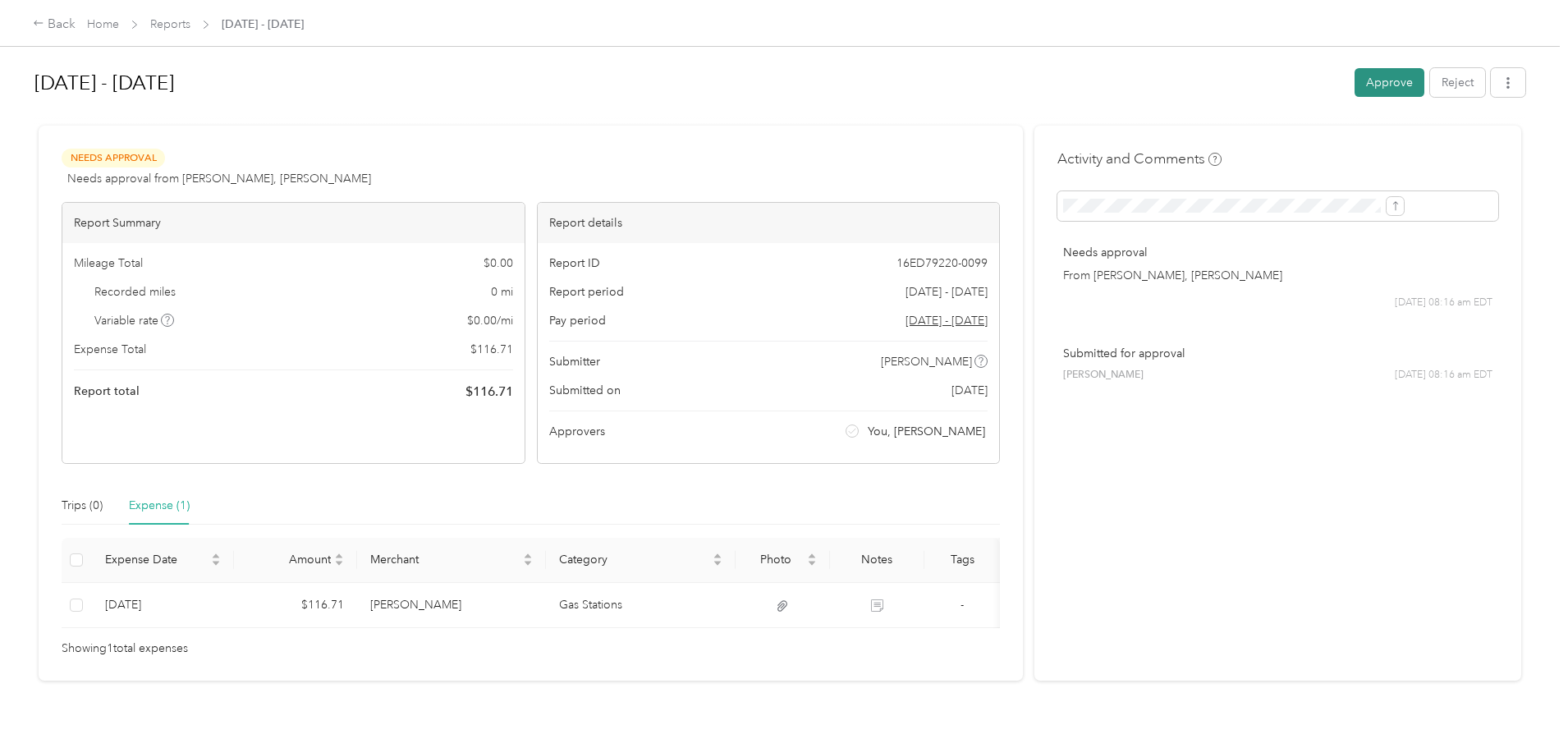
click at [1355, 78] on button "Approve" at bounding box center [1389, 82] width 69 height 28
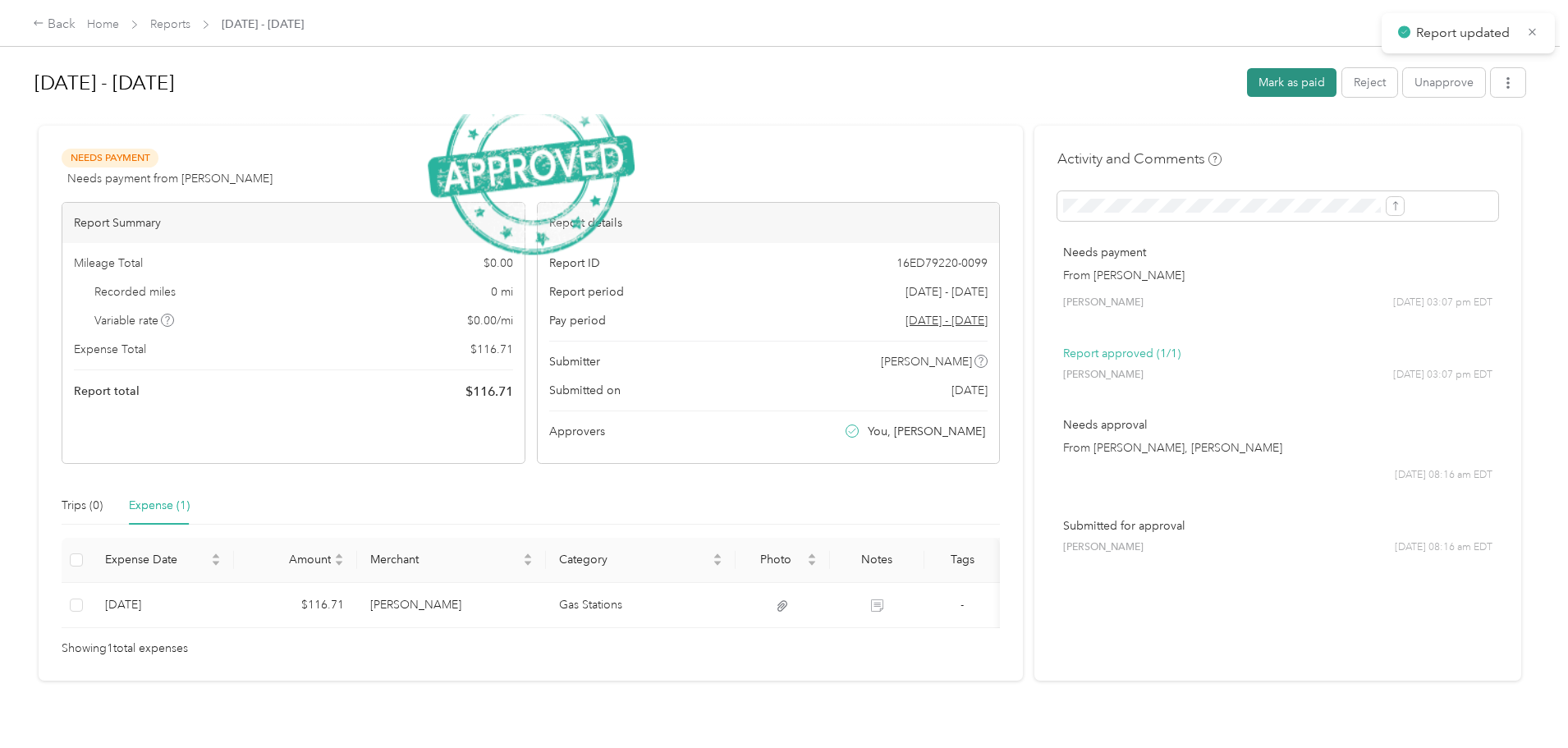
click at [1248, 84] on button "Mark as paid" at bounding box center [1292, 82] width 90 height 28
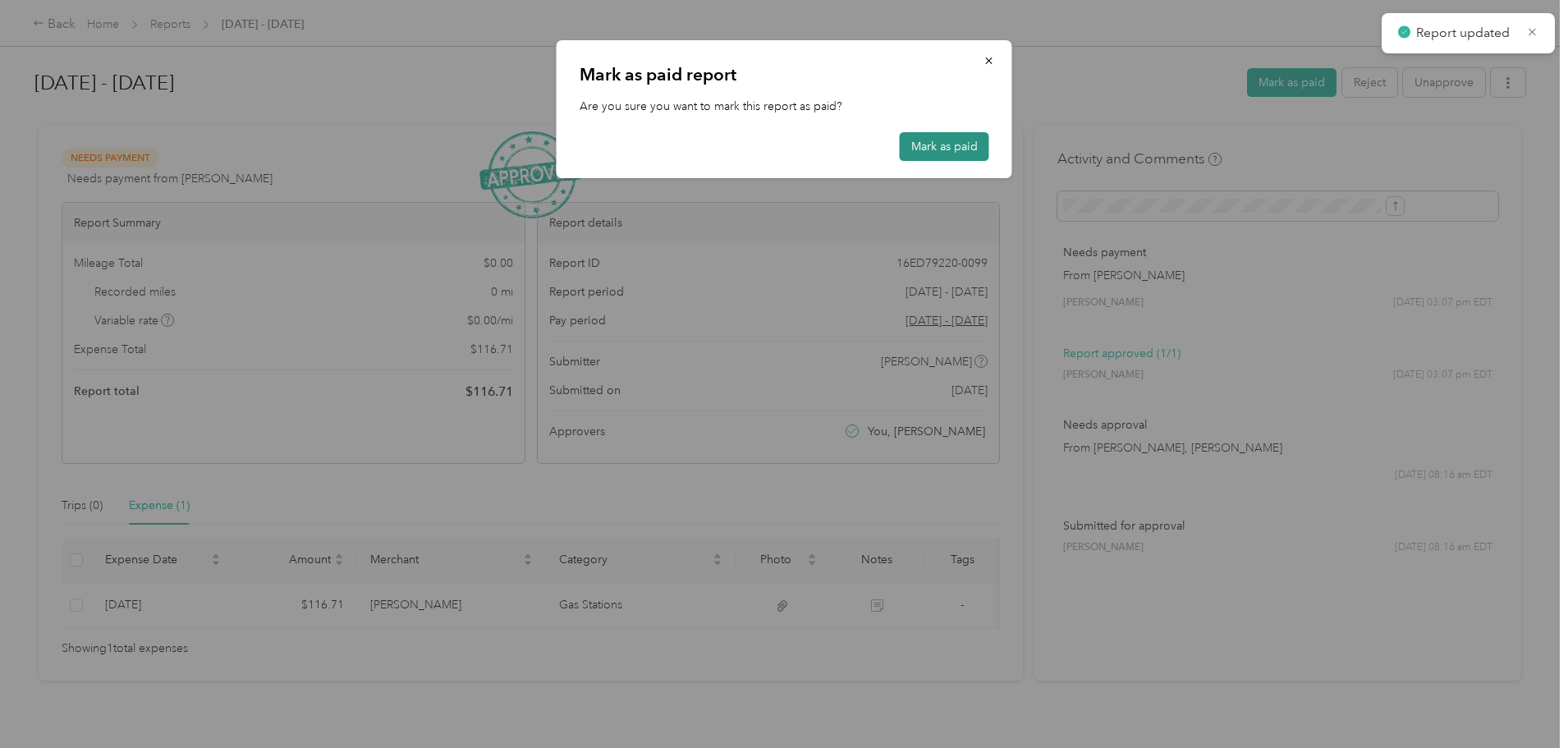
click at [930, 139] on button "Mark as paid" at bounding box center [945, 146] width 90 height 28
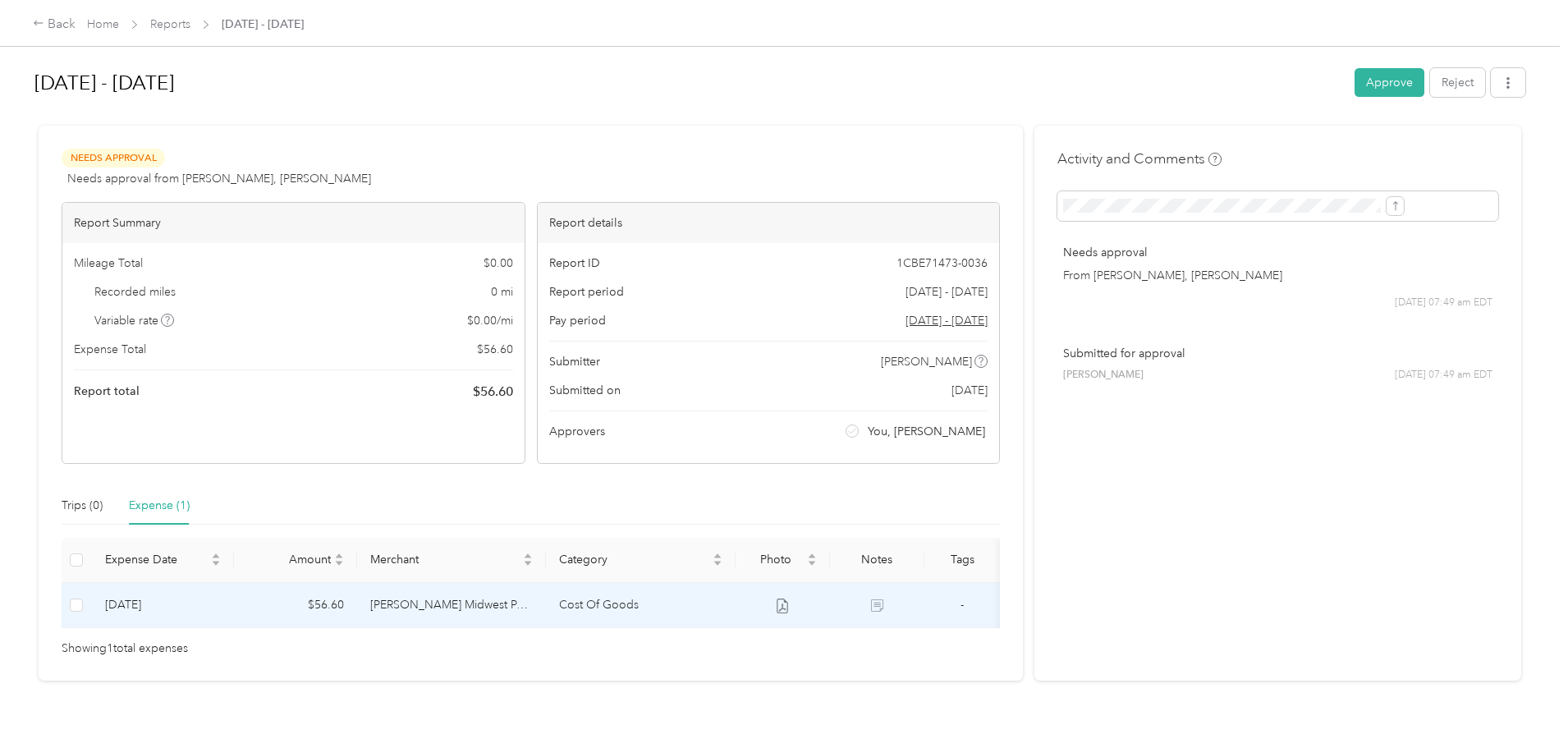
click at [516, 605] on td "Kimball Midwest Payeezy" at bounding box center [452, 606] width 190 height 45
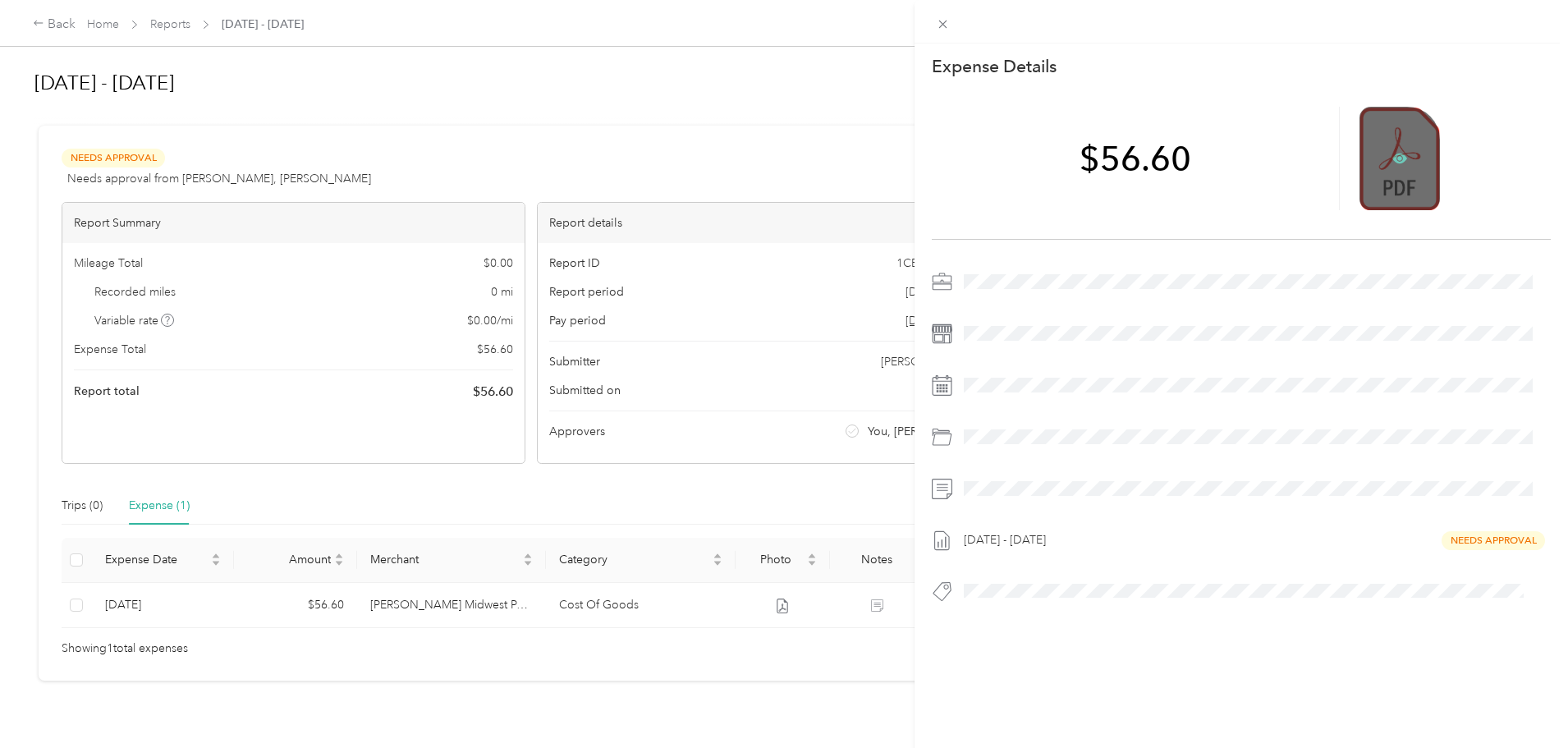
click at [1395, 157] on icon at bounding box center [1400, 159] width 15 height 15
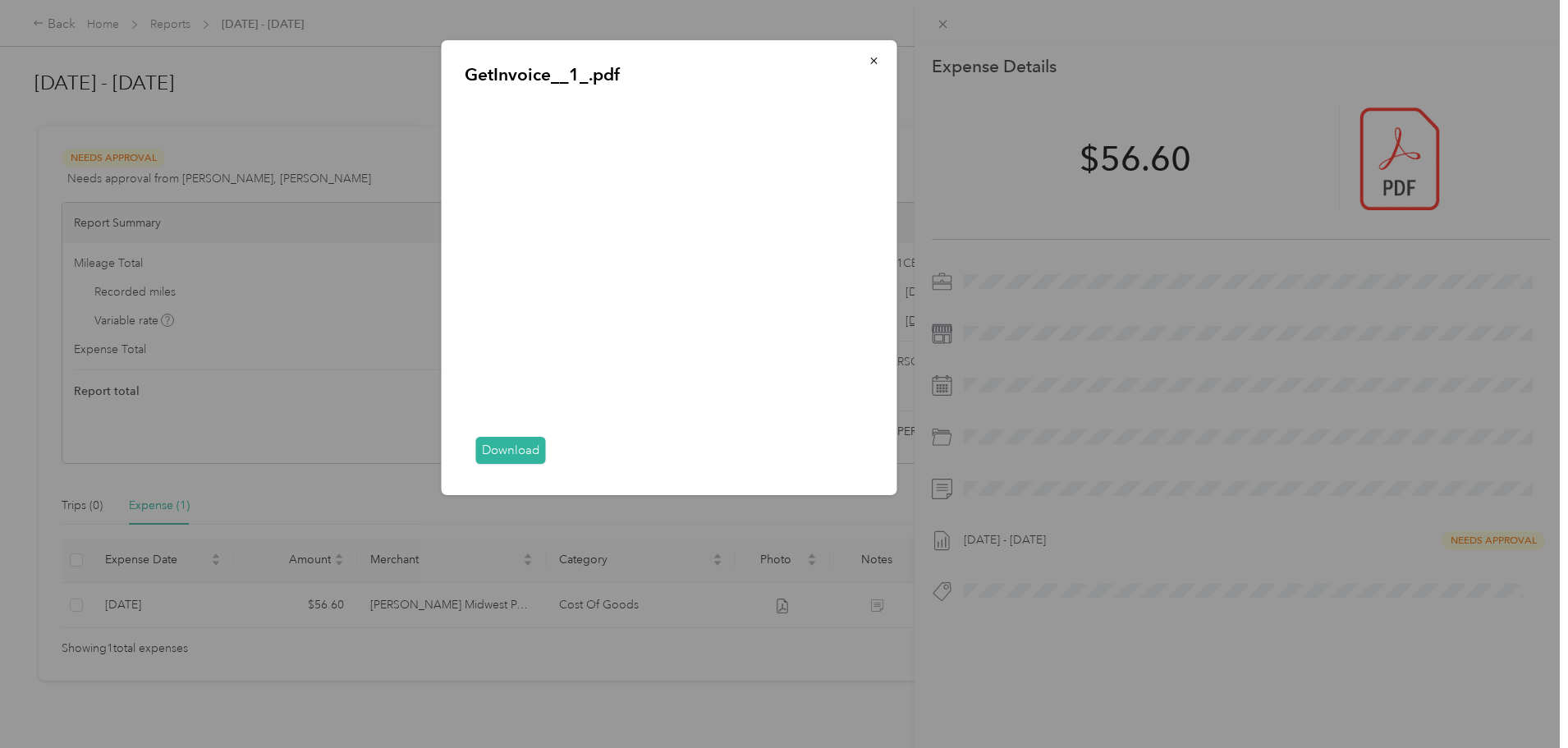
click at [519, 448] on link "Download" at bounding box center [510, 450] width 69 height 27
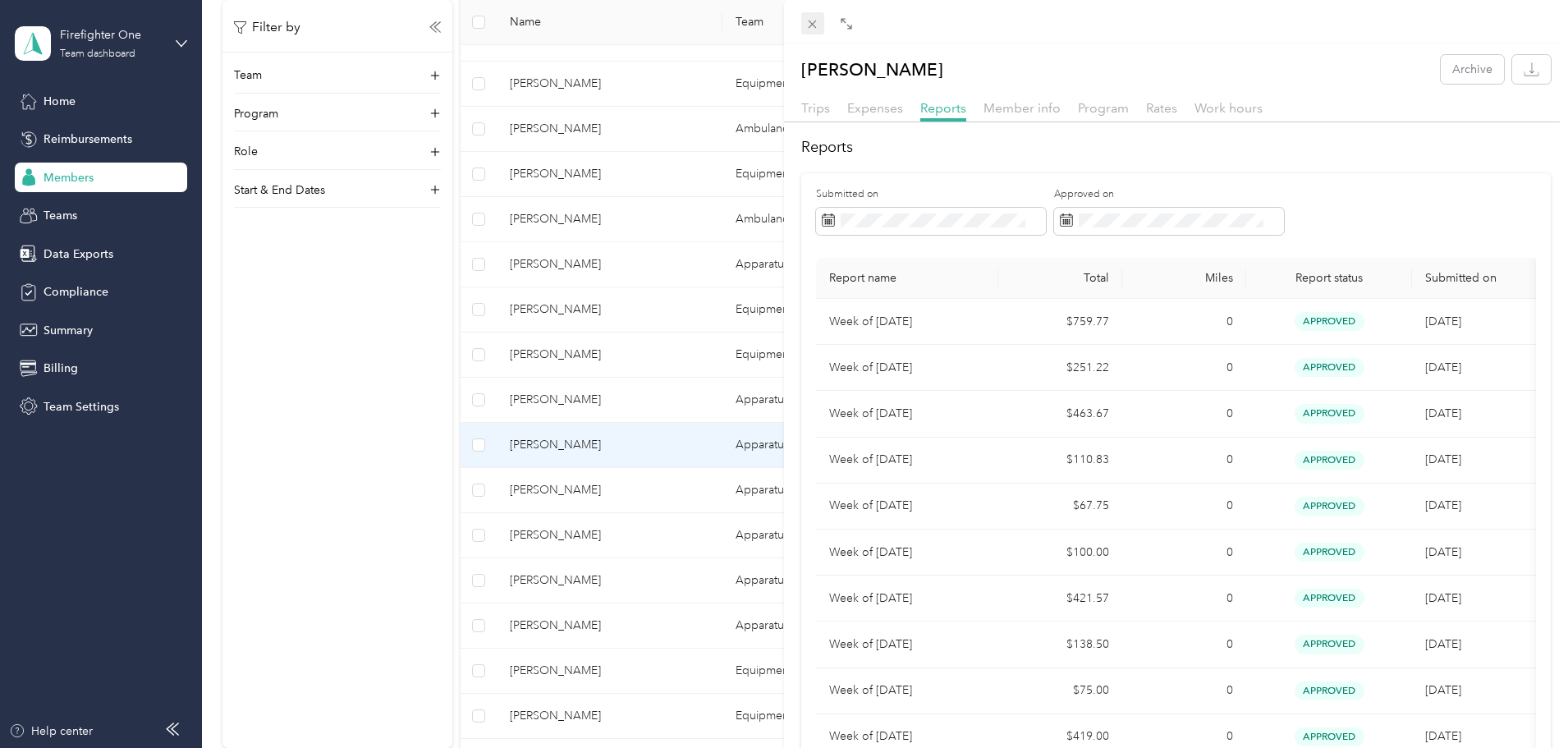
click at [812, 21] on icon at bounding box center [812, 24] width 14 height 14
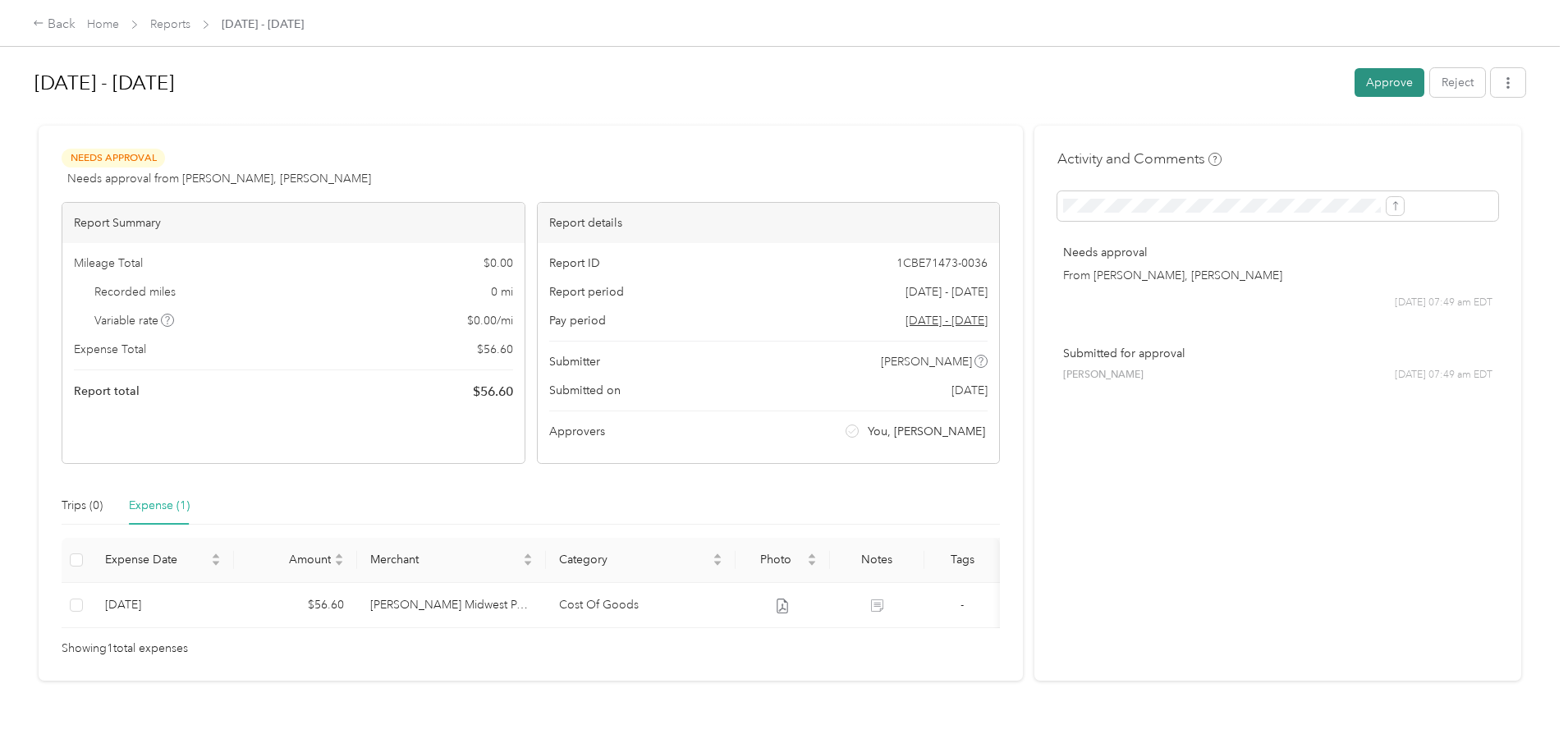
click at [1355, 89] on button "Approve" at bounding box center [1389, 82] width 69 height 28
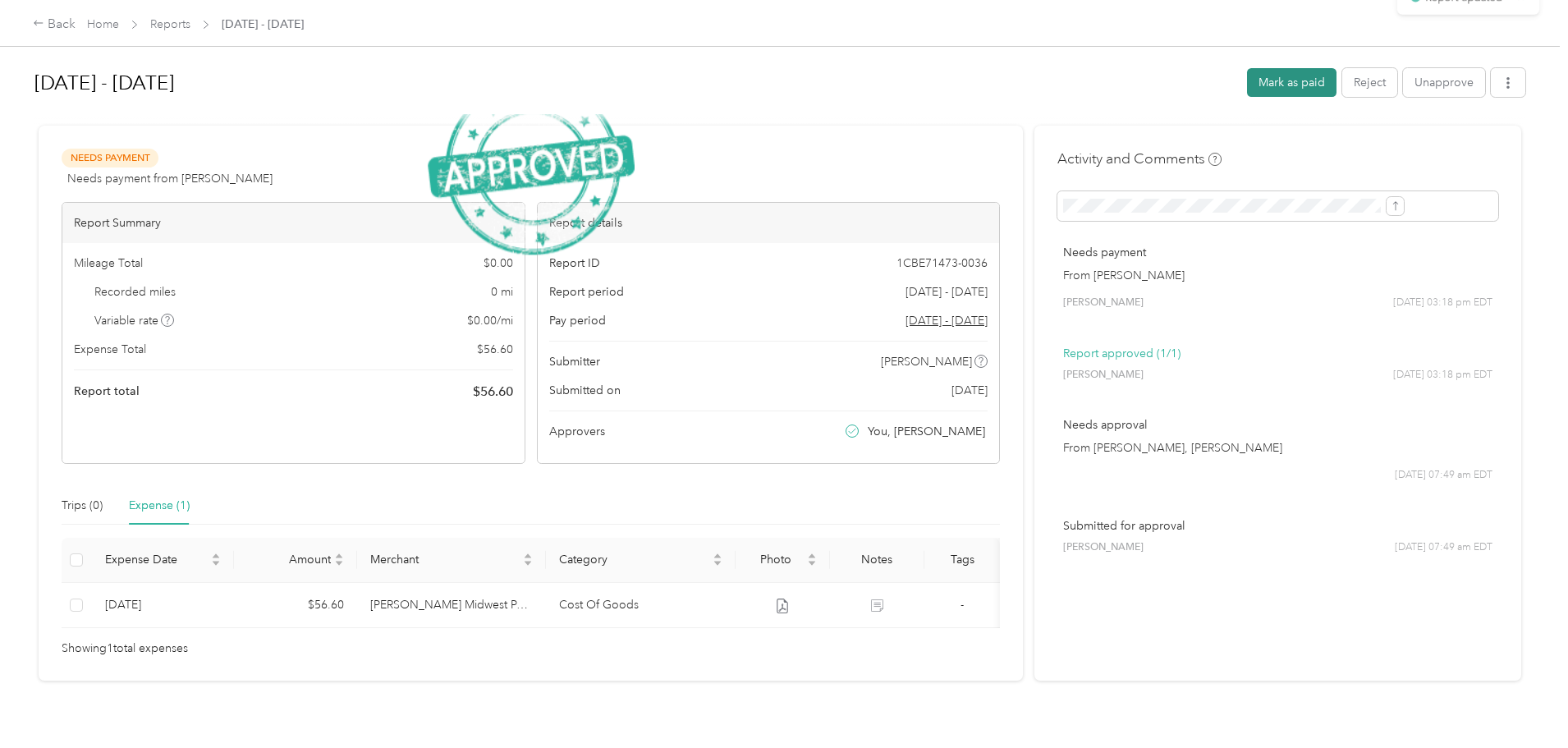
click at [1248, 85] on button "Mark as paid" at bounding box center [1292, 82] width 90 height 28
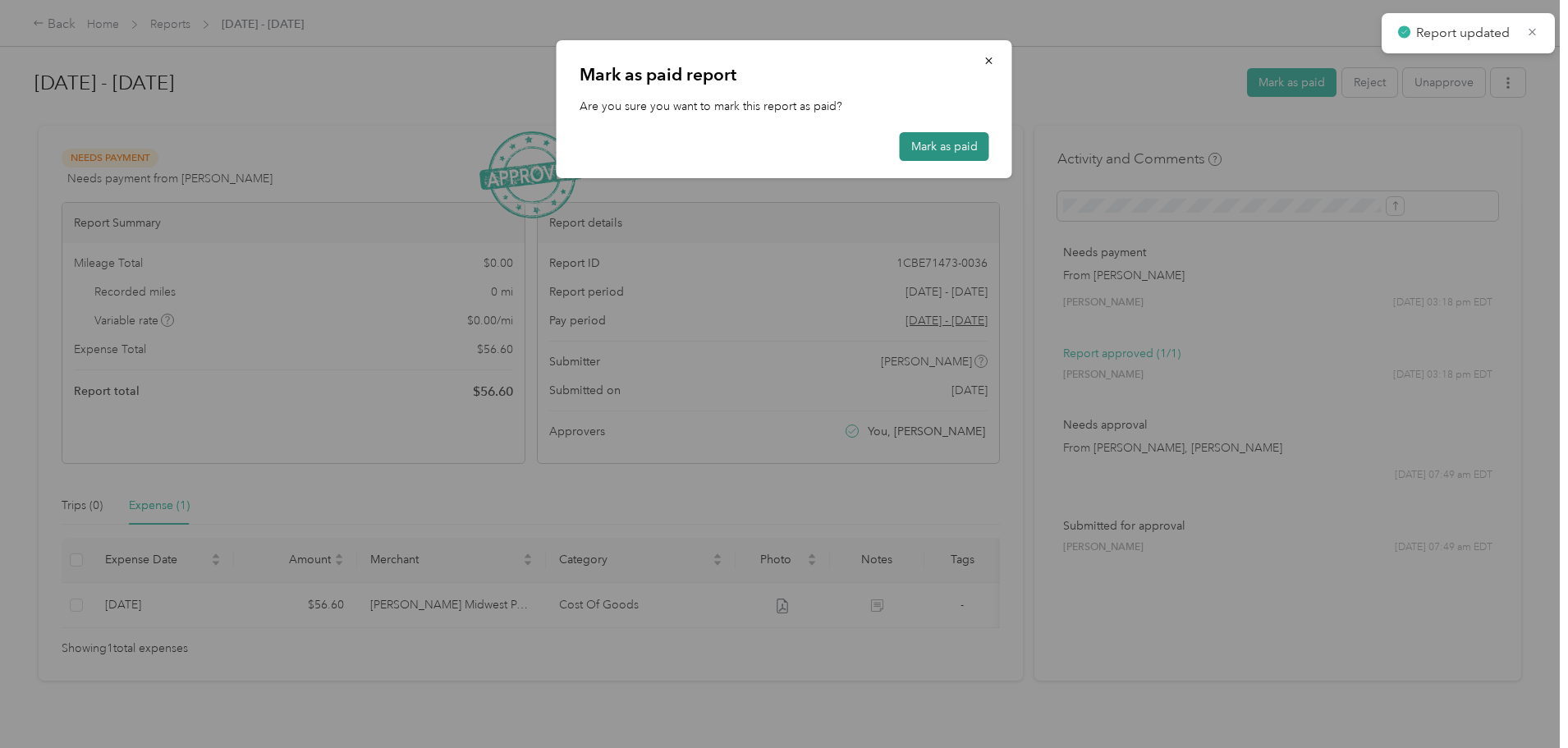
click at [932, 154] on button "Mark as paid" at bounding box center [945, 146] width 90 height 28
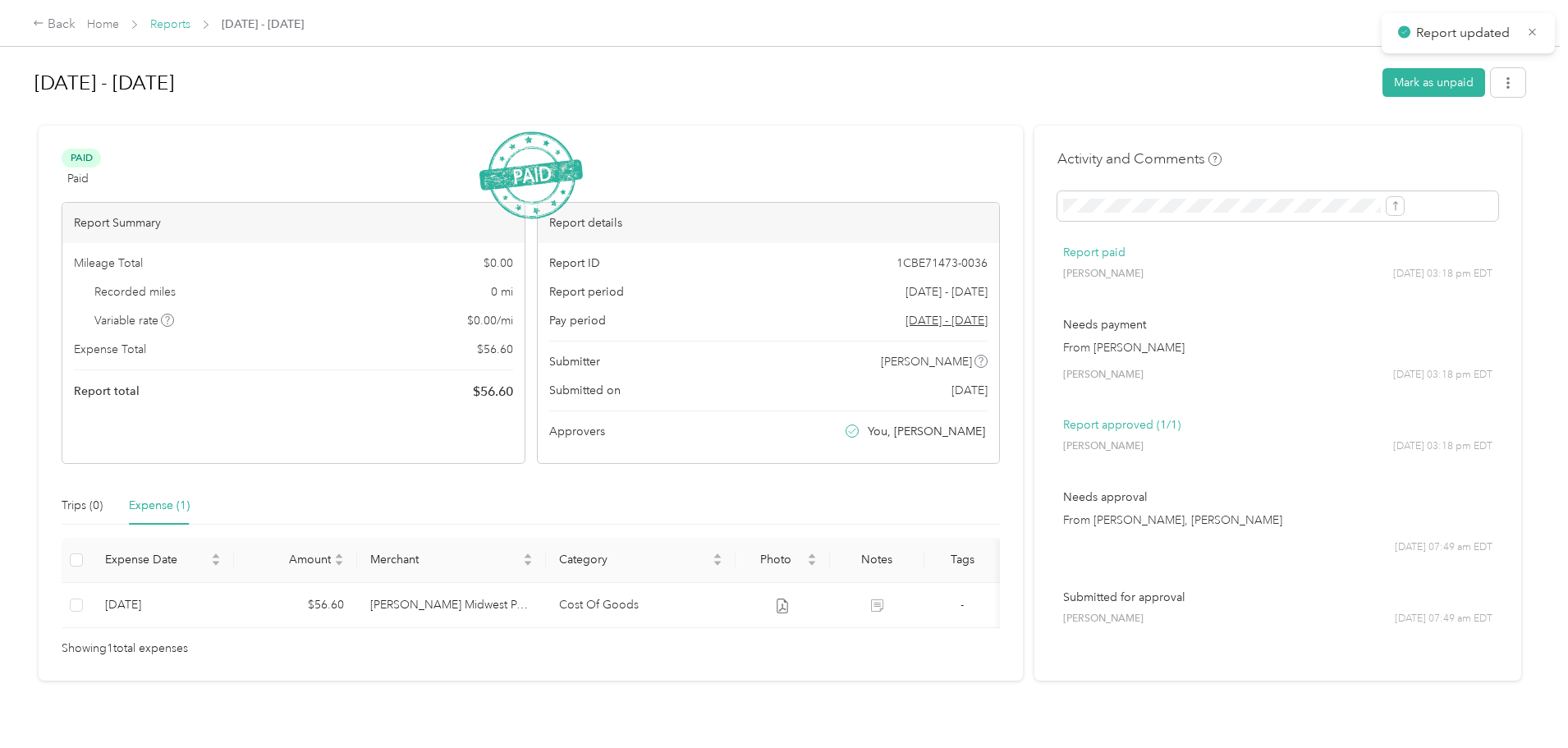
click at [191, 21] on link "Reports" at bounding box center [171, 24] width 40 height 14
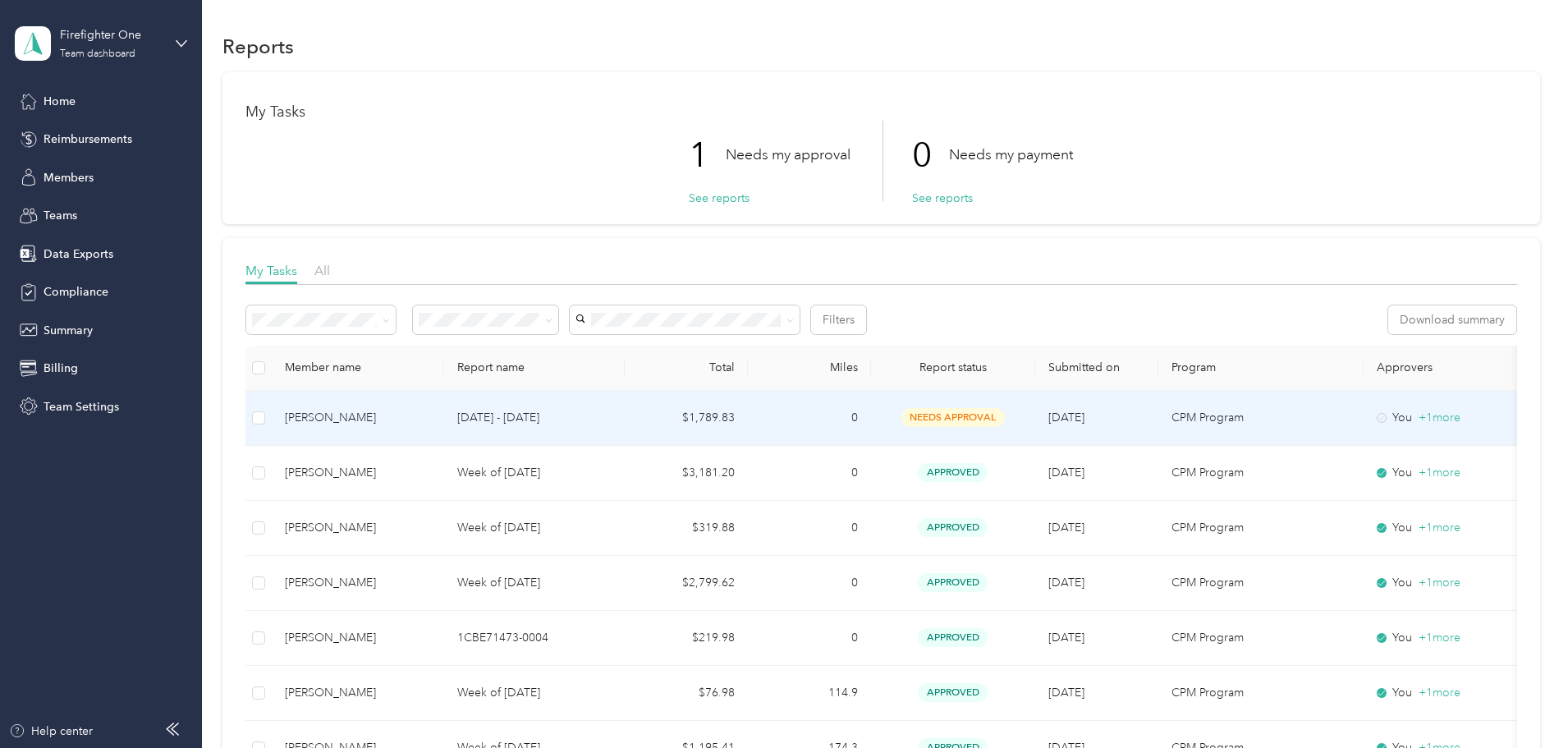
click at [602, 420] on p "[DATE] - [DATE]" at bounding box center [535, 418] width 154 height 18
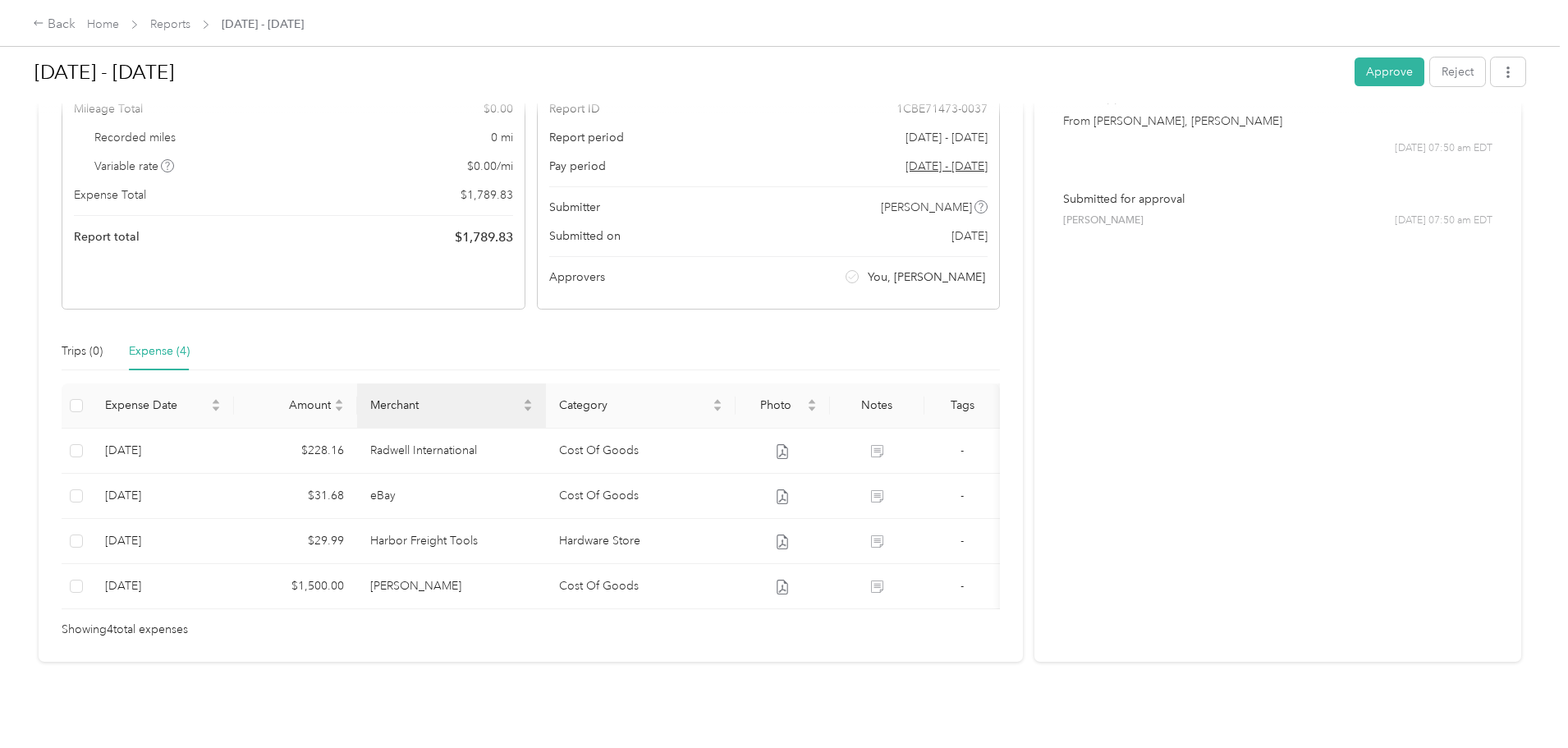
scroll to position [164, 0]
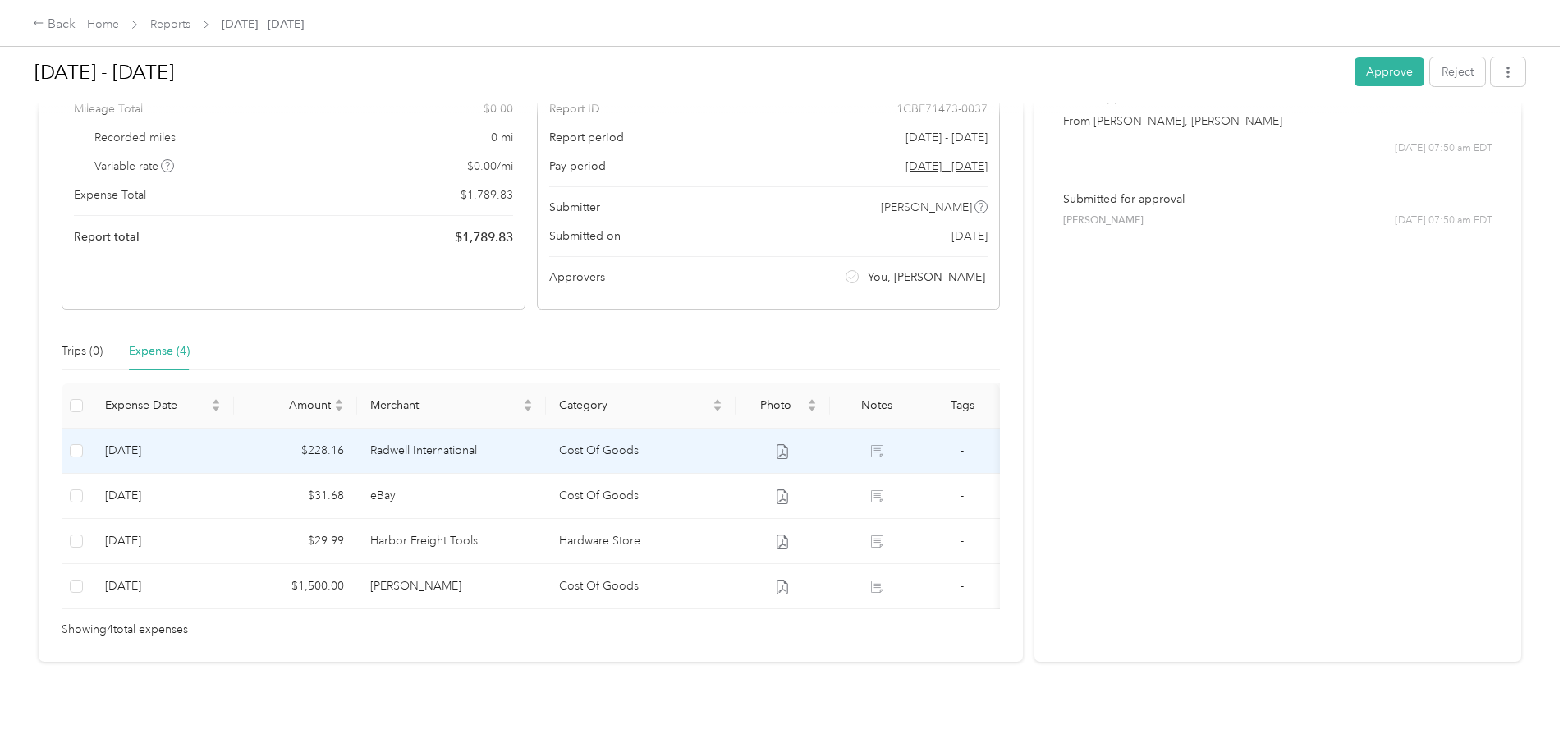
click at [547, 436] on td "Radwell International" at bounding box center [452, 451] width 190 height 45
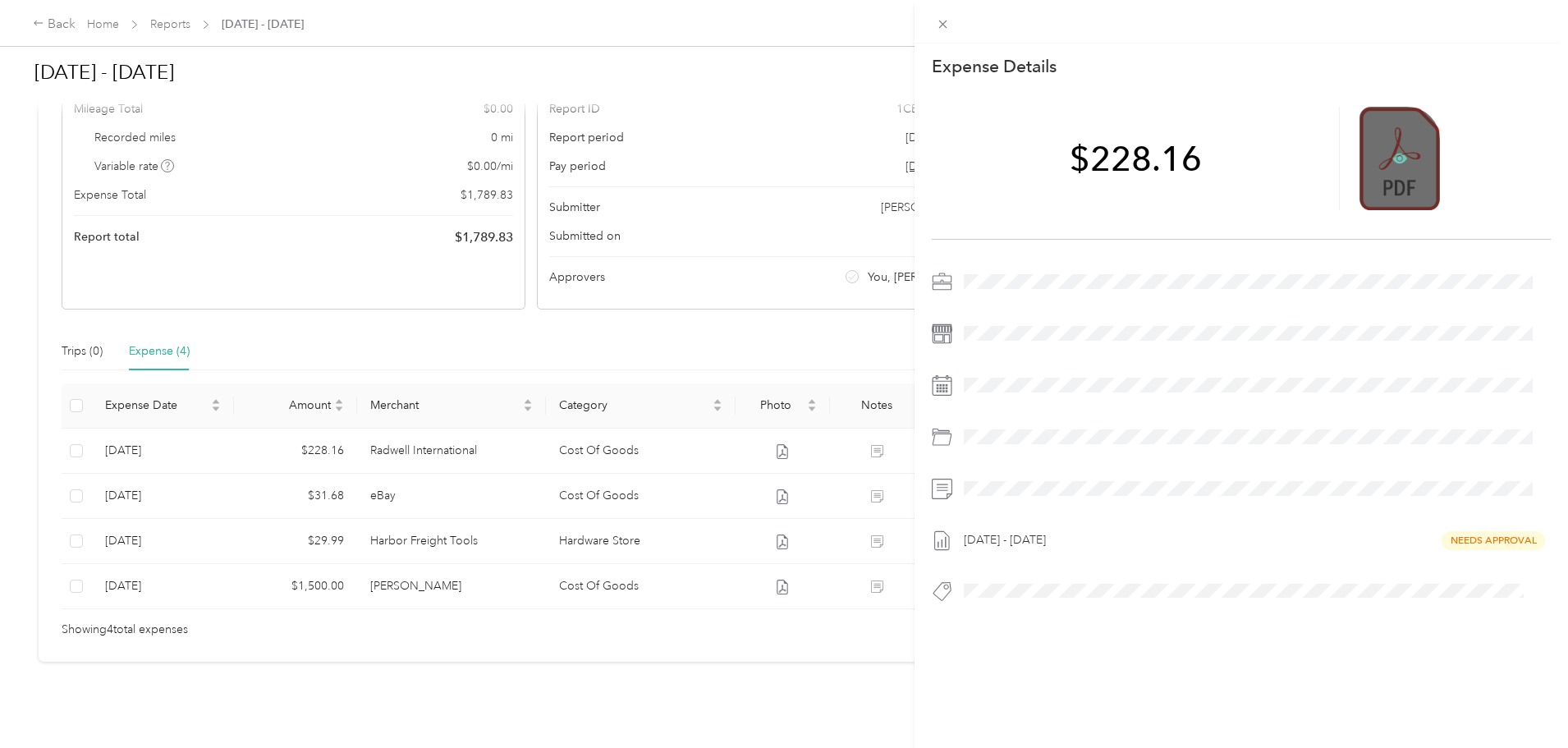
click at [1392, 156] on icon at bounding box center [1400, 159] width 15 height 10
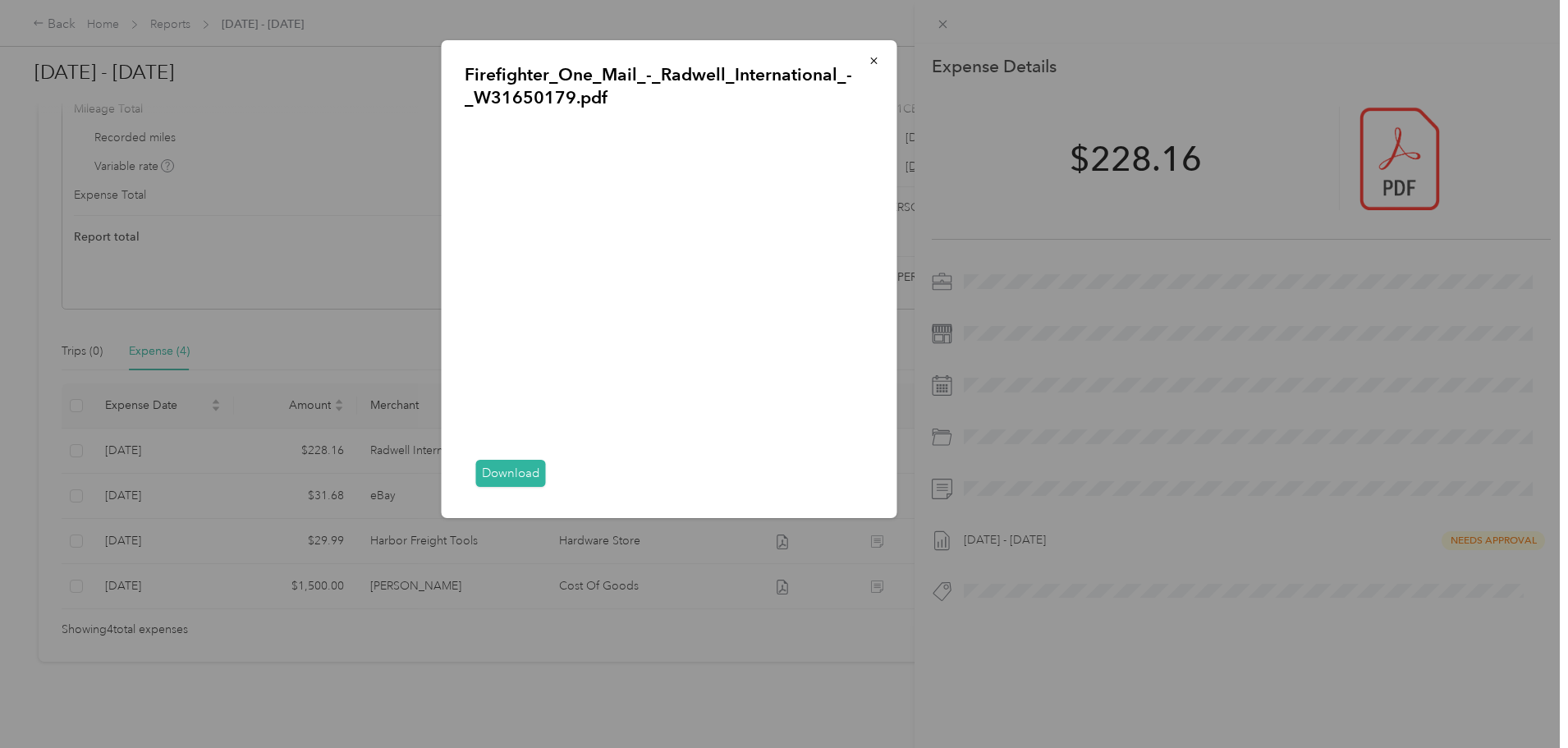
click at [527, 469] on link "Download" at bounding box center [510, 474] width 69 height 27
click at [872, 63] on icon "button" at bounding box center [874, 61] width 7 height 7
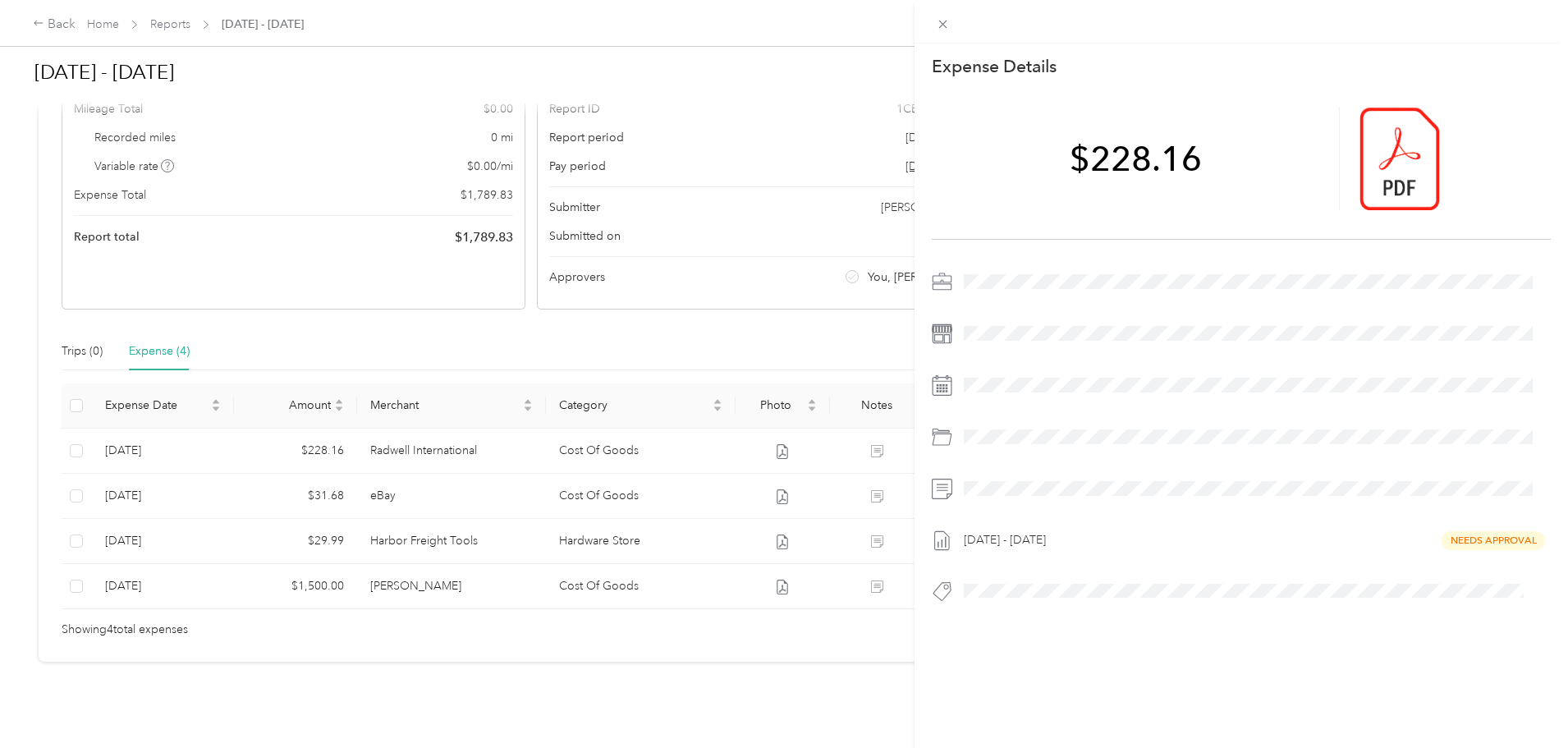
click at [500, 488] on div "This expense cannot be edited because it is either under review, approved, or p…" at bounding box center [784, 374] width 1568 height 748
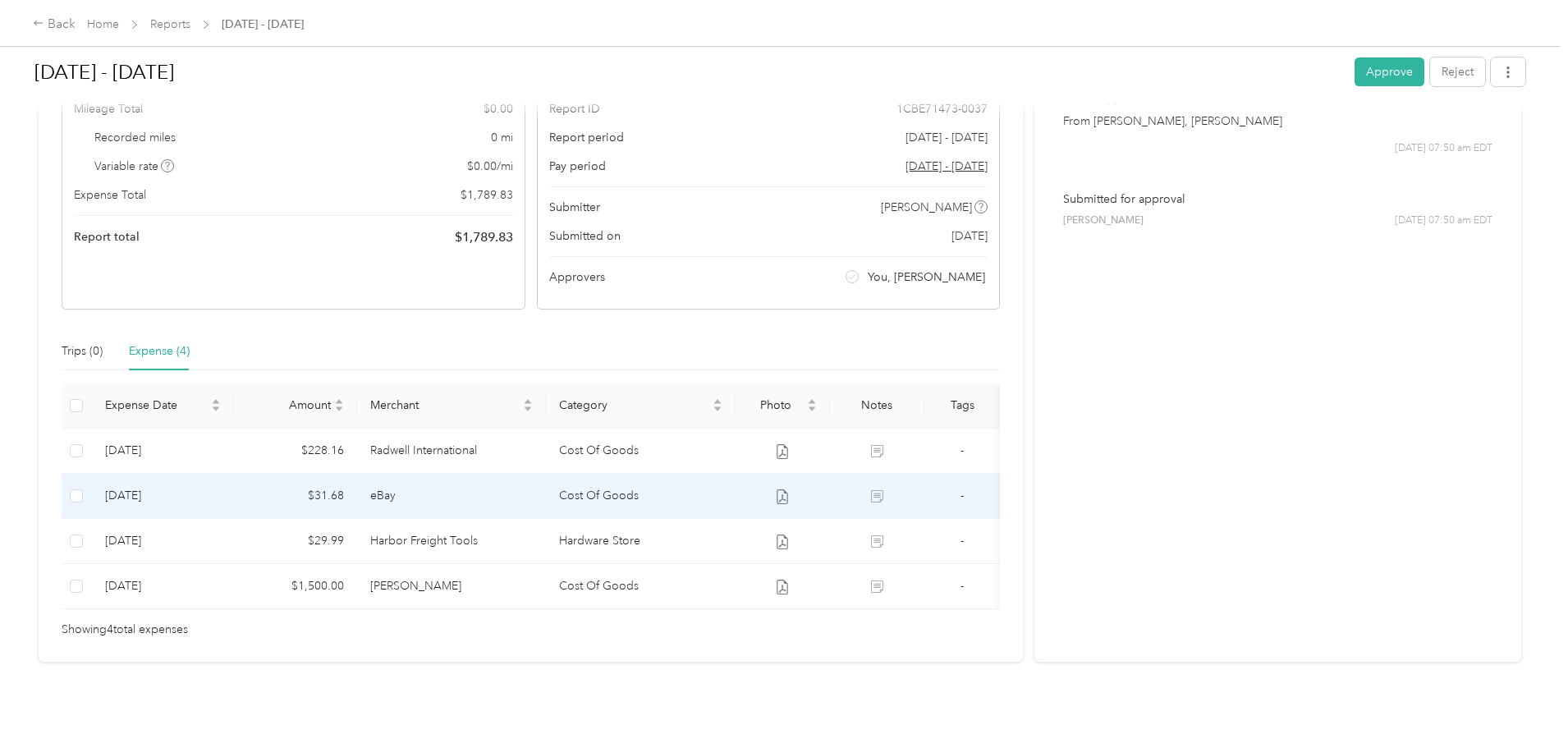
click at [494, 474] on td "eBay" at bounding box center [452, 496] width 190 height 45
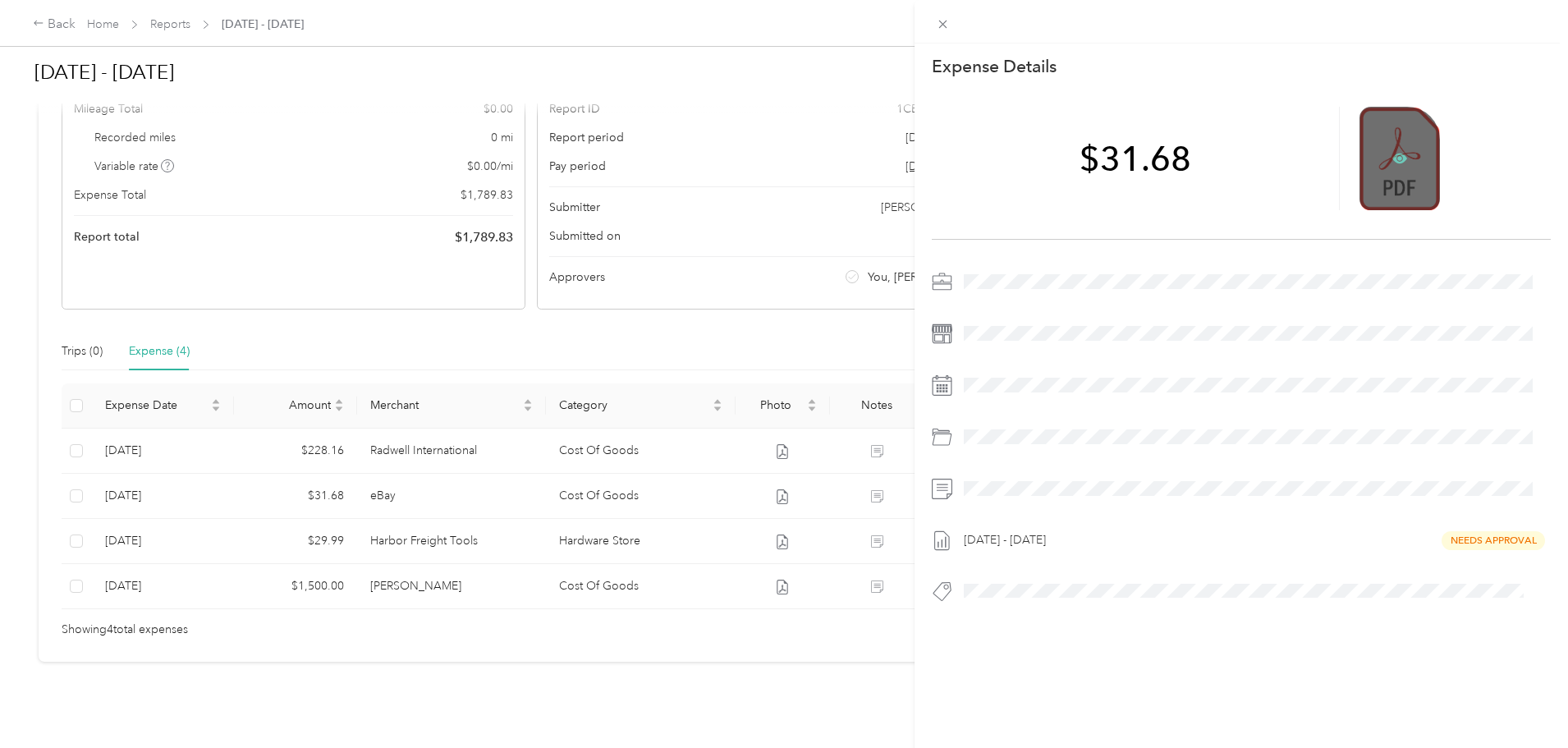
click at [1392, 156] on icon at bounding box center [1400, 159] width 15 height 15
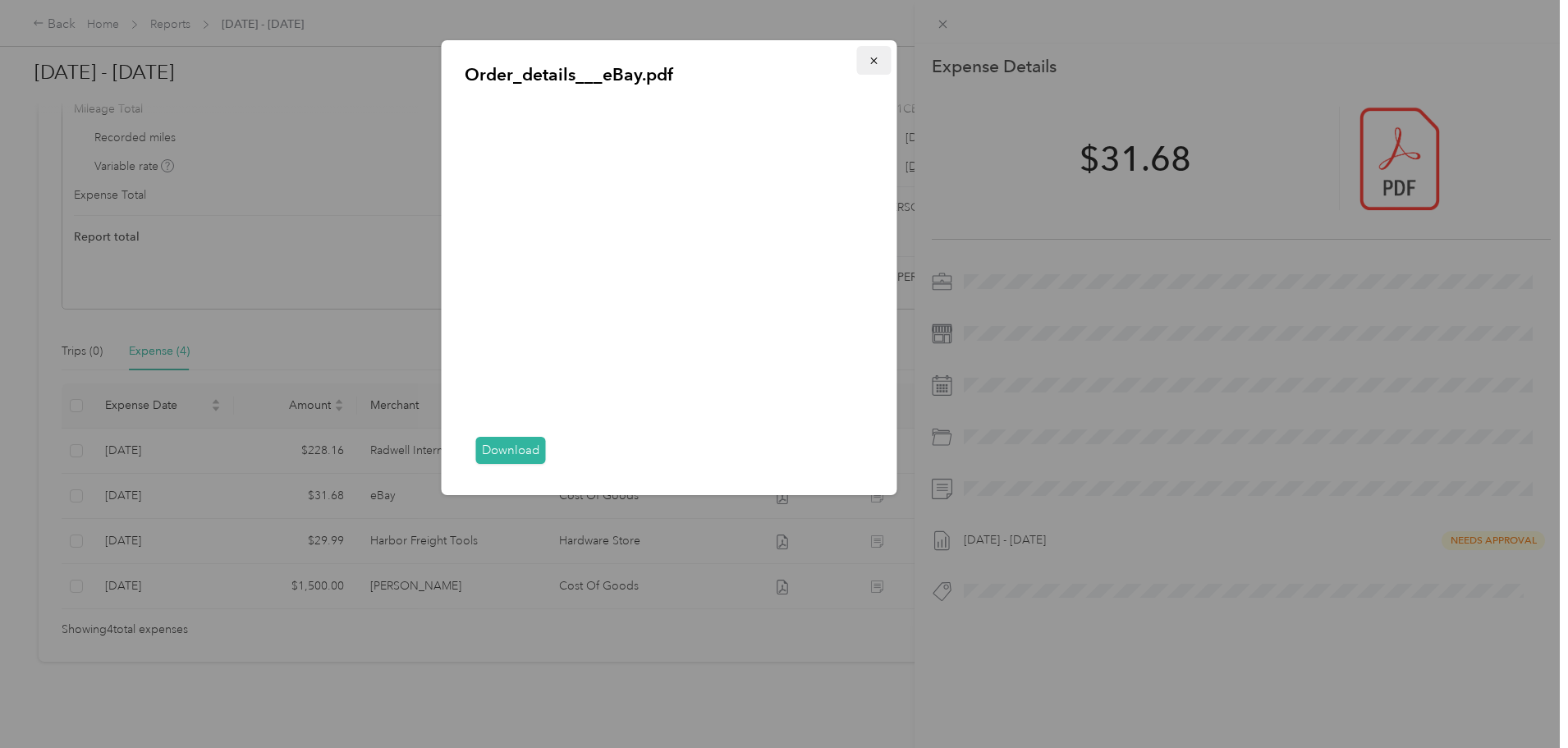
click at [873, 59] on icon "button" at bounding box center [874, 61] width 12 height 12
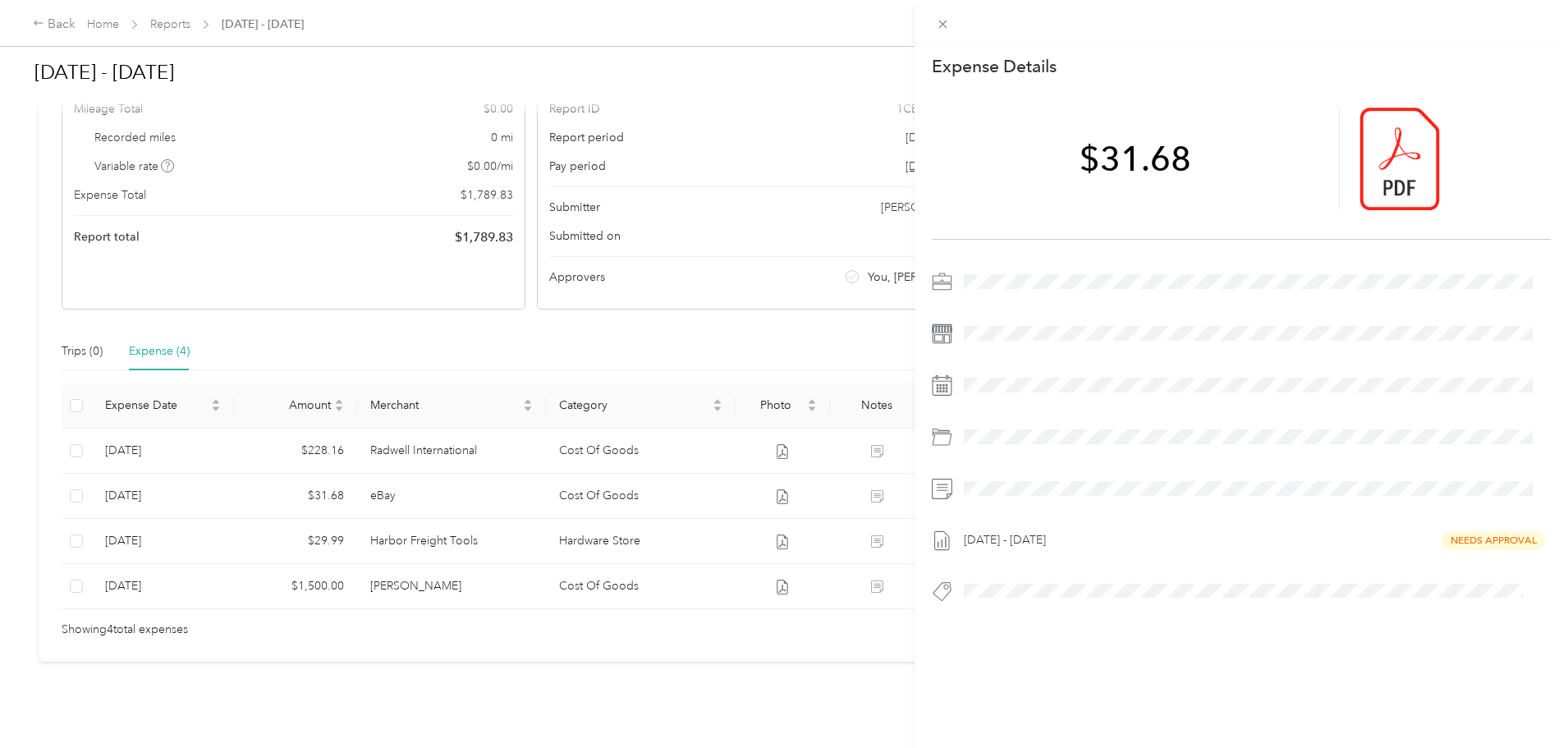
click at [534, 535] on div "This expense cannot be edited because it is either under review, approved, or p…" at bounding box center [784, 374] width 1568 height 748
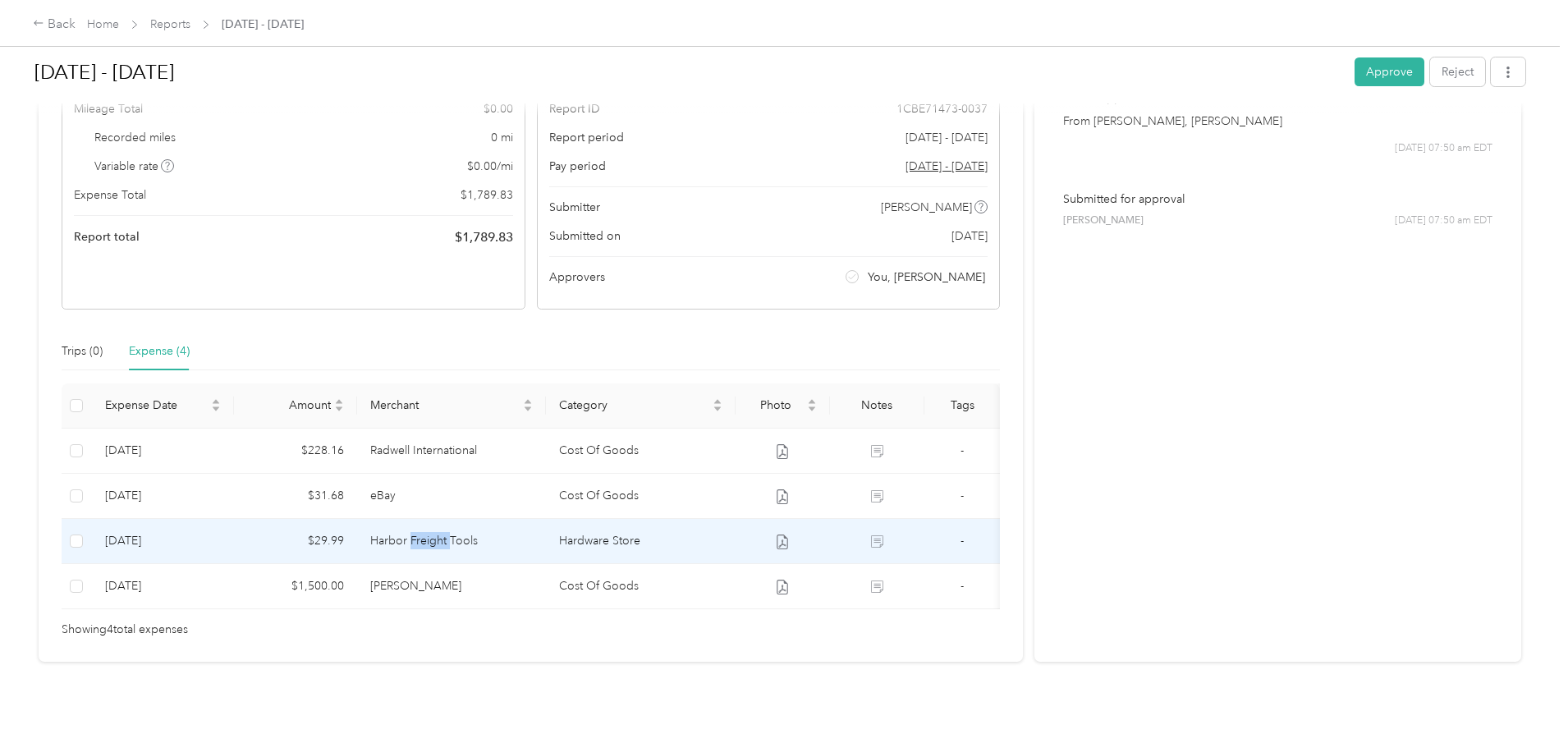
click at [534, 535] on td "Harbor Freight Tools" at bounding box center [452, 541] width 190 height 45
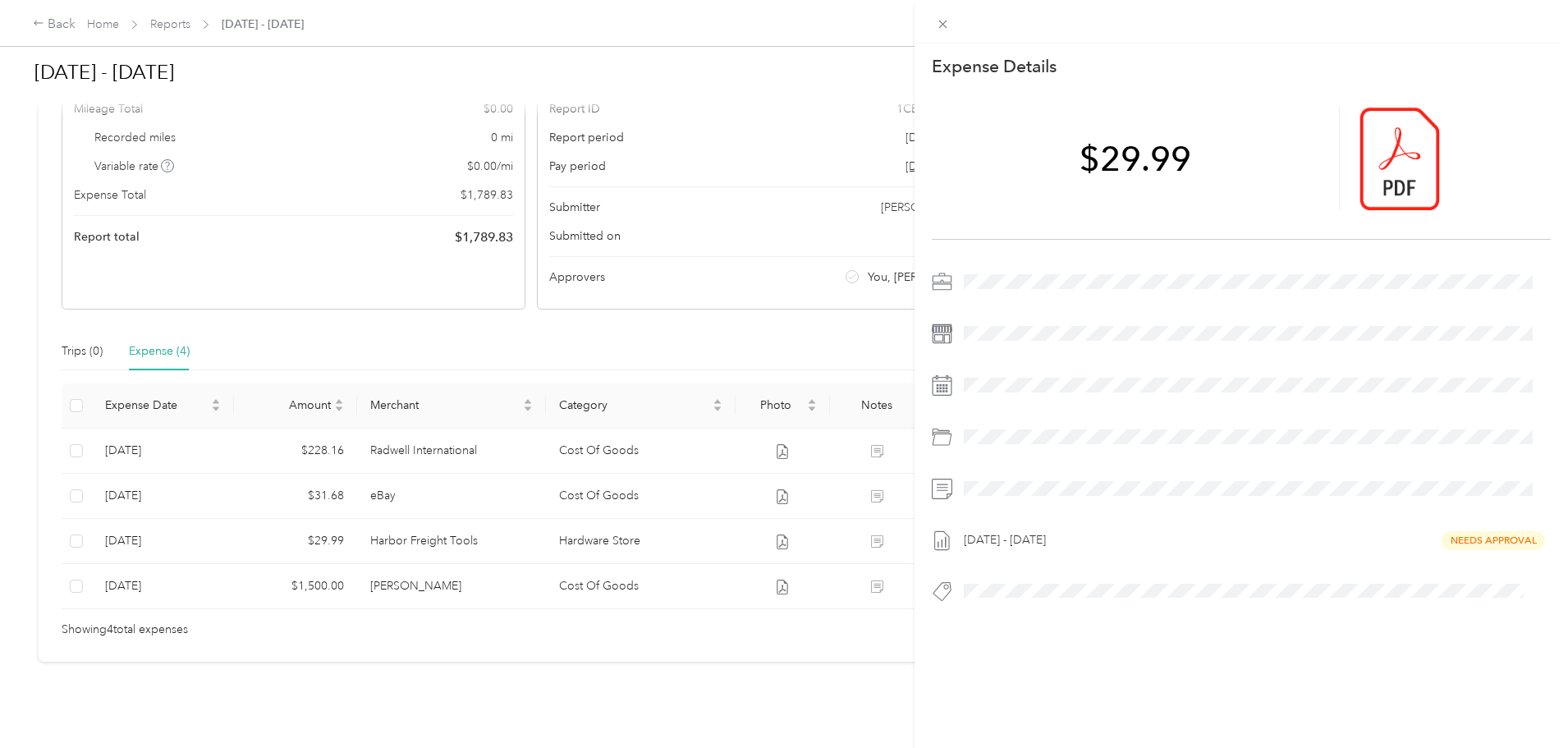
click at [534, 535] on div "This expense cannot be edited because it is either under review, approved, or p…" at bounding box center [784, 374] width 1568 height 748
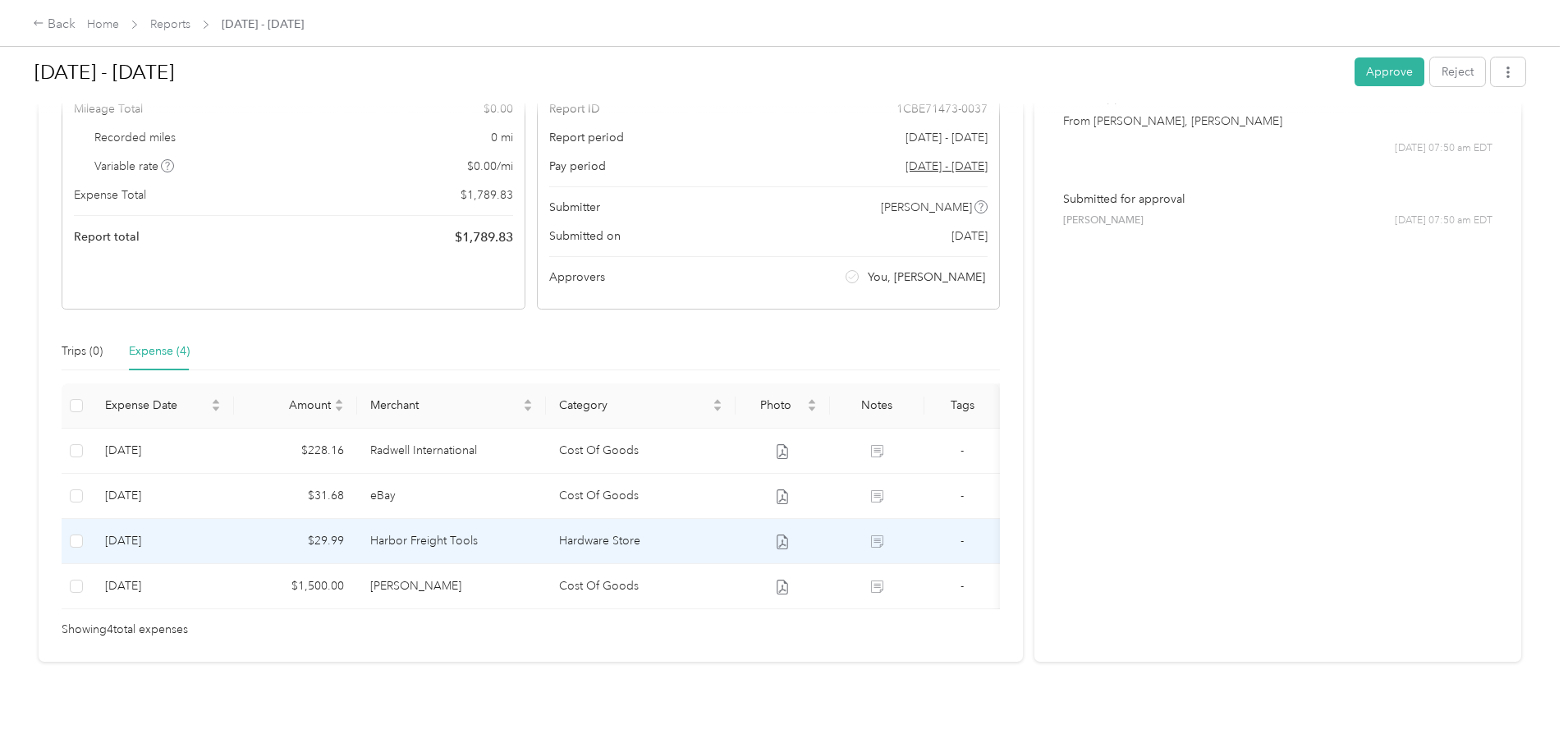
click at [534, 535] on td "Harbor Freight Tools" at bounding box center [452, 541] width 190 height 45
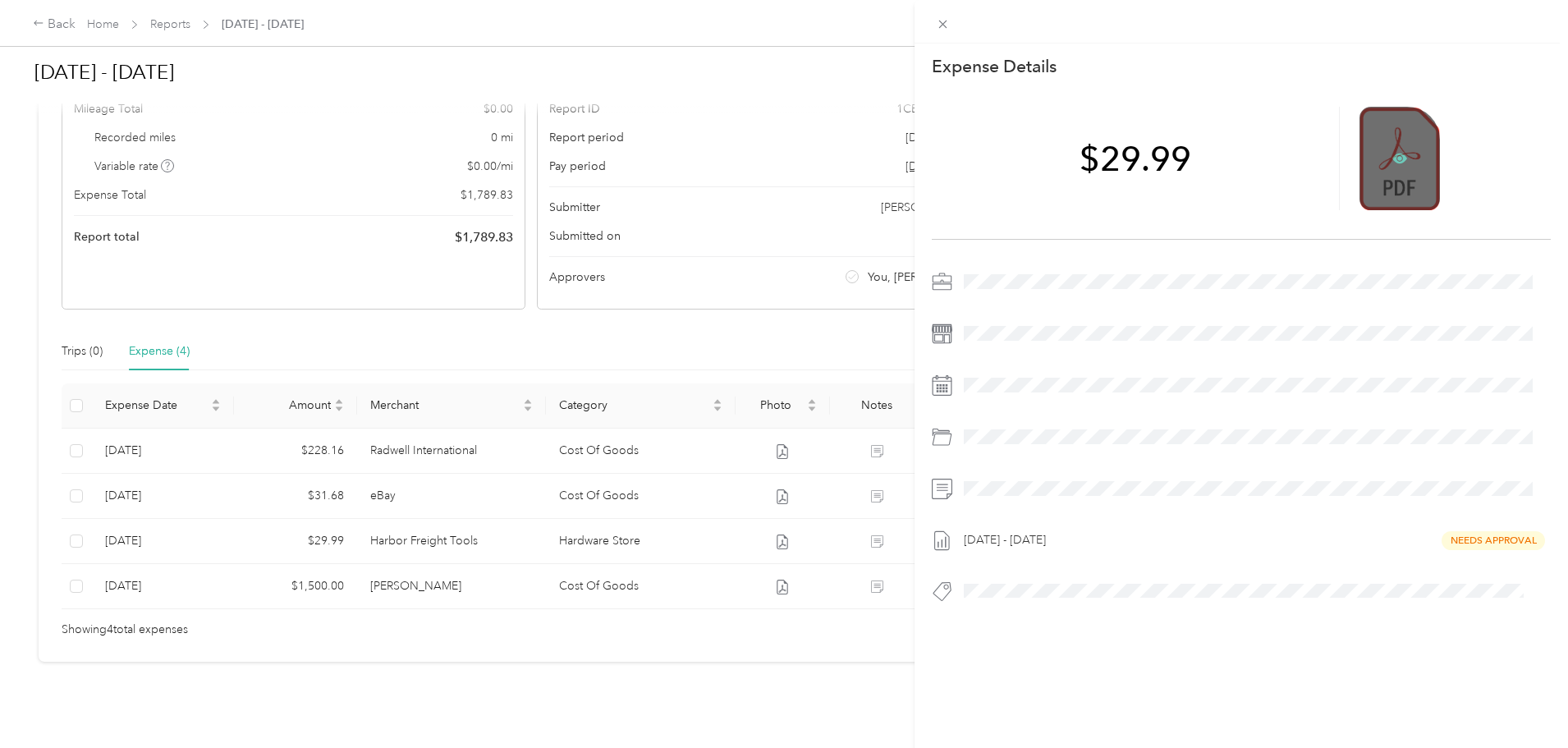
click at [1392, 161] on icon at bounding box center [1400, 159] width 15 height 10
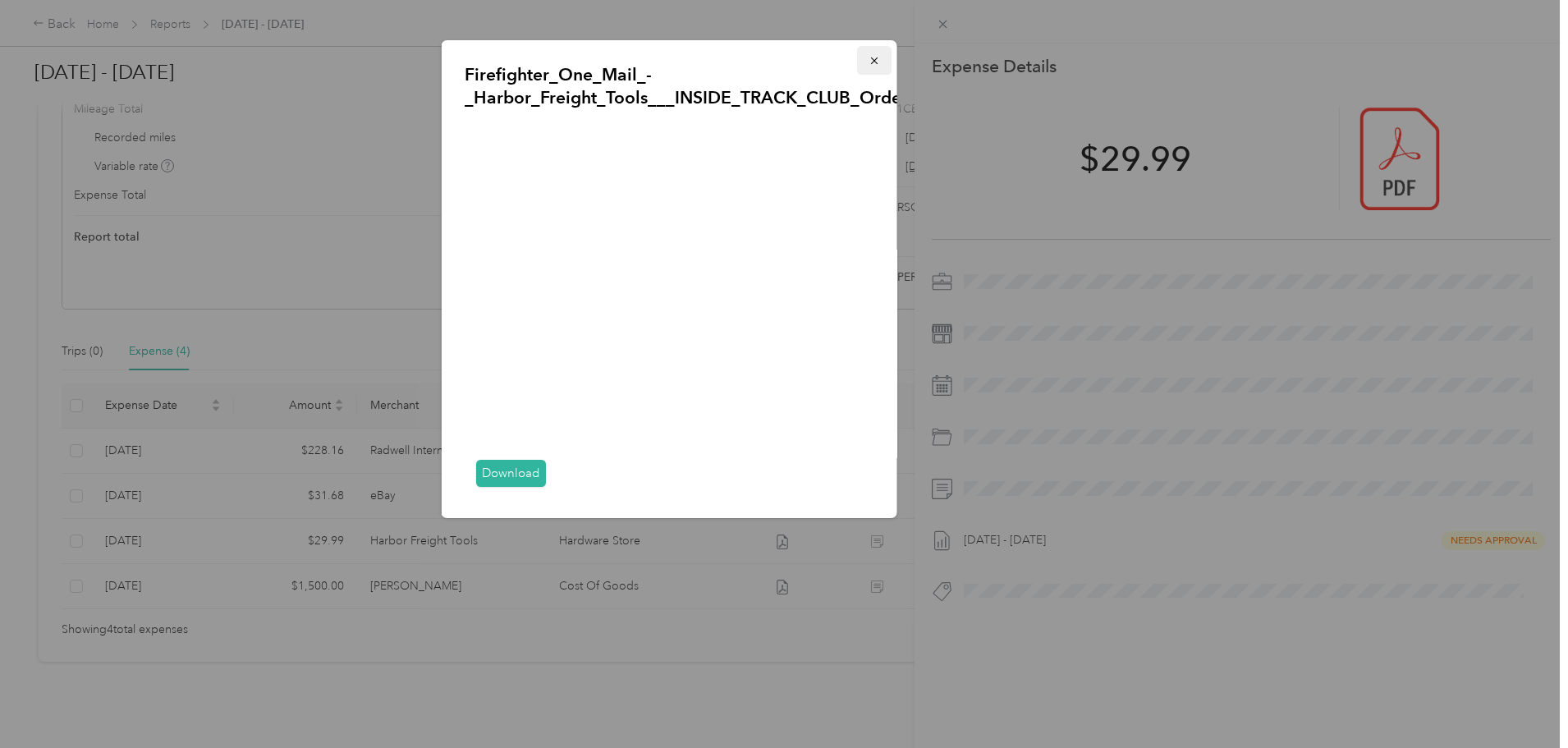
click at [869, 54] on span "button" at bounding box center [874, 60] width 12 height 14
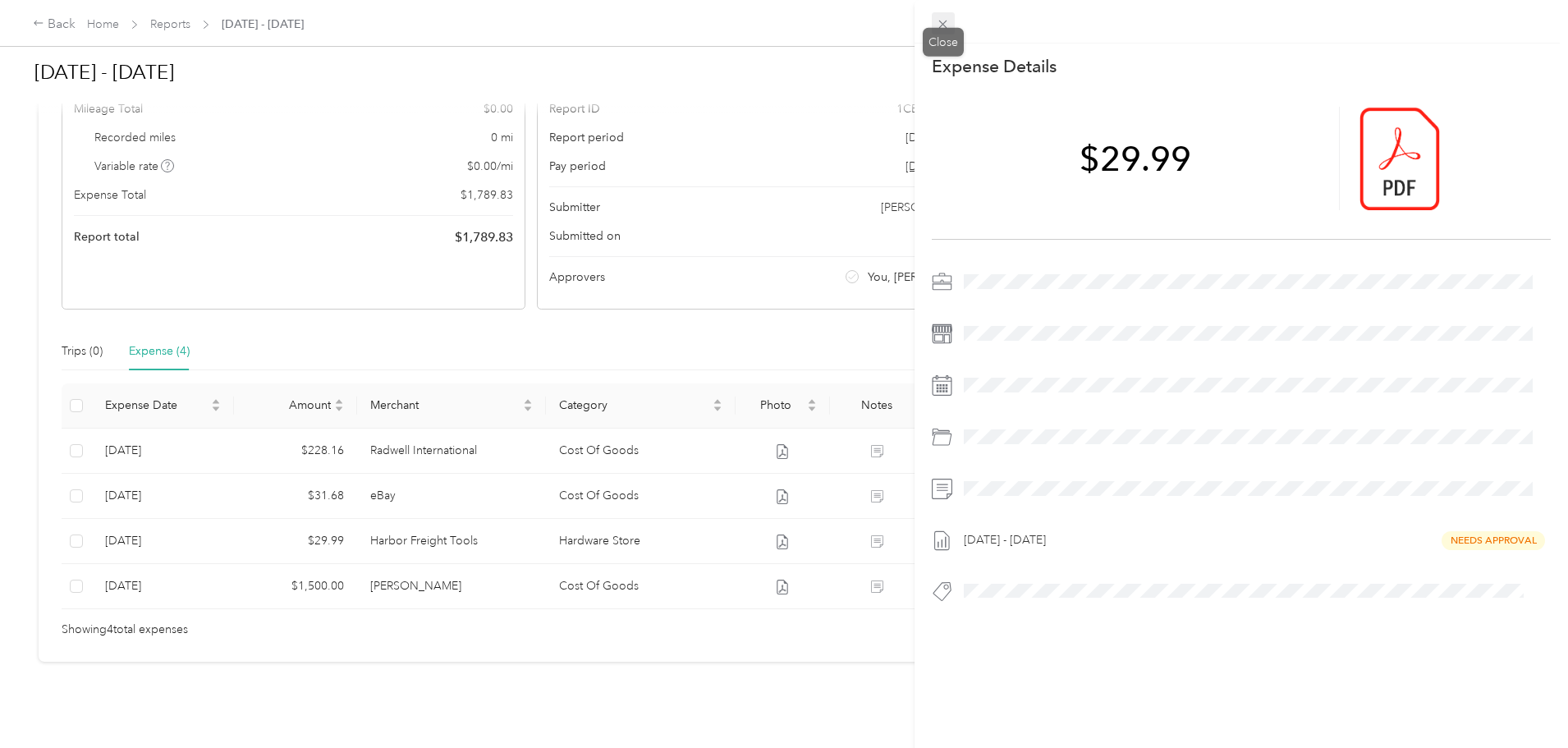
click at [949, 20] on icon at bounding box center [943, 24] width 14 height 14
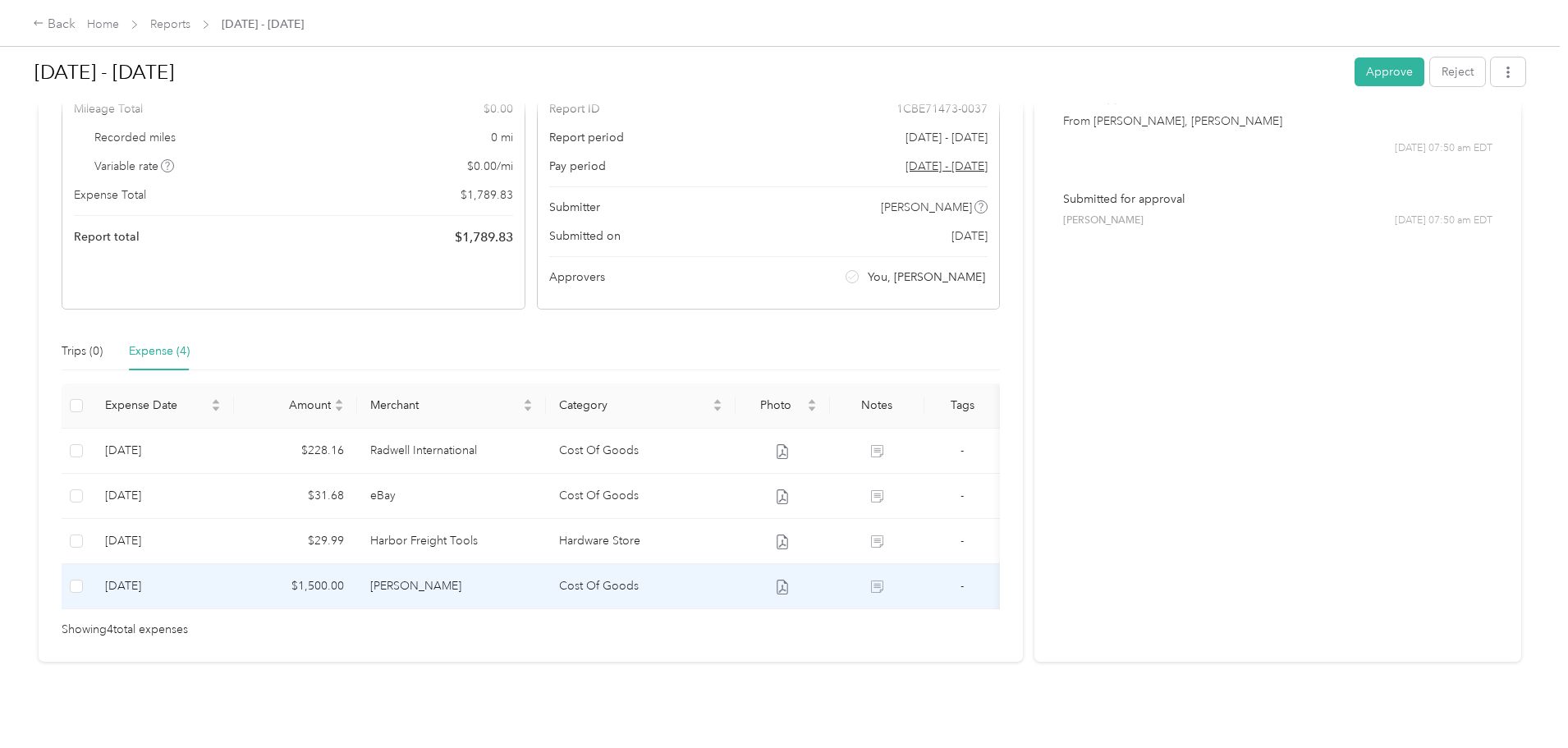
click at [535, 567] on td "[PERSON_NAME]" at bounding box center [452, 587] width 190 height 45
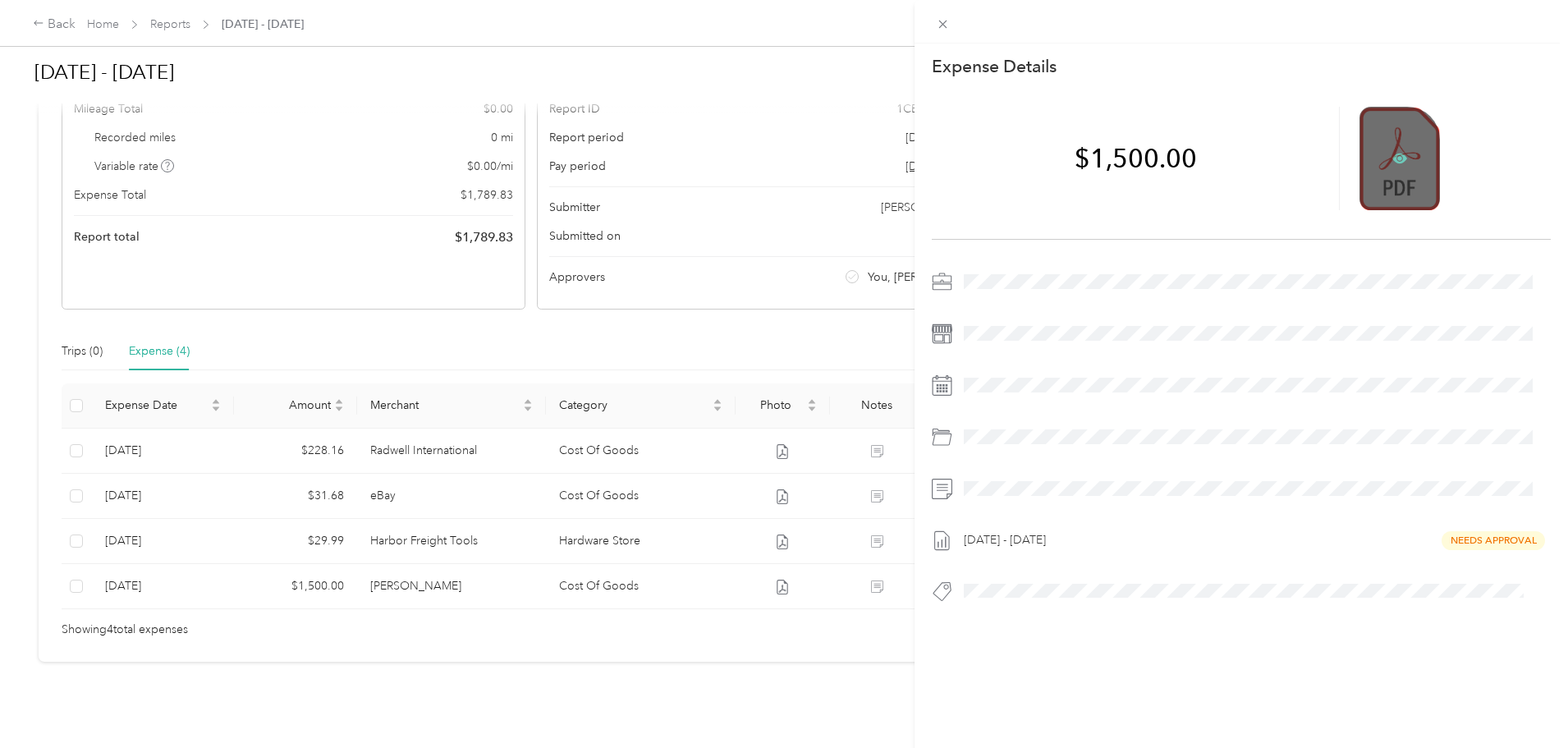
click at [1392, 151] on icon at bounding box center [1400, 159] width 15 height 15
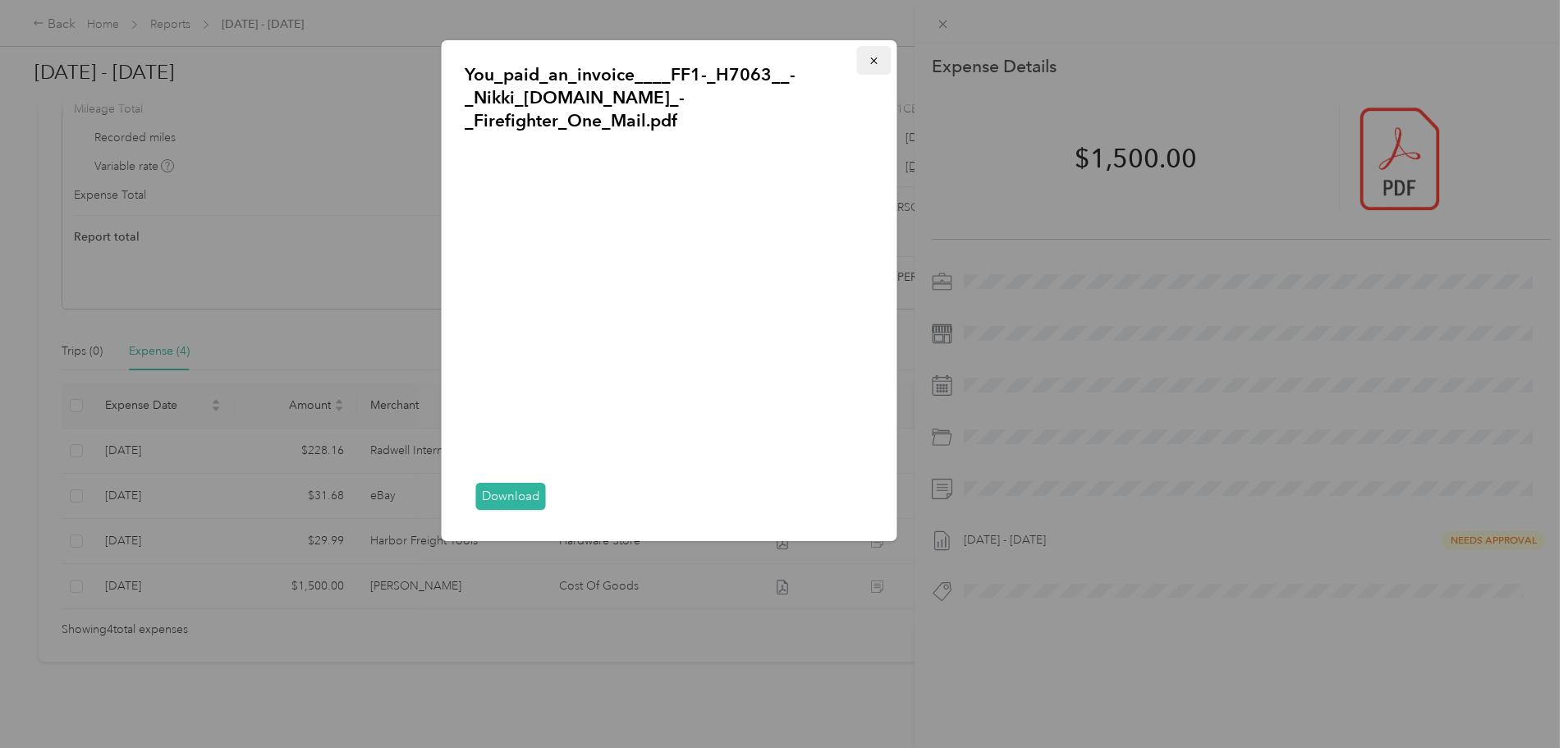
click at [877, 59] on icon "button" at bounding box center [874, 61] width 12 height 12
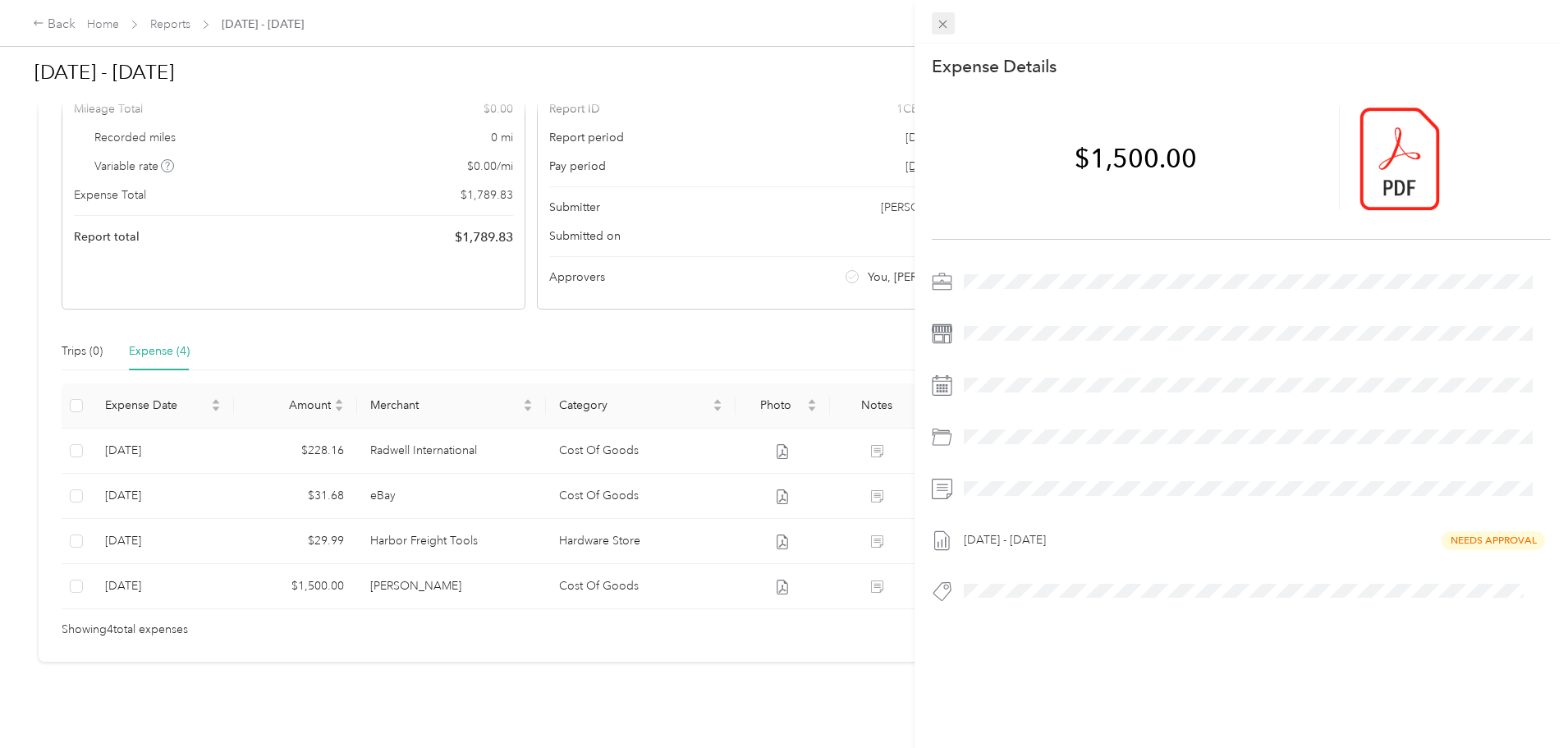
click at [945, 23] on icon at bounding box center [944, 25] width 8 height 8
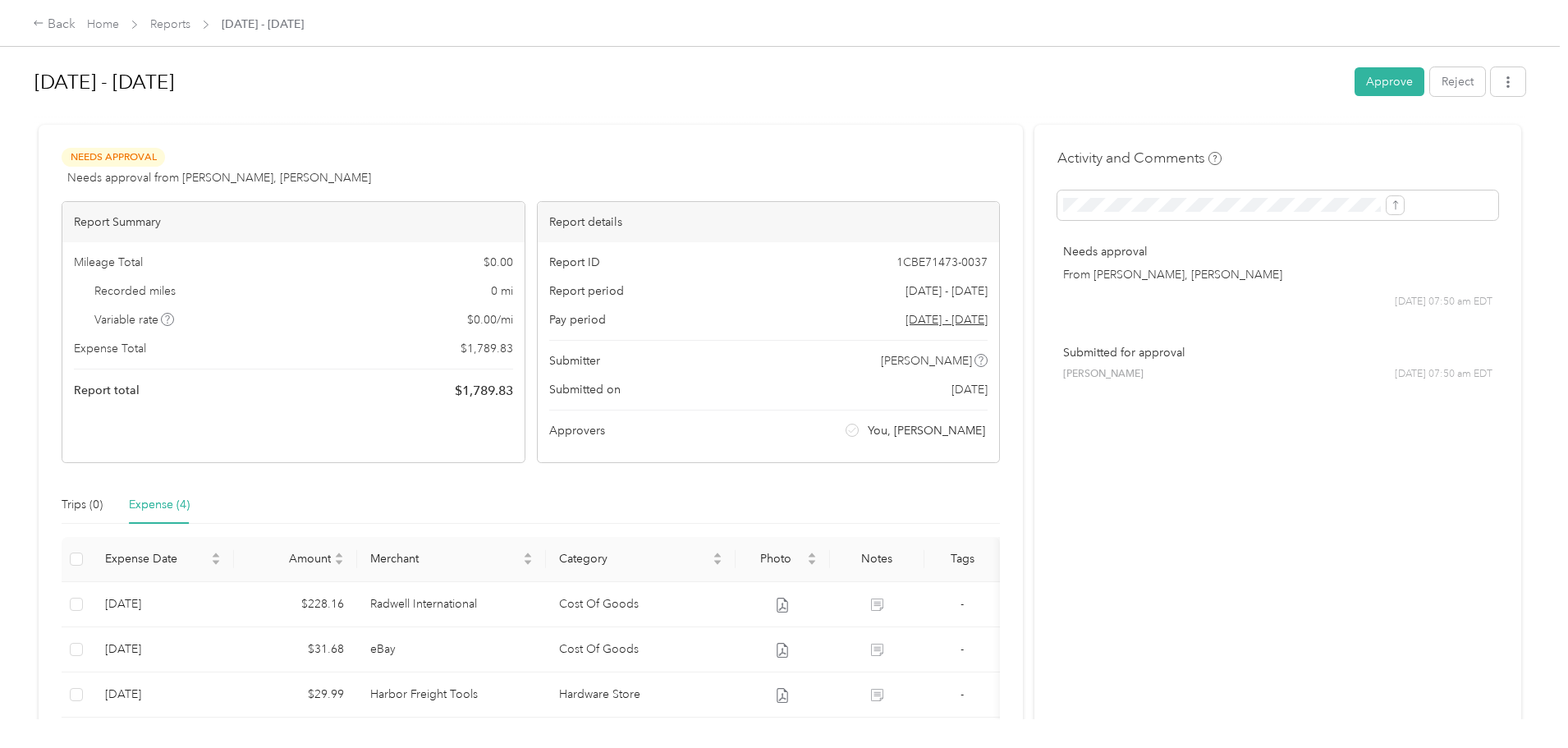
scroll to position [0, 0]
click at [1355, 84] on button "Approve" at bounding box center [1389, 82] width 69 height 28
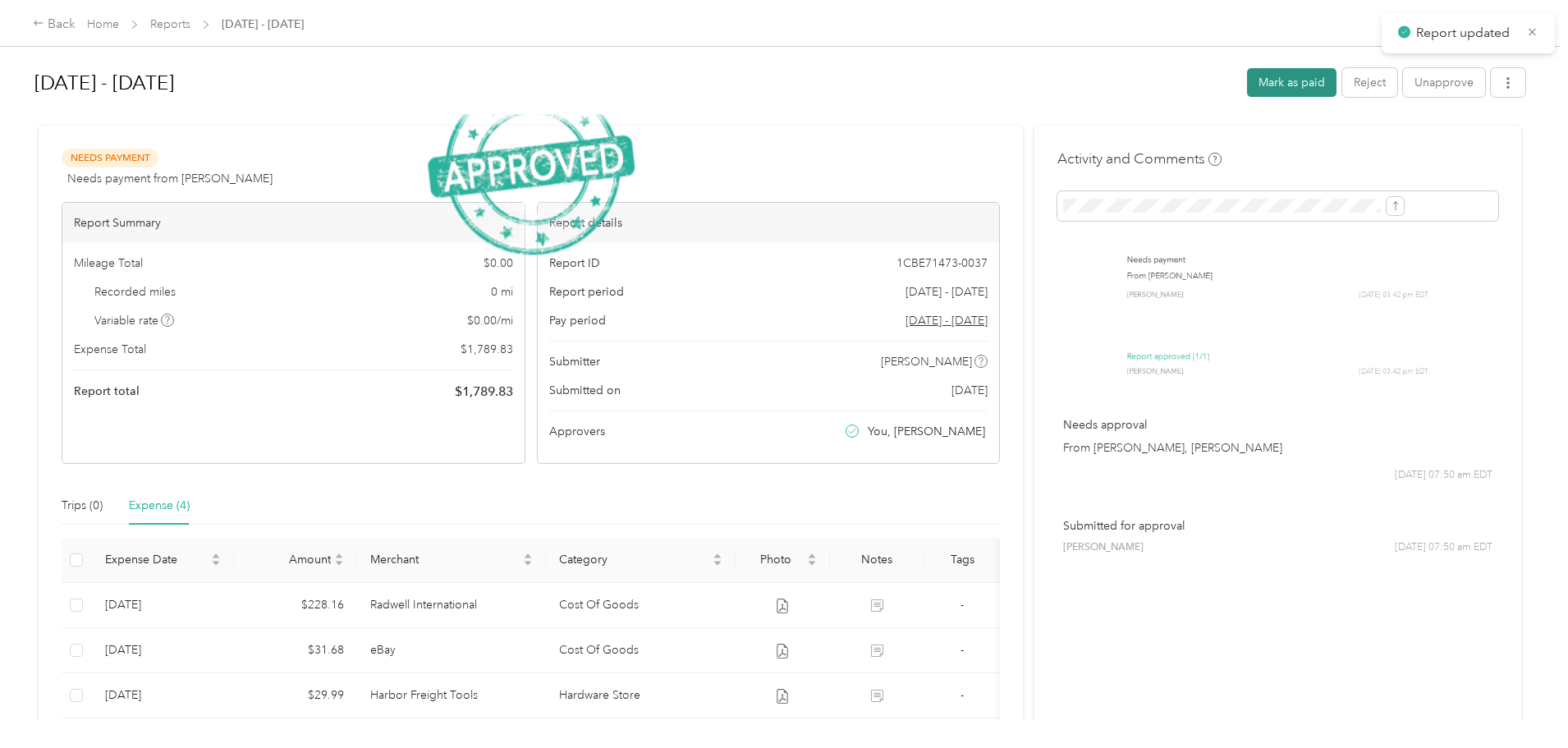
click at [1248, 81] on button "Mark as paid" at bounding box center [1292, 82] width 90 height 28
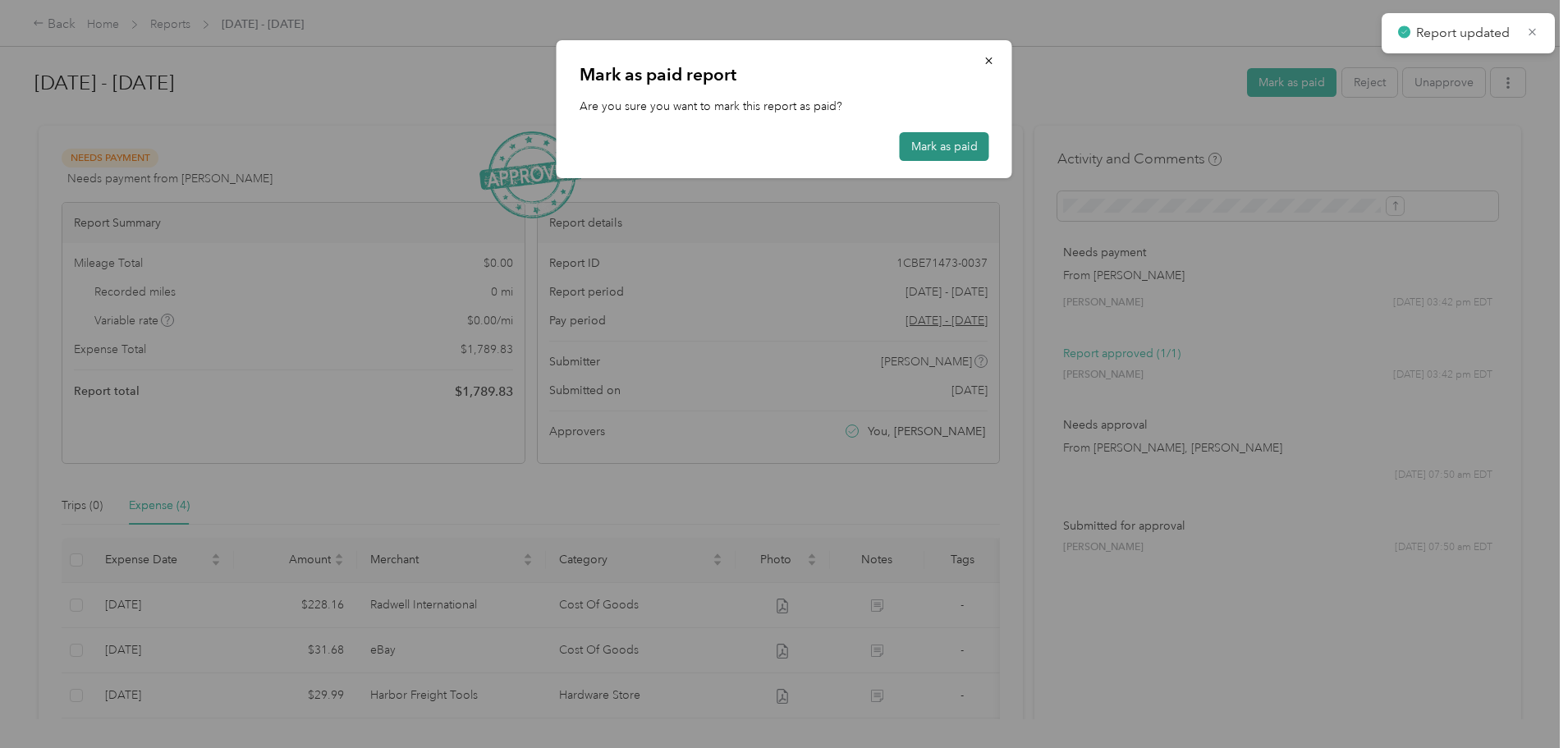
click at [966, 145] on button "Mark as paid" at bounding box center [945, 146] width 90 height 28
